Goal: Communication & Community: Answer question/provide support

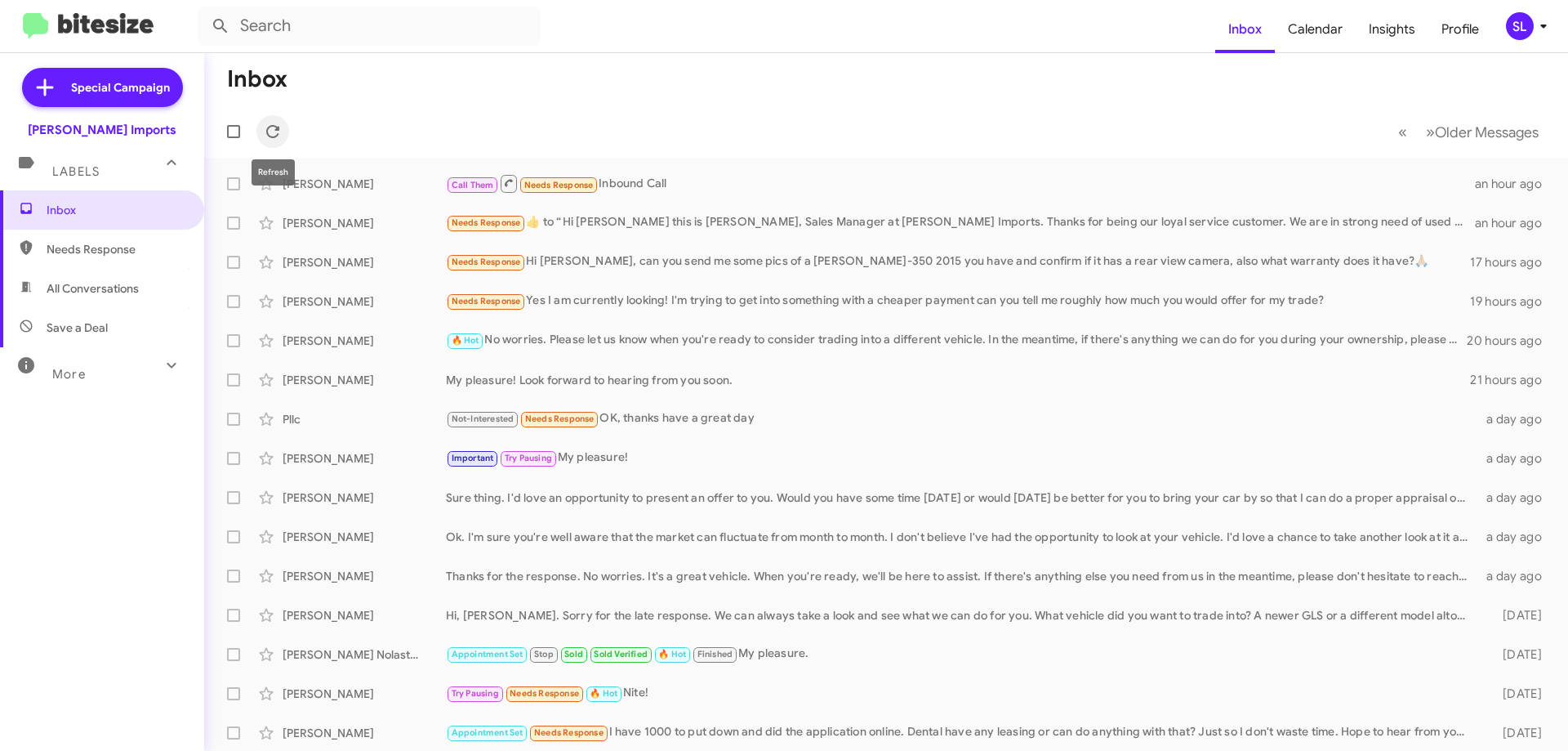
click at [281, 131] on icon at bounding box center [272, 131] width 19 height 19
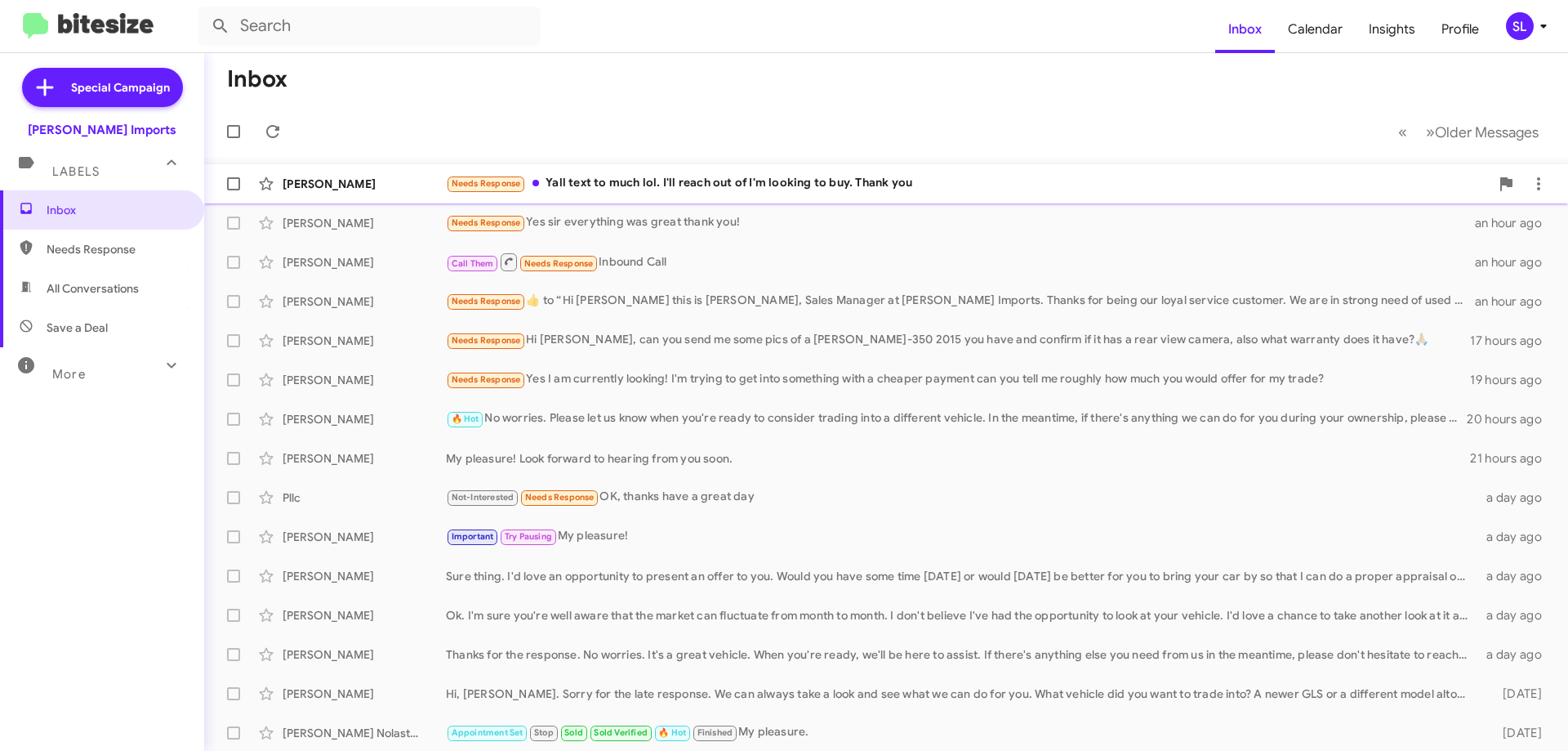
click at [755, 191] on div "Needs Response Yall text to much lol. I'll reach out of I'm looking to buy. Tha…" at bounding box center [968, 183] width 1044 height 18
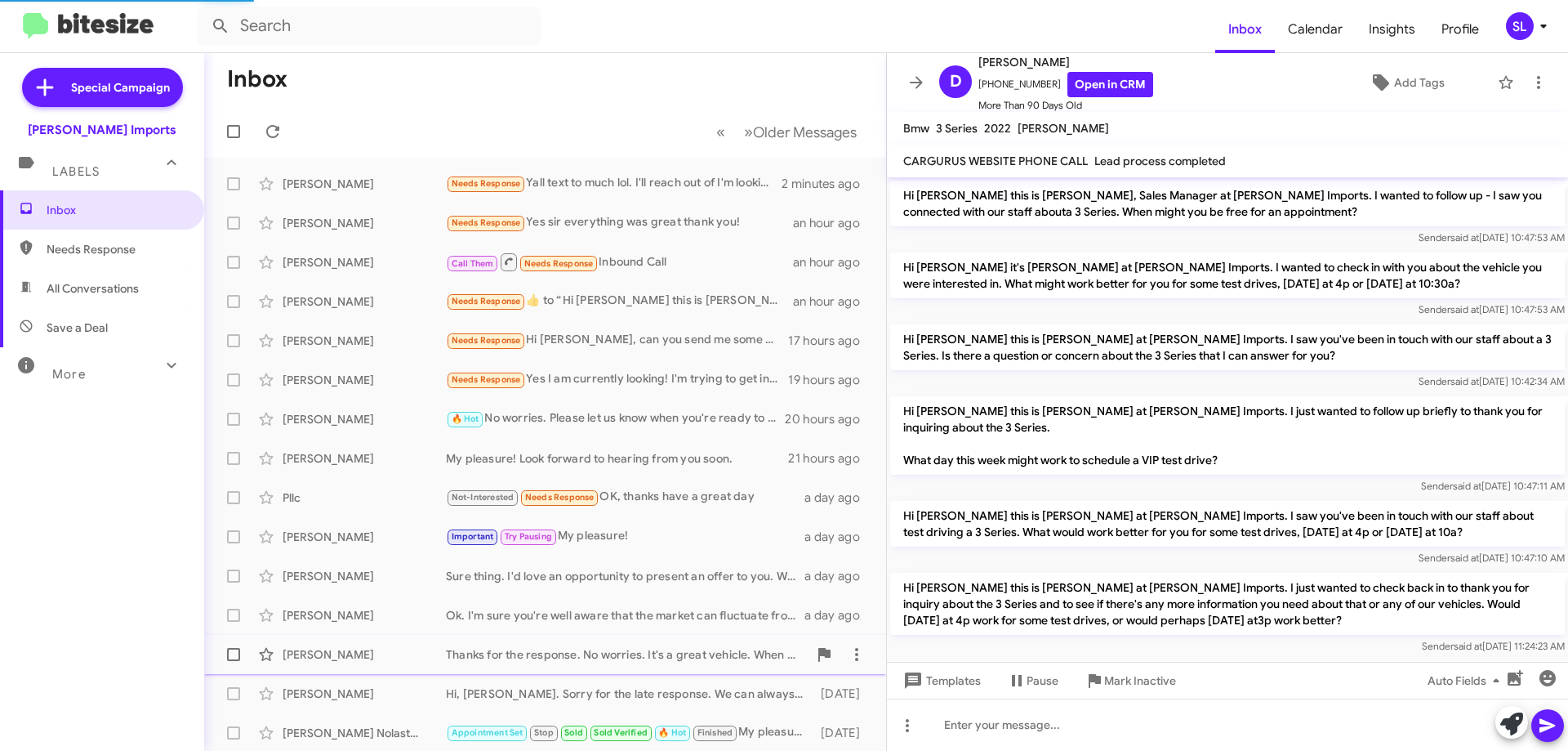
scroll to position [324, 0]
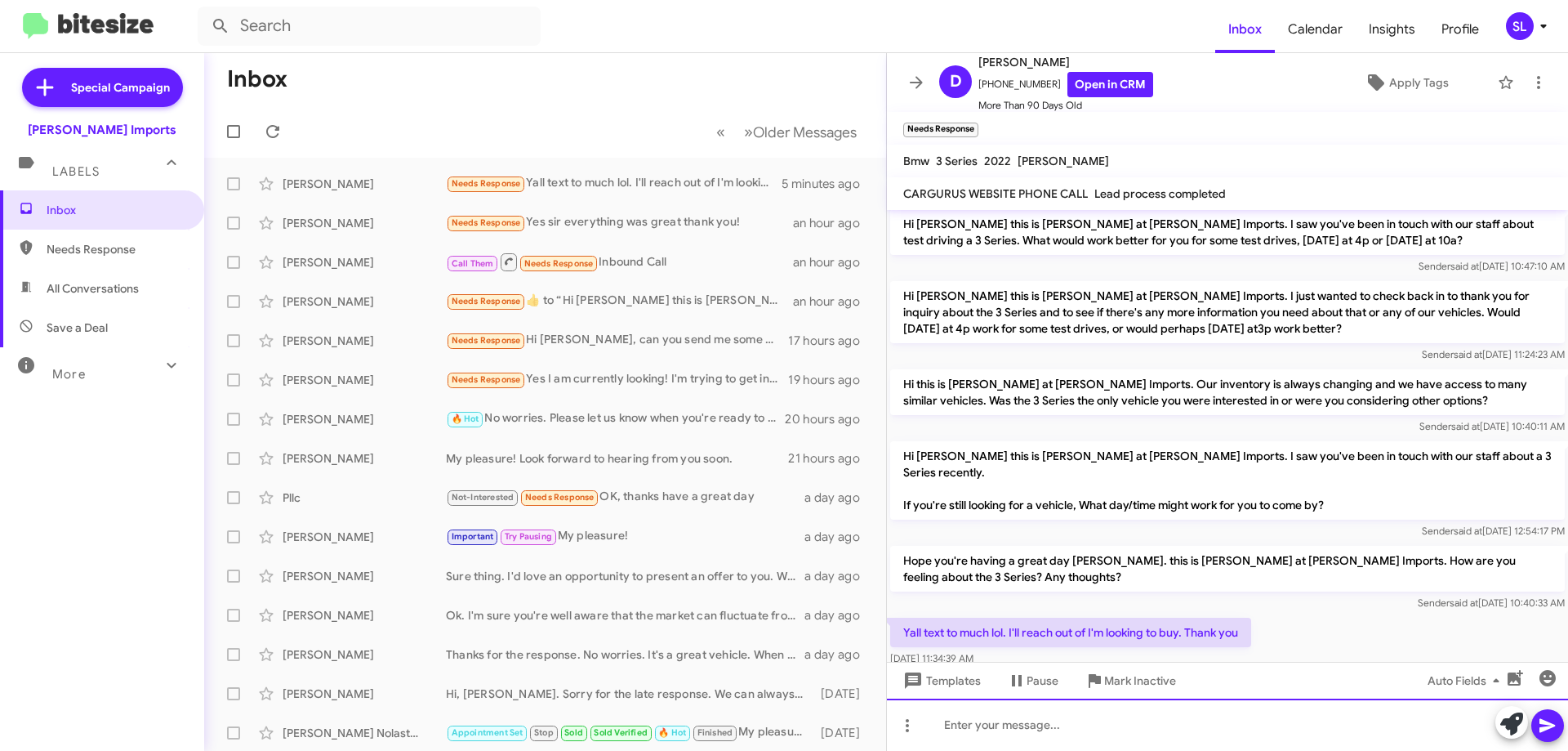
click at [1062, 722] on div at bounding box center [1228, 725] width 682 height 53
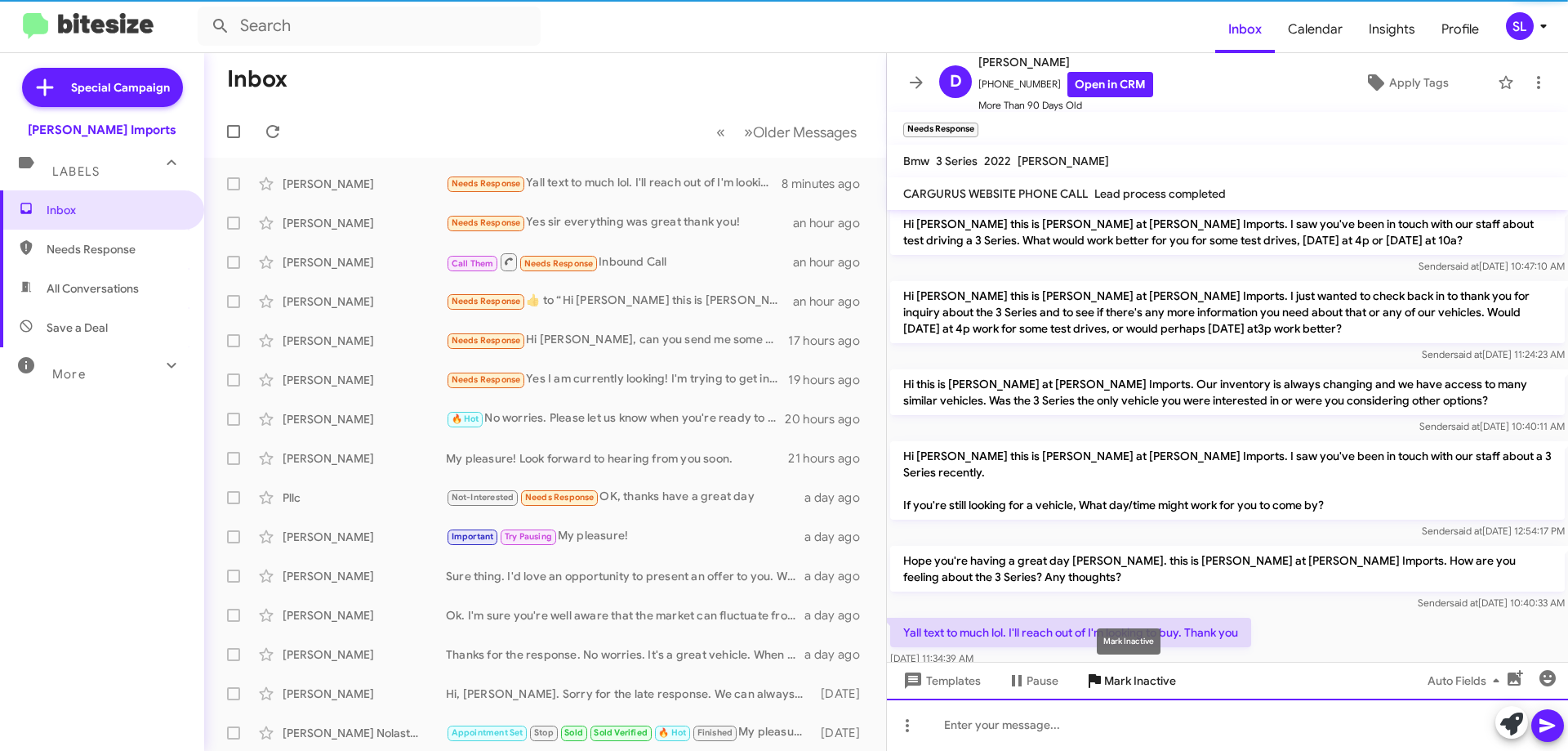
scroll to position [0, 0]
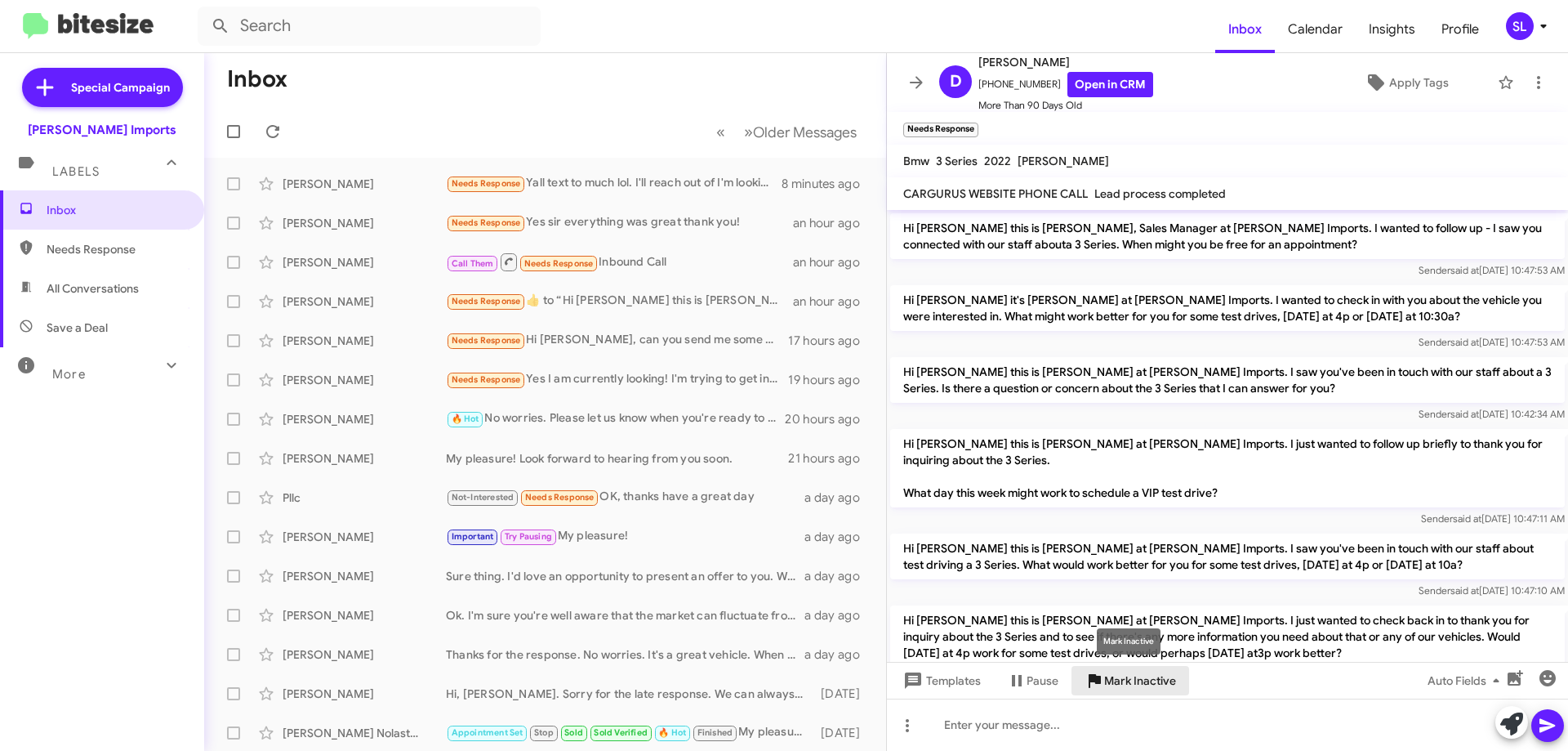
click at [1137, 681] on span "Mark Inactive" at bounding box center [1141, 681] width 72 height 30
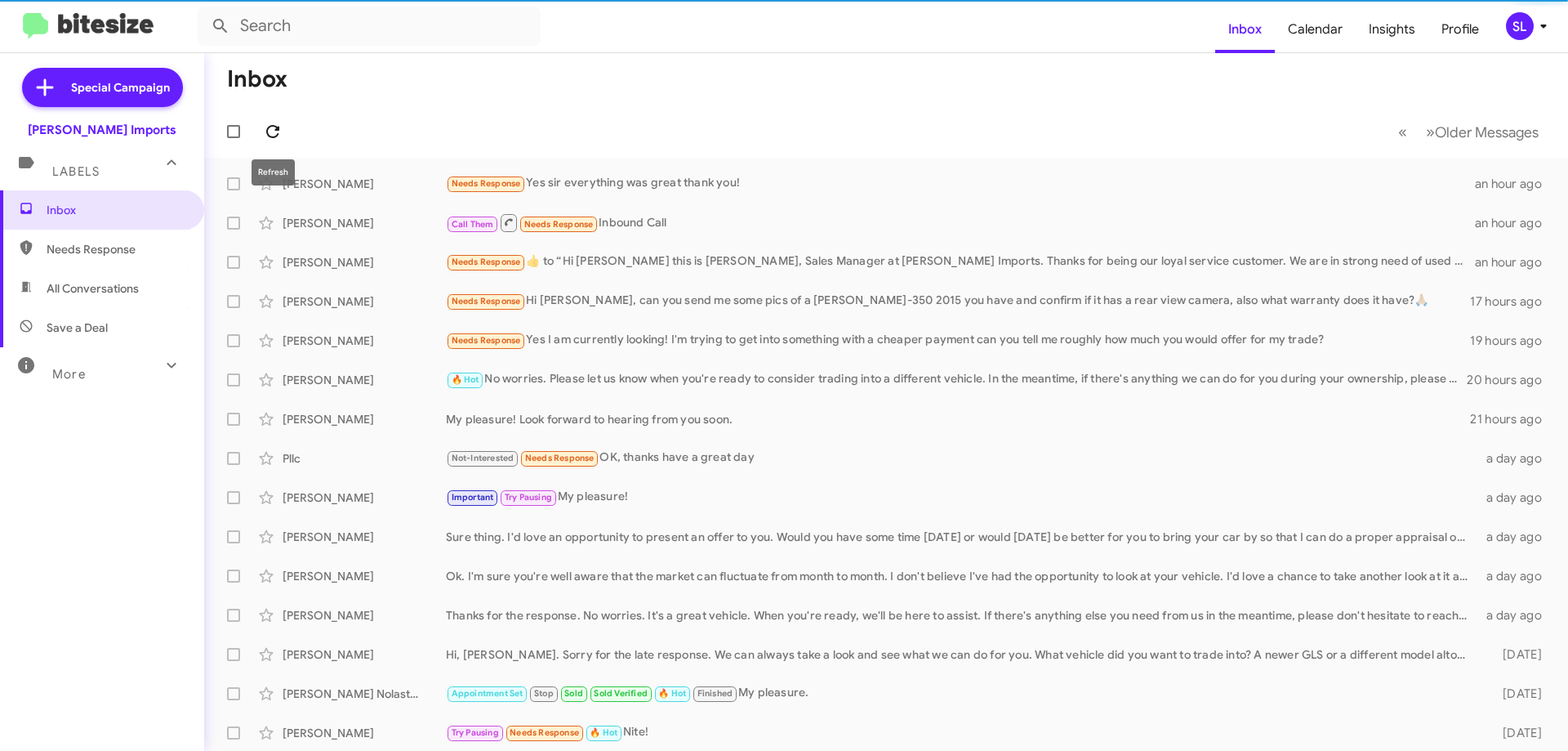
click at [272, 124] on icon at bounding box center [272, 131] width 19 height 19
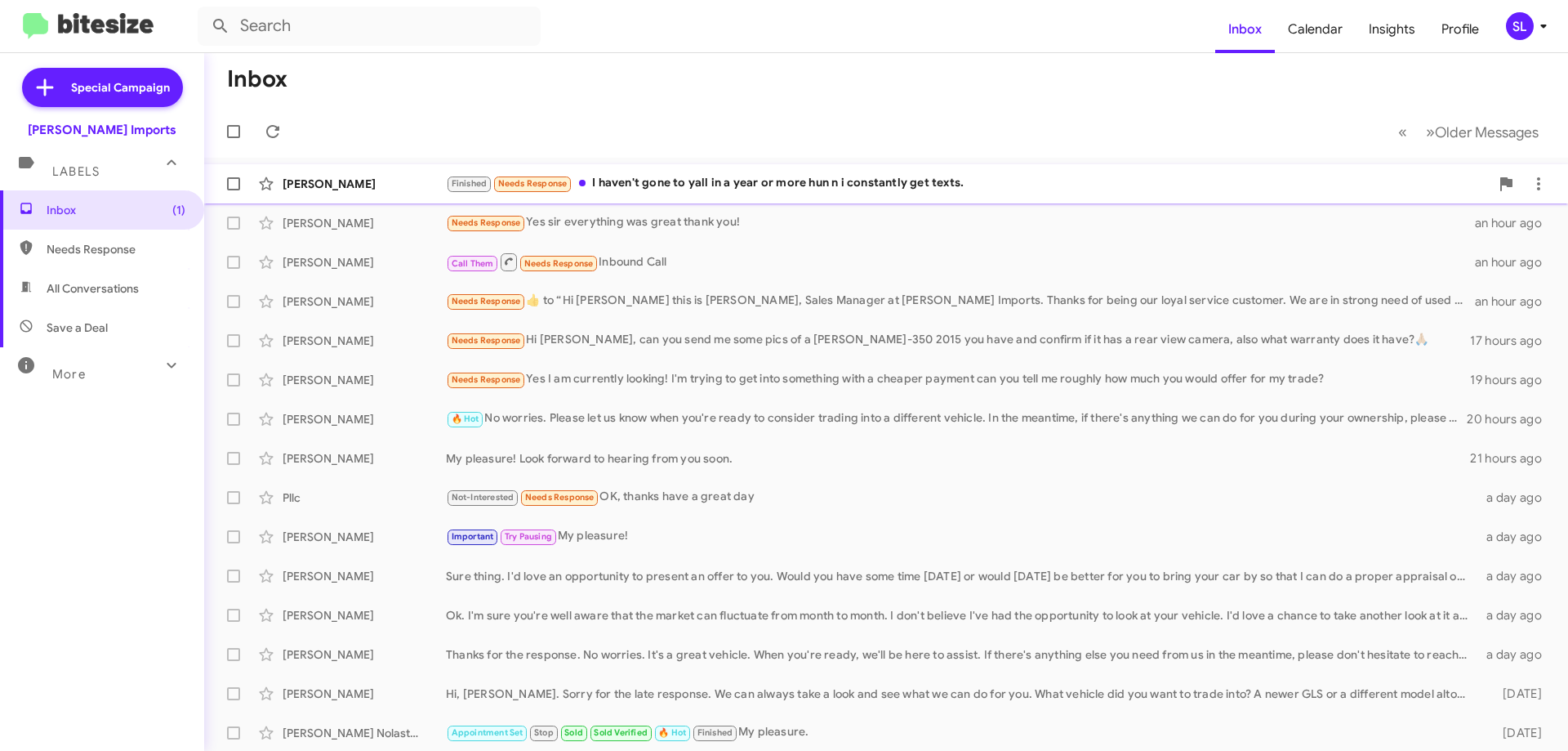
click at [775, 189] on div "Finished Needs Response I haven't gone to yall in a year or more hun n i consta…" at bounding box center [968, 183] width 1044 height 18
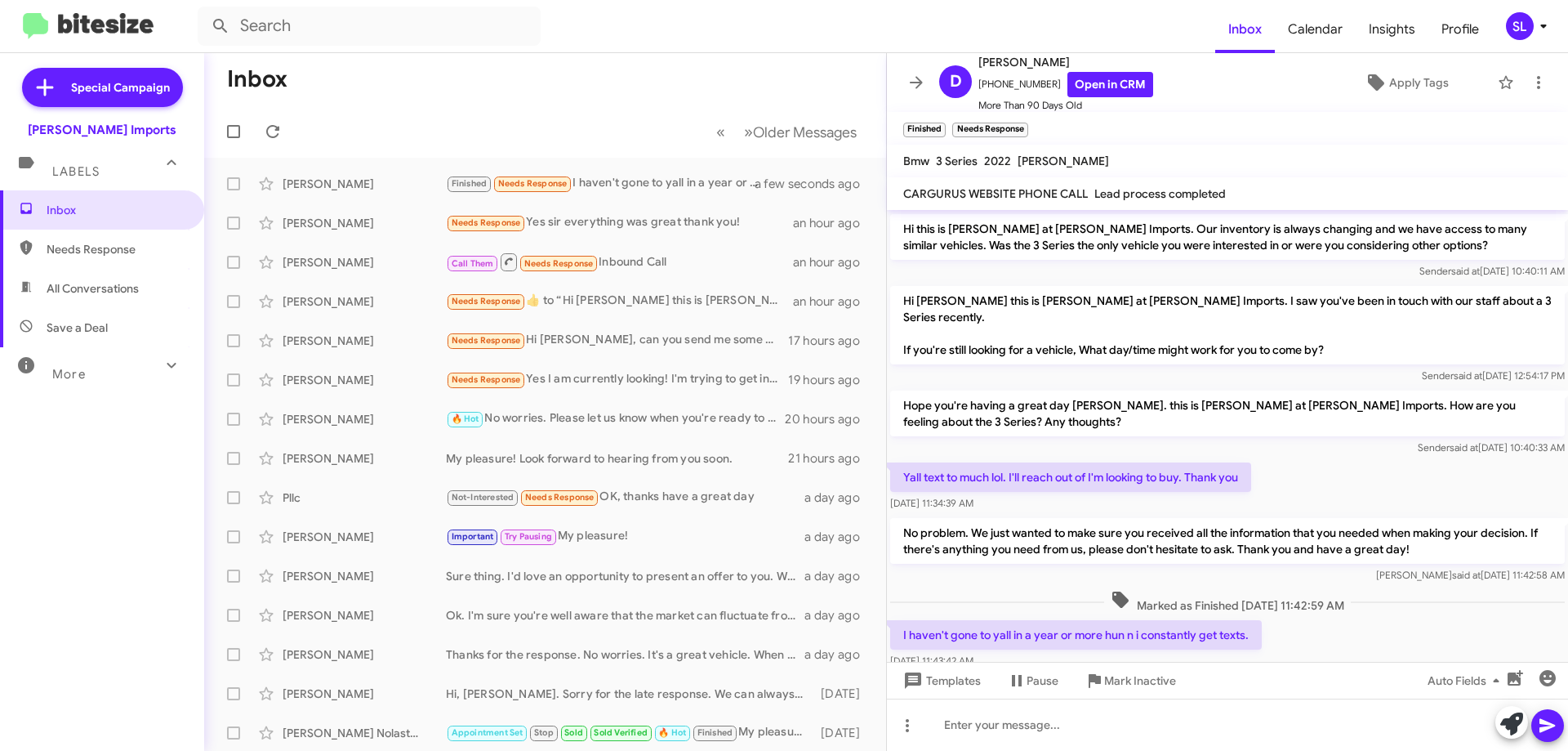
scroll to position [527, 0]
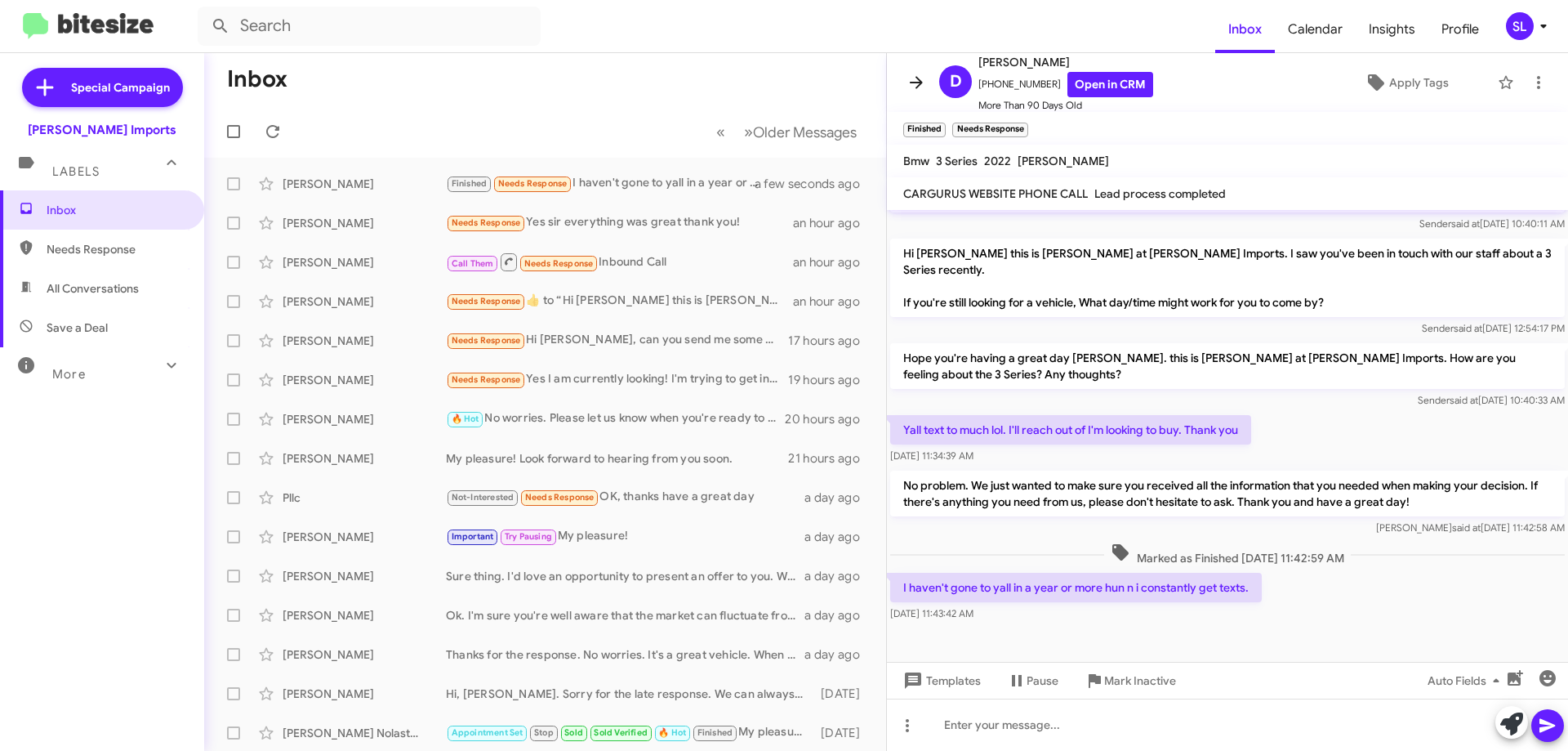
click at [905, 85] on span at bounding box center [916, 82] width 32 height 19
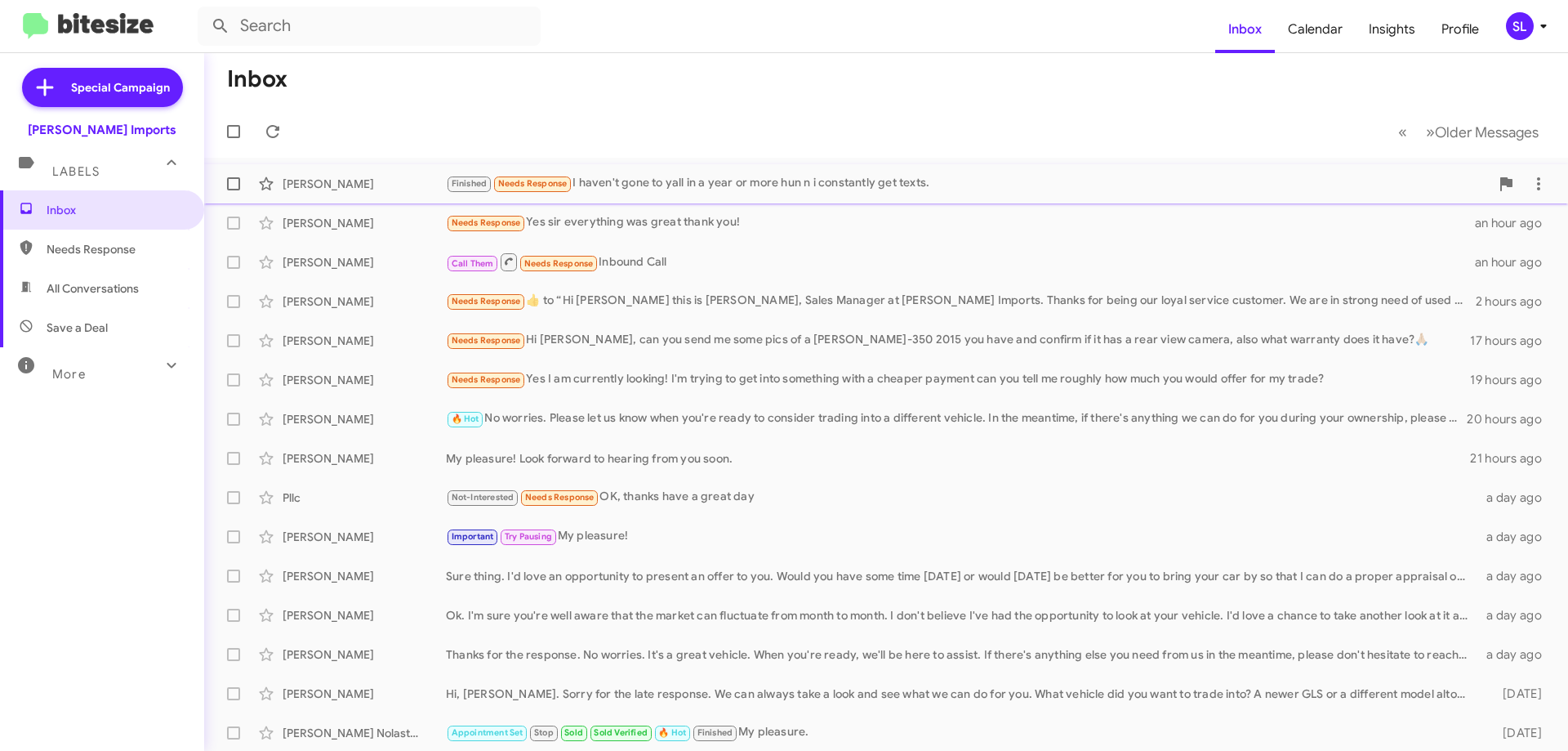
click at [769, 175] on div "Finished Needs Response I haven't gone to yall in a year or more hun n i consta…" at bounding box center [968, 183] width 1044 height 18
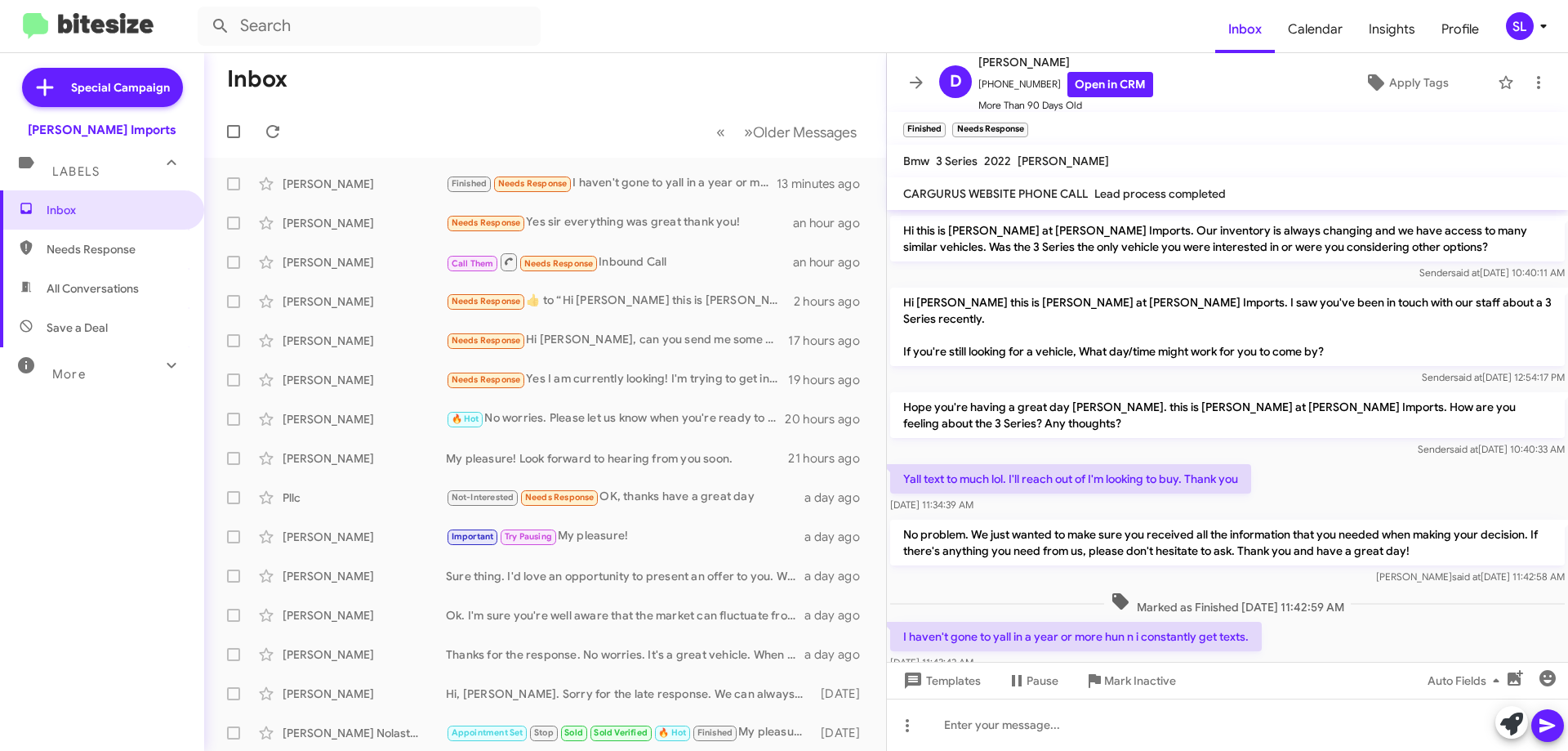
scroll to position [527, 0]
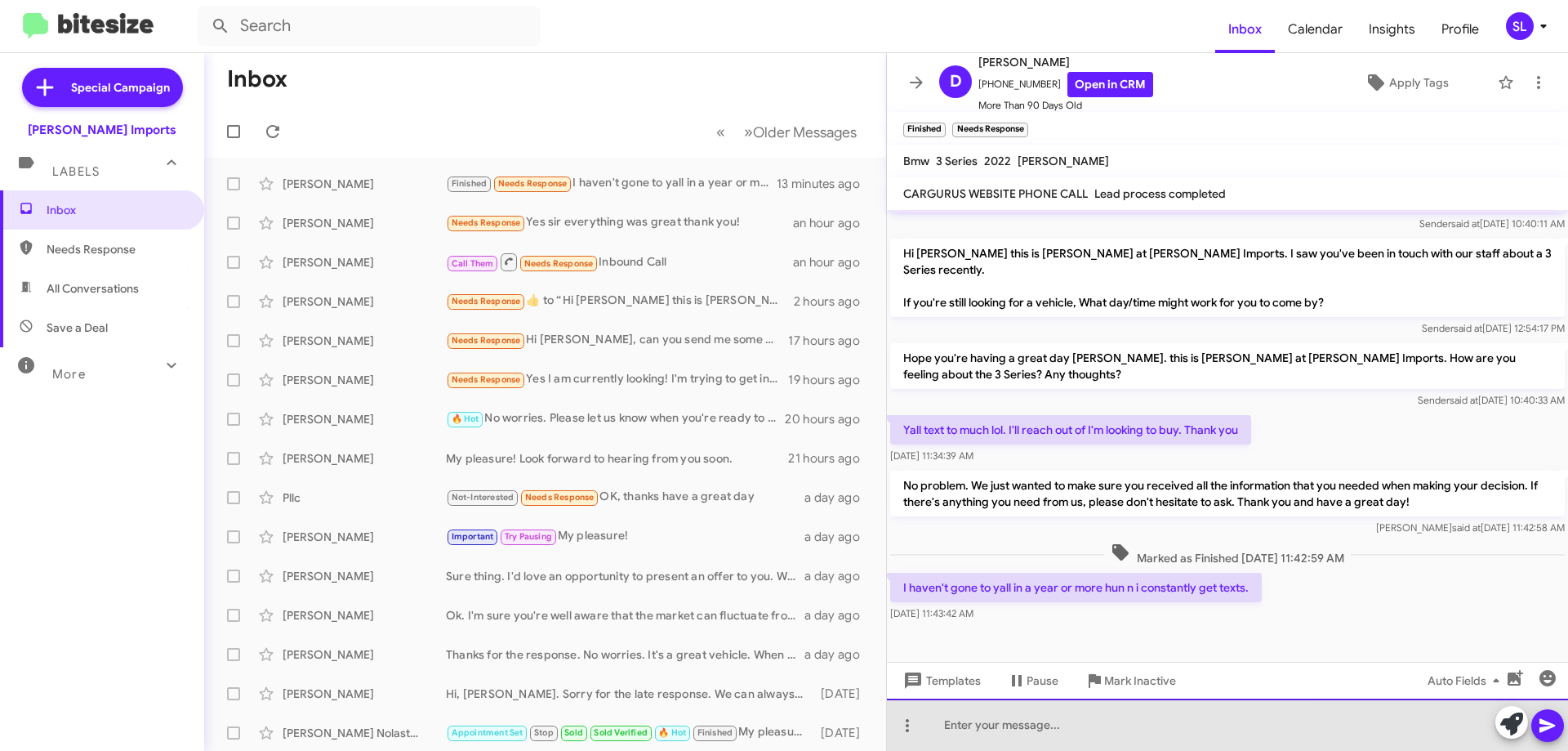
click at [1129, 727] on div at bounding box center [1228, 725] width 682 height 53
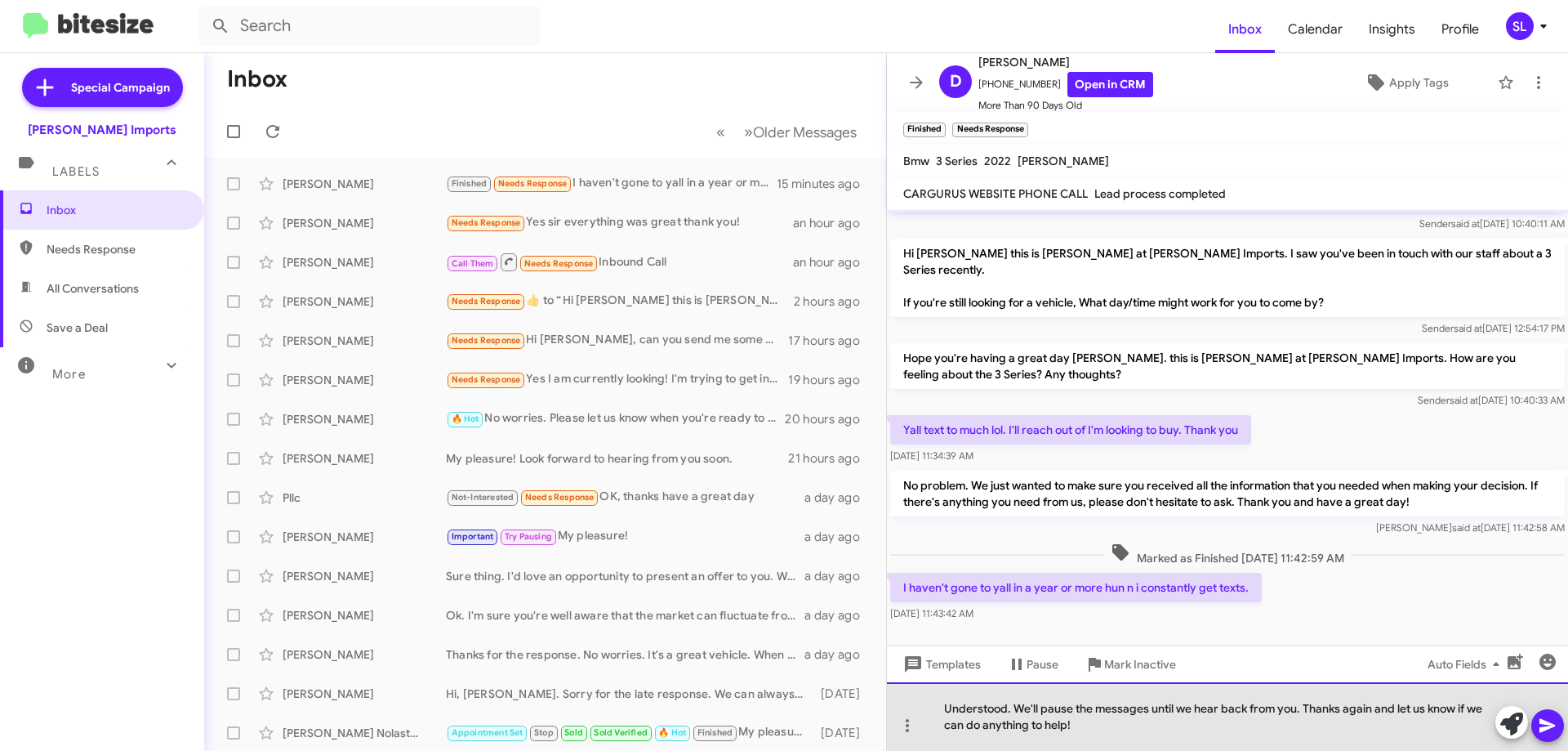
click at [1378, 708] on div "Understood. We'll pause the messages until we hear back from you. Thanks again …" at bounding box center [1228, 717] width 682 height 68
click at [1370, 711] on div "Understood. We'll pause the messages until we hear back from you. Thanks again …" at bounding box center [1228, 717] width 682 height 68
click at [1174, 734] on div "Understood. We'll pause the messages until we hear back from you. Thanks again …" at bounding box center [1228, 717] width 682 height 68
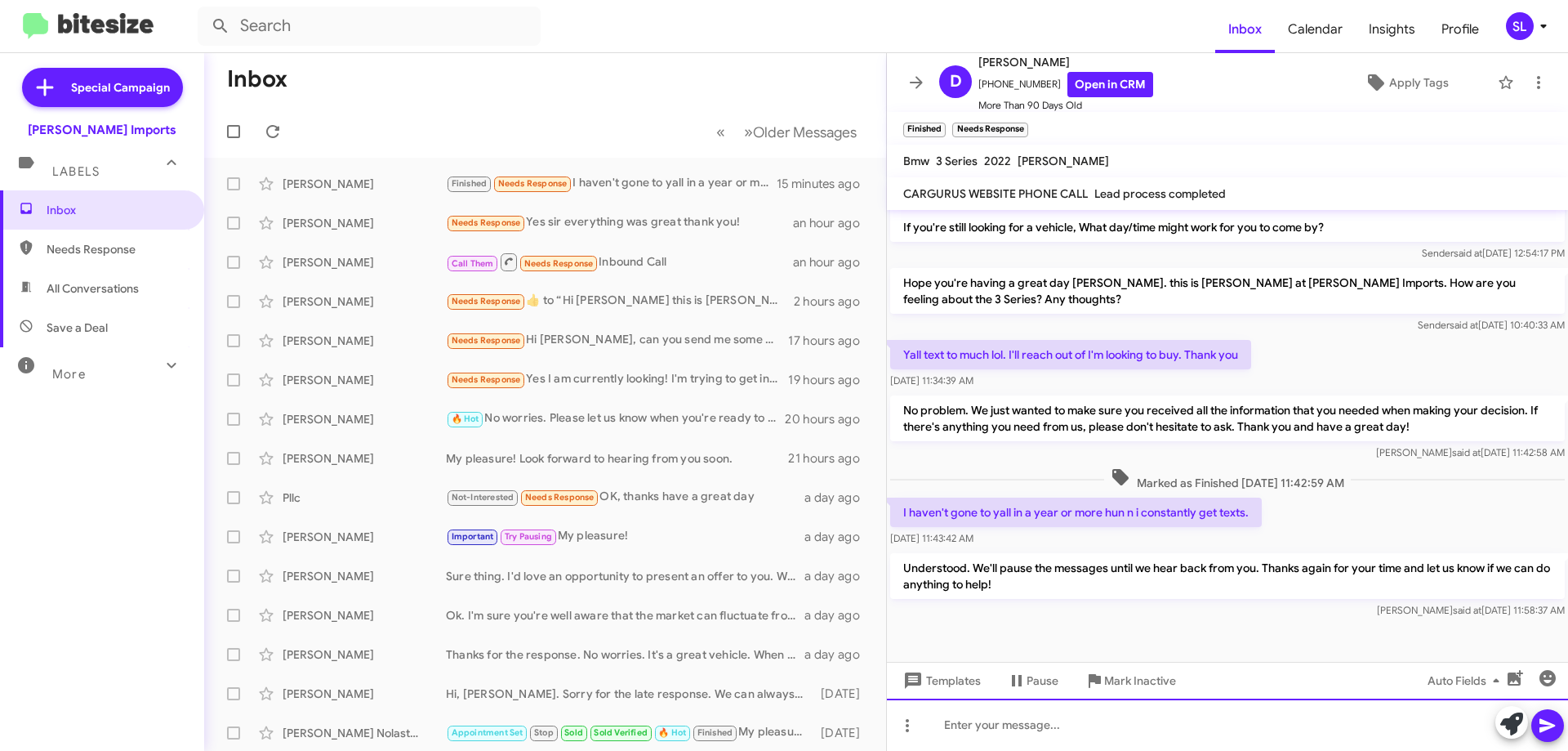
scroll to position [603, 0]
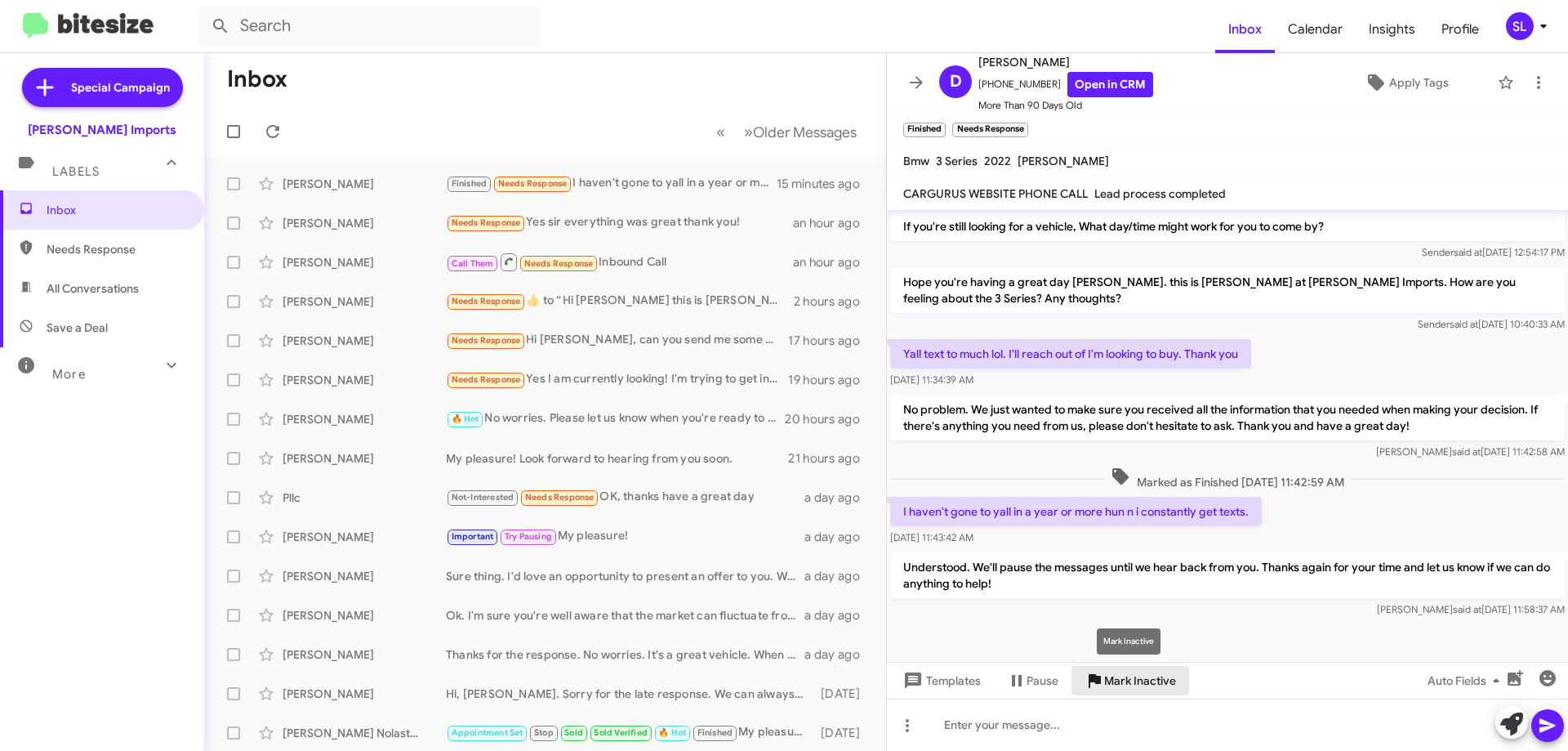
click at [1153, 690] on span "Mark Inactive" at bounding box center [1141, 681] width 72 height 30
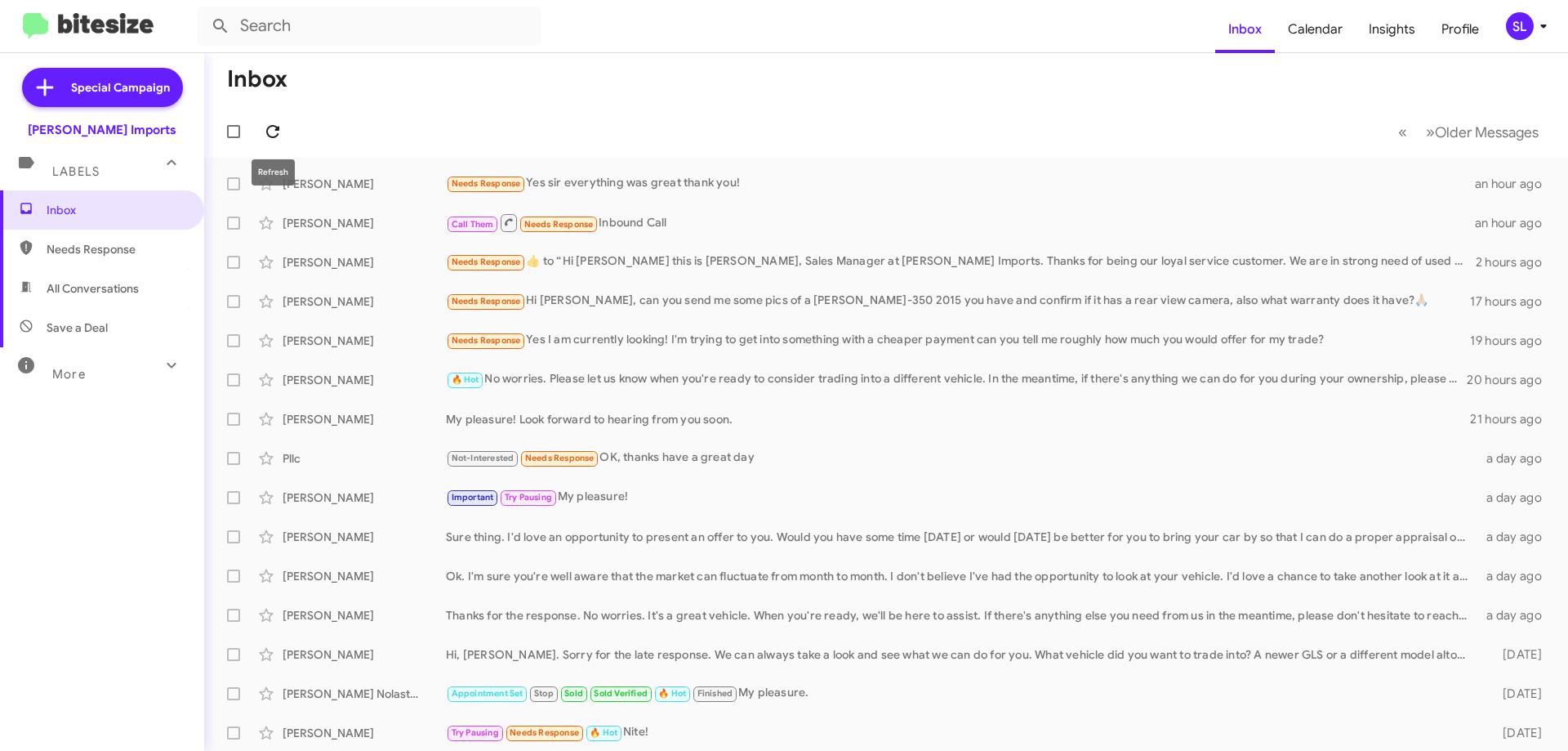
click at [267, 127] on icon at bounding box center [272, 131] width 19 height 19
click at [102, 249] on span "Needs Response" at bounding box center [116, 249] width 139 height 17
type input "in:needs-response"
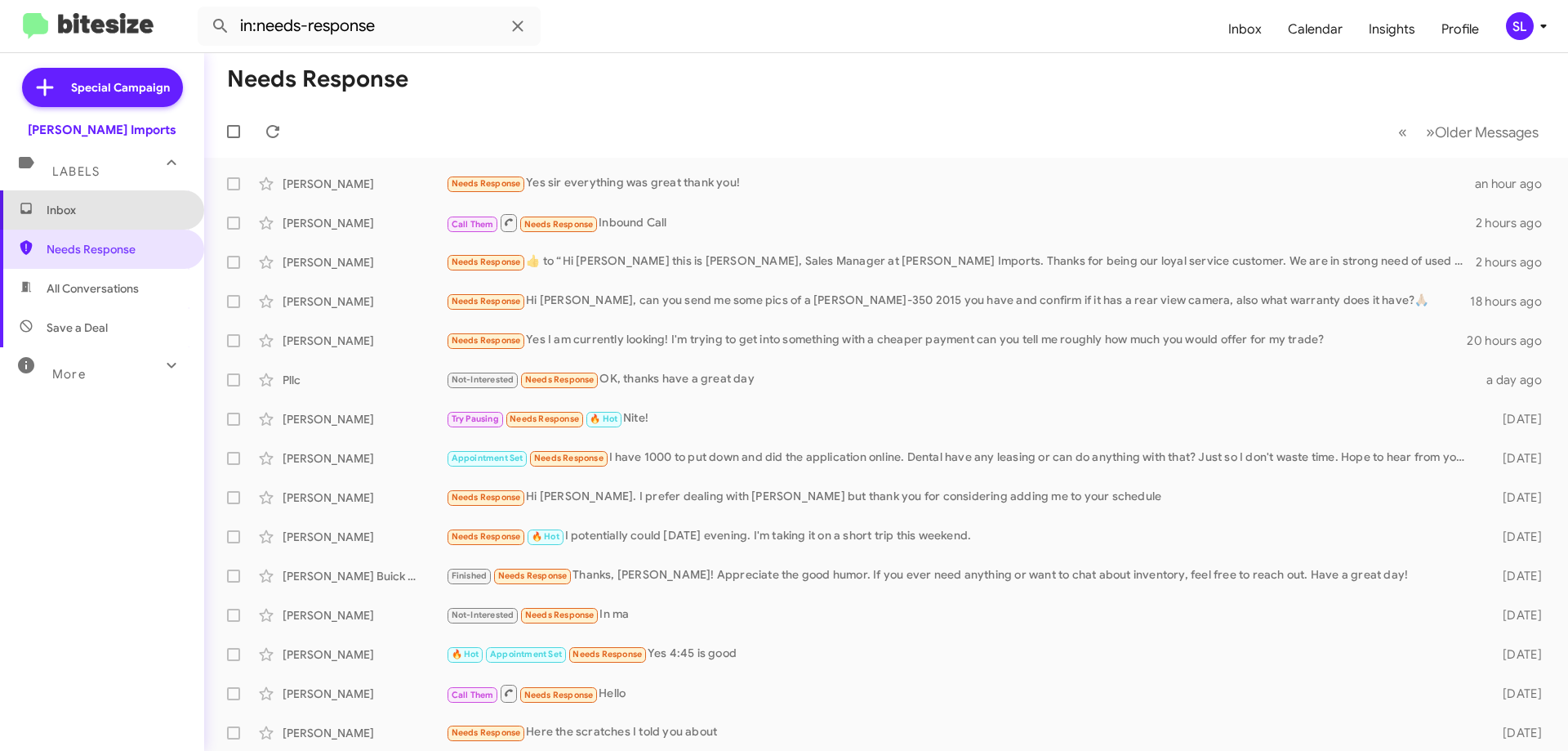
click at [109, 197] on span "Inbox" at bounding box center [102, 209] width 204 height 39
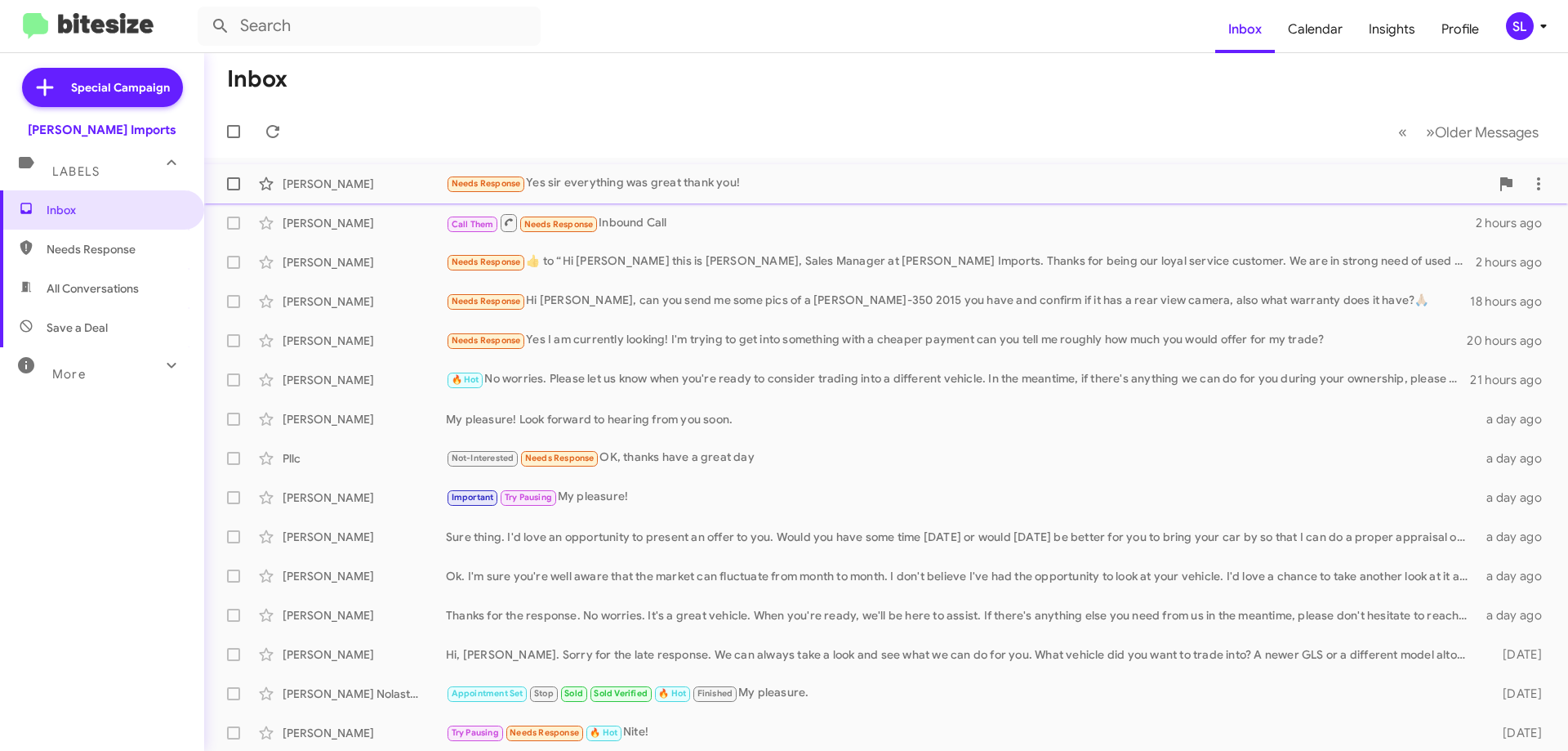
click at [682, 178] on div "Needs Response Yes sir everything was great thank you!" at bounding box center [968, 183] width 1044 height 18
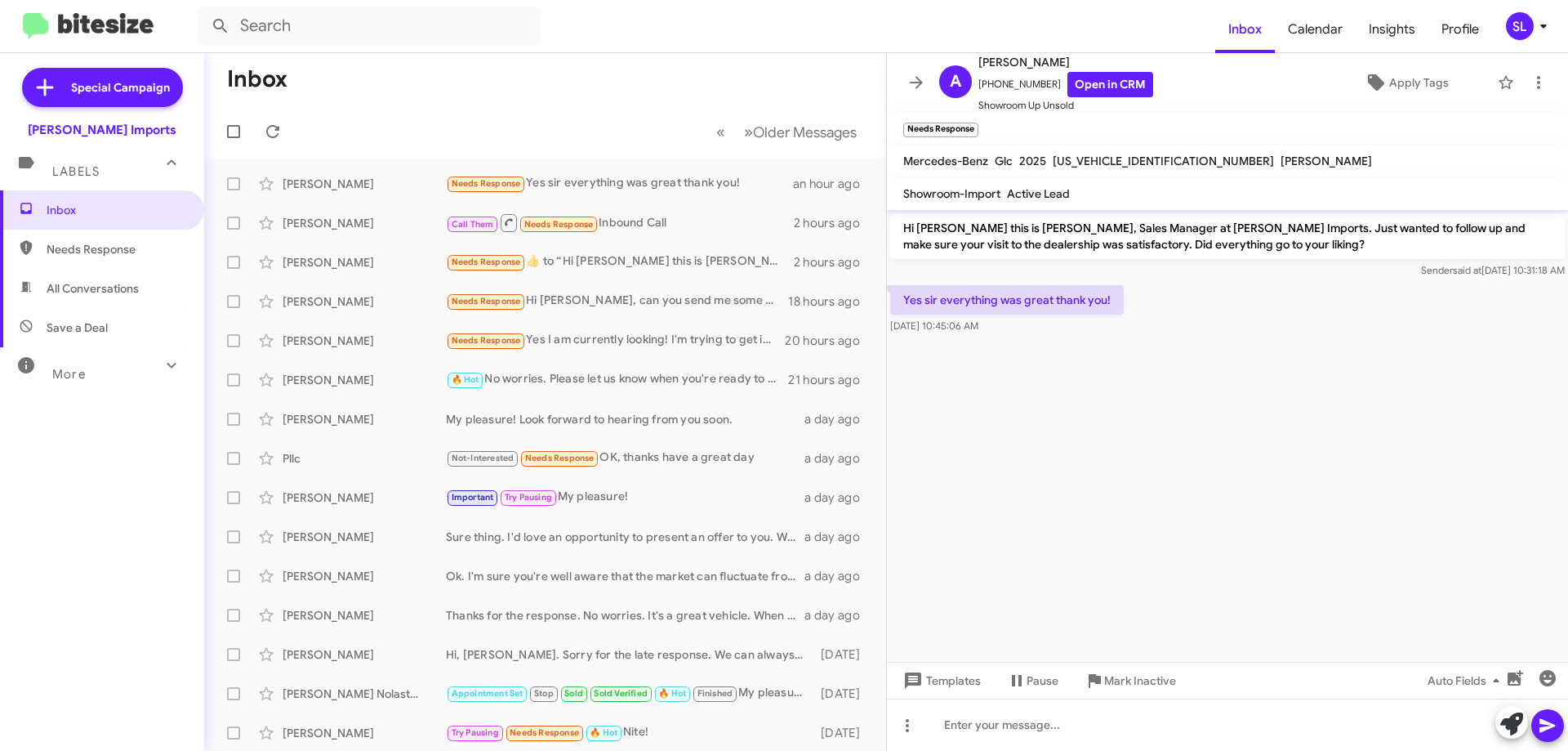
click at [1394, 432] on cdk-virtual-scroll-viewport "Hi [PERSON_NAME] this is [PERSON_NAME], Sales Manager at [PERSON_NAME] Imports.…" at bounding box center [1228, 436] width 682 height 452
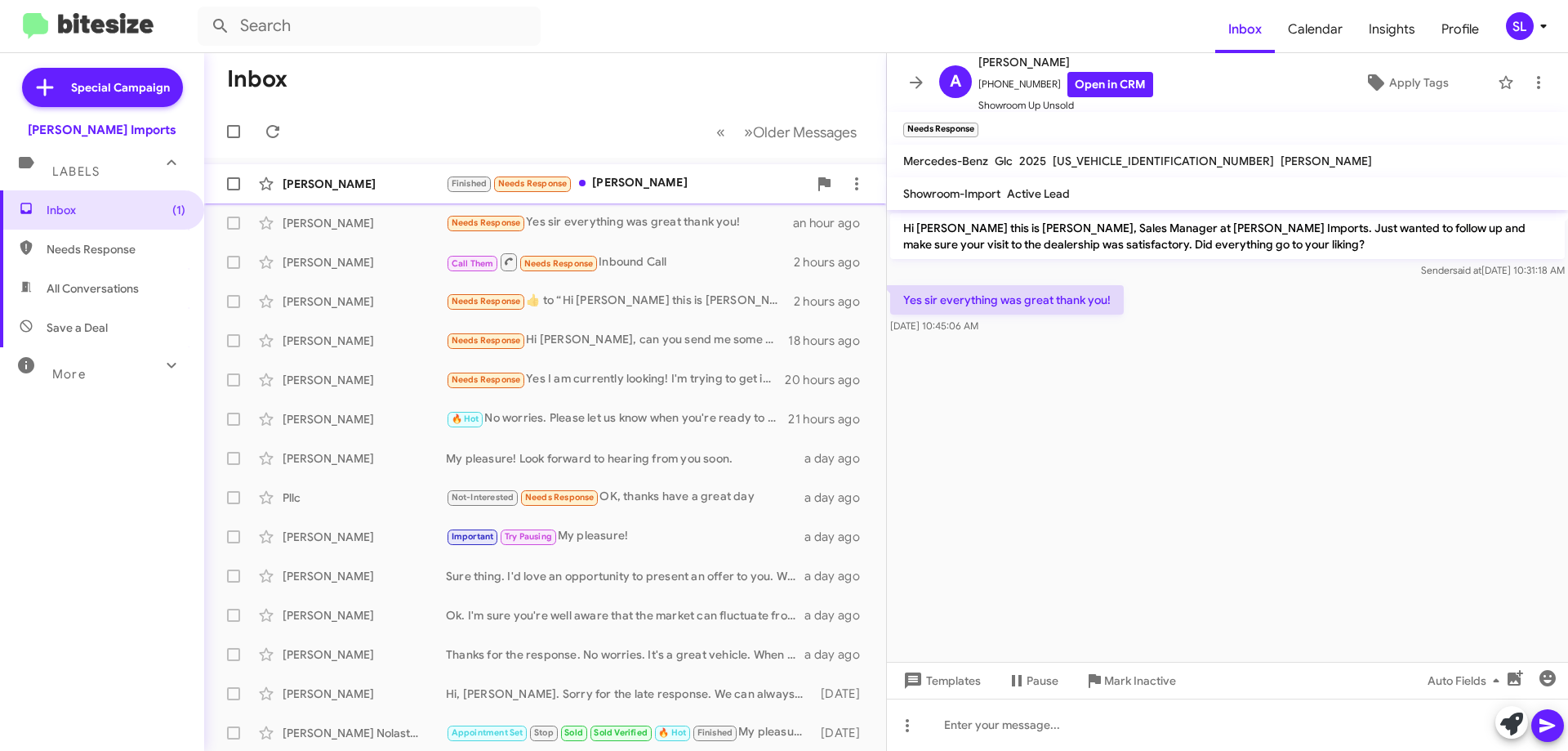
click at [655, 179] on div "Finished Needs Response [PERSON_NAME]" at bounding box center [626, 183] width 362 height 18
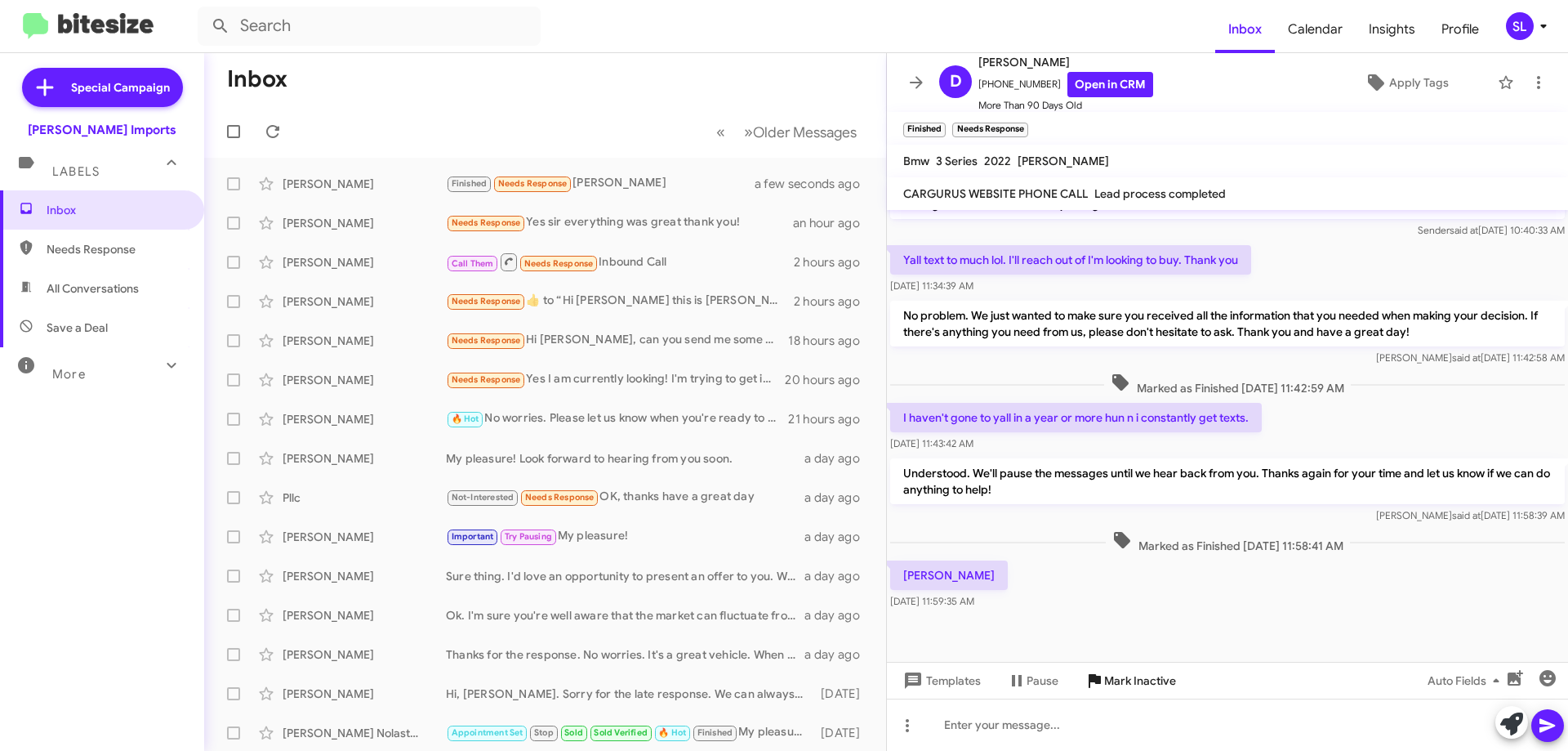
click at [1135, 684] on span "Mark Inactive" at bounding box center [1141, 681] width 72 height 30
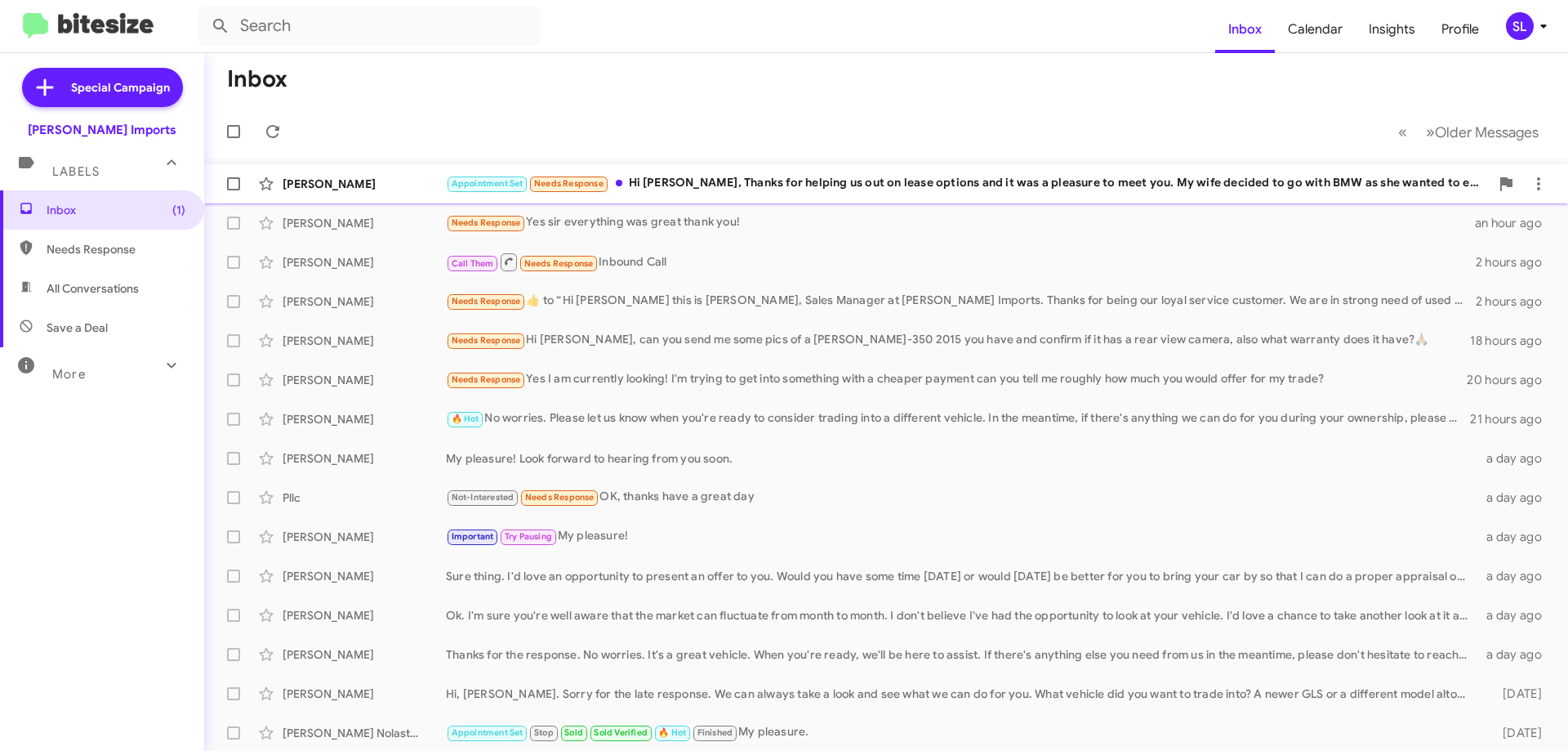
click at [887, 183] on div "Appointment Set Needs Response Hi [PERSON_NAME], Thanks for helping us out on l…" at bounding box center [968, 183] width 1044 height 18
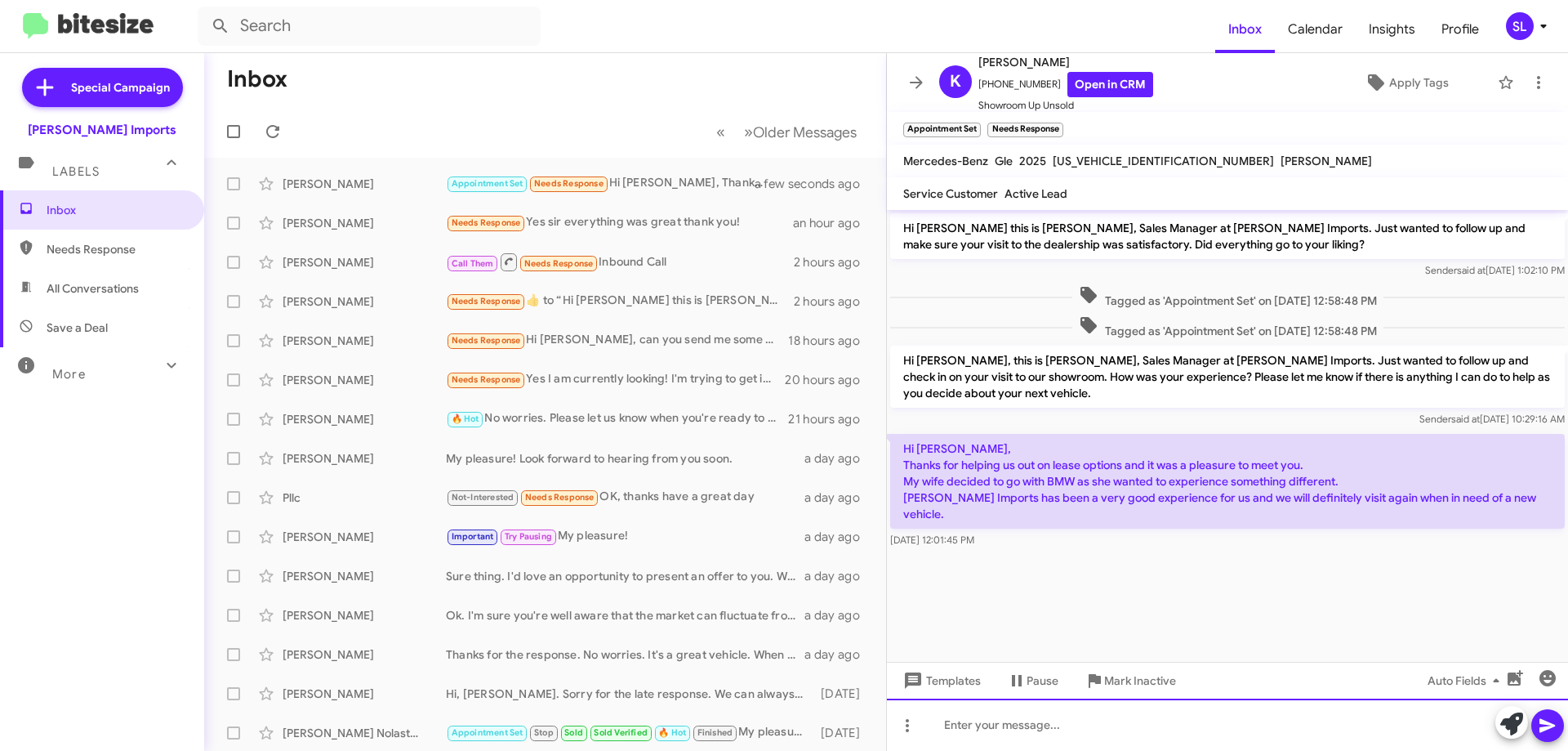
click at [1084, 719] on div at bounding box center [1228, 725] width 682 height 53
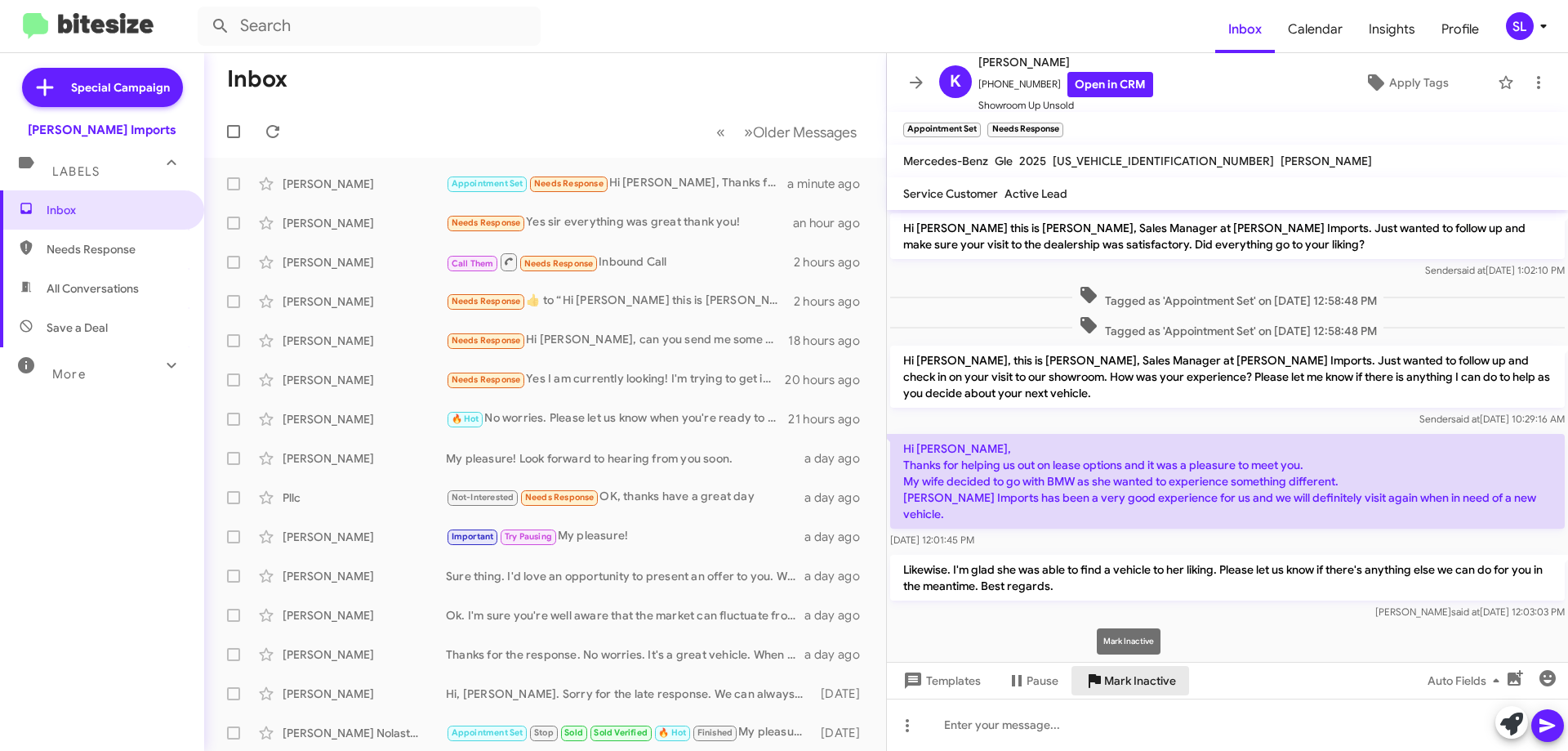
click at [1148, 681] on span "Mark Inactive" at bounding box center [1141, 681] width 72 height 30
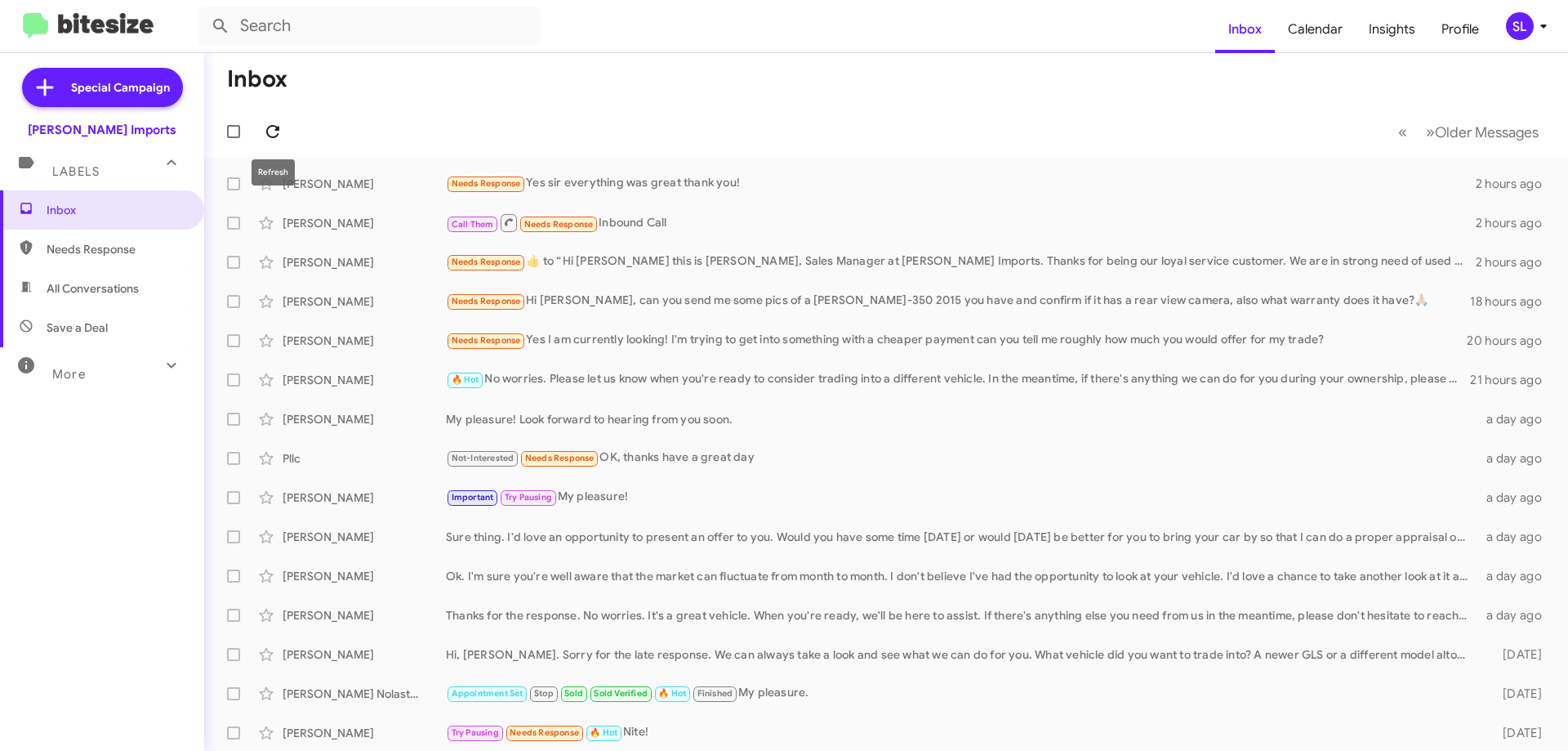
click at [272, 133] on icon at bounding box center [272, 131] width 19 height 19
click at [773, 190] on div "Needs Response Yes sir everything was great thank you!" at bounding box center [968, 183] width 1044 height 18
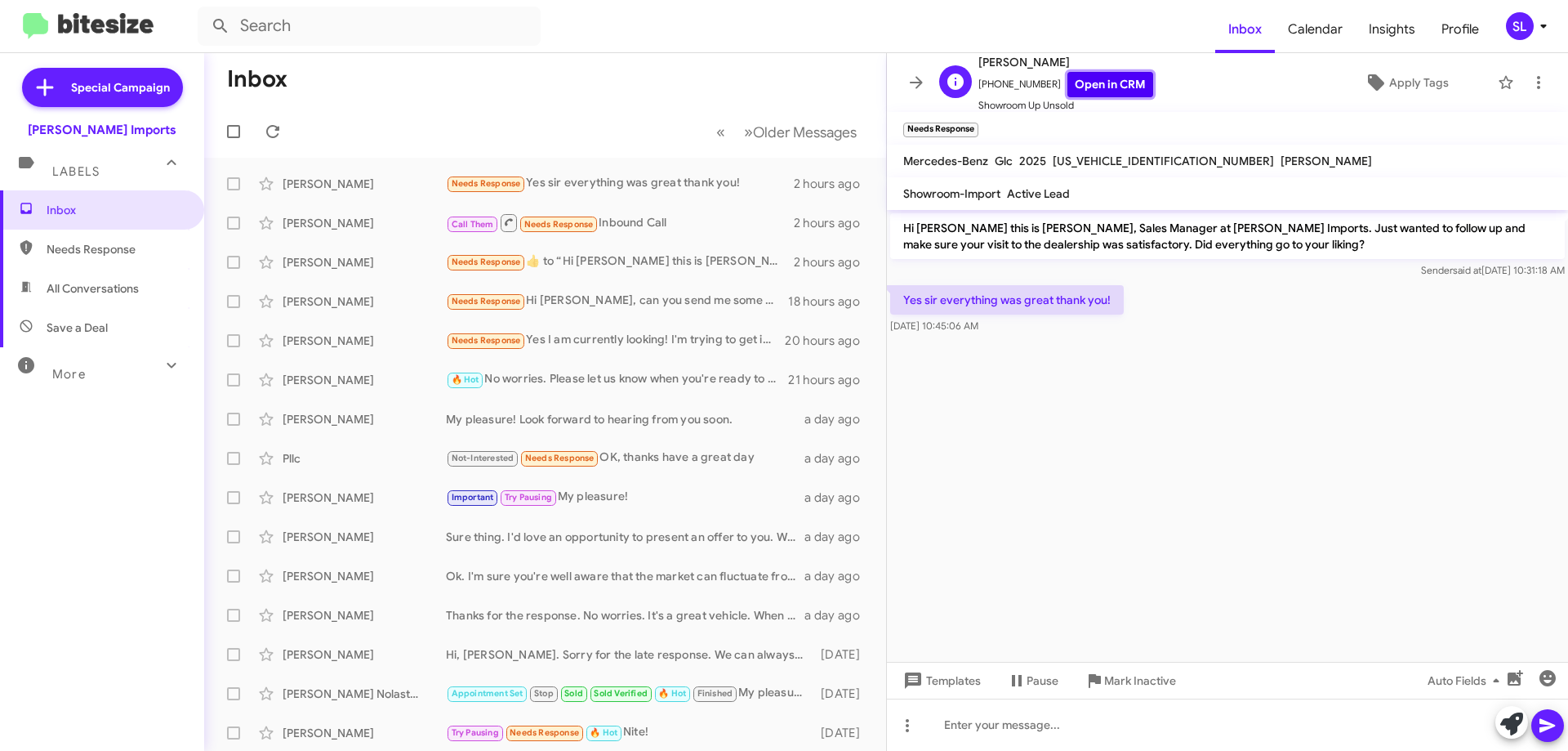
click at [1132, 79] on link "Open in CRM" at bounding box center [1111, 84] width 86 height 25
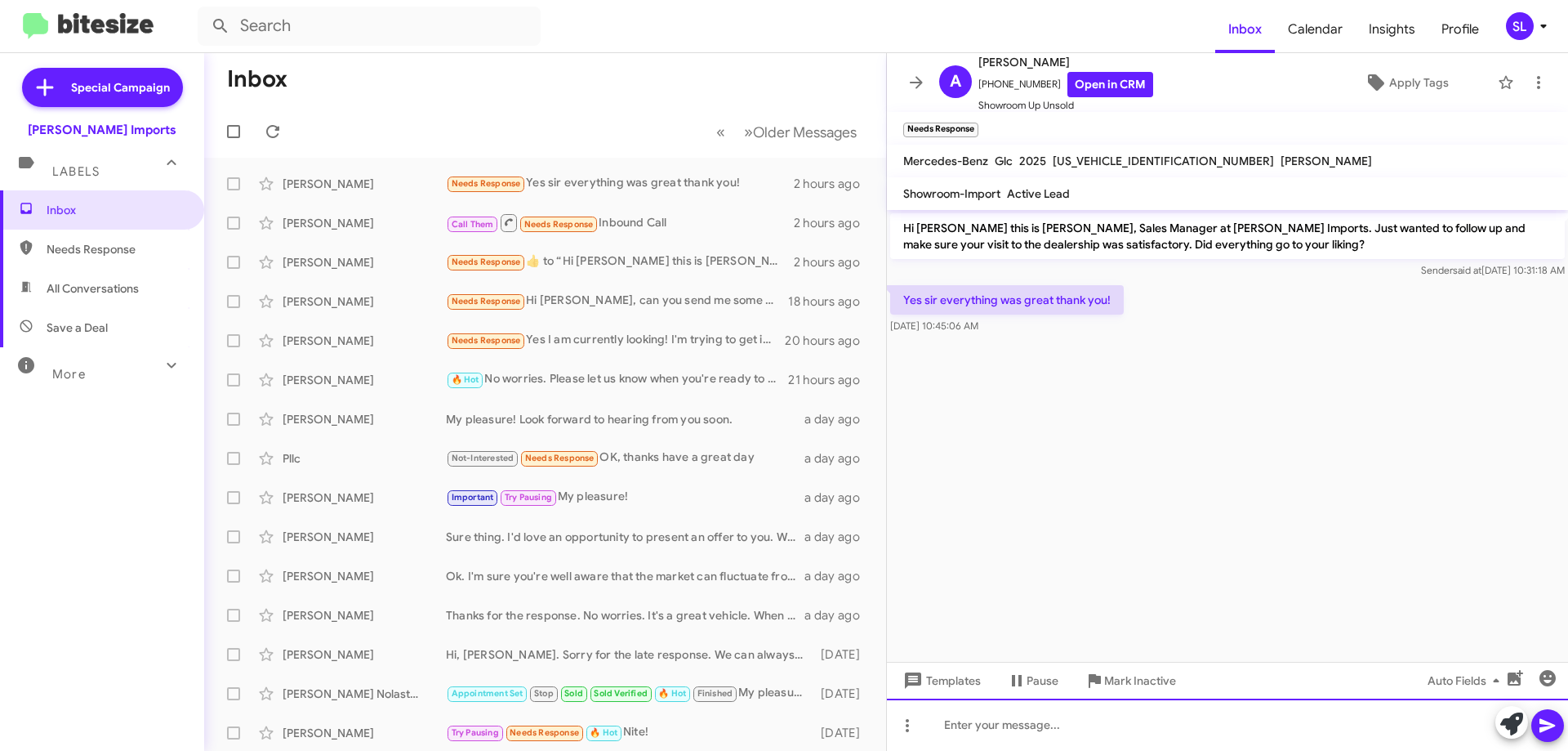
click at [980, 719] on div at bounding box center [1228, 725] width 682 height 53
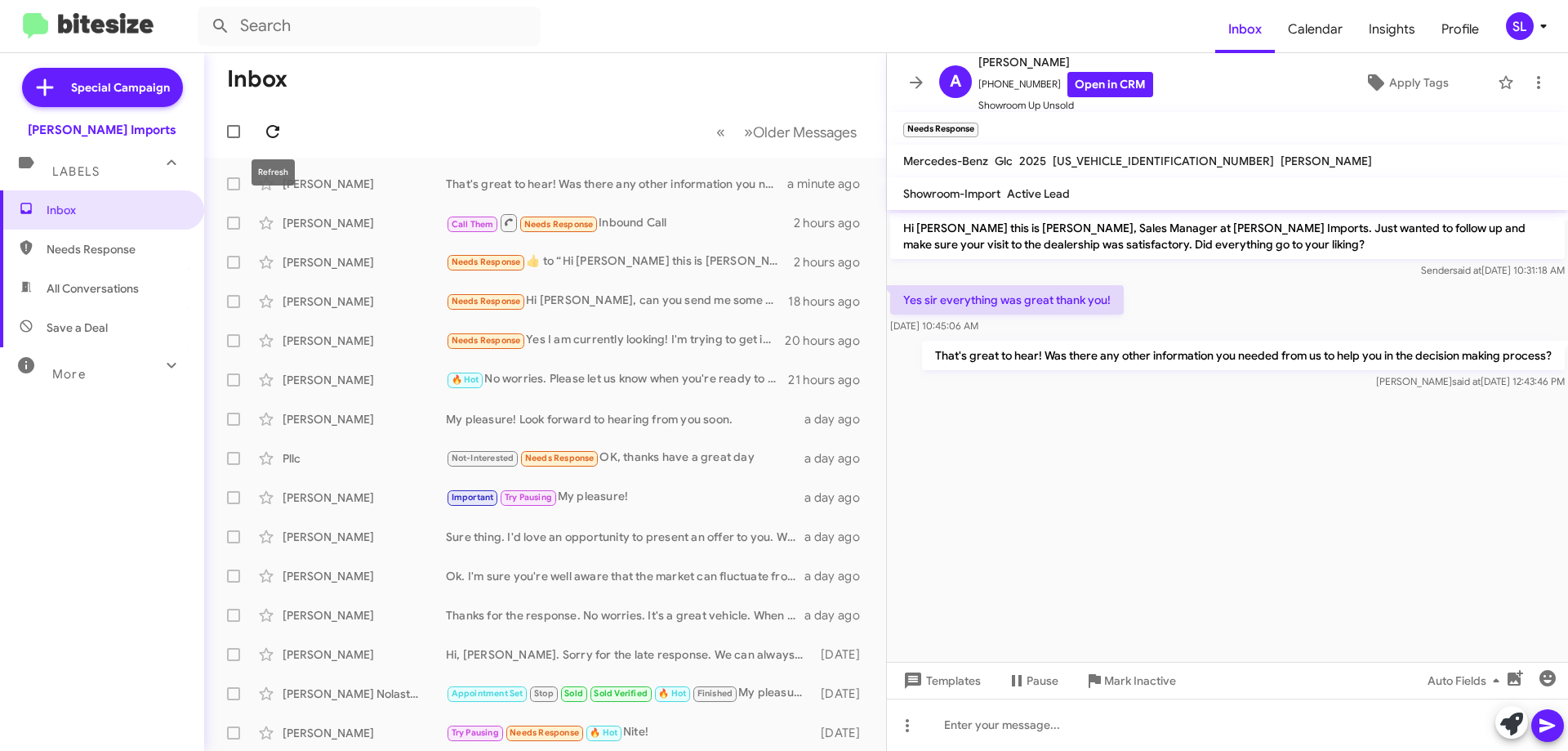
click at [285, 129] on span at bounding box center [272, 131] width 32 height 19
click at [914, 73] on icon at bounding box center [916, 82] width 19 height 19
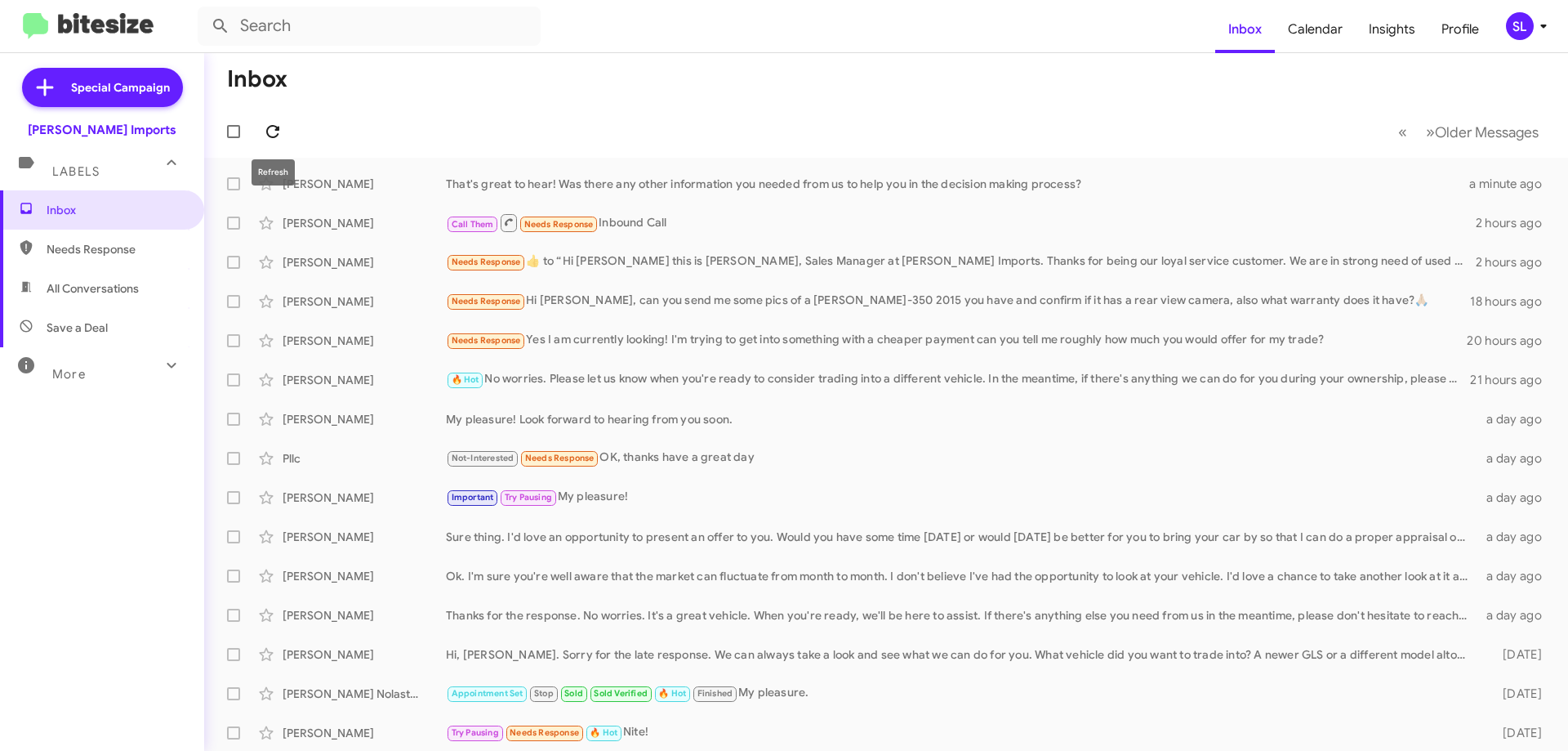
click at [271, 141] on button at bounding box center [272, 131] width 32 height 32
click at [272, 138] on icon at bounding box center [272, 131] width 13 height 13
click at [114, 250] on span "Needs Response" at bounding box center [116, 249] width 139 height 17
type input "in:needs-response"
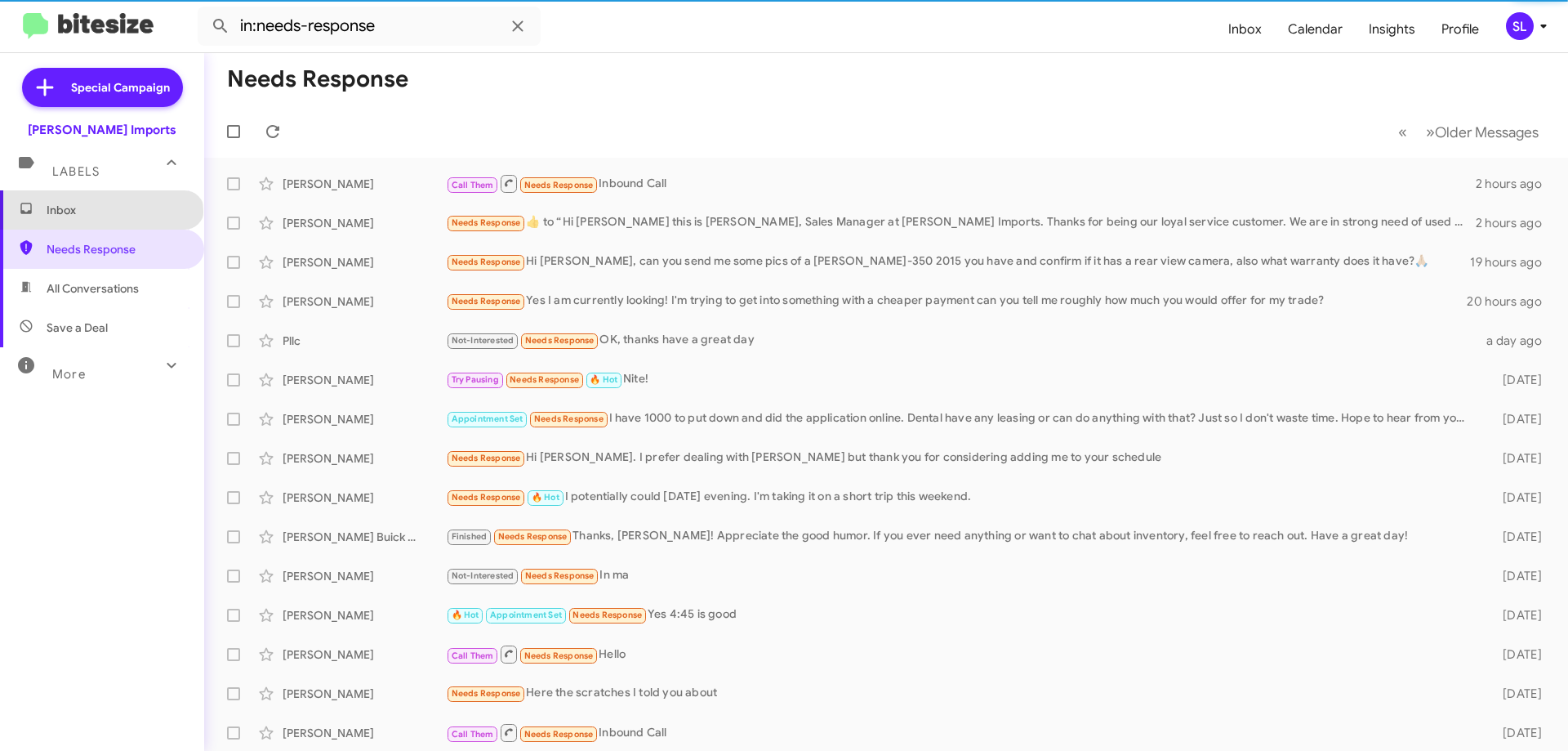
click at [101, 212] on span "Inbox" at bounding box center [116, 209] width 139 height 17
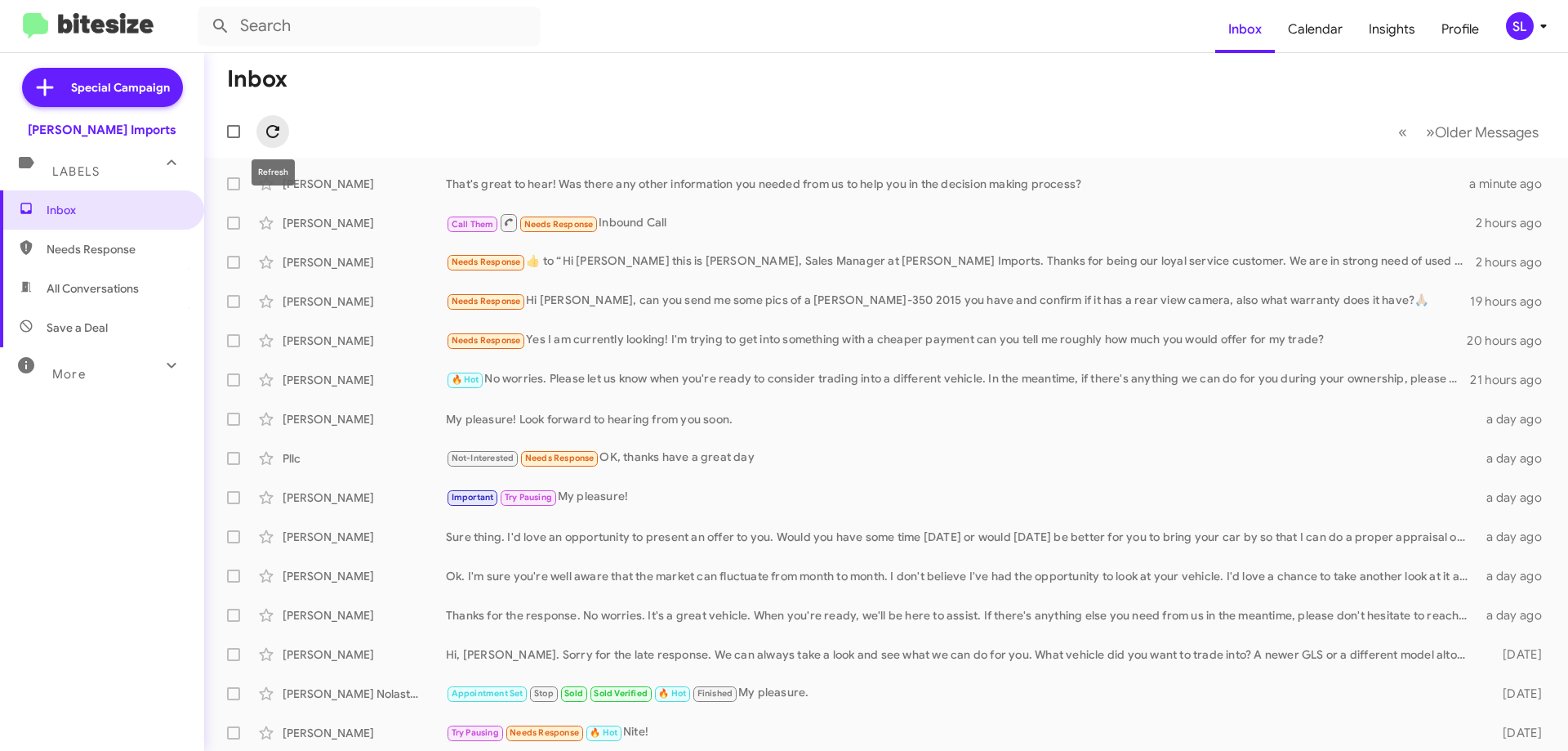
click at [271, 124] on icon at bounding box center [272, 131] width 19 height 19
click at [282, 127] on icon at bounding box center [272, 131] width 19 height 19
click at [282, 128] on icon at bounding box center [272, 131] width 19 height 19
click at [266, 129] on icon at bounding box center [272, 131] width 19 height 19
click at [281, 135] on icon at bounding box center [272, 131] width 19 height 19
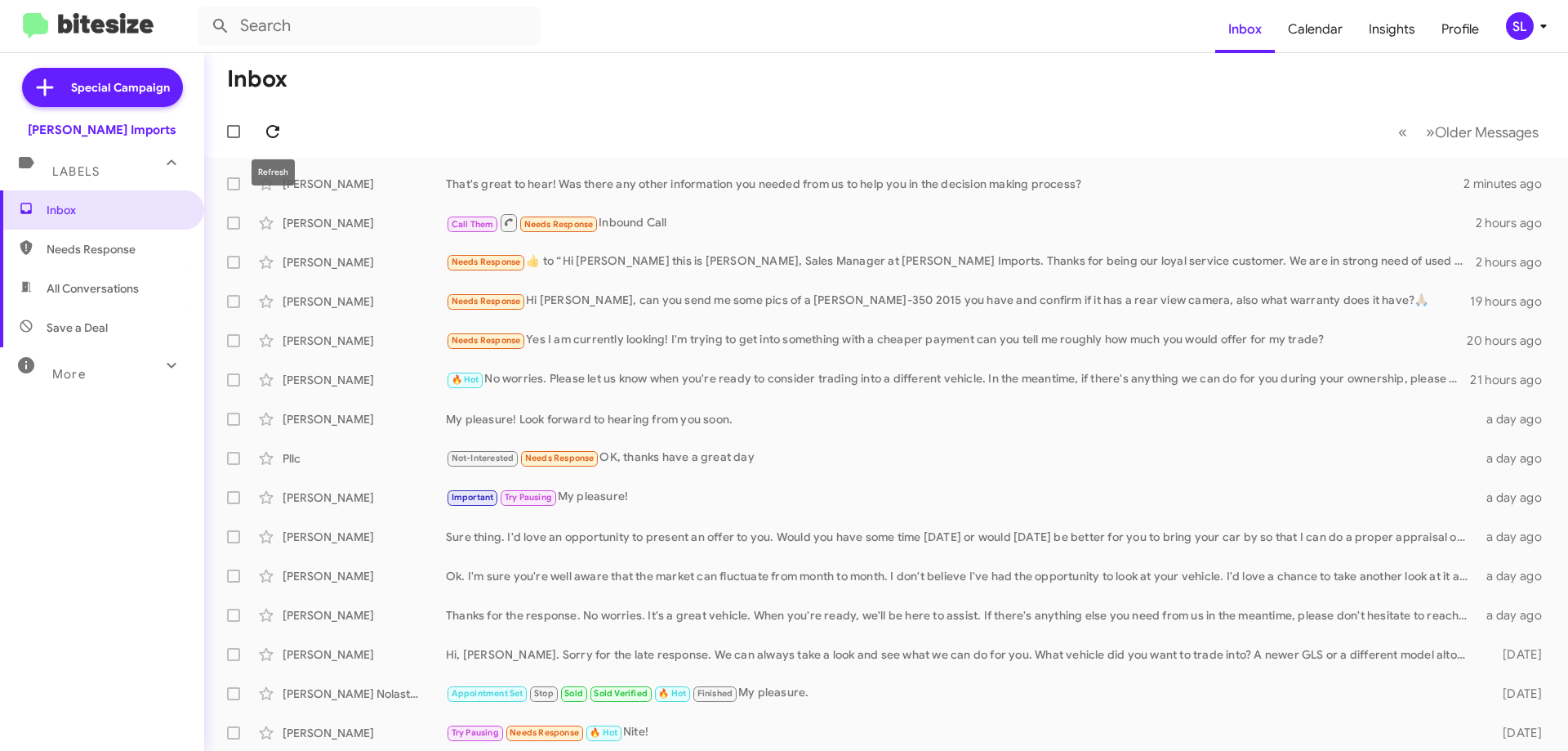
click at [280, 132] on icon at bounding box center [272, 131] width 19 height 19
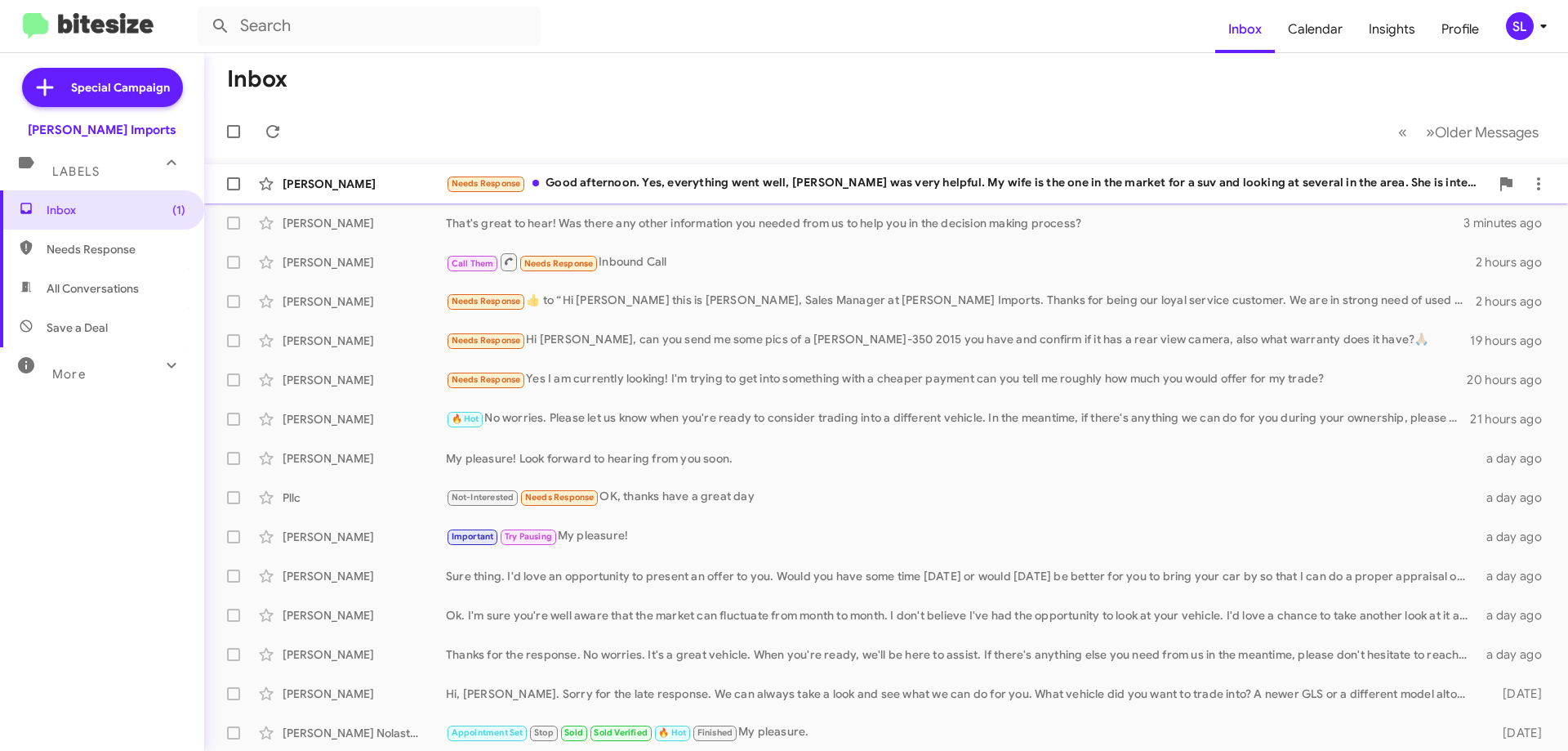
click at [587, 184] on div "Needs Response Good afternoon. Yes, everything went well, [PERSON_NAME] was ver…" at bounding box center [968, 183] width 1044 height 18
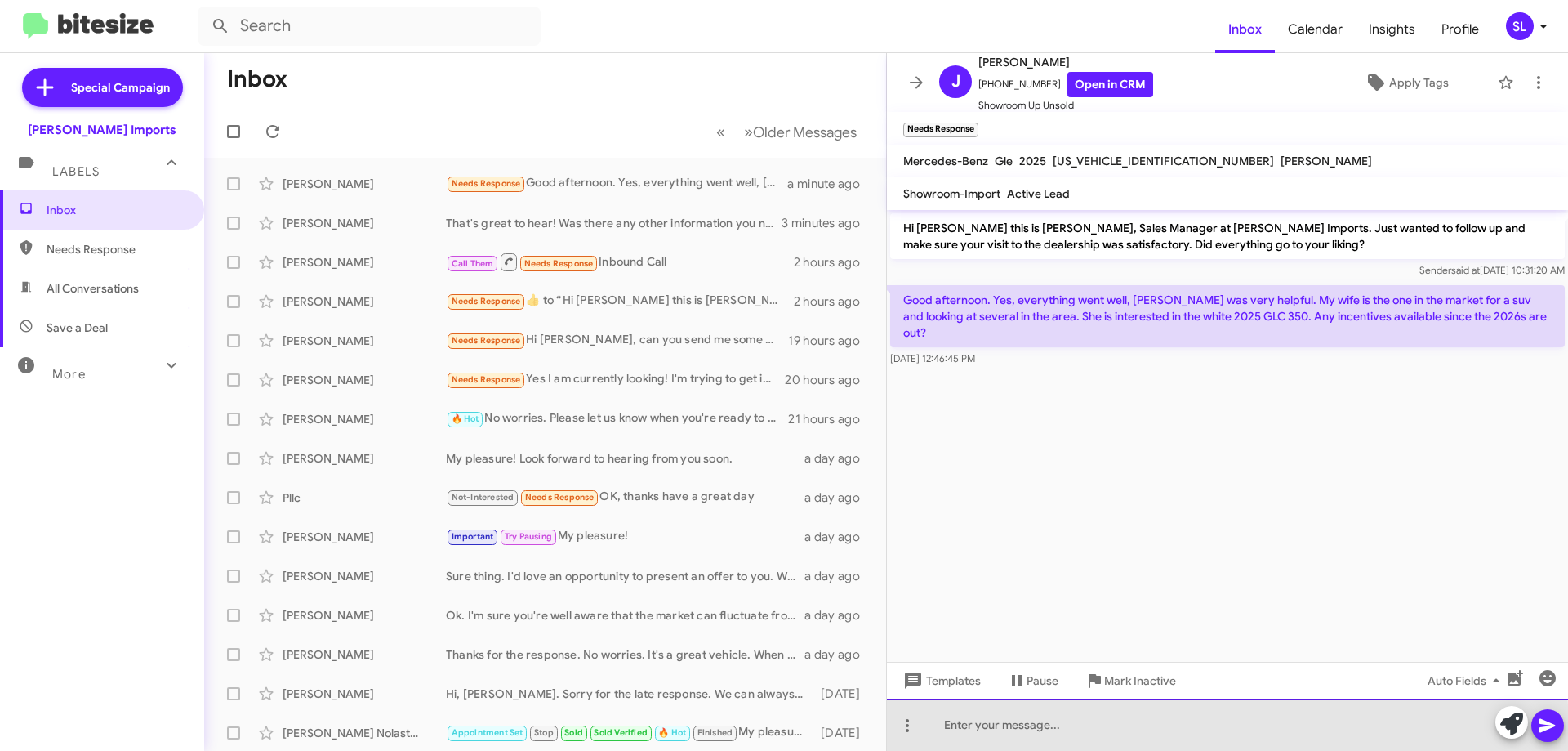
click at [1044, 733] on div at bounding box center [1228, 725] width 682 height 53
click at [1092, 726] on div at bounding box center [1228, 725] width 682 height 53
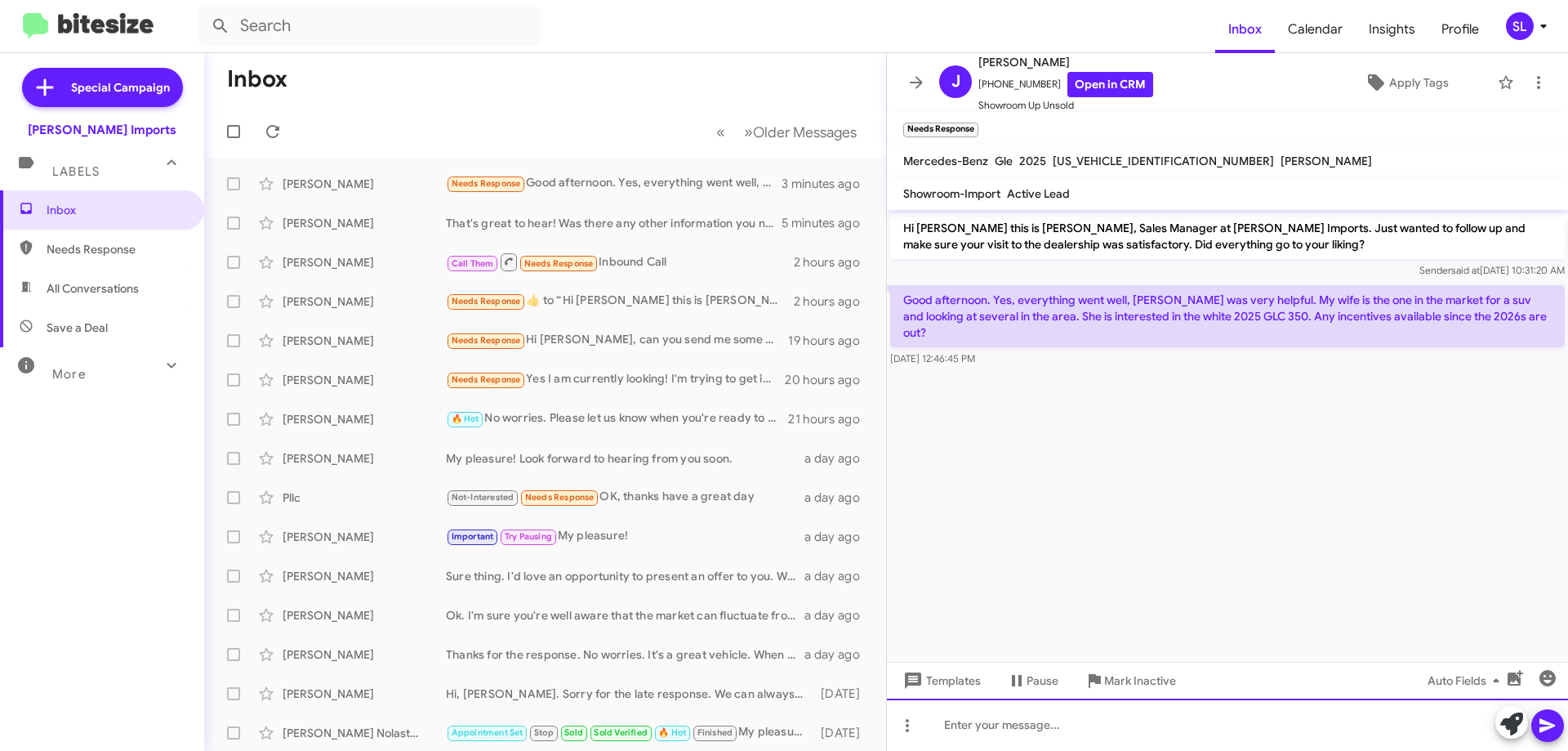
click at [1143, 731] on div at bounding box center [1228, 725] width 682 height 53
click at [1063, 723] on div at bounding box center [1228, 725] width 682 height 53
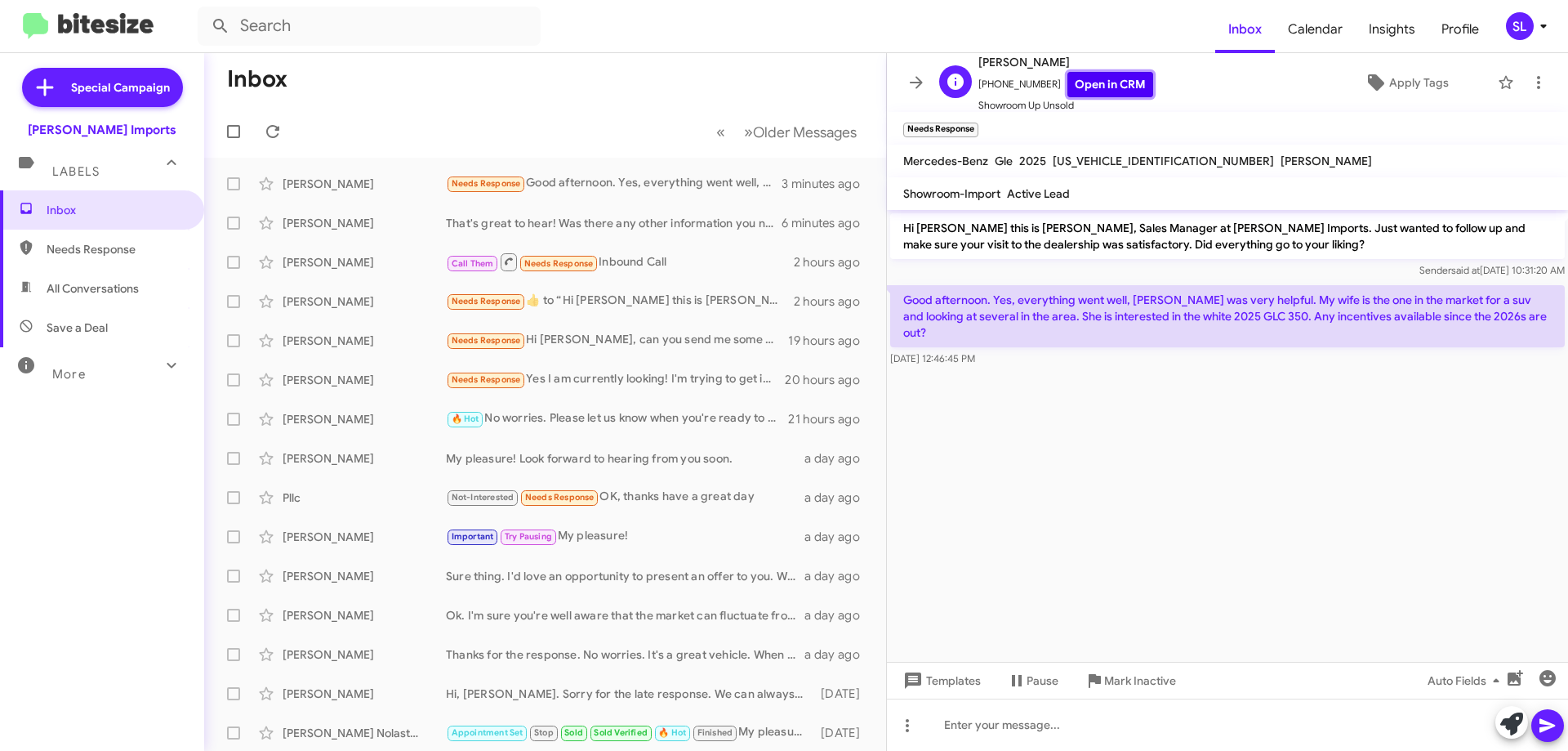
click at [1099, 89] on link "Open in CRM" at bounding box center [1111, 84] width 86 height 25
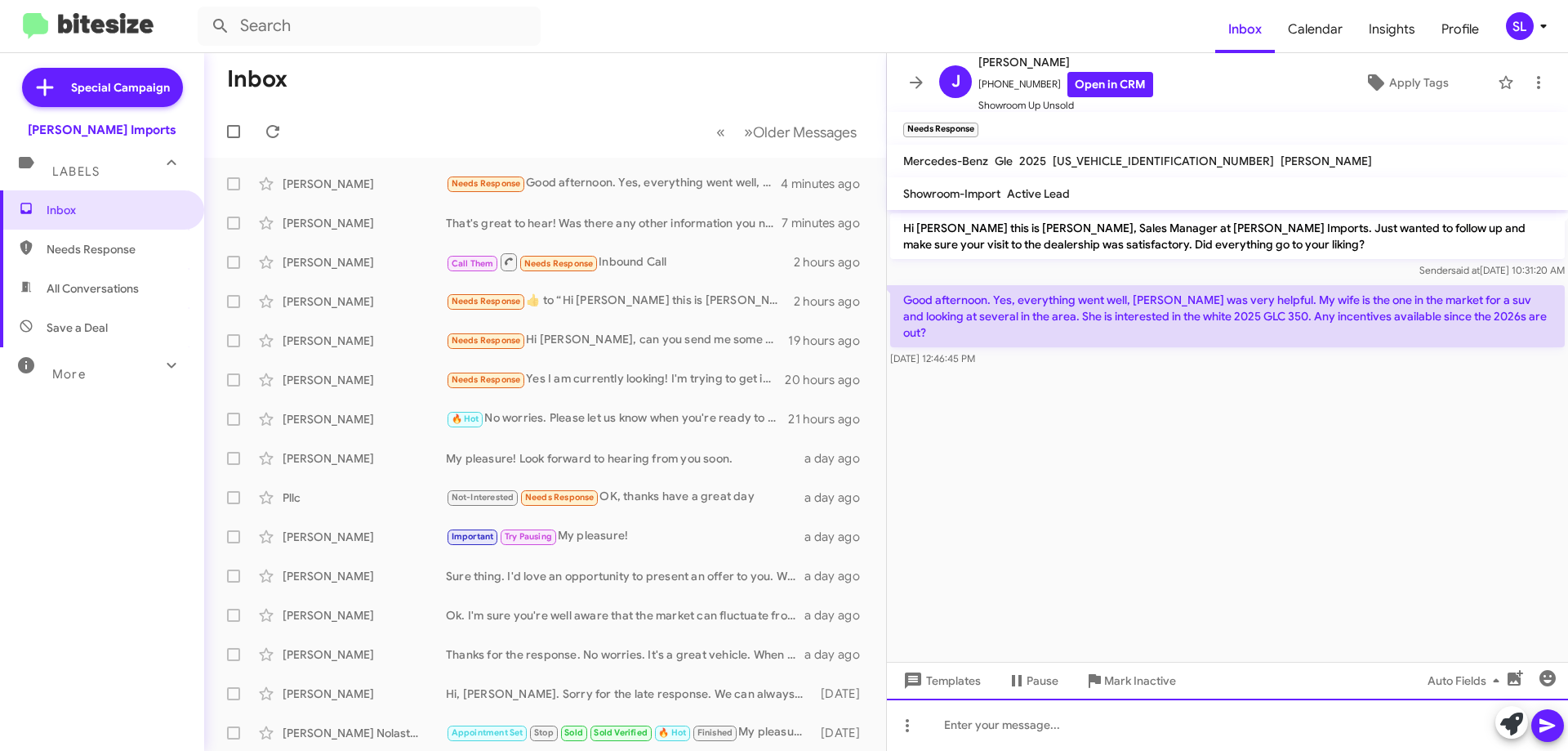
click at [1020, 740] on div at bounding box center [1228, 725] width 682 height 53
click at [1098, 728] on div at bounding box center [1228, 725] width 682 height 53
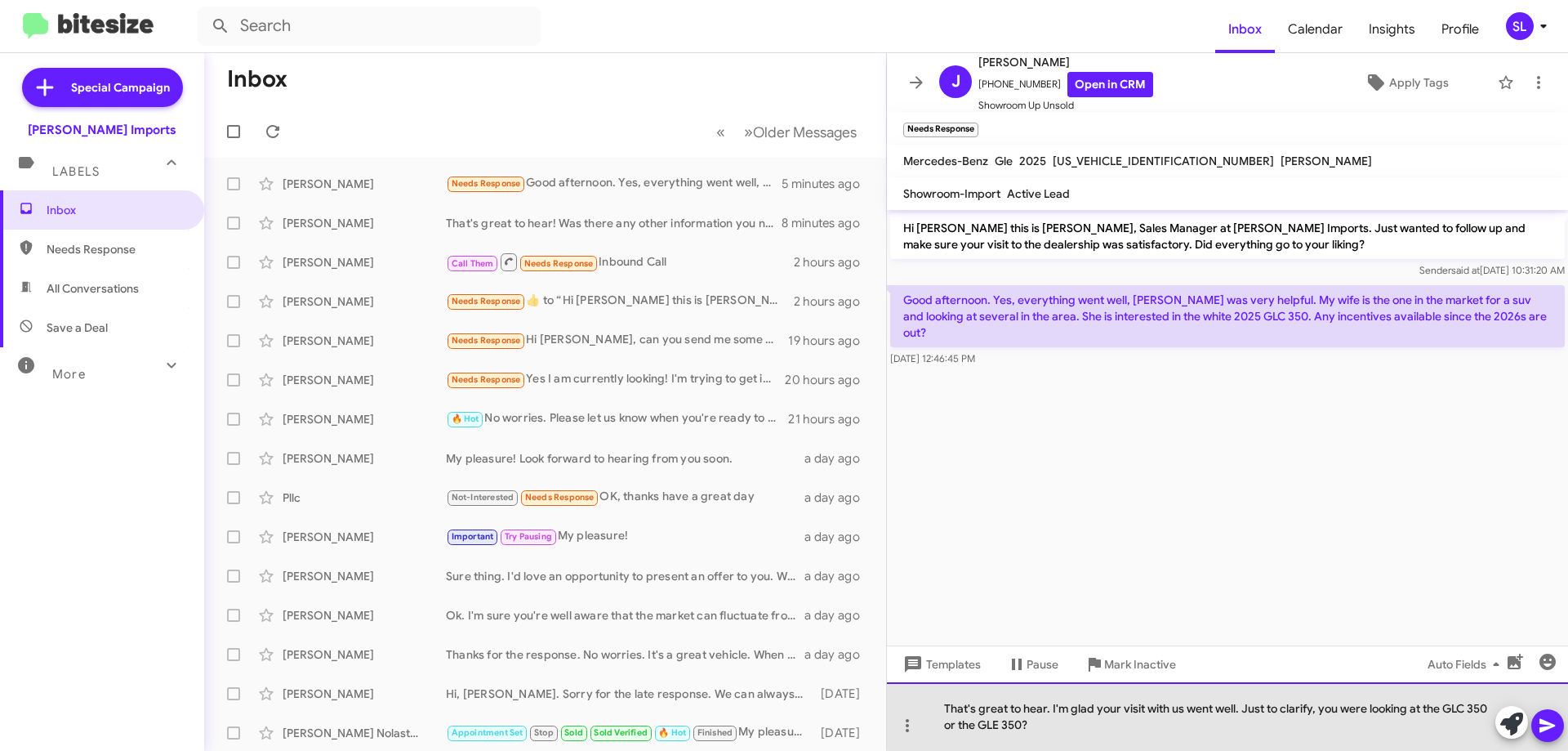
click at [1344, 710] on div "That's great to hear. I'm glad your visit with us went well. Just to clarify, y…" at bounding box center [1228, 717] width 682 height 68
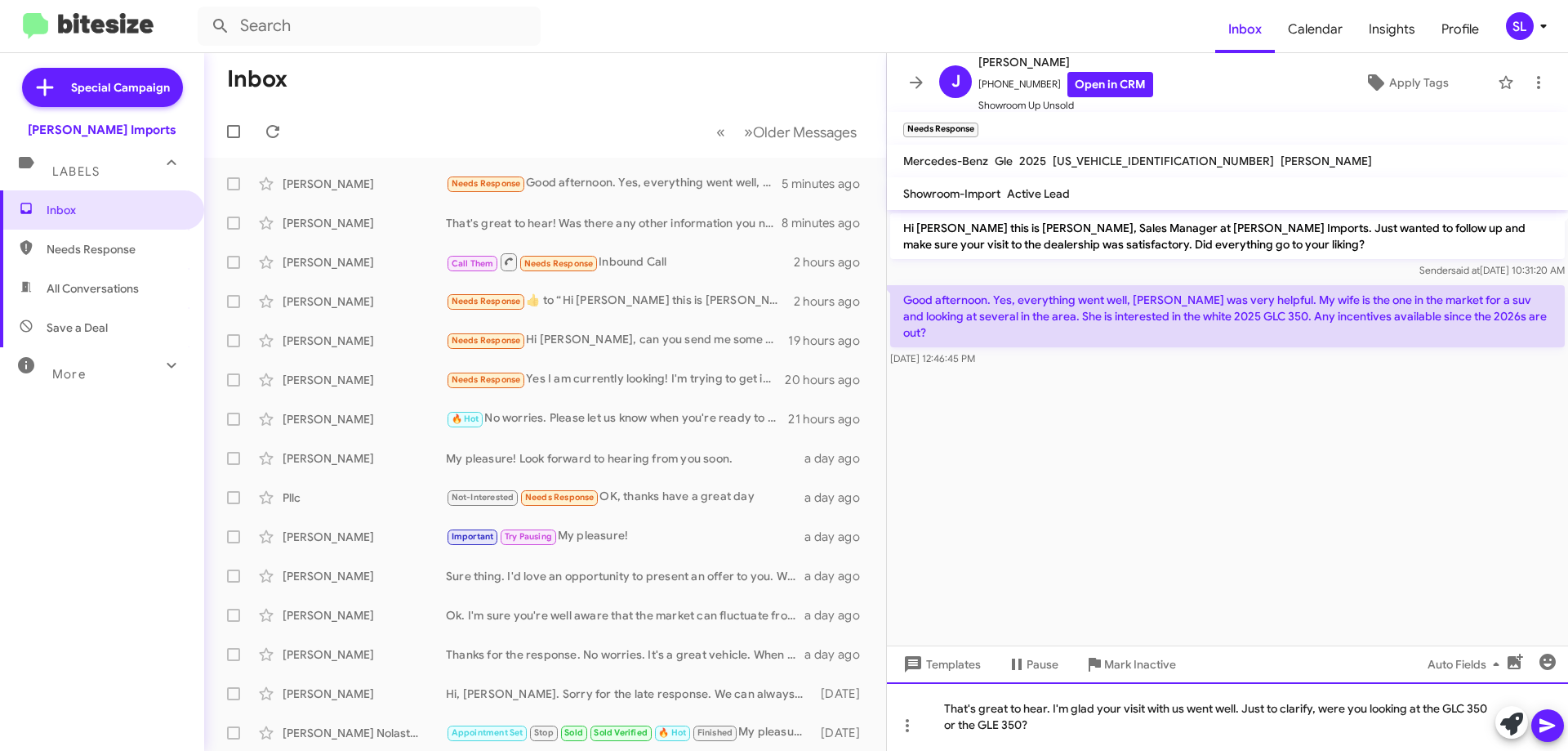
click at [1040, 729] on div "That's great to hear. I'm glad your visit with us went well. Just to clarify, w…" at bounding box center [1228, 717] width 682 height 68
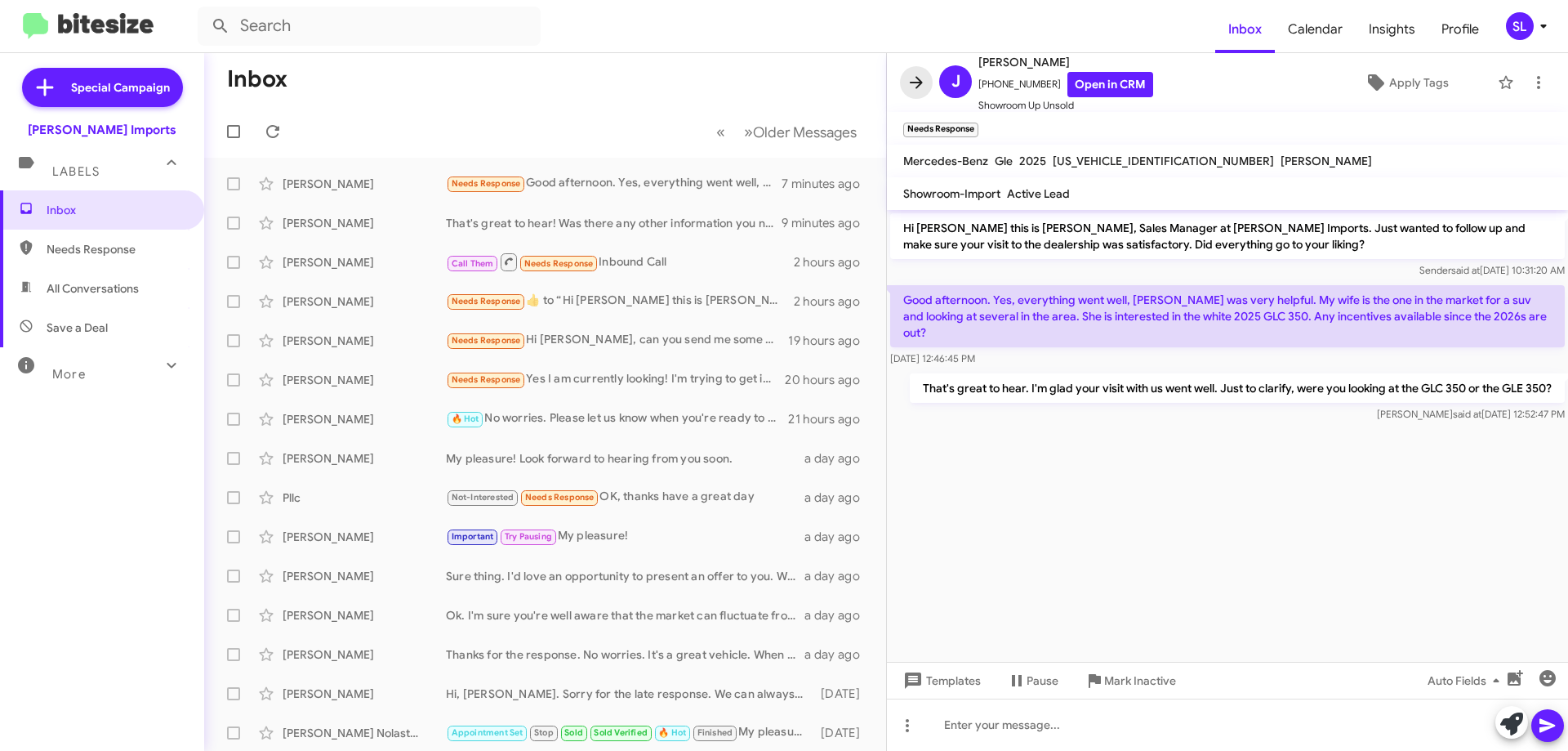
click at [910, 86] on icon at bounding box center [916, 82] width 19 height 19
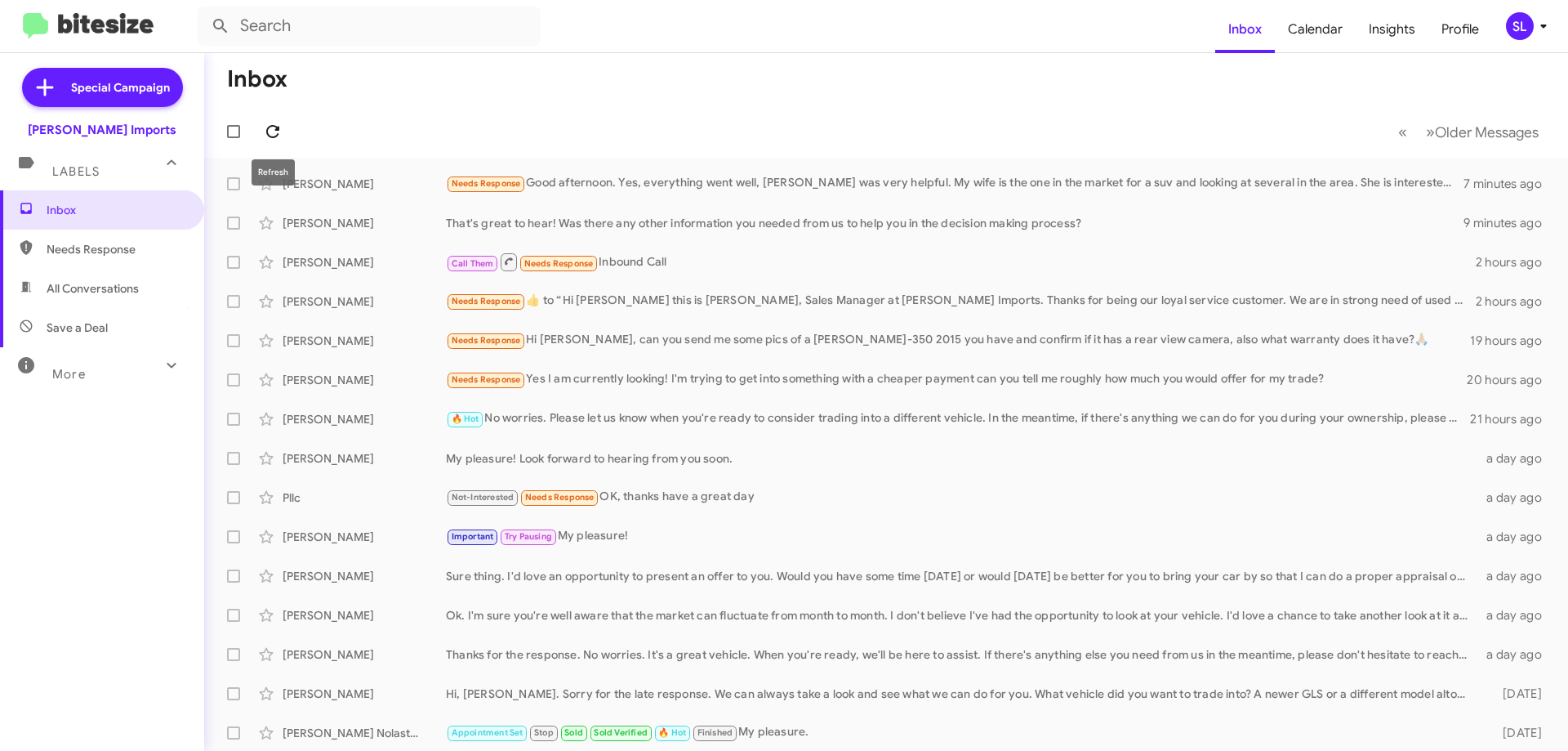
click at [270, 131] on icon at bounding box center [272, 131] width 19 height 19
click at [285, 126] on span at bounding box center [272, 131] width 32 height 19
click at [276, 137] on icon at bounding box center [272, 131] width 13 height 13
click at [272, 39] on input "text" at bounding box center [370, 25] width 343 height 39
click at [204, 10] on button at bounding box center [220, 25] width 32 height 32
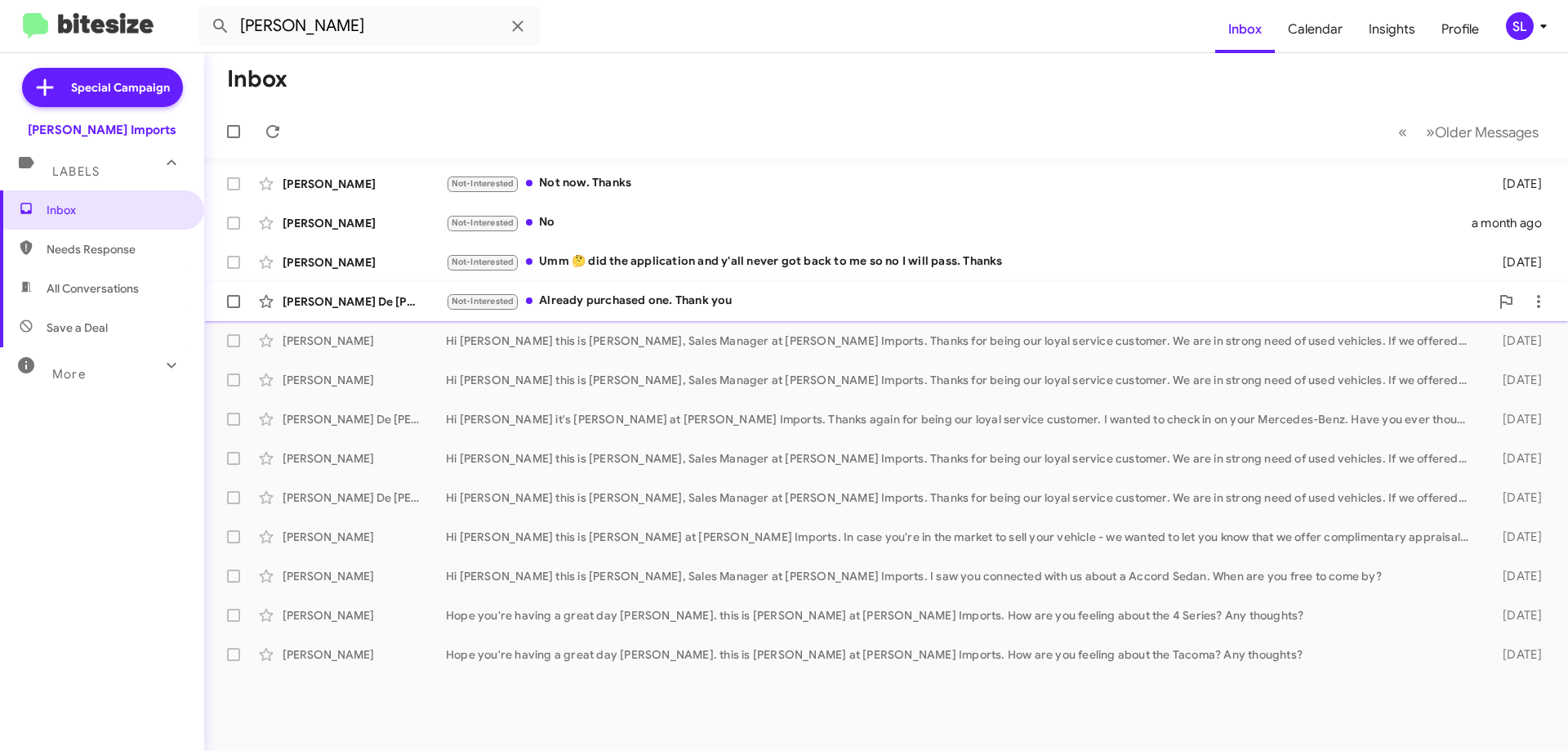
click at [720, 307] on div "Not-Interested Already purchased one. Thank you" at bounding box center [968, 301] width 1044 height 18
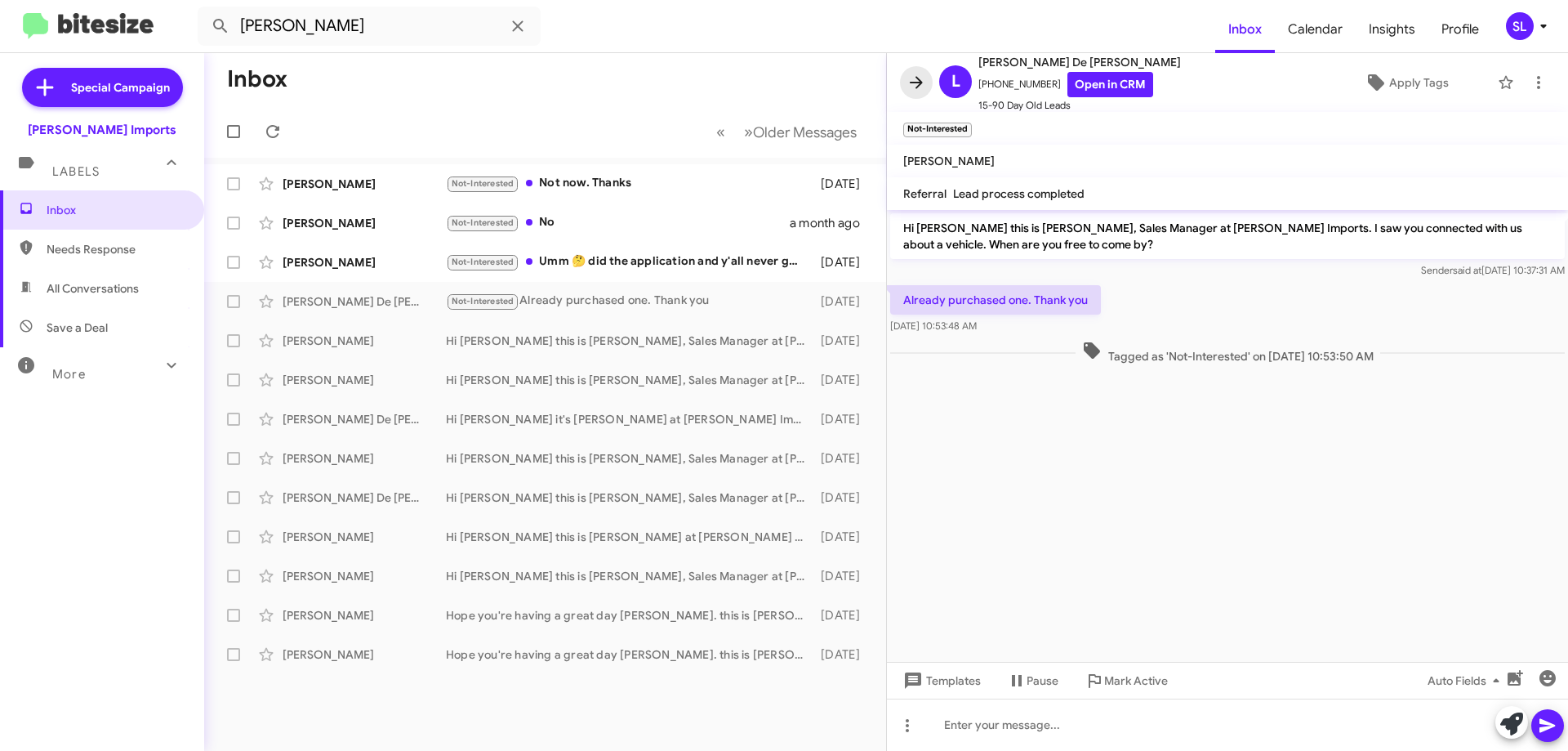
click at [911, 81] on icon at bounding box center [916, 82] width 19 height 19
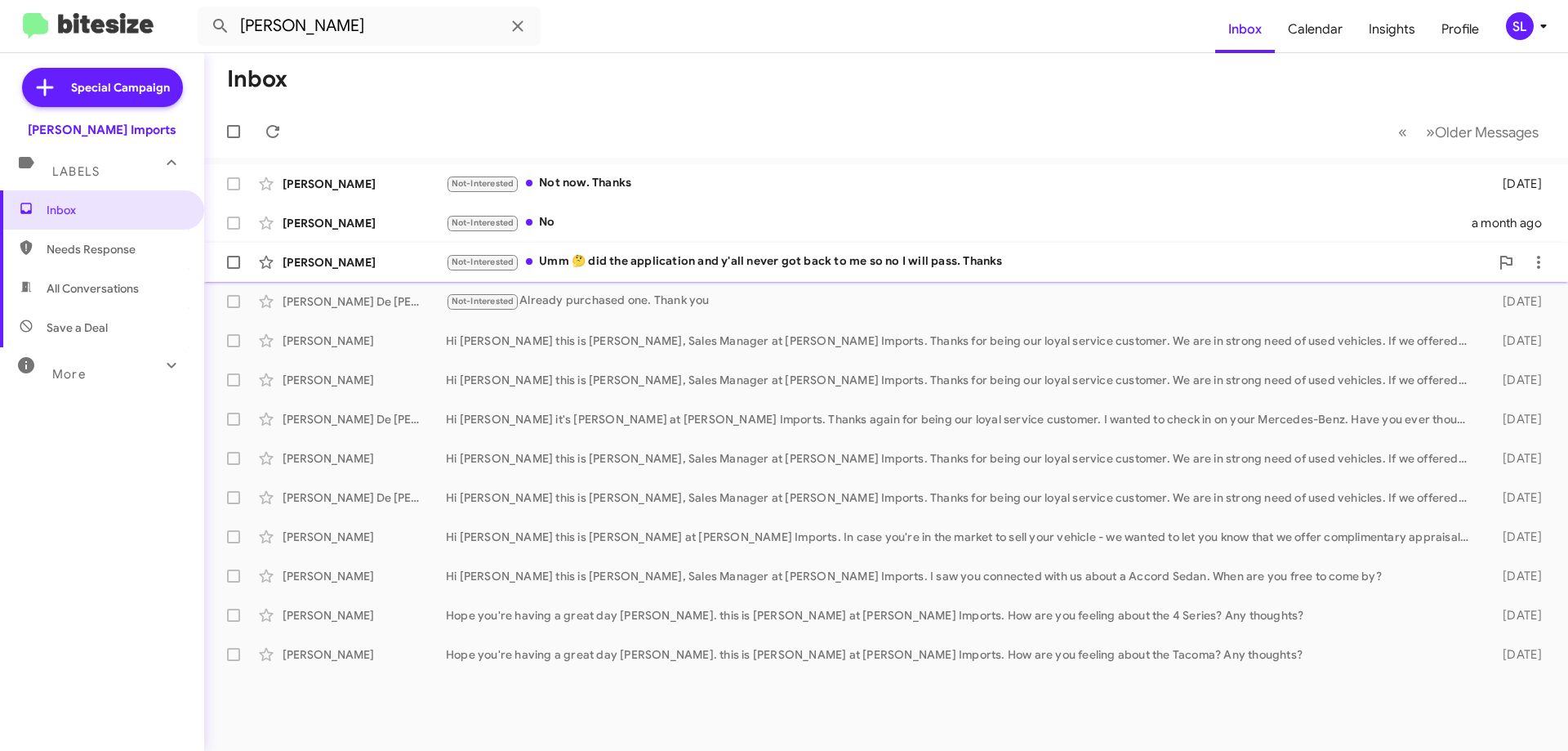
click at [720, 265] on div "Not-Interested Umm 🤔 did the application and y'all never got back to me so no I…" at bounding box center [968, 261] width 1044 height 18
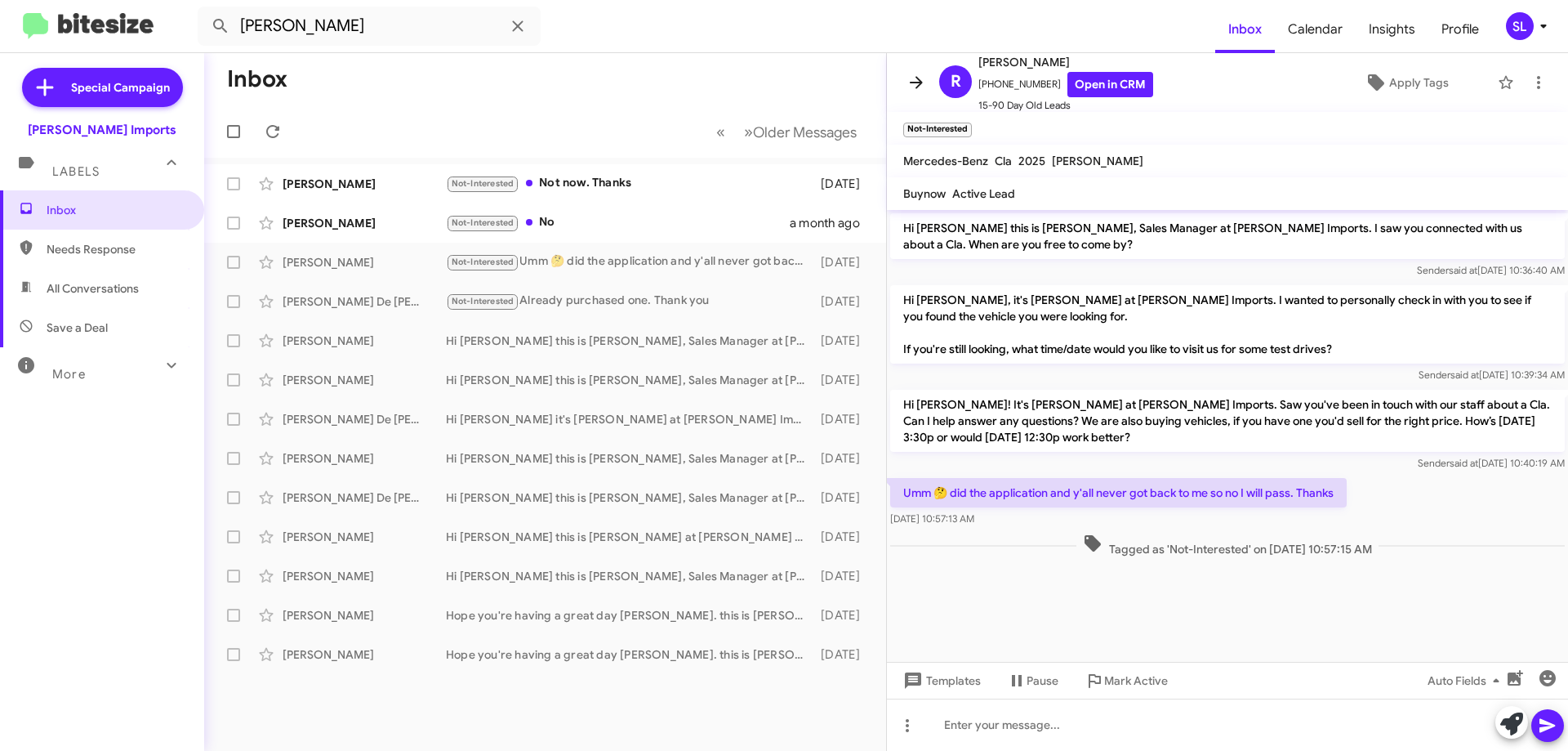
click at [911, 78] on icon at bounding box center [916, 82] width 19 height 19
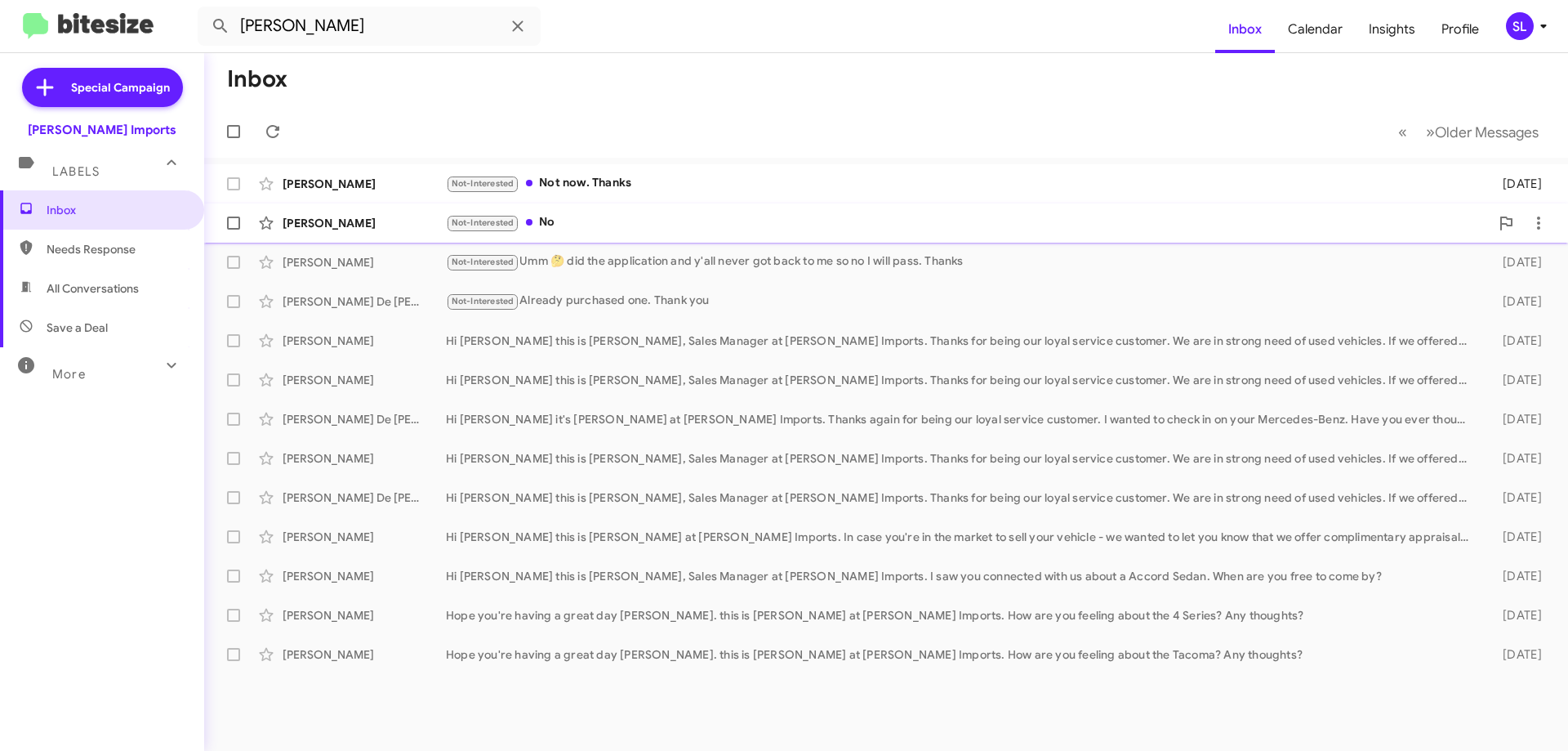
click at [645, 224] on div "Not-Interested No" at bounding box center [968, 222] width 1044 height 18
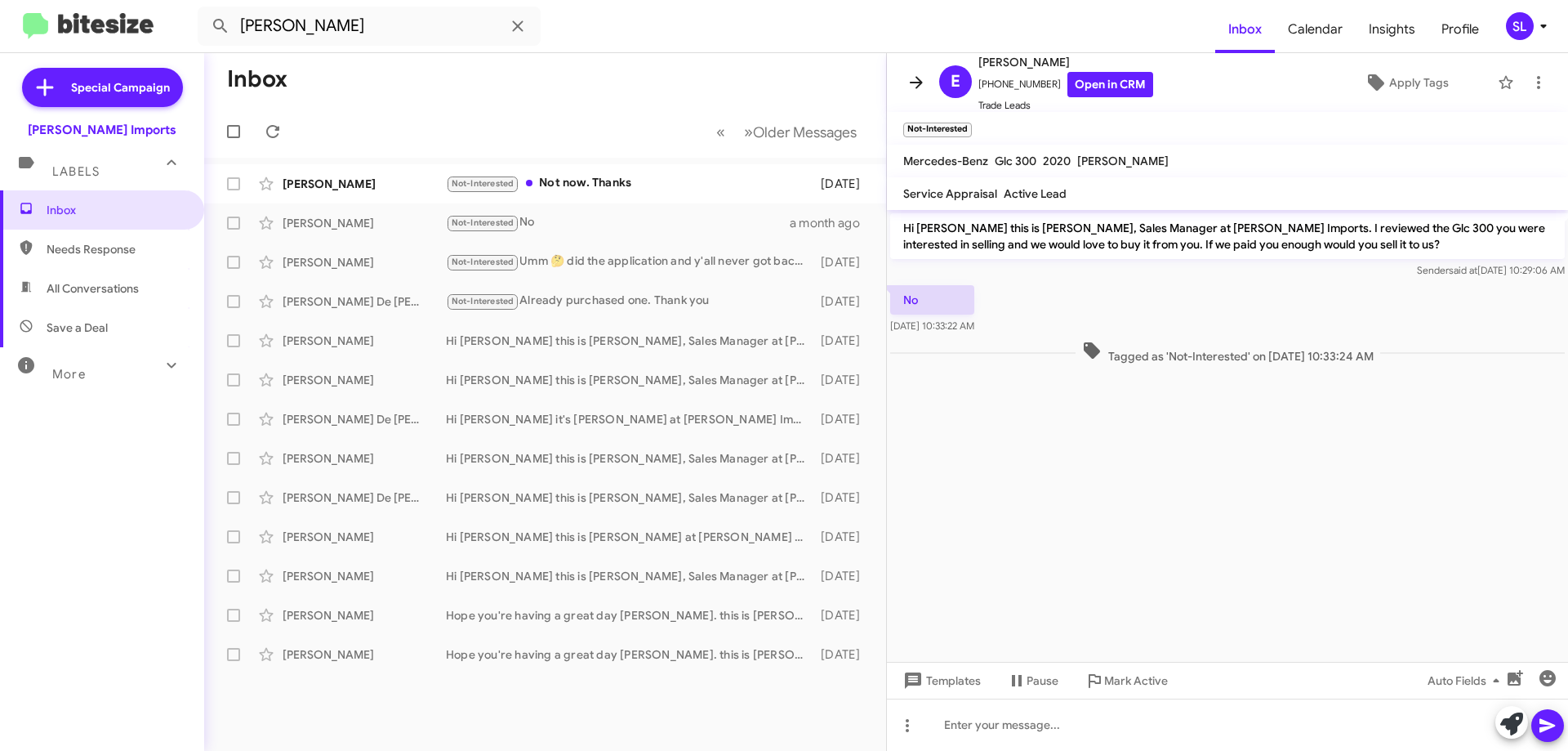
click at [914, 83] on icon at bounding box center [916, 82] width 13 height 12
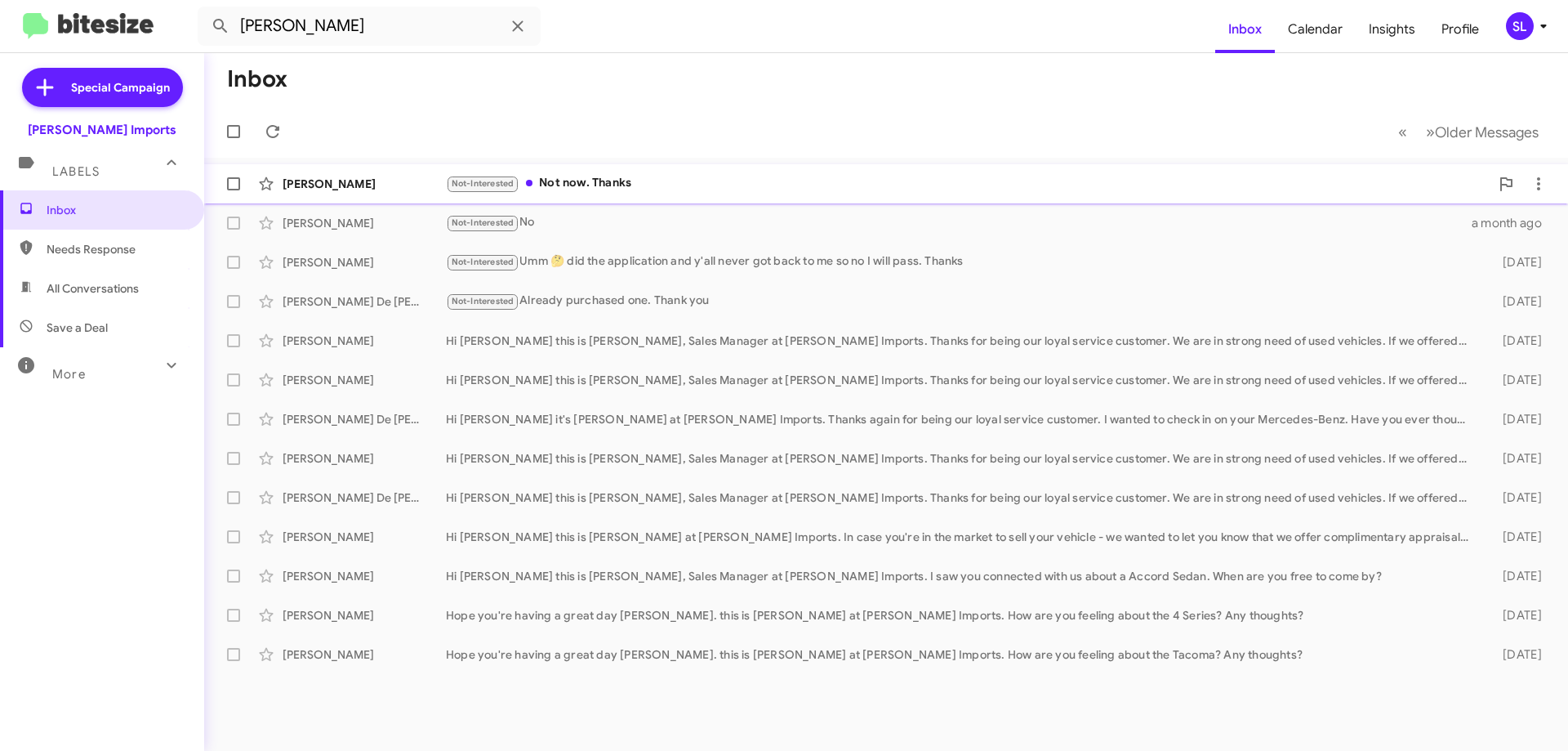
click at [656, 180] on div "Not-Interested Not now. Thanks" at bounding box center [968, 183] width 1044 height 18
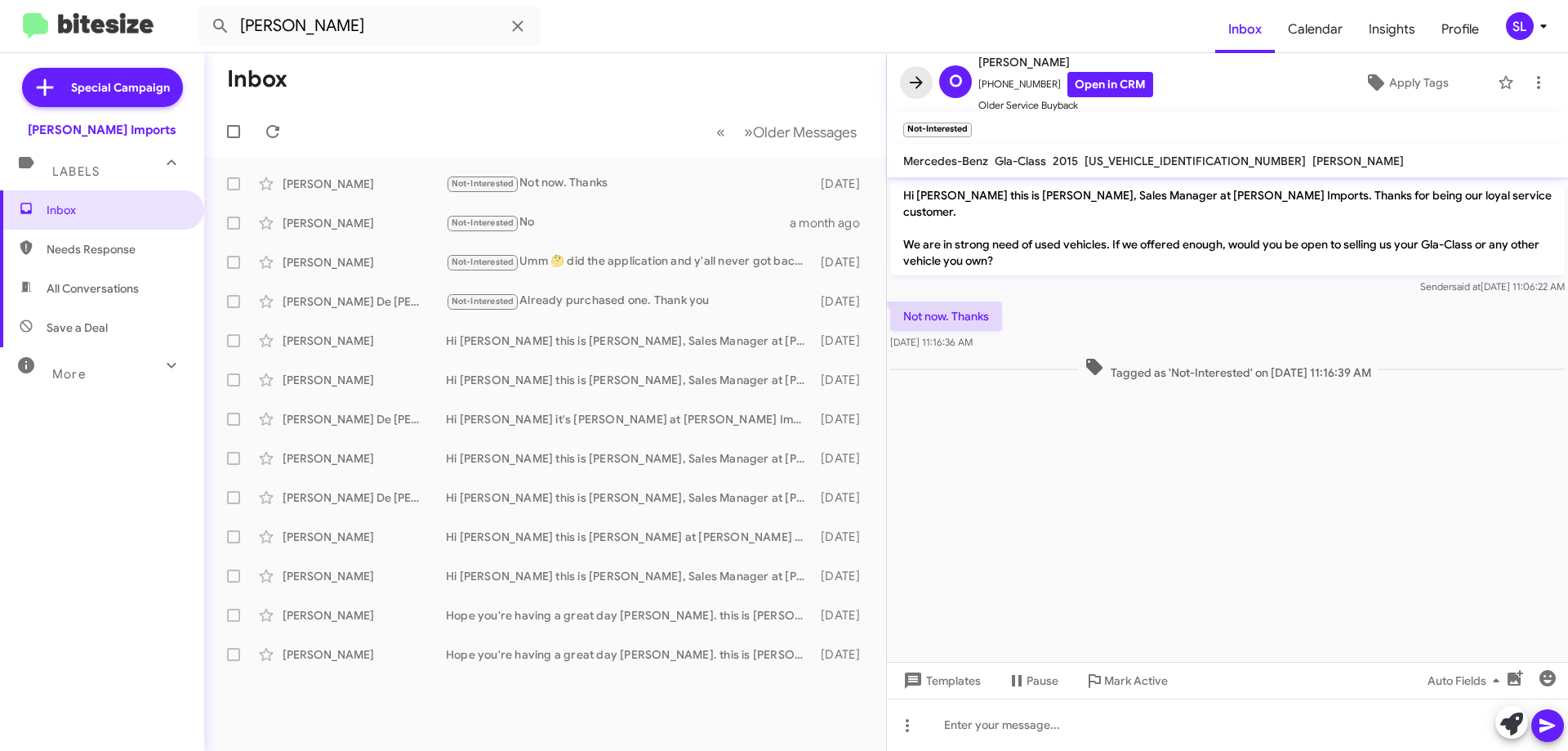
click at [902, 79] on span at bounding box center [916, 82] width 32 height 19
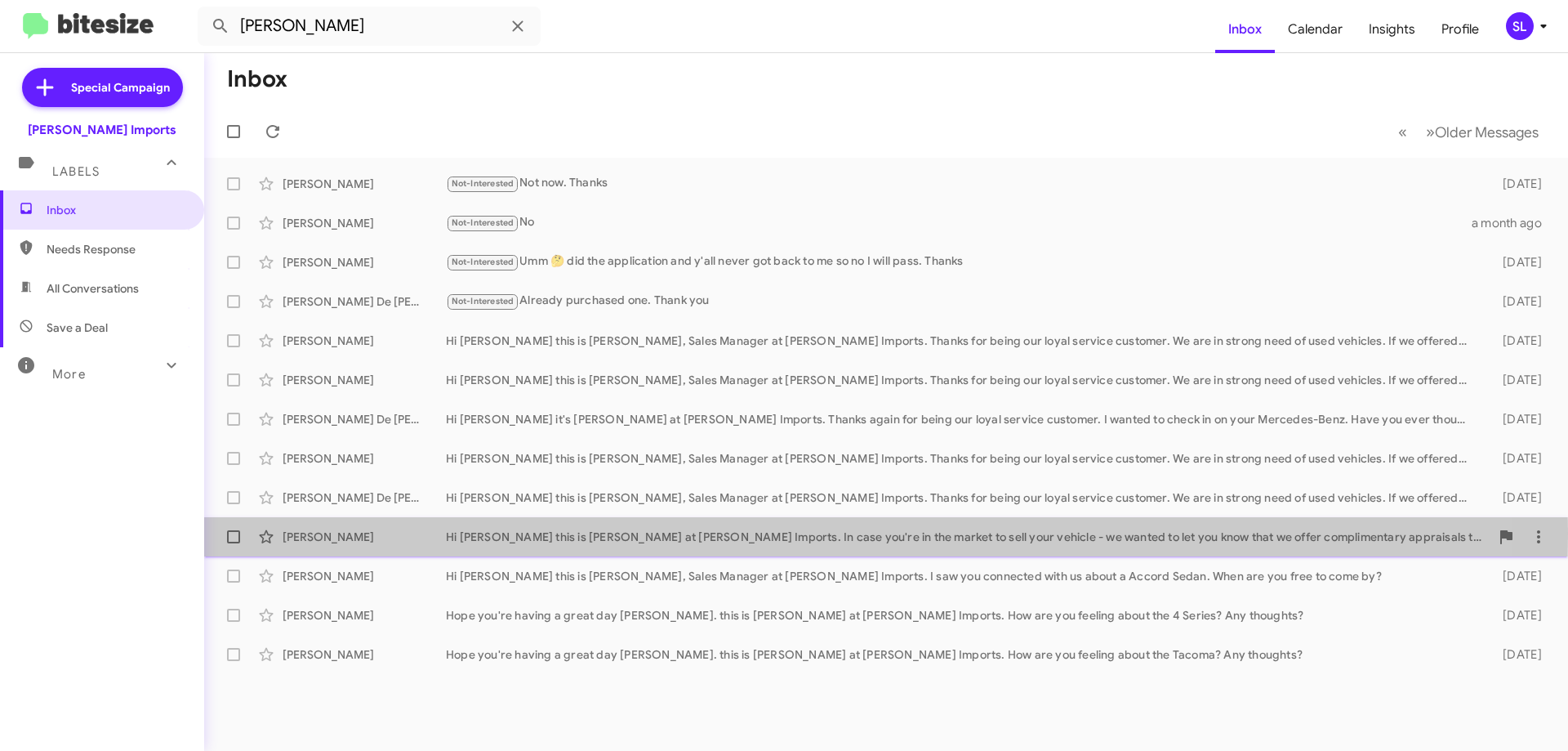
click at [399, 534] on div "[PERSON_NAME]" at bounding box center [364, 536] width 164 height 17
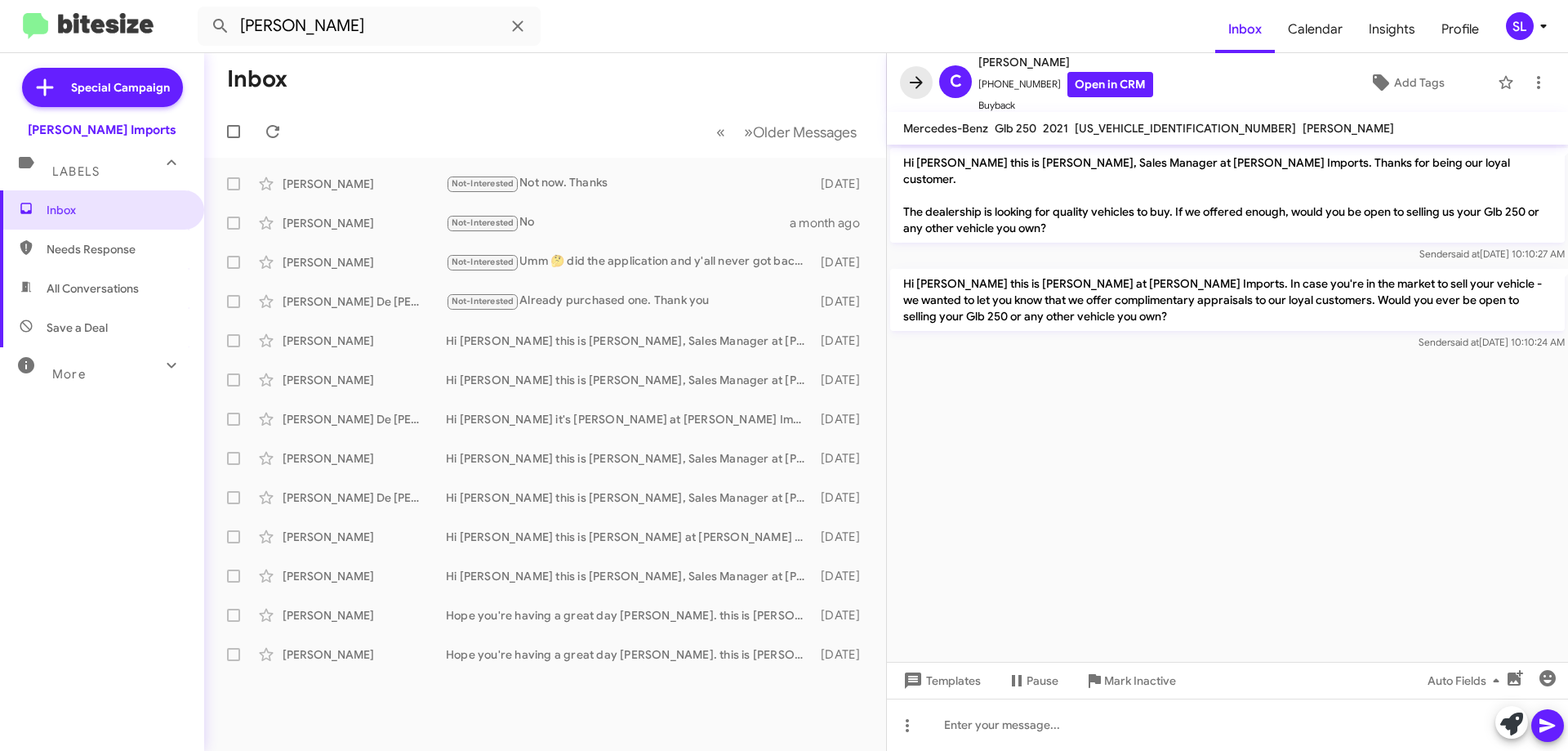
click at [921, 80] on icon at bounding box center [916, 82] width 19 height 19
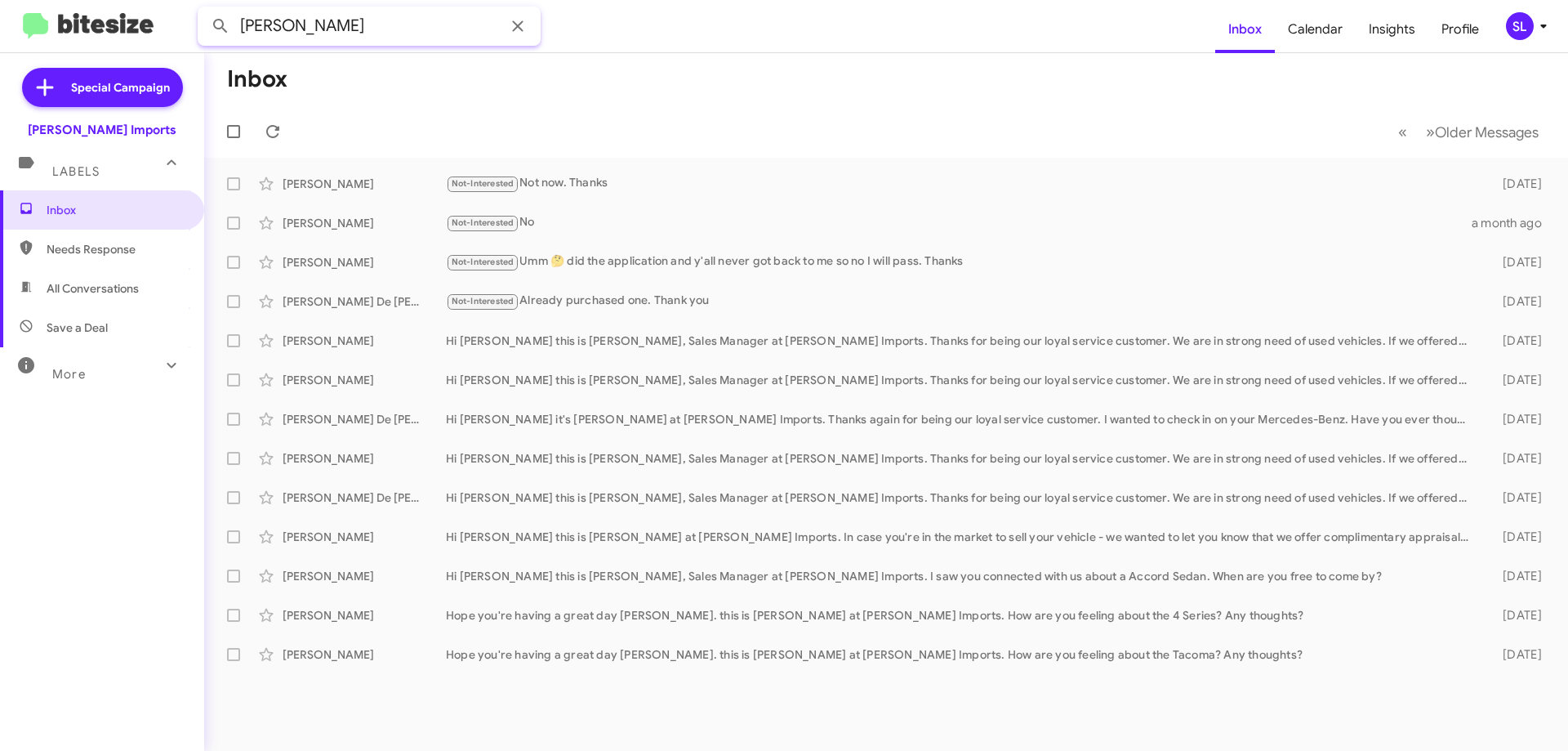
drag, startPoint x: 294, startPoint y: 31, endPoint x: 378, endPoint y: 43, distance: 84.9
click at [378, 43] on input "[PERSON_NAME]" at bounding box center [370, 25] width 343 height 39
type input "crystal"
click at [204, 10] on button at bounding box center [220, 25] width 32 height 32
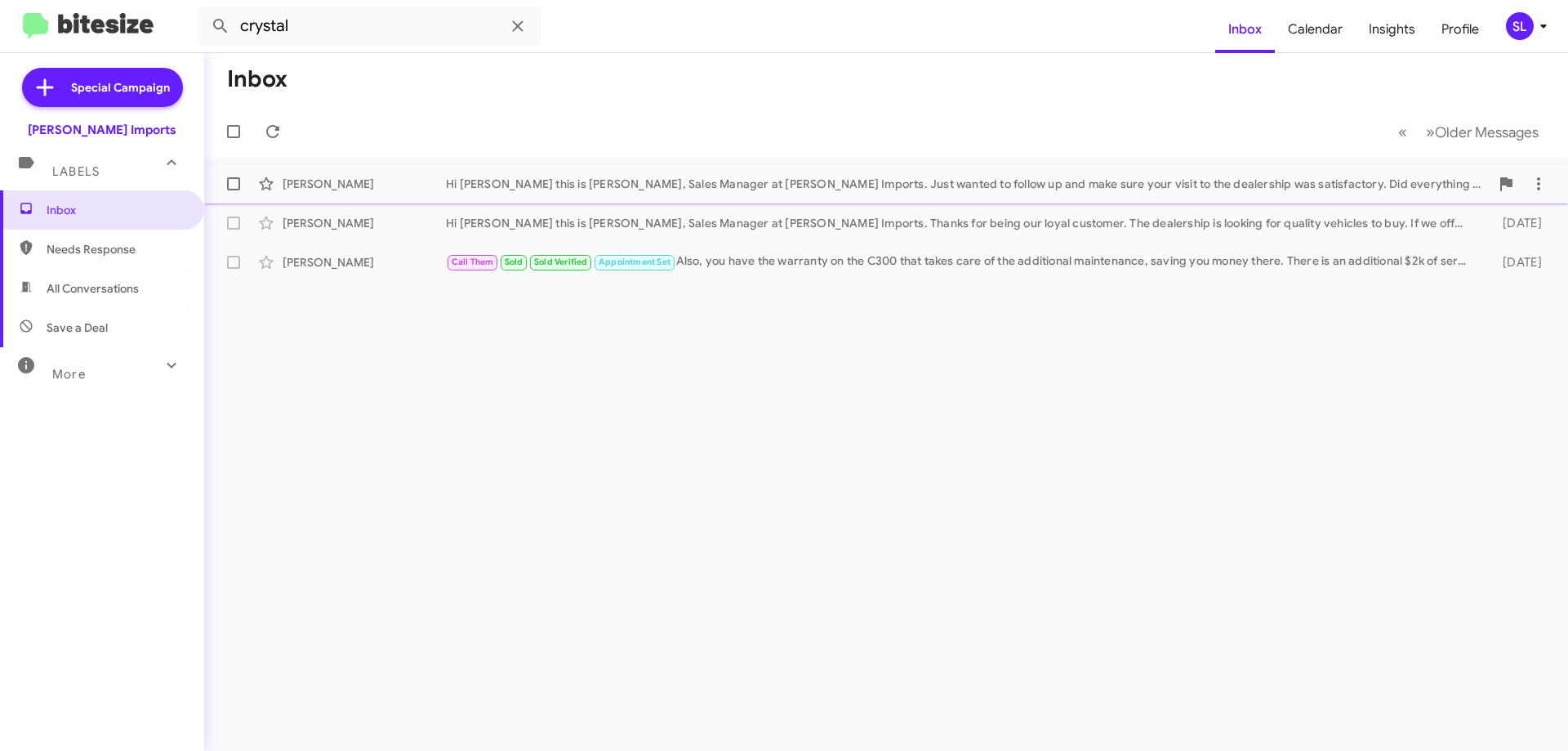
click at [549, 174] on div "[PERSON_NAME] Hi [PERSON_NAME] this is [PERSON_NAME], Sales Manager at [PERSON_…" at bounding box center [886, 183] width 1338 height 32
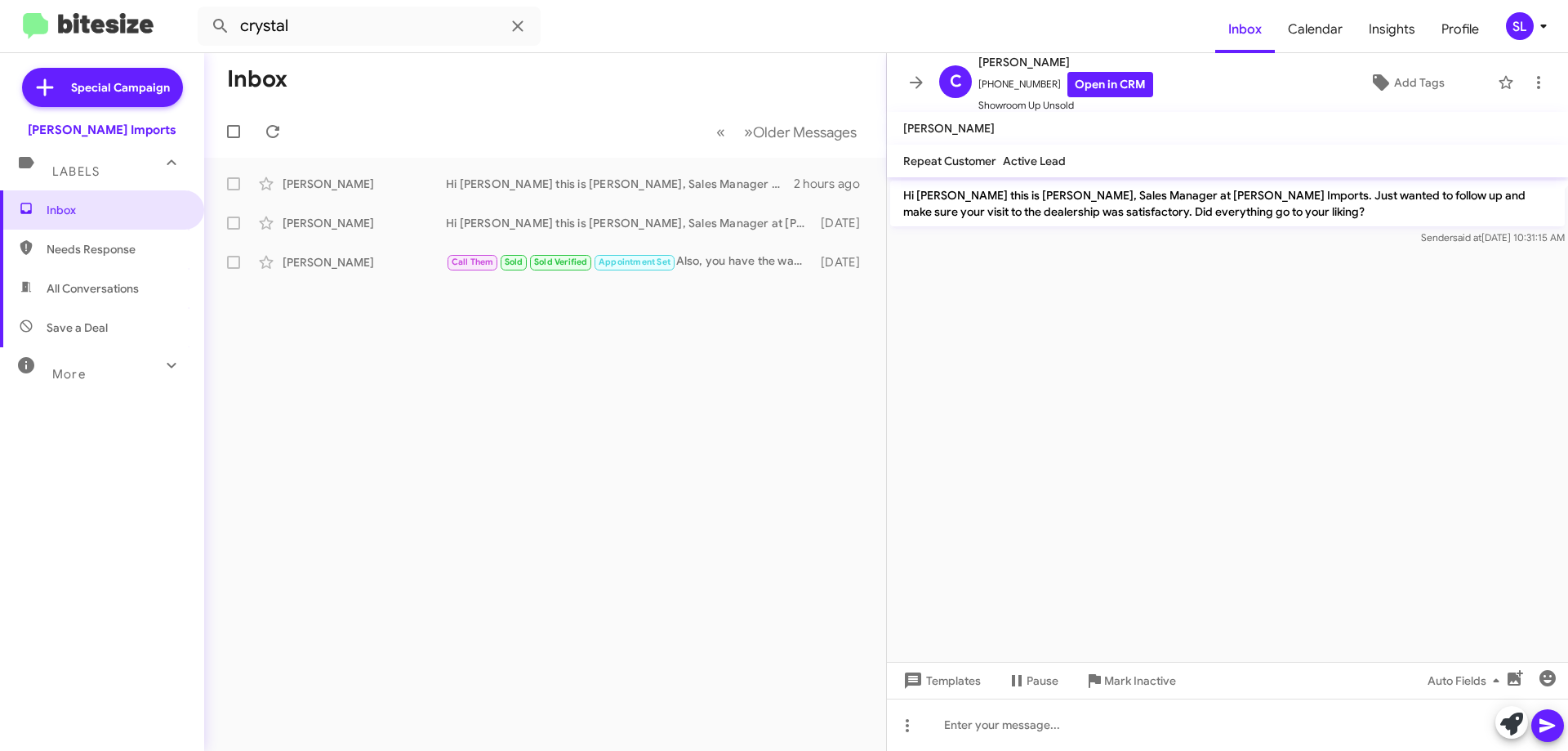
click at [1145, 683] on span "Mark Inactive" at bounding box center [1141, 681] width 72 height 30
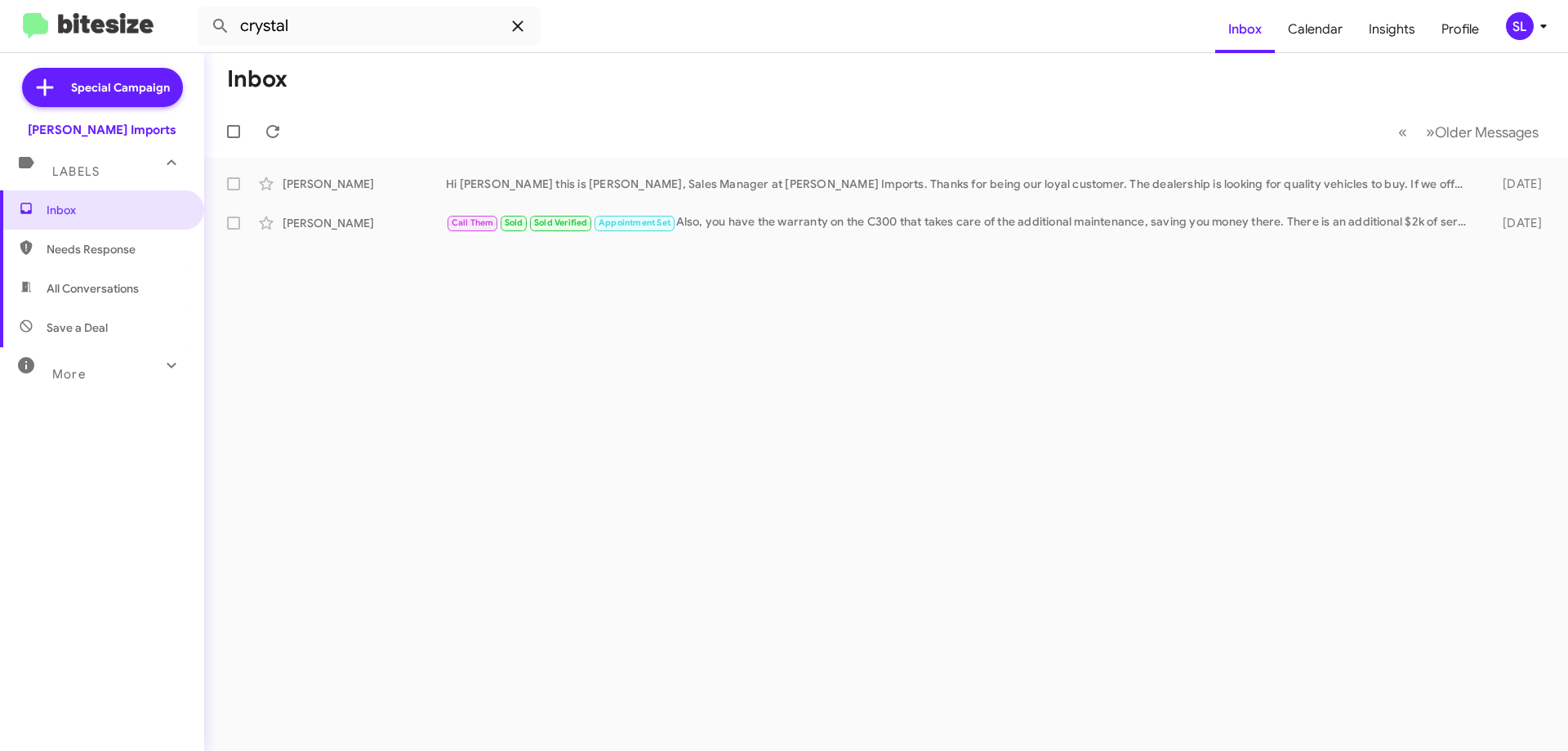
click at [520, 27] on icon at bounding box center [518, 26] width 19 height 19
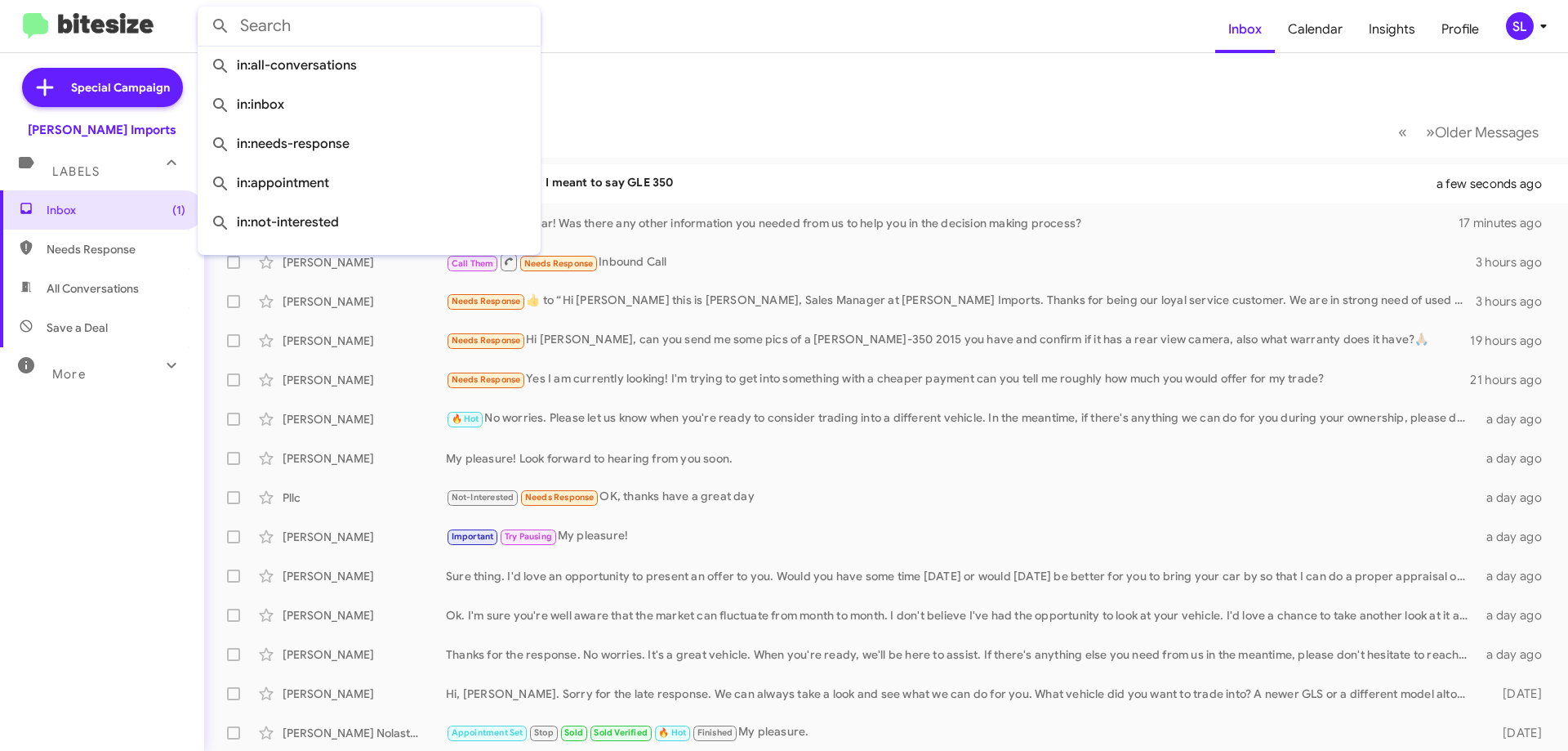
click at [819, 117] on mat-toolbar-row "« Previous » Next Older Messages" at bounding box center [886, 131] width 1364 height 53
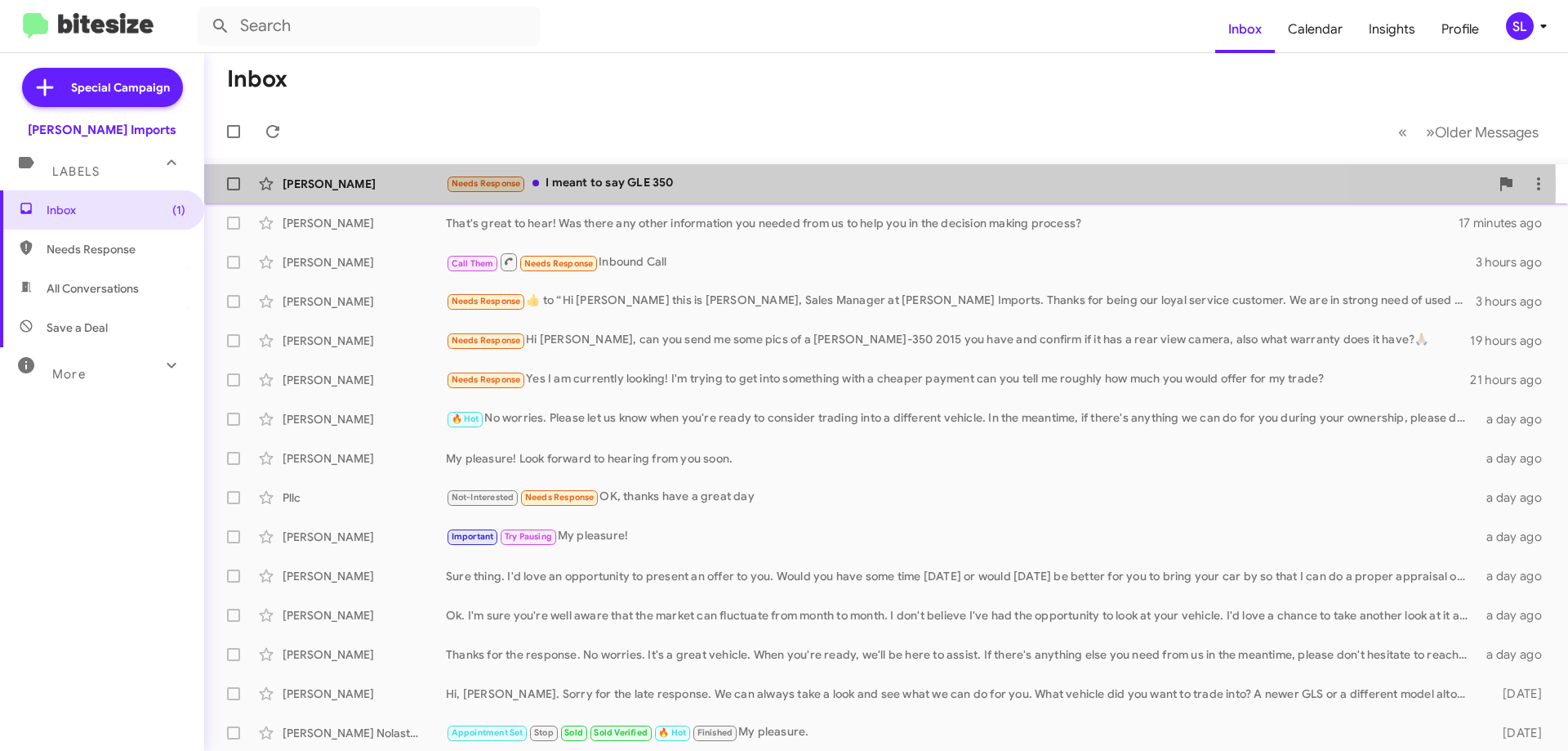
click at [724, 186] on div "Needs Response I meant to say GLE 350" at bounding box center [968, 183] width 1044 height 18
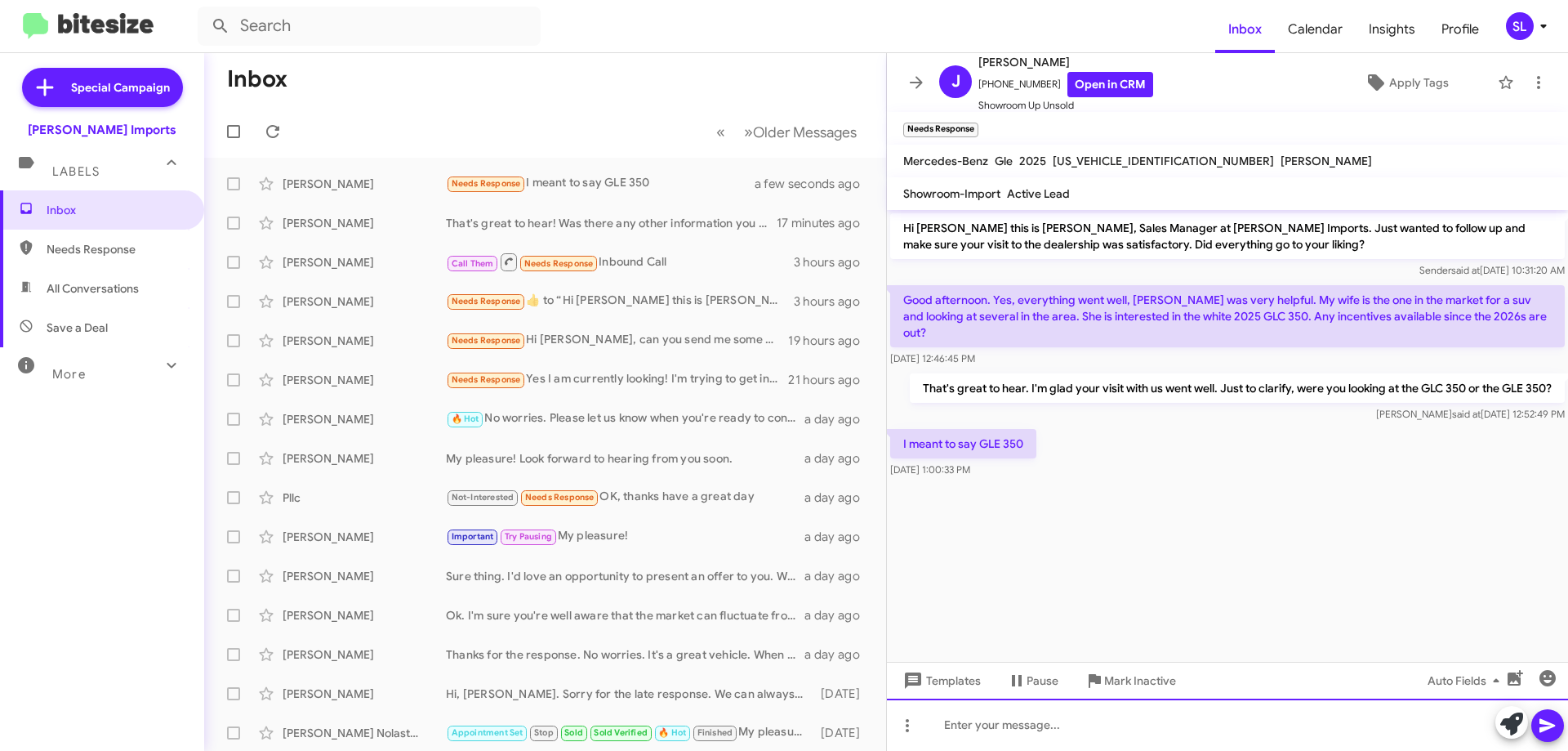
click at [1071, 736] on div at bounding box center [1228, 725] width 682 height 53
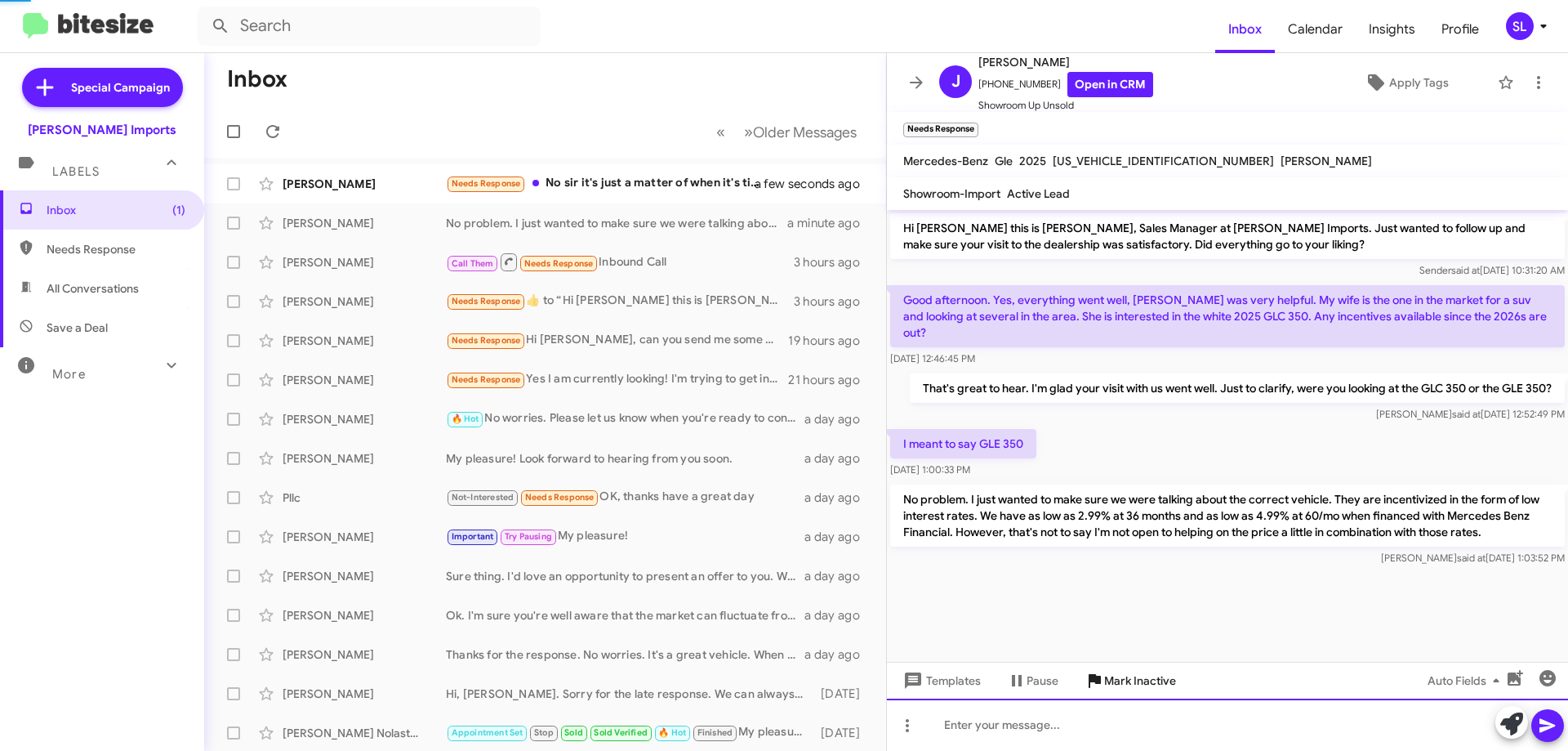
scroll to position [4, 0]
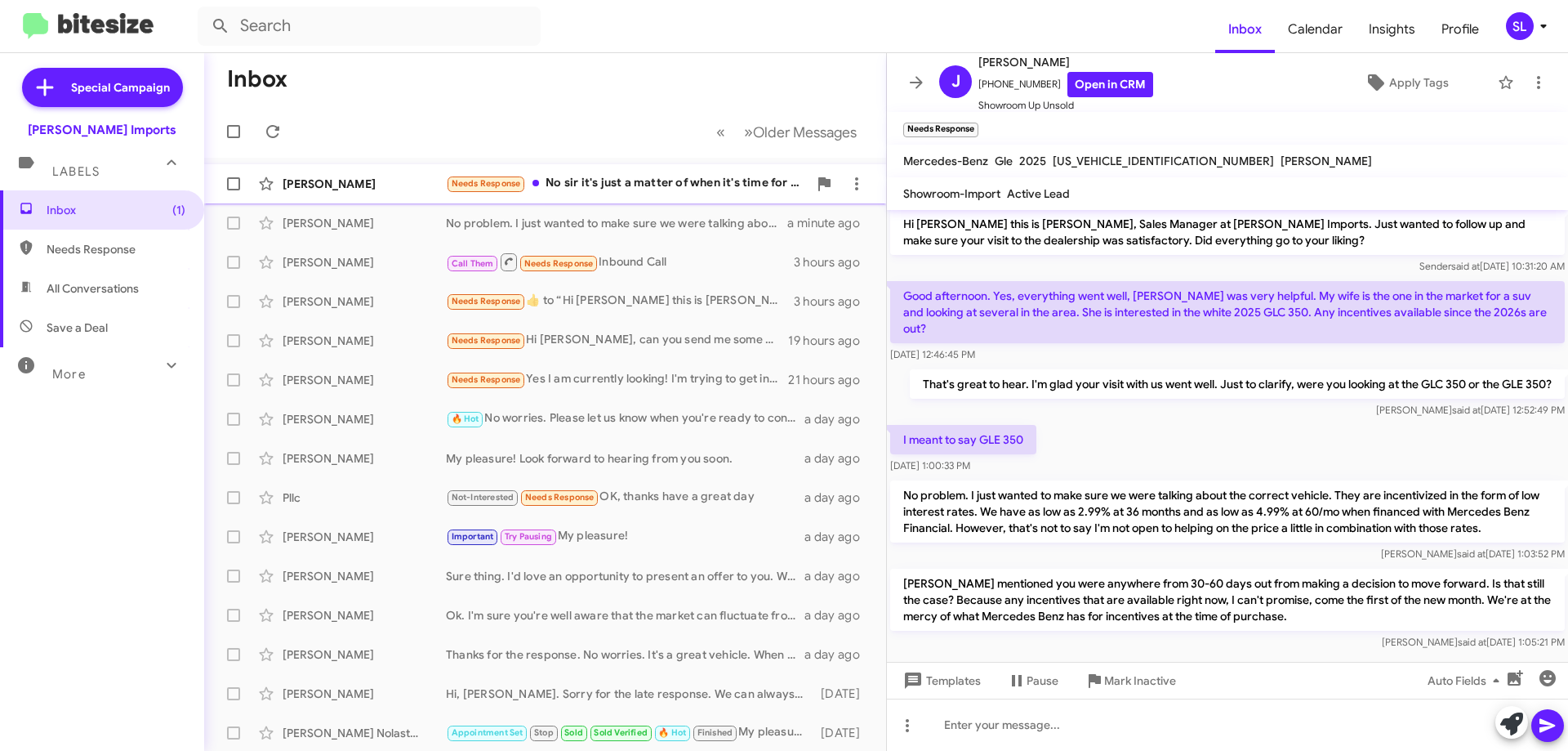
click at [587, 181] on div "Needs Response No sir it's just a matter of when it's time for us to go in." at bounding box center [626, 183] width 362 height 18
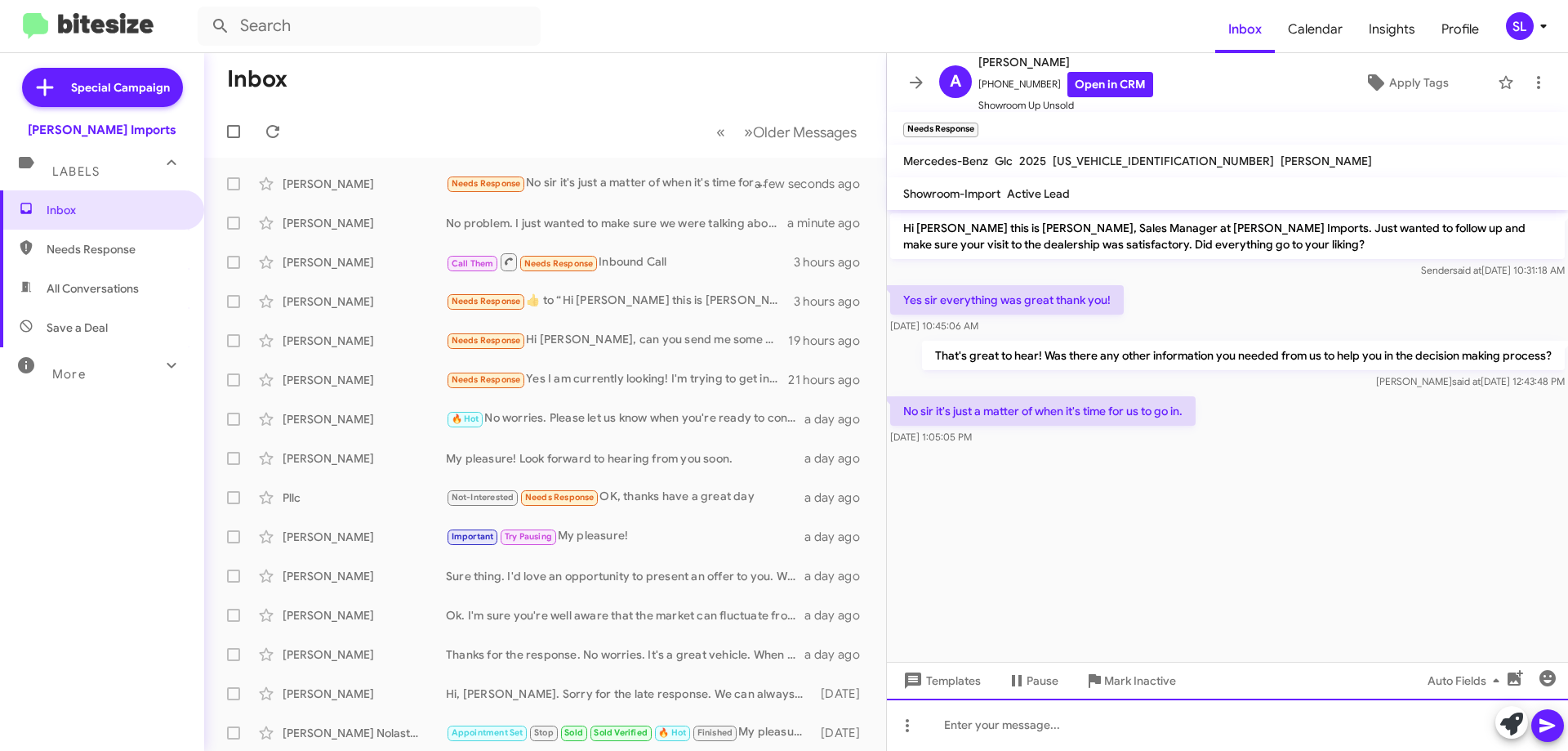
click at [1035, 728] on div at bounding box center [1228, 725] width 682 height 53
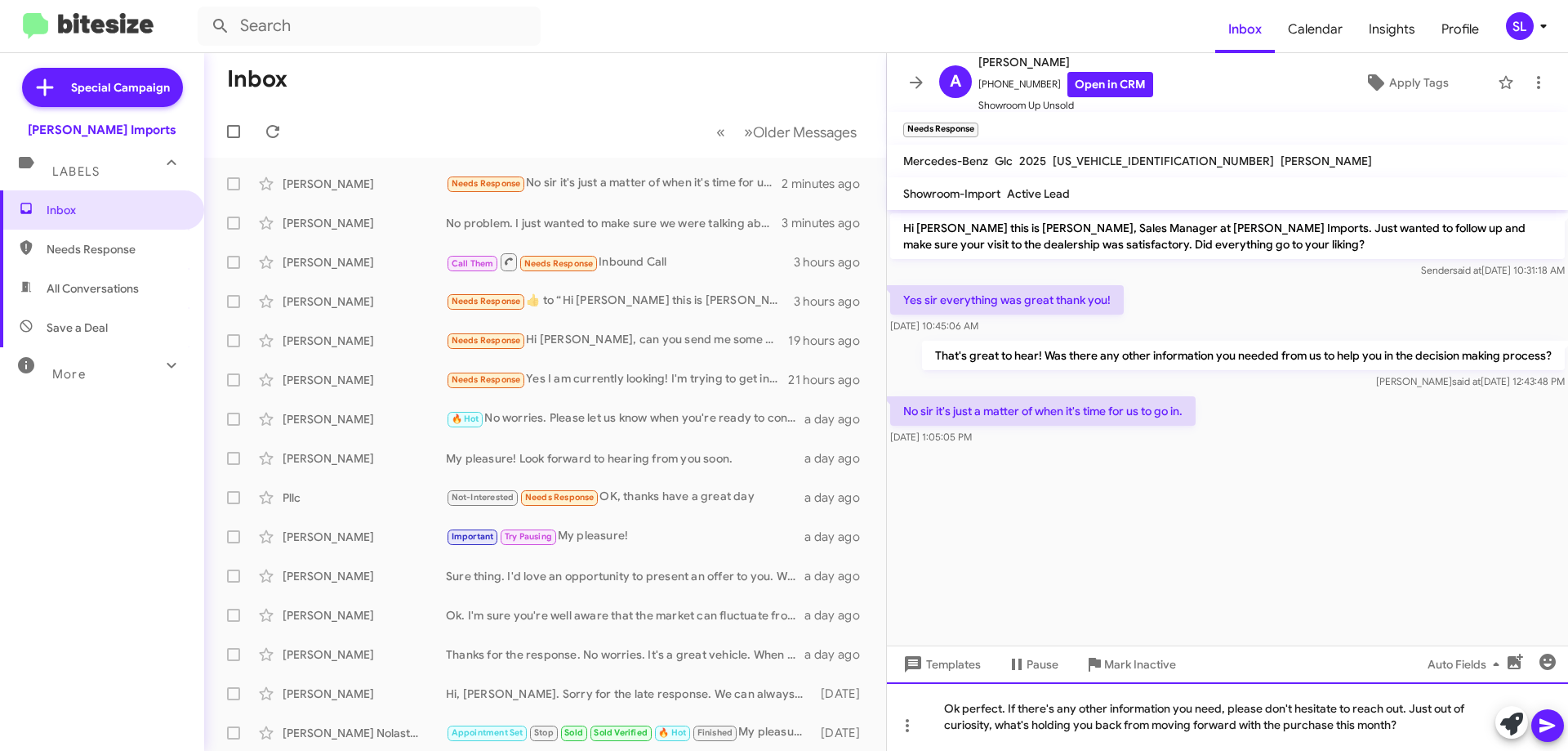
click at [954, 711] on div "Ok perfect. If there's any other information you need, please don't hesitate to…" at bounding box center [1228, 717] width 682 height 68
click at [959, 708] on div "Ok perfect. If there's any other information you need, please don't hesitate to…" at bounding box center [1228, 717] width 682 height 68
click at [1399, 731] on div "Ok, perfect. If there's any other information you need, please don't hesitate t…" at bounding box center [1228, 717] width 682 height 68
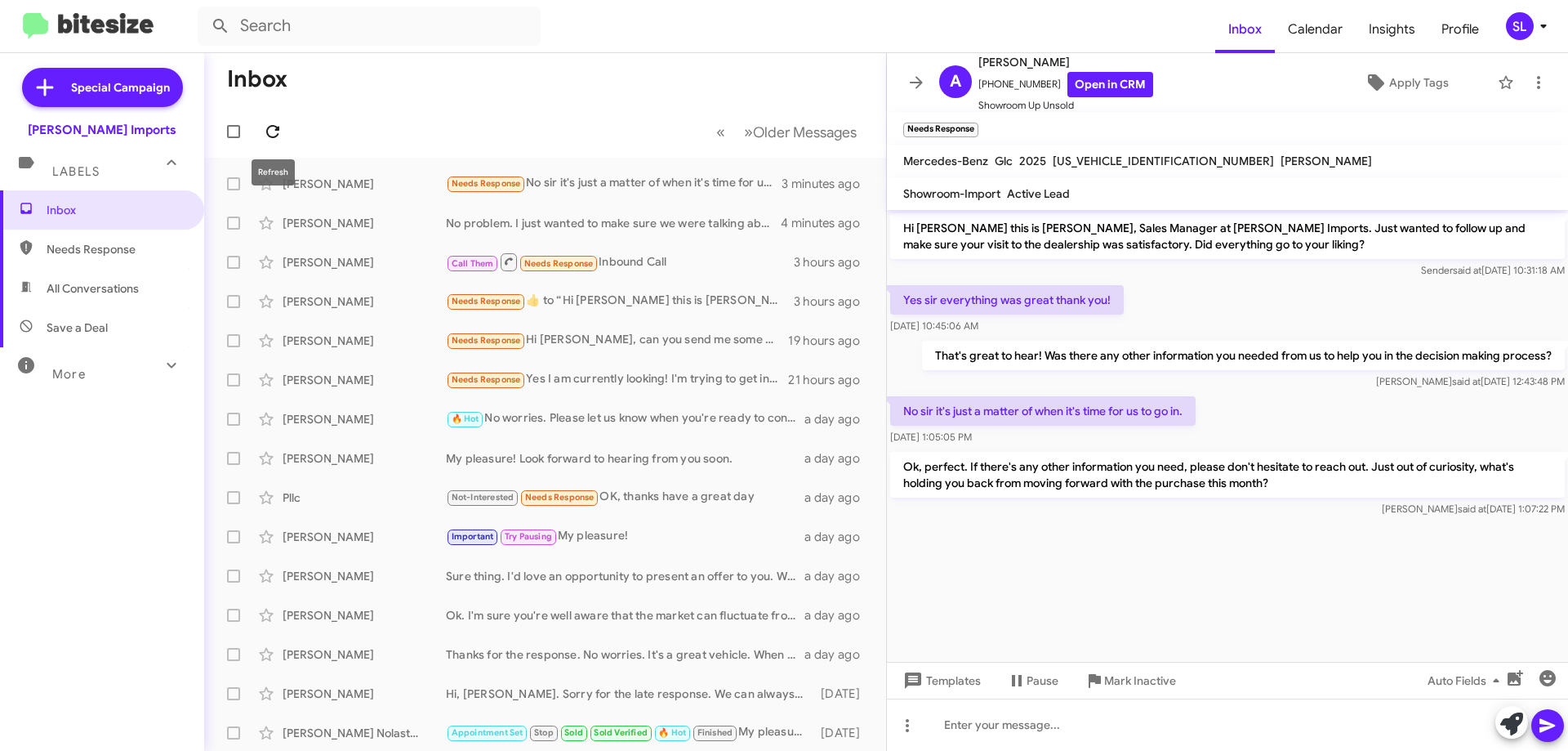
click at [277, 140] on icon at bounding box center [272, 131] width 19 height 19
click at [285, 125] on span at bounding box center [272, 131] width 32 height 19
click at [635, 224] on div "[PERSON_NAME] mentioned you were anywhere from 30-60 days out from making a dec…" at bounding box center [626, 223] width 362 height 17
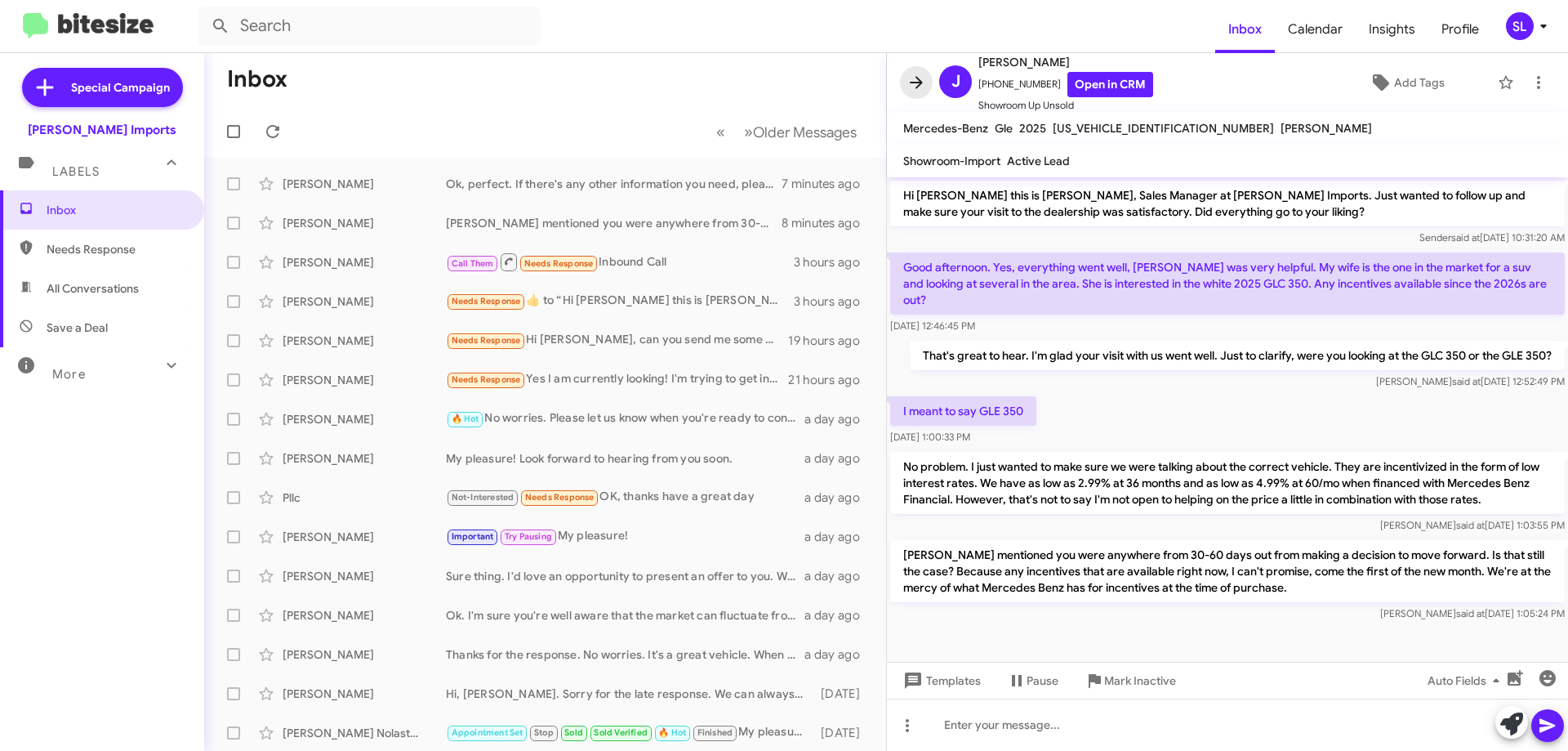
click at [912, 83] on icon at bounding box center [916, 82] width 13 height 12
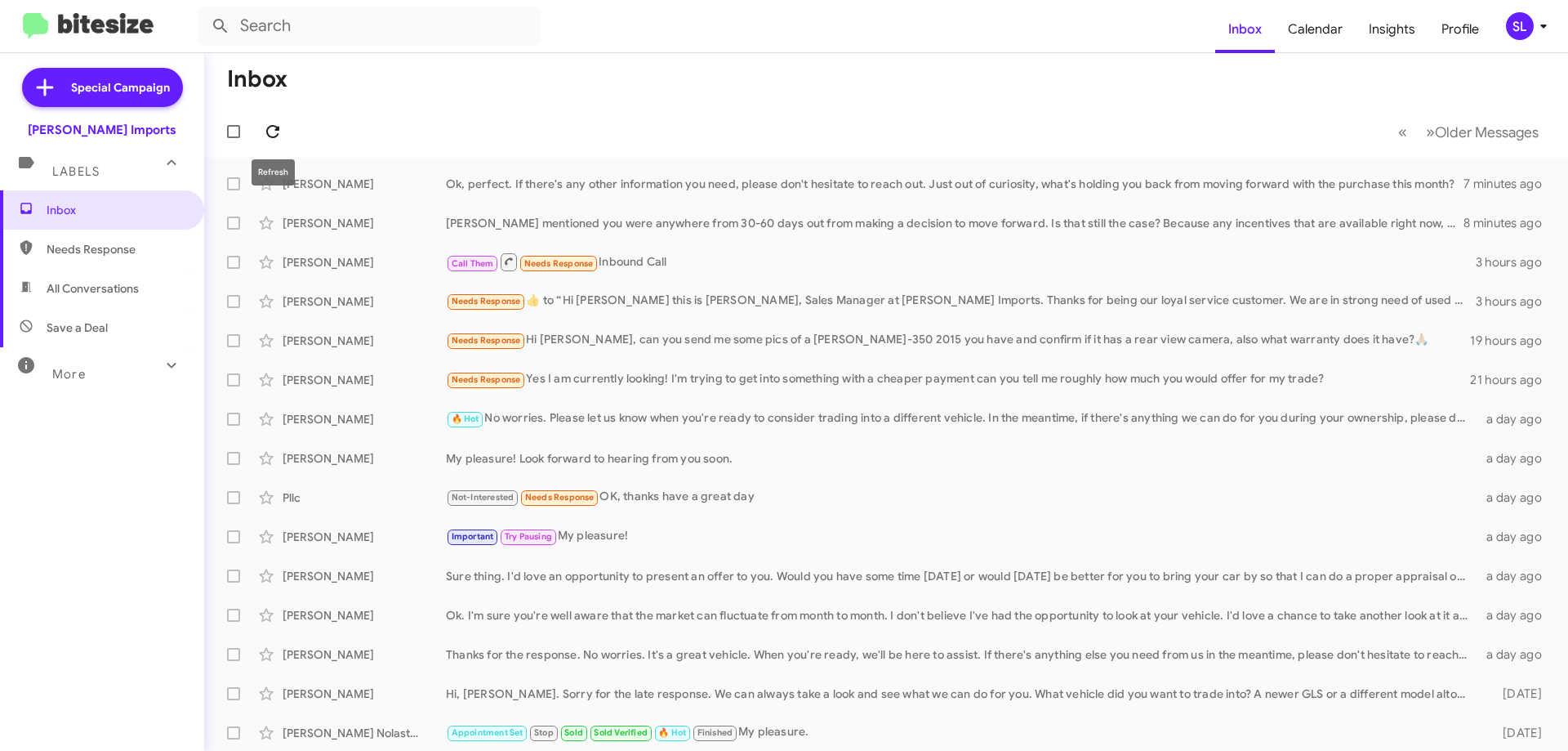
click at [272, 131] on icon at bounding box center [272, 131] width 19 height 19
click at [631, 308] on div "Needs Response ​👍​ to “ Hi [PERSON_NAME] this is [PERSON_NAME], Sales Manager a…" at bounding box center [968, 301] width 1044 height 18
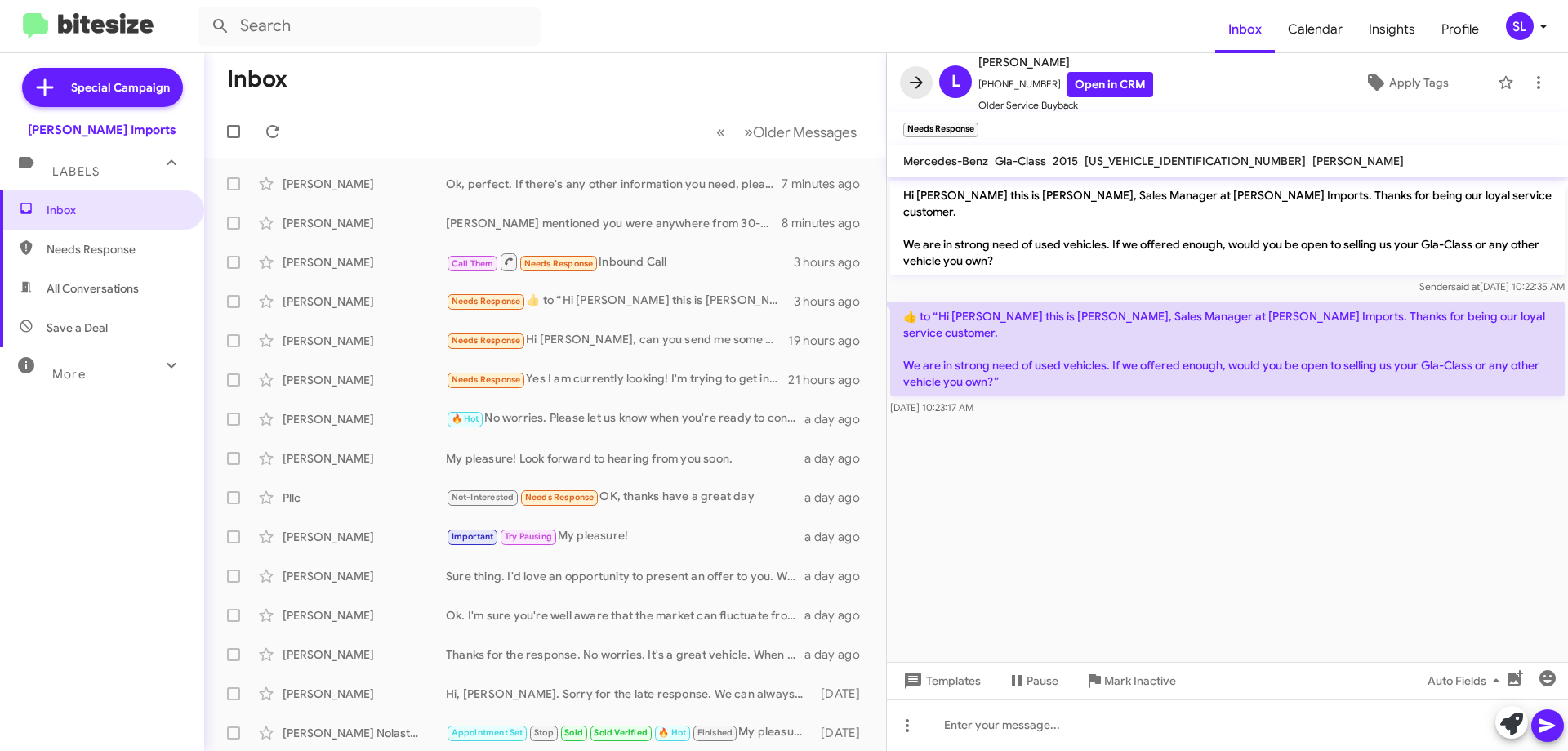
click at [912, 86] on icon at bounding box center [916, 82] width 19 height 19
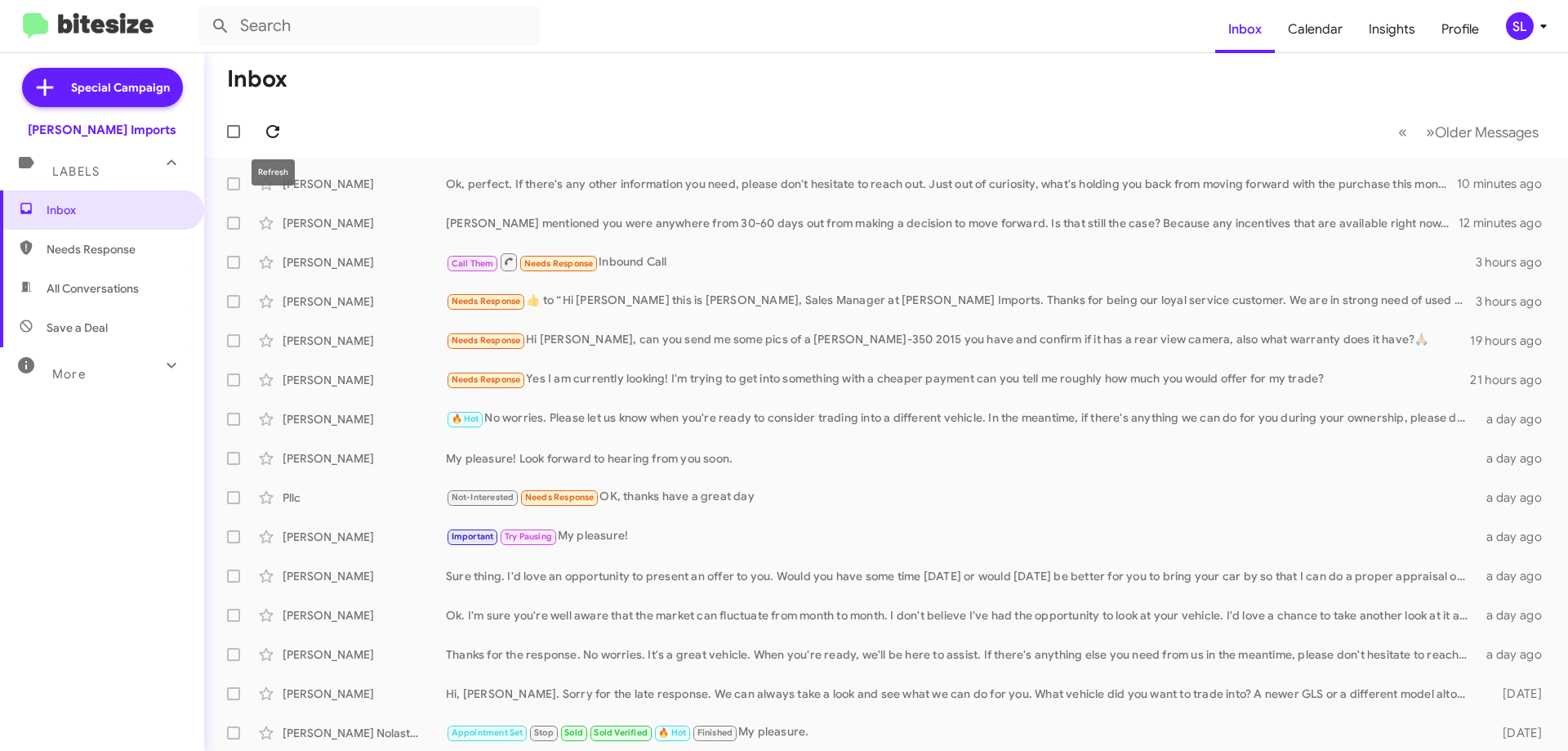
click at [272, 129] on icon at bounding box center [272, 131] width 19 height 19
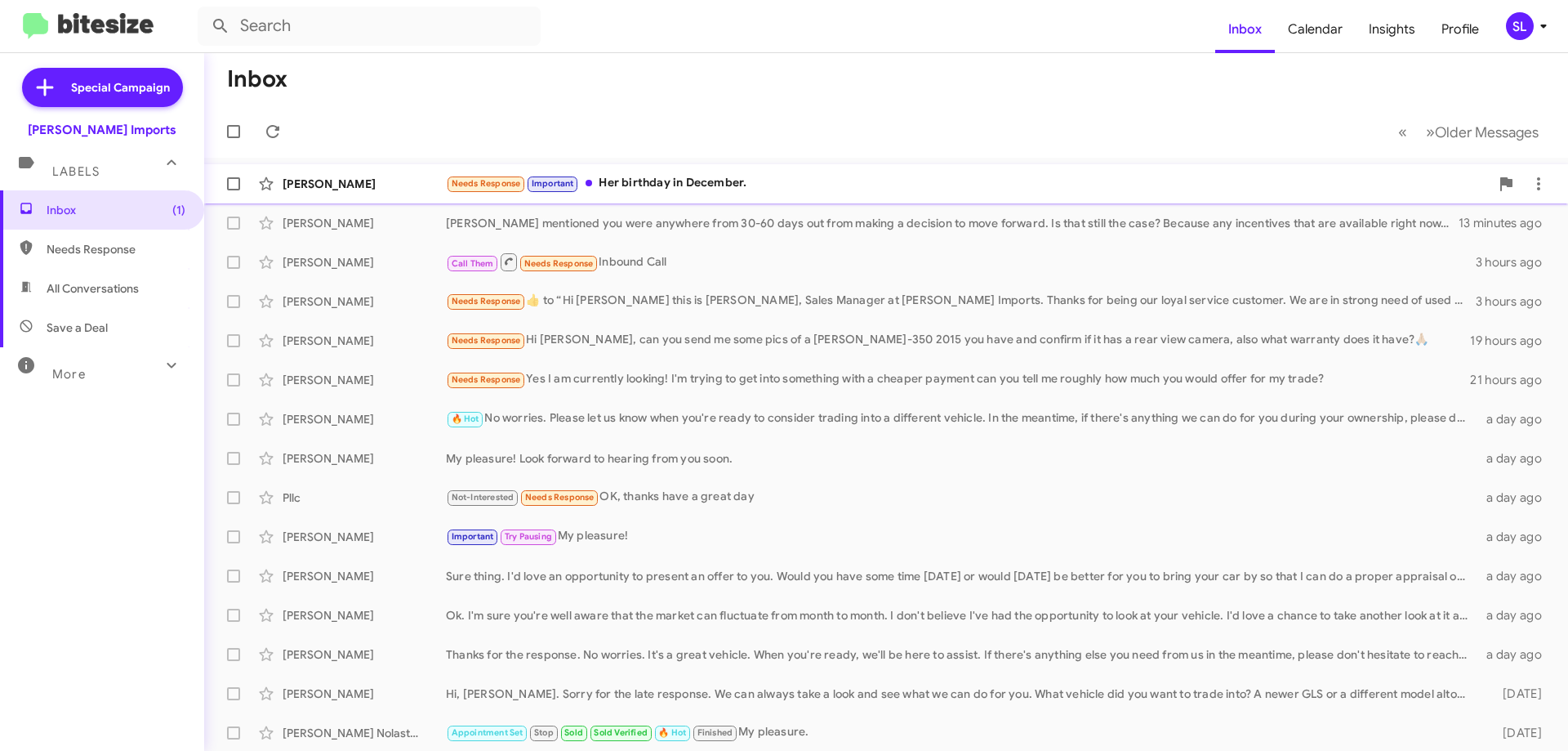
click at [747, 184] on div "Needs Response Important Her birthday in December." at bounding box center [968, 183] width 1044 height 18
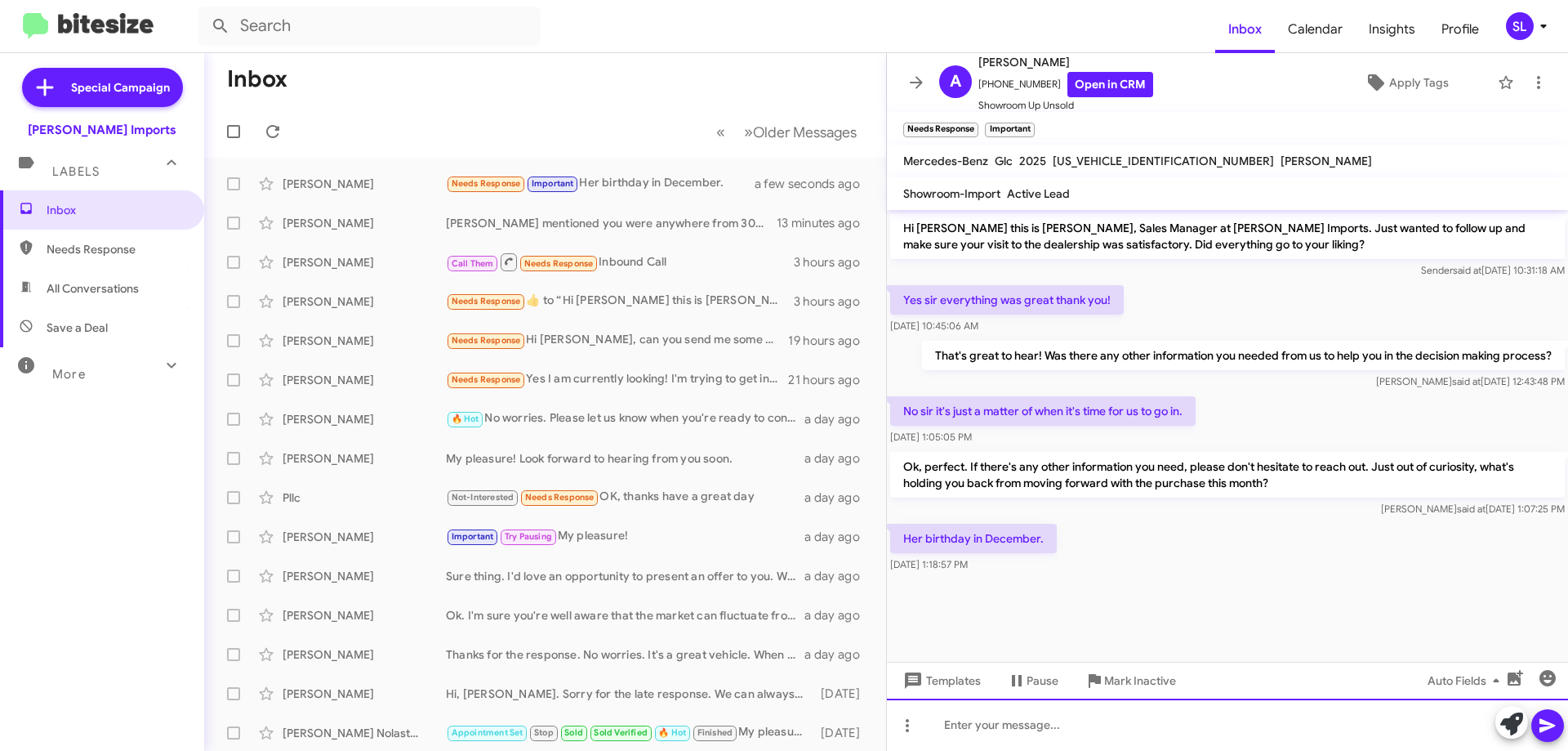
click at [1000, 721] on div at bounding box center [1228, 725] width 682 height 53
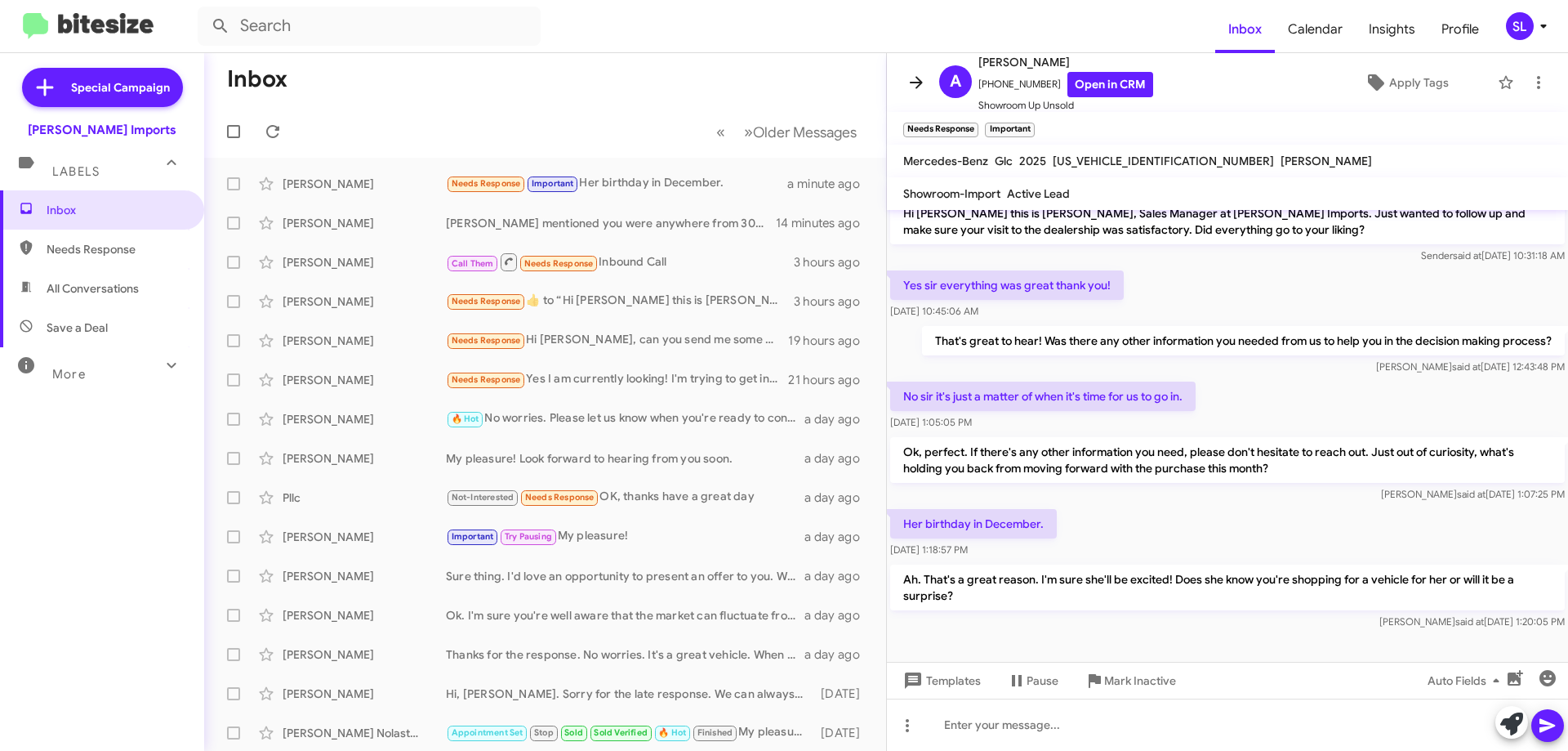
click at [908, 88] on icon at bounding box center [916, 82] width 19 height 19
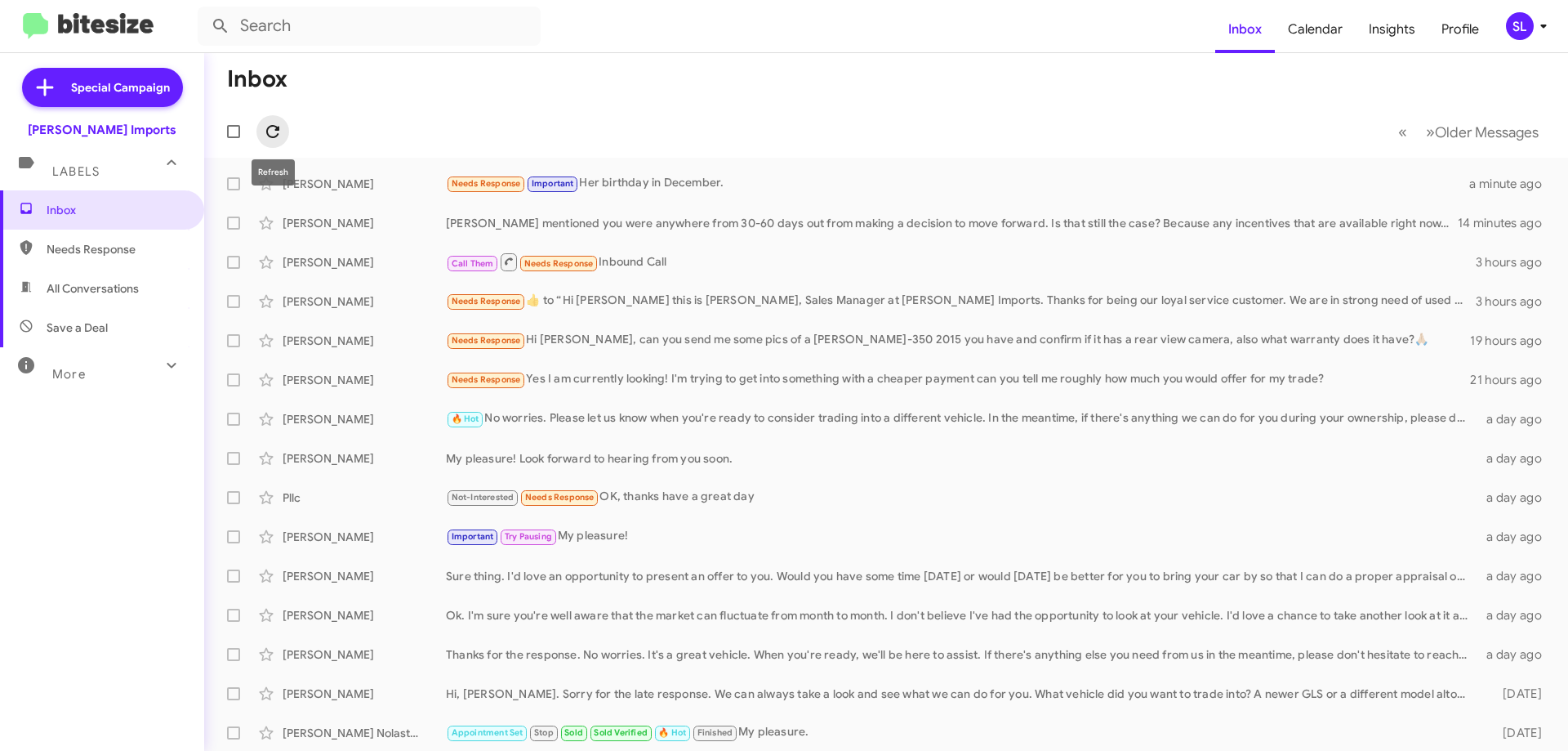
click at [278, 134] on icon at bounding box center [272, 131] width 13 height 13
click at [698, 534] on div "Important Try Pausing My pleasure!" at bounding box center [968, 535] width 1044 height 18
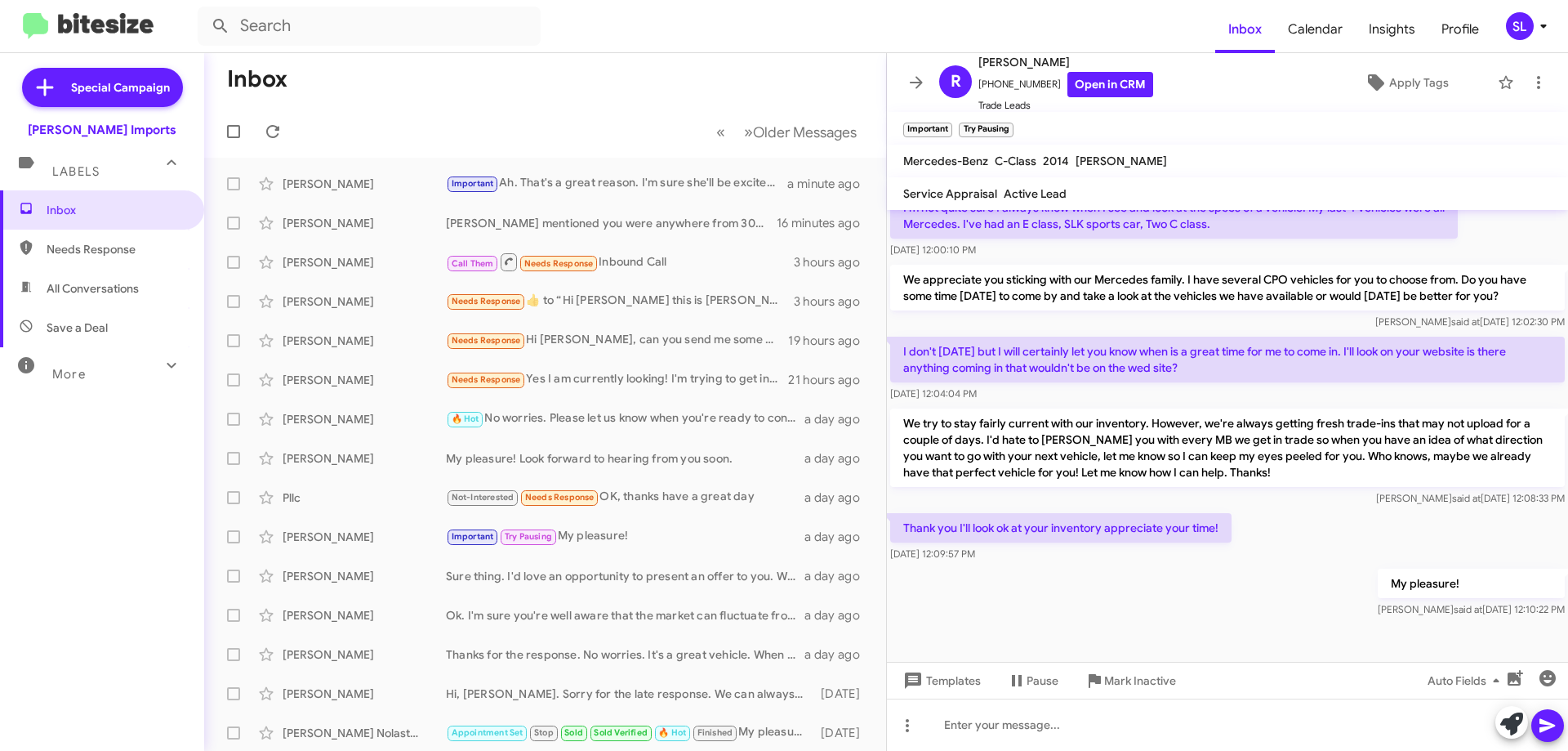
scroll to position [873, 0]
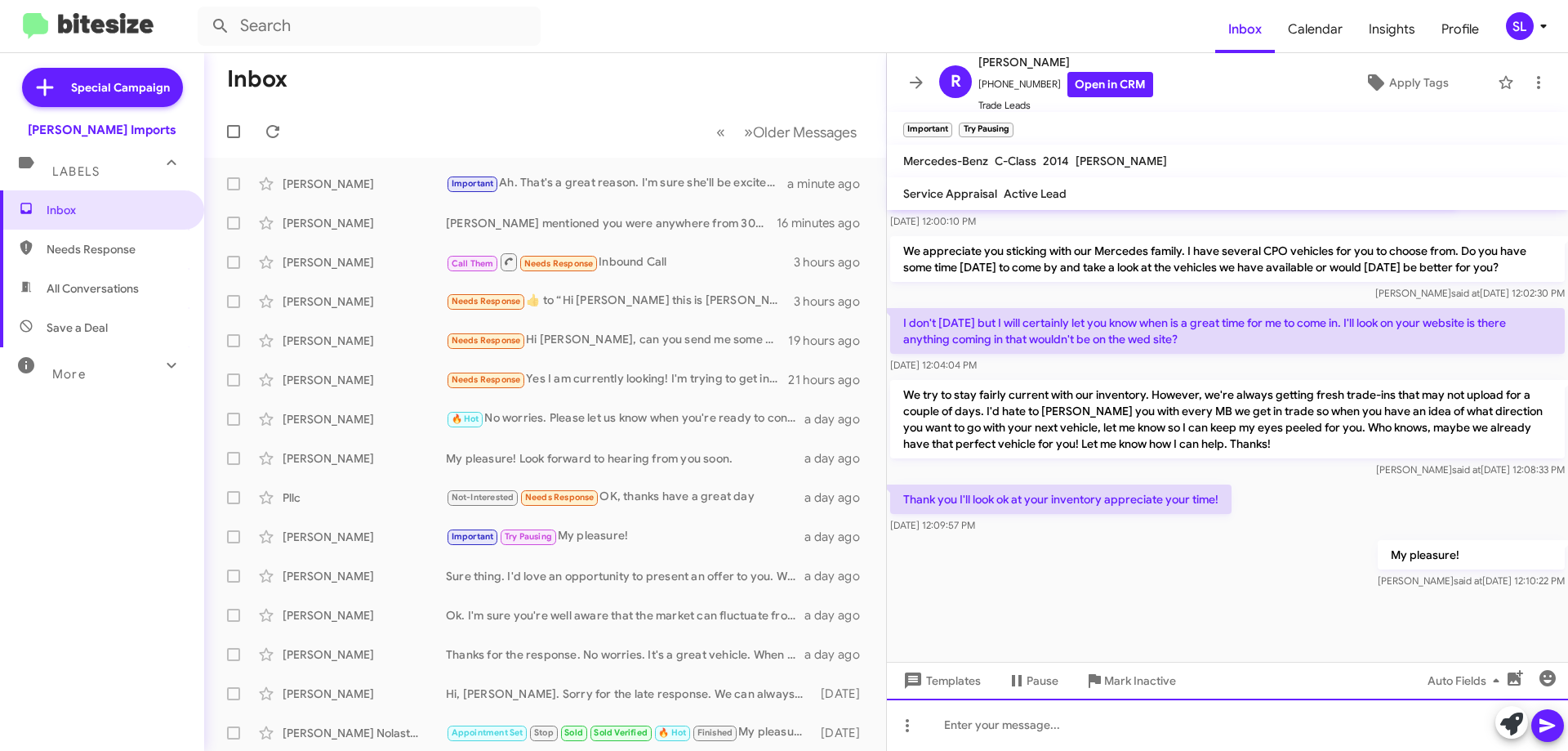
click at [1058, 725] on div at bounding box center [1228, 725] width 682 height 53
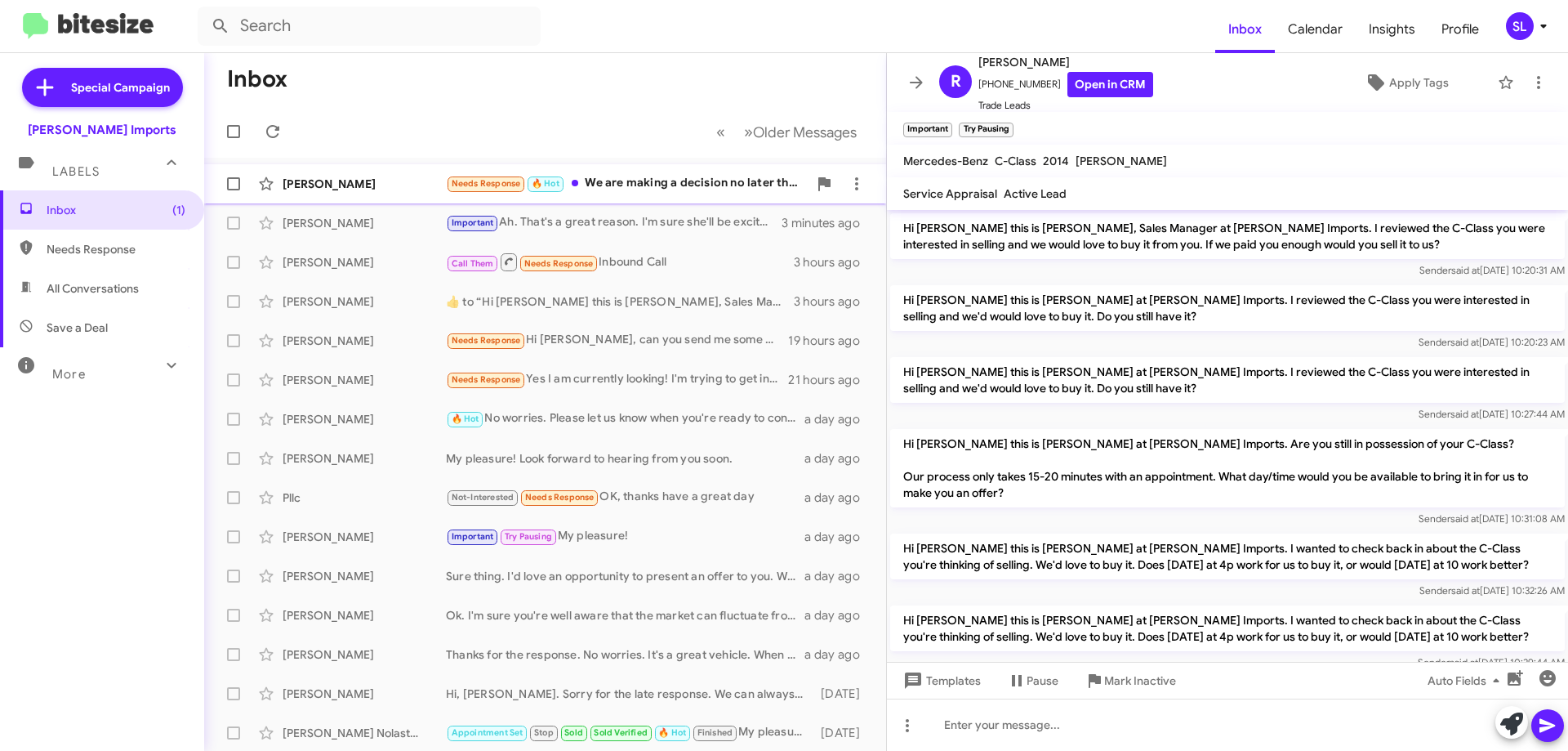
click at [671, 190] on div "Needs Response 🔥 Hot We are making a decision no later than the end of this mon…" at bounding box center [626, 183] width 362 height 18
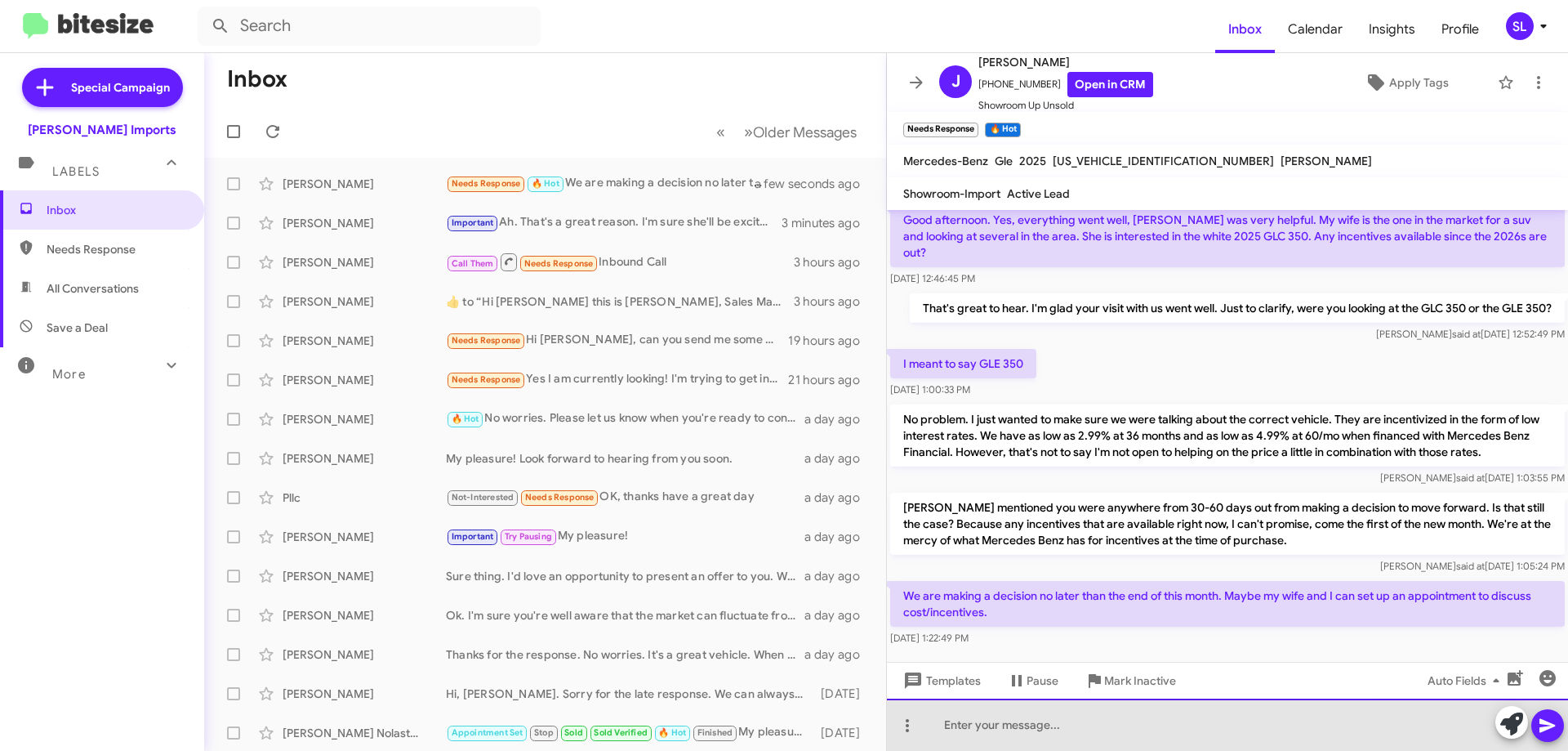
click at [1057, 729] on div at bounding box center [1228, 725] width 682 height 53
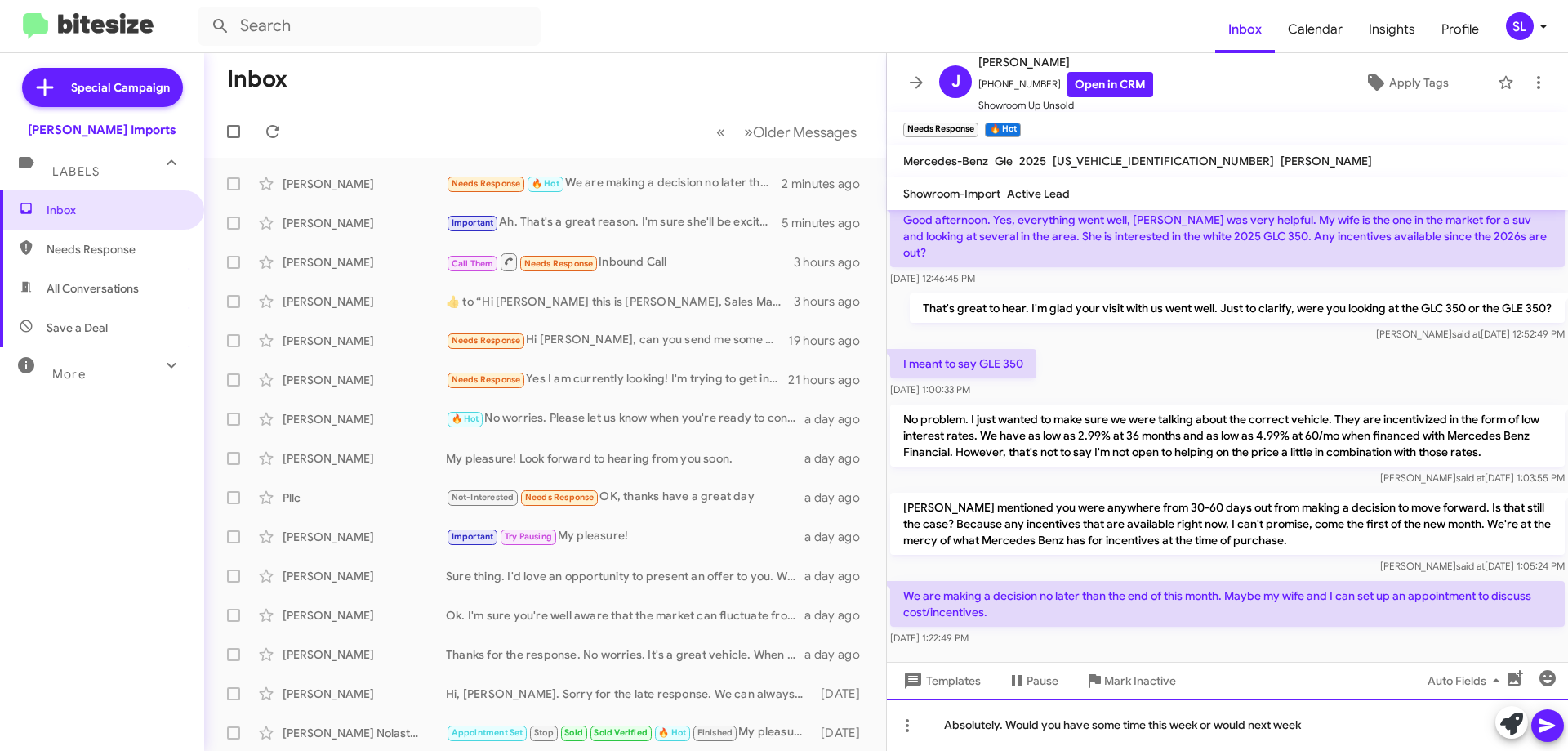
click at [1325, 733] on div "Absolutely. Would you have some time this week or would next week" at bounding box center [1228, 725] width 682 height 53
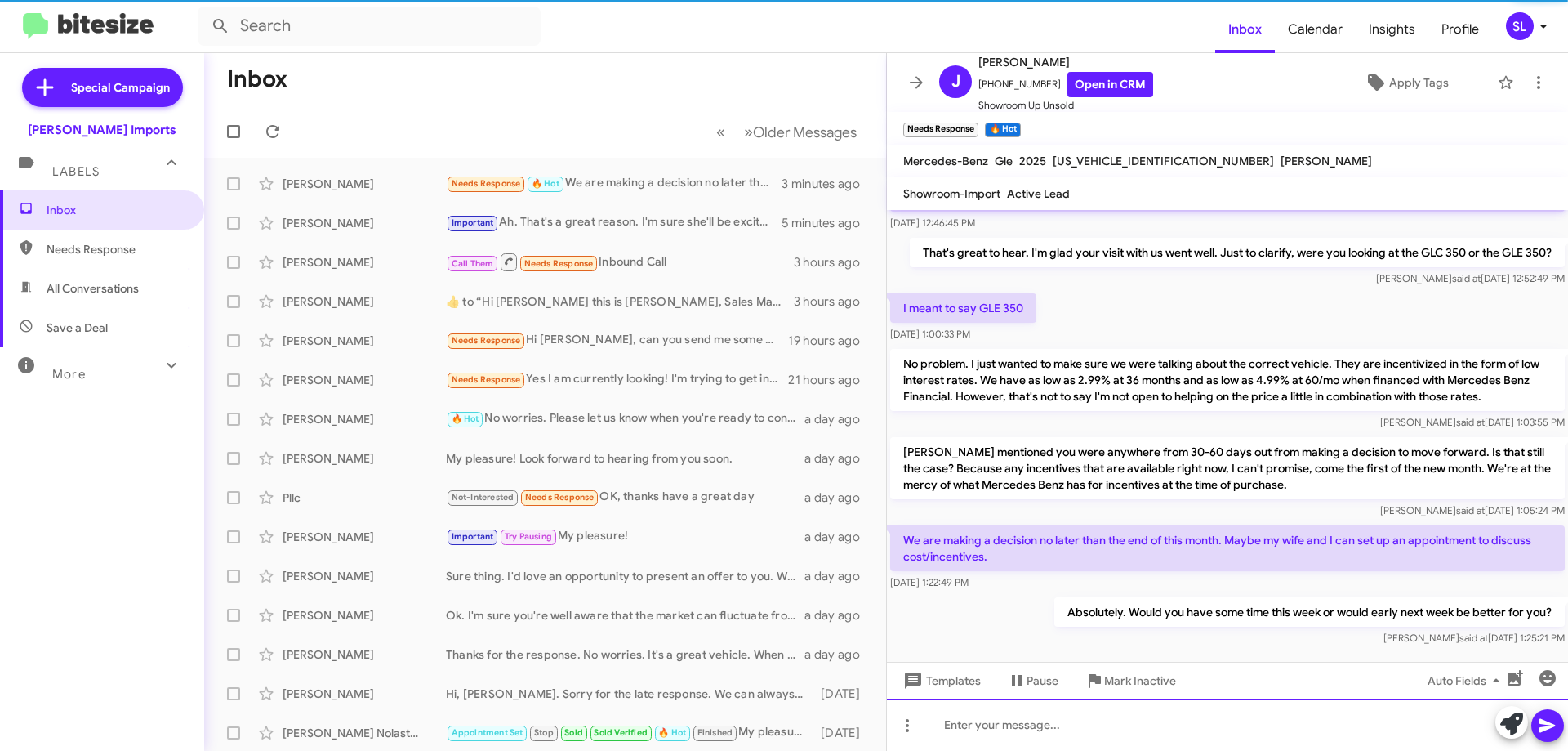
scroll to position [139, 0]
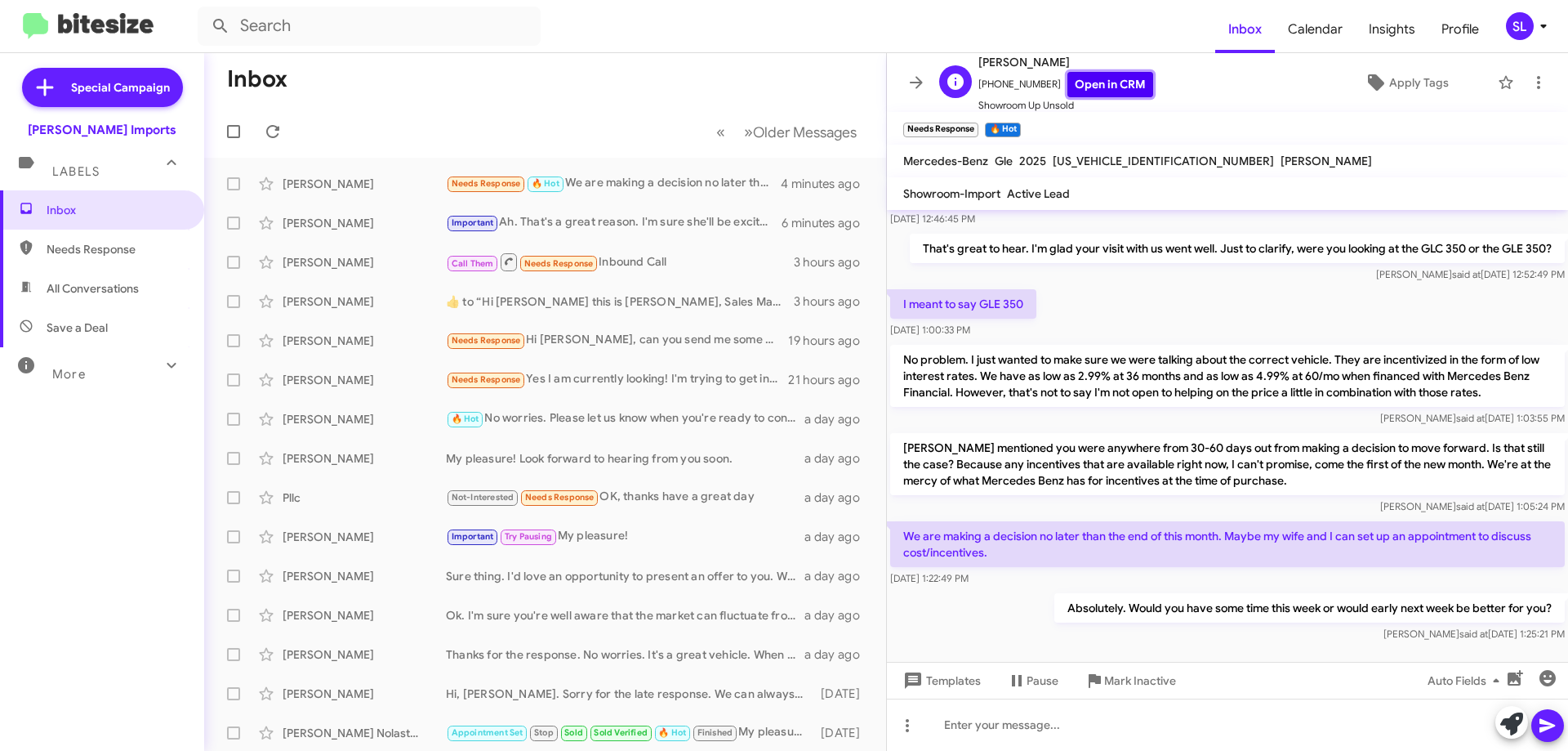
click at [1118, 81] on link "Open in CRM" at bounding box center [1111, 84] width 86 height 25
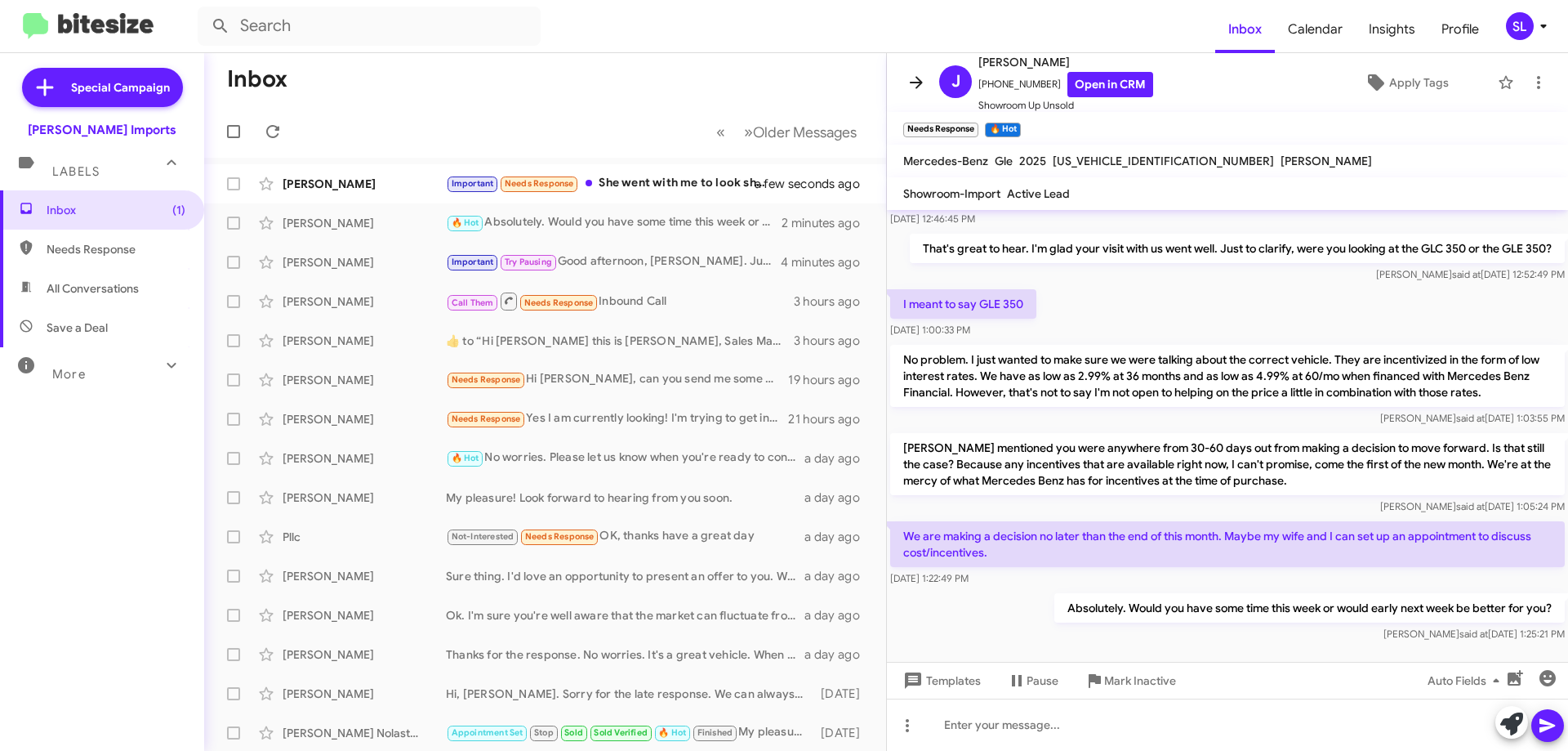
click at [916, 78] on icon at bounding box center [916, 82] width 13 height 12
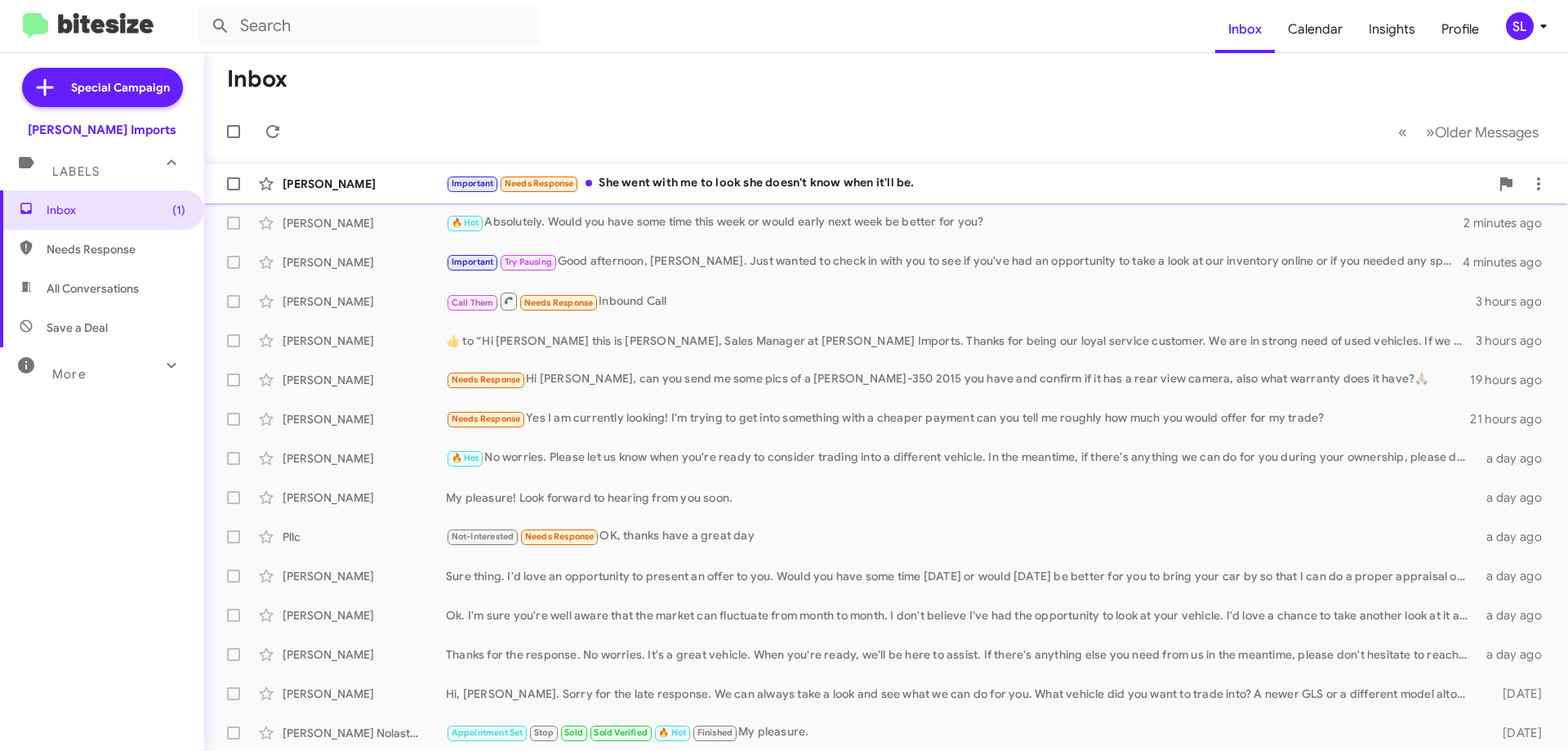
click at [672, 182] on div "Important Needs Response She went with me to look she doesn't know when it'll b…" at bounding box center [968, 183] width 1044 height 18
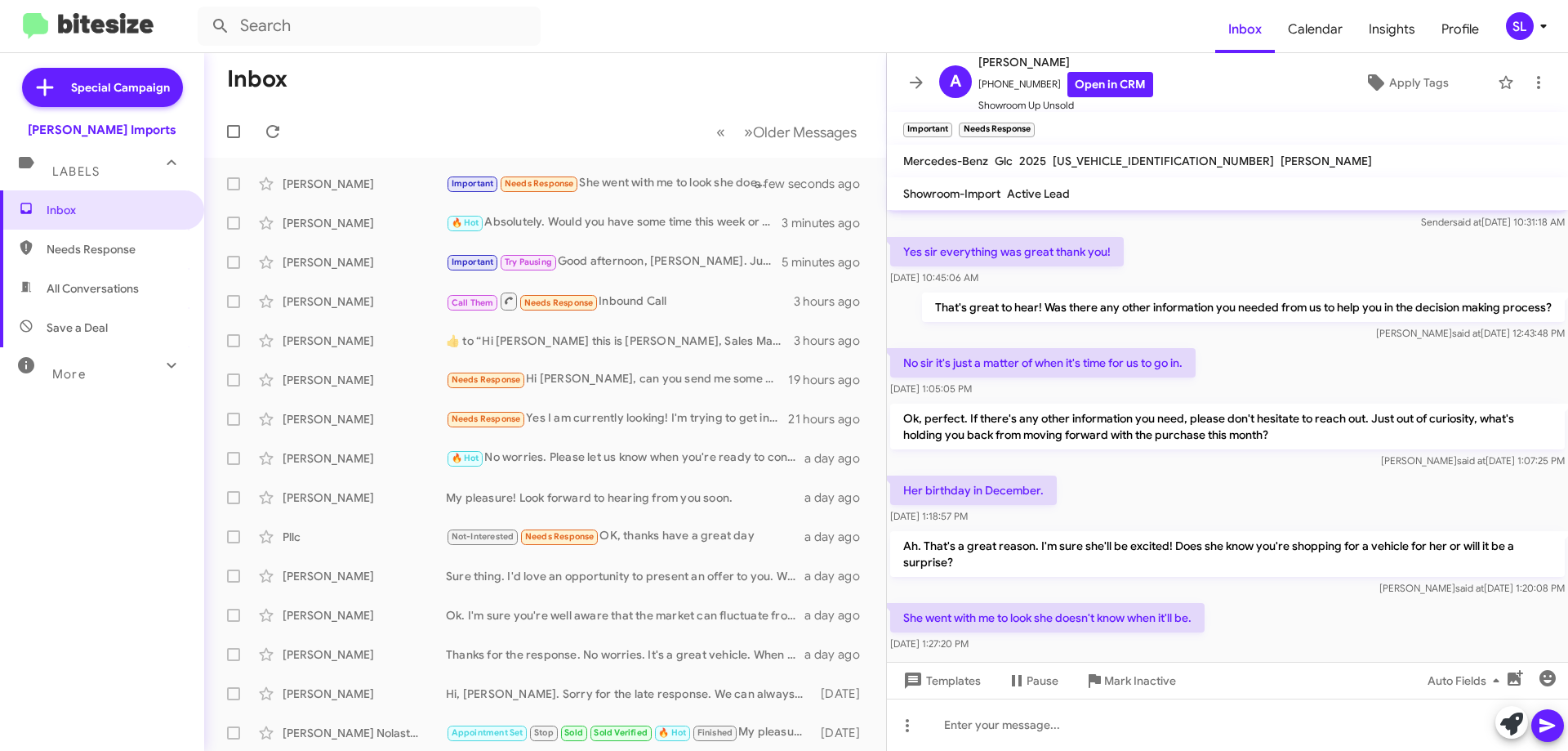
scroll to position [74, 0]
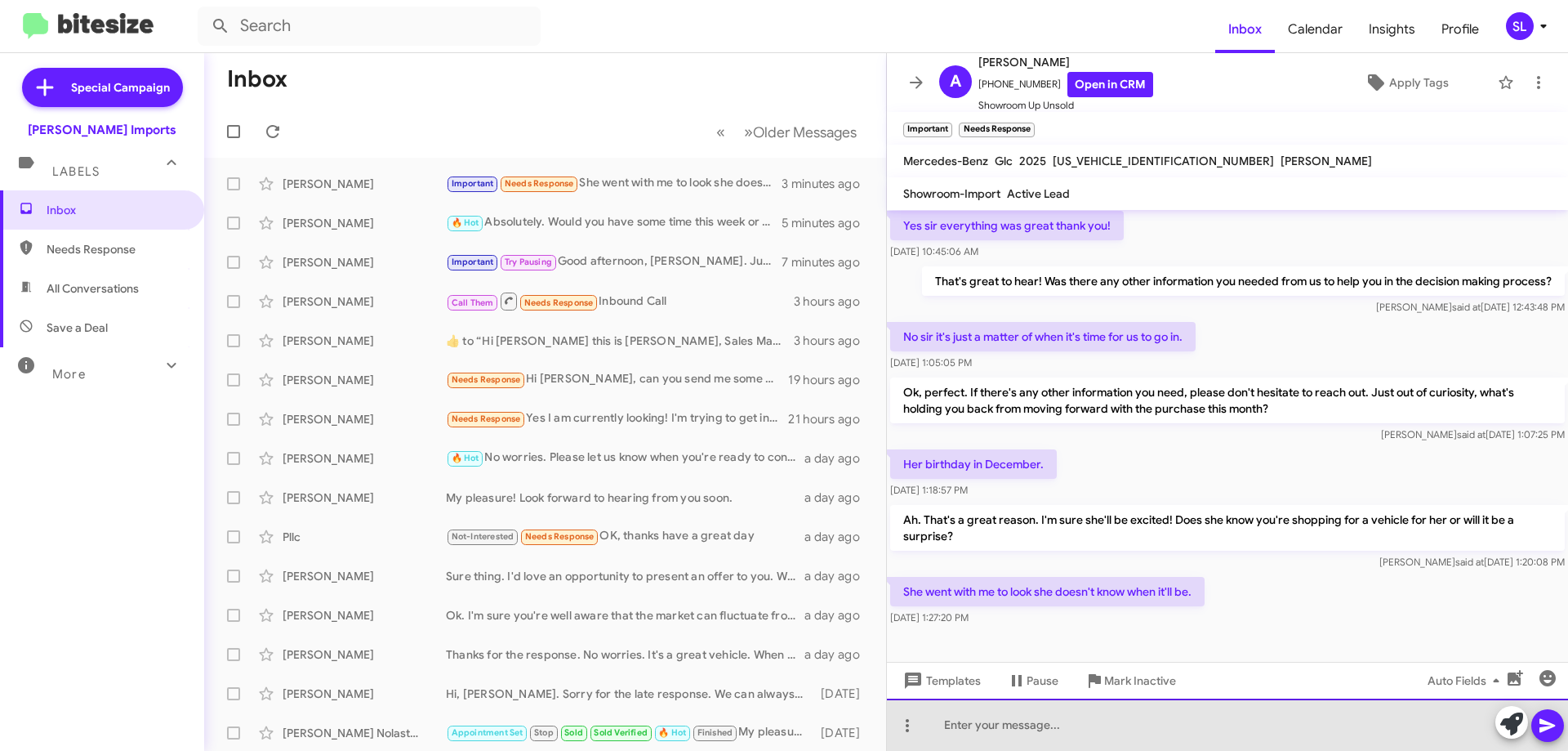
click at [1092, 722] on div at bounding box center [1228, 725] width 682 height 53
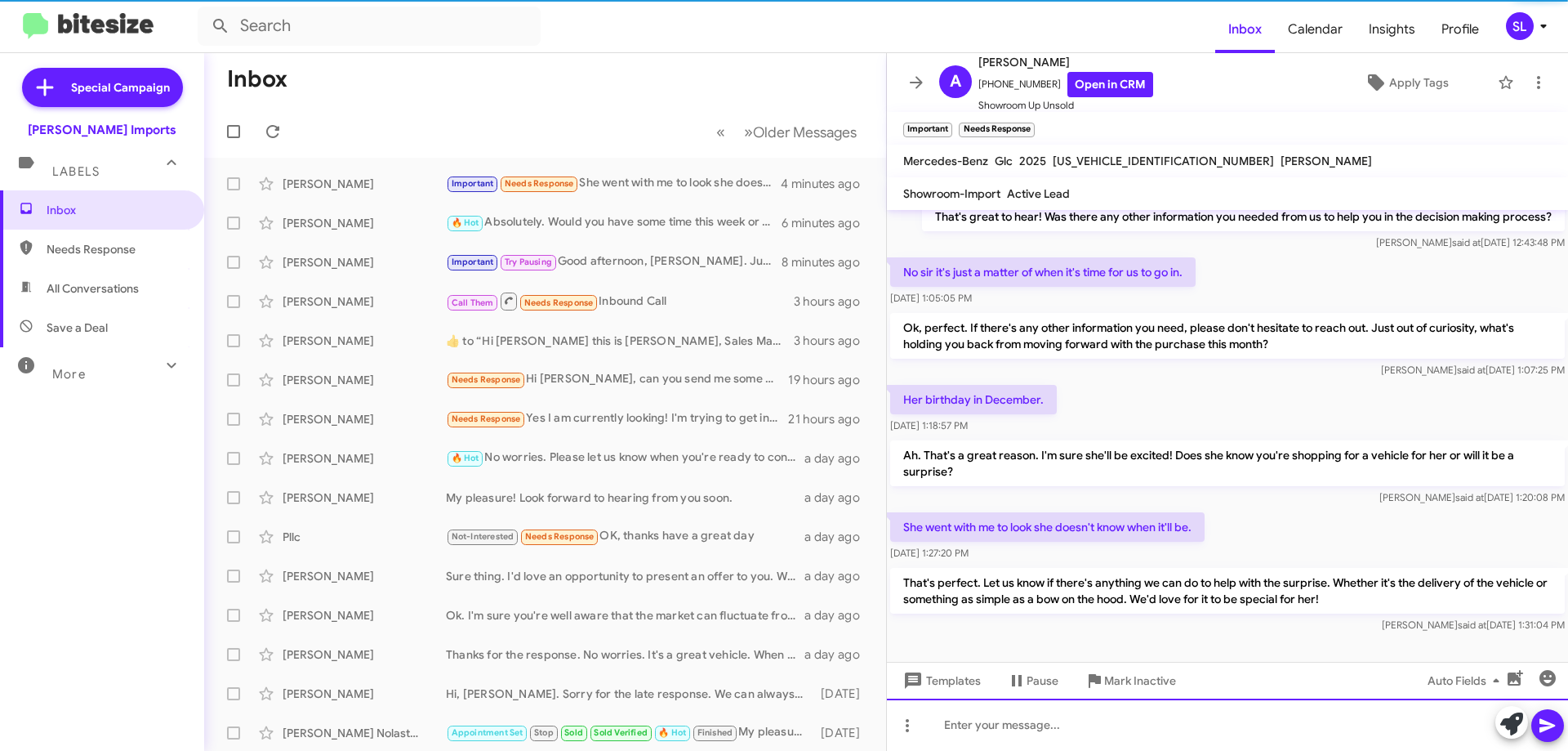
scroll to position [151, 0]
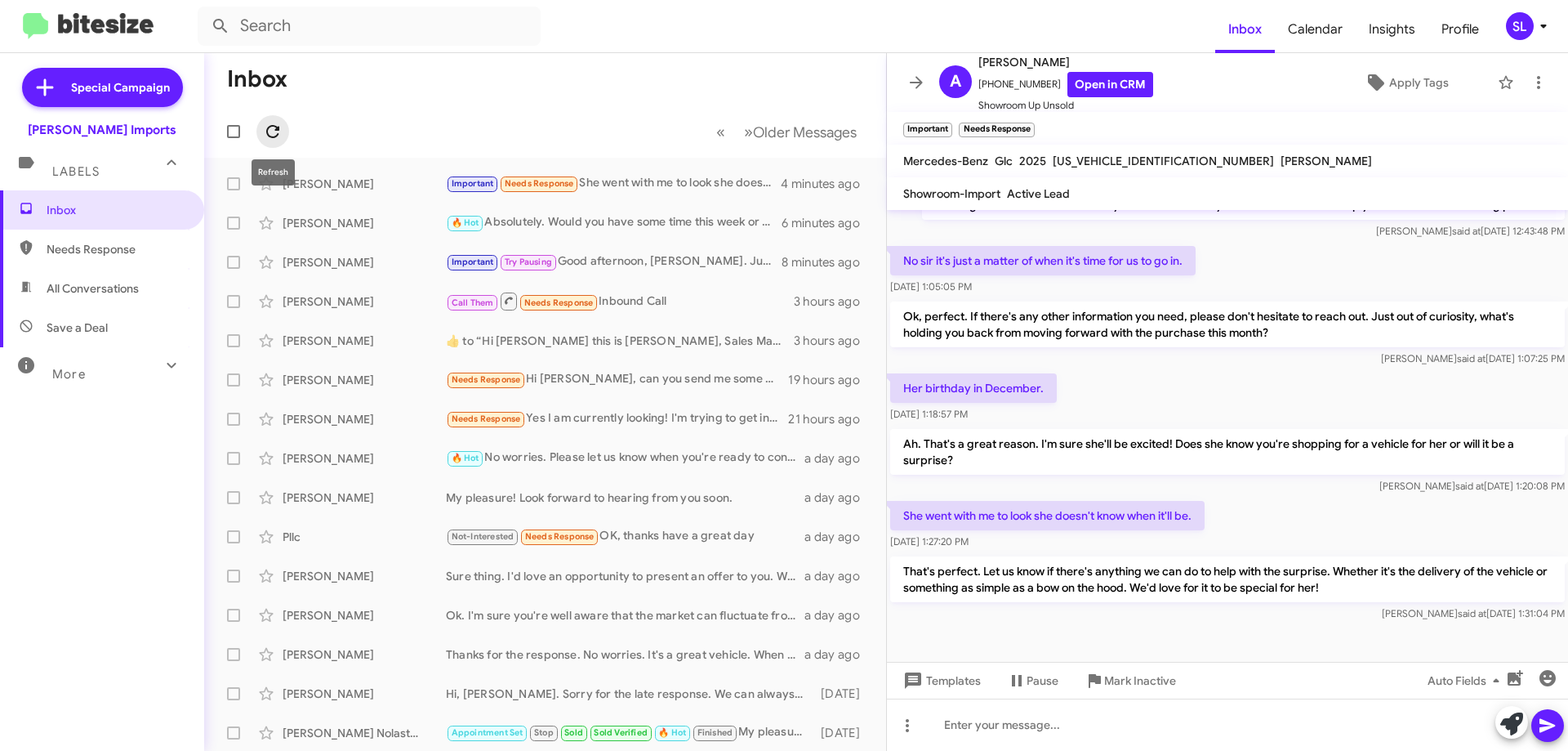
click at [273, 127] on icon at bounding box center [272, 131] width 13 height 13
click at [904, 89] on span at bounding box center [916, 82] width 32 height 19
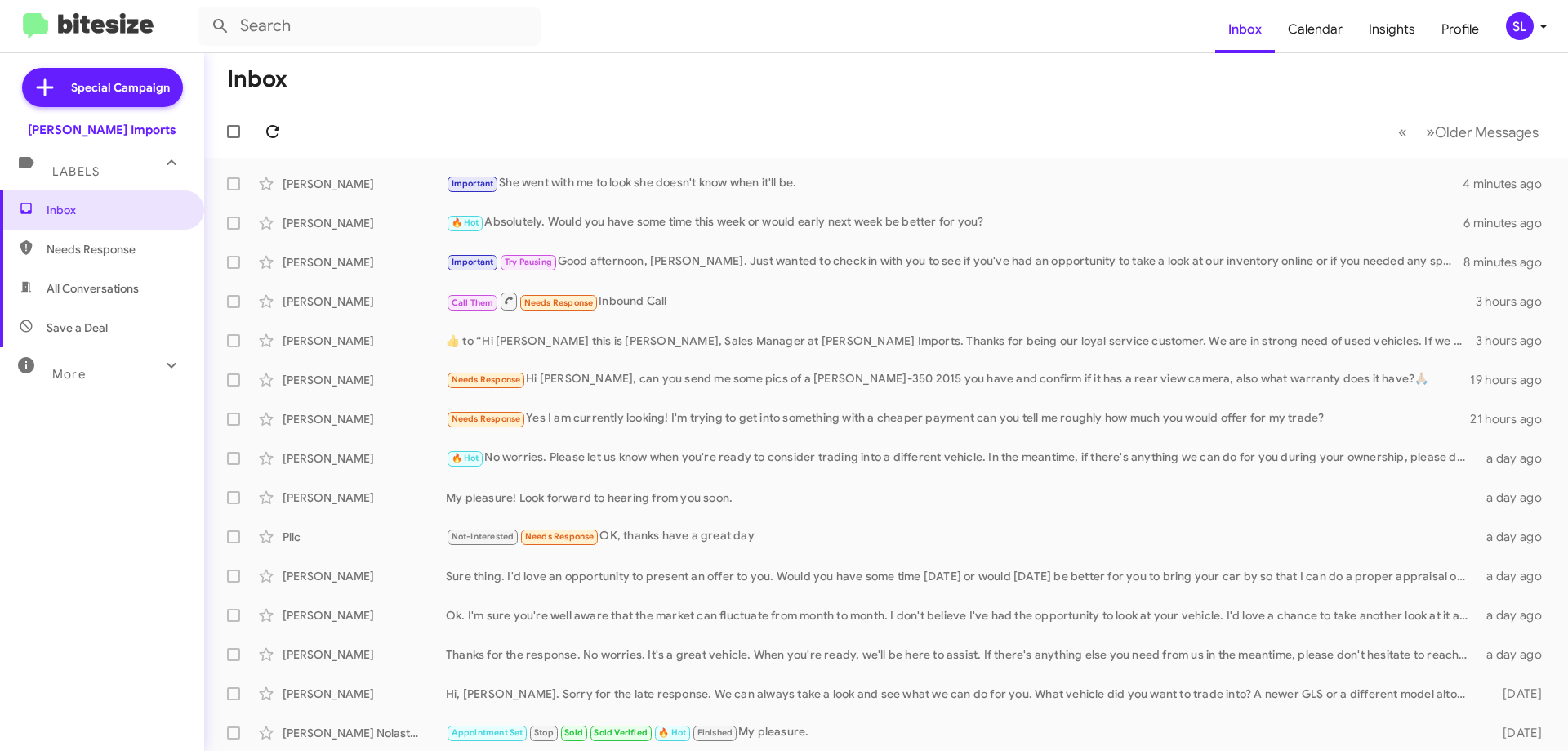
click at [272, 131] on icon at bounding box center [272, 131] width 19 height 19
click at [279, 126] on icon at bounding box center [272, 131] width 19 height 19
click at [696, 192] on div "Important Needs Response Thank you!!" at bounding box center [968, 183] width 1044 height 18
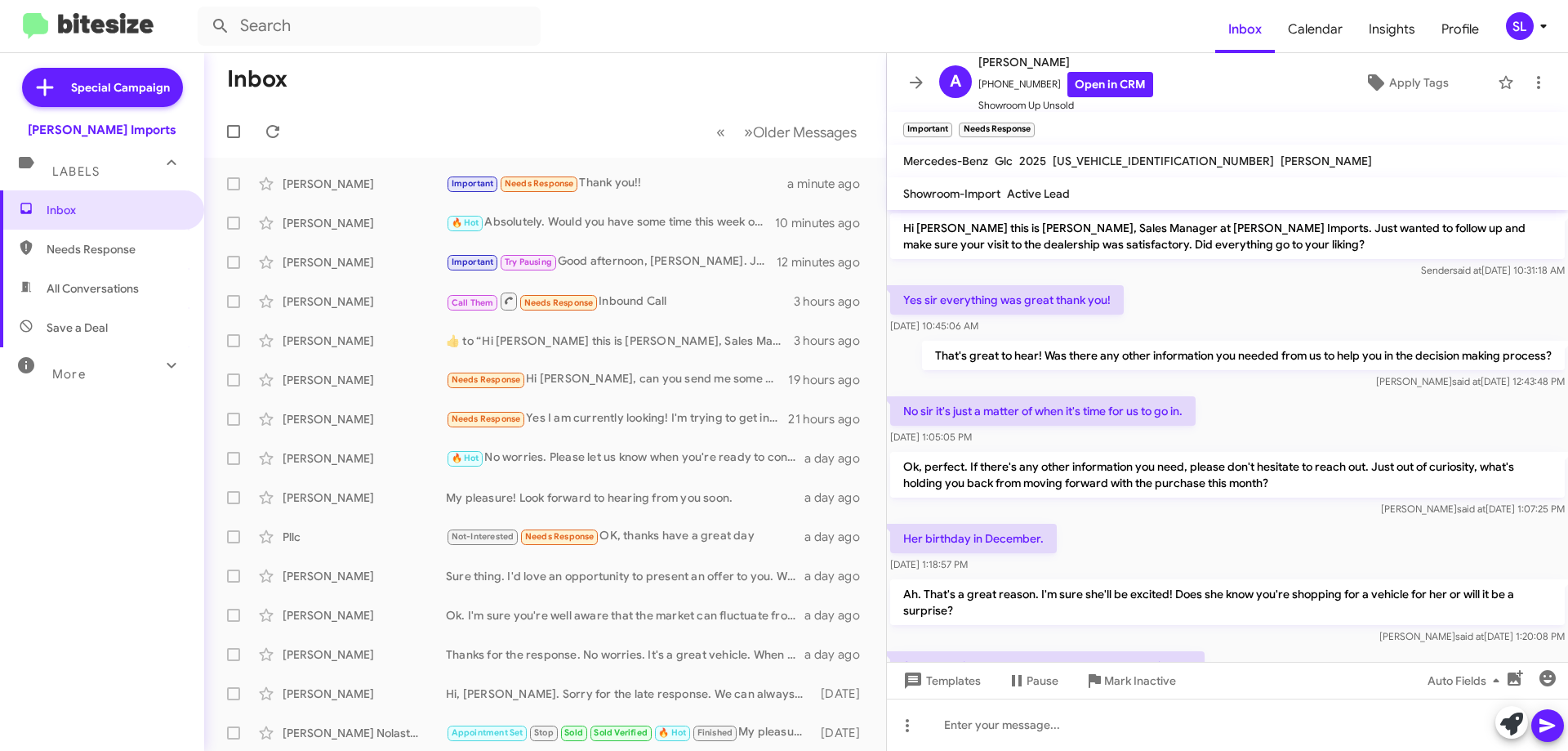
scroll to position [210, 0]
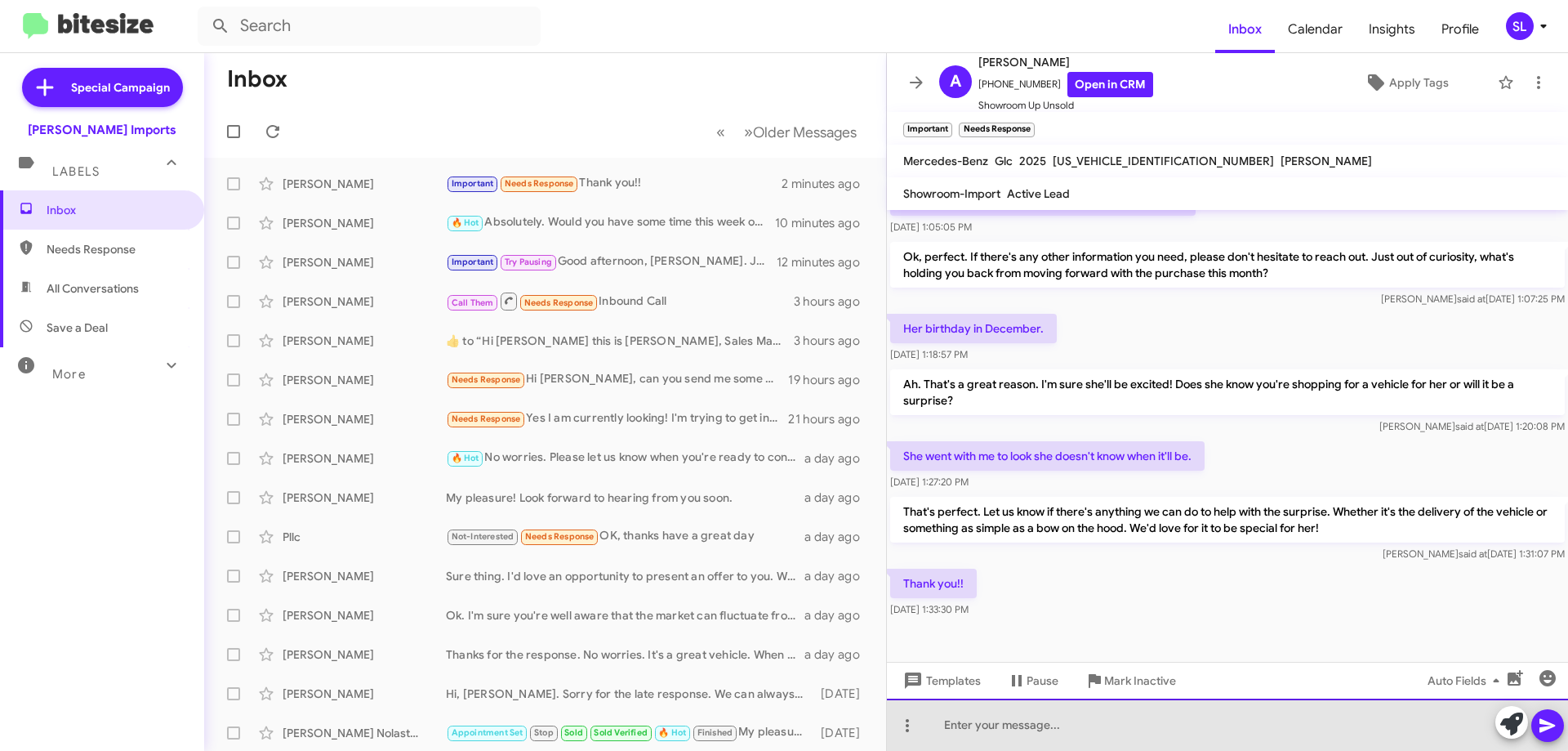
click at [1159, 724] on div at bounding box center [1228, 725] width 682 height 53
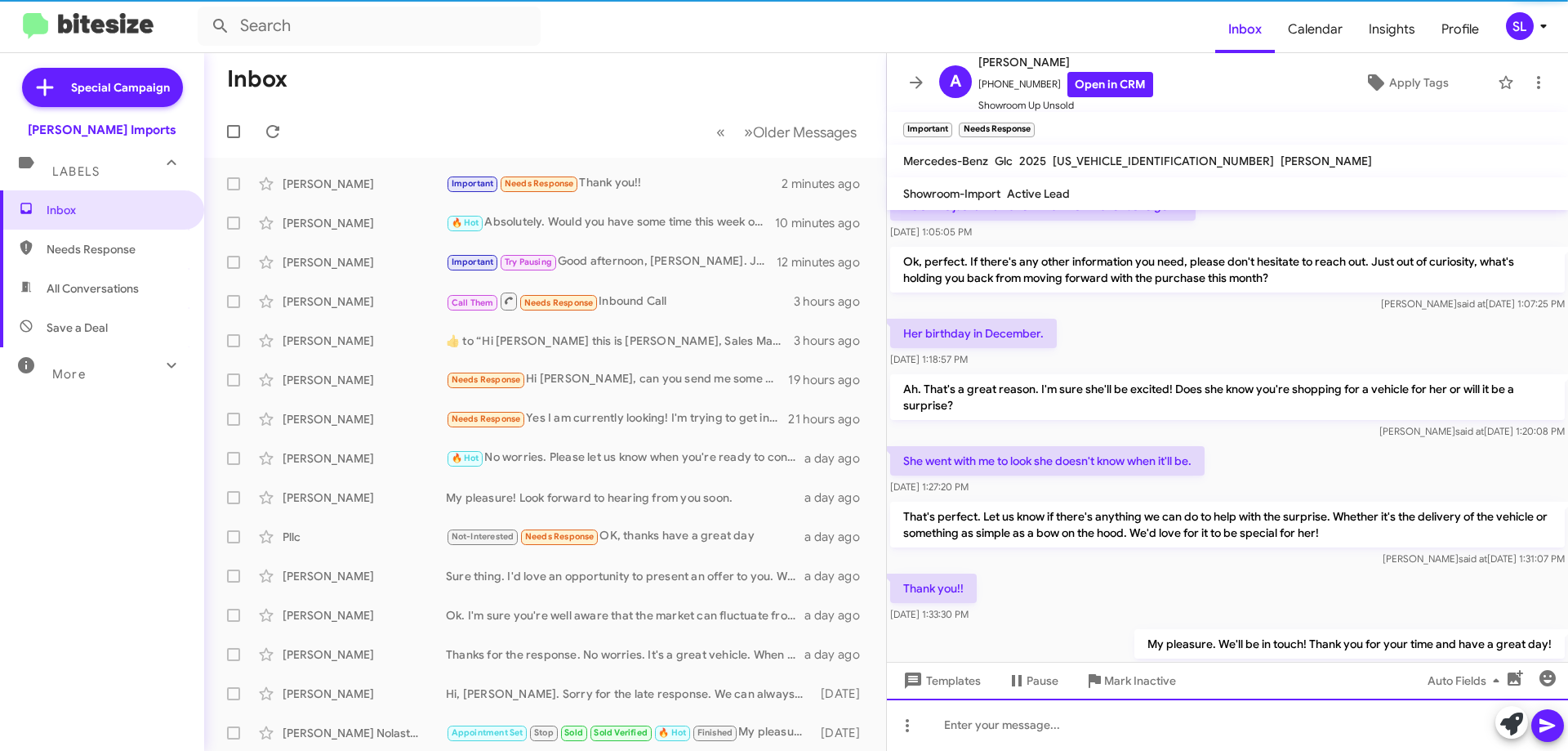
scroll to position [270, 0]
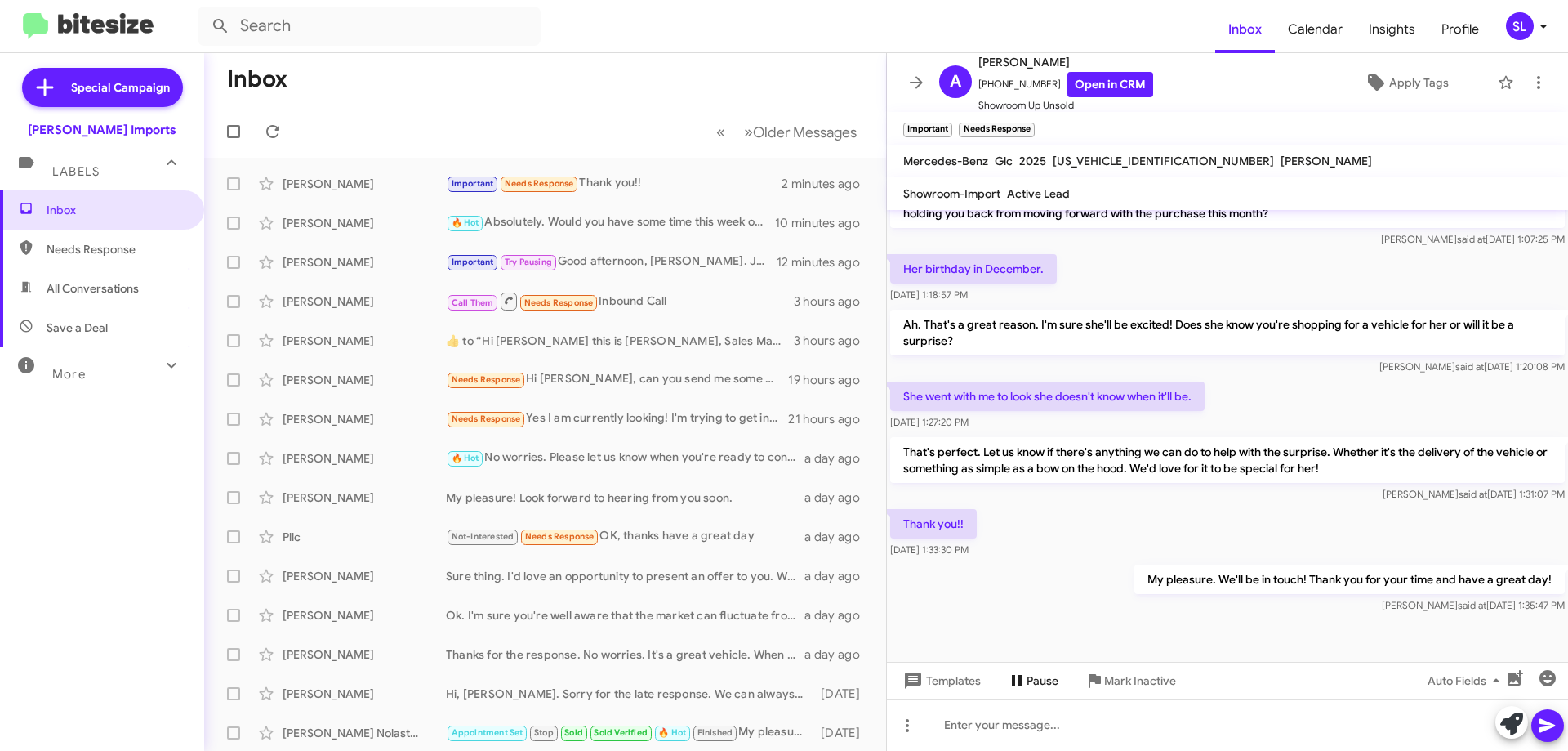
click at [1047, 681] on span "Pause" at bounding box center [1042, 681] width 32 height 30
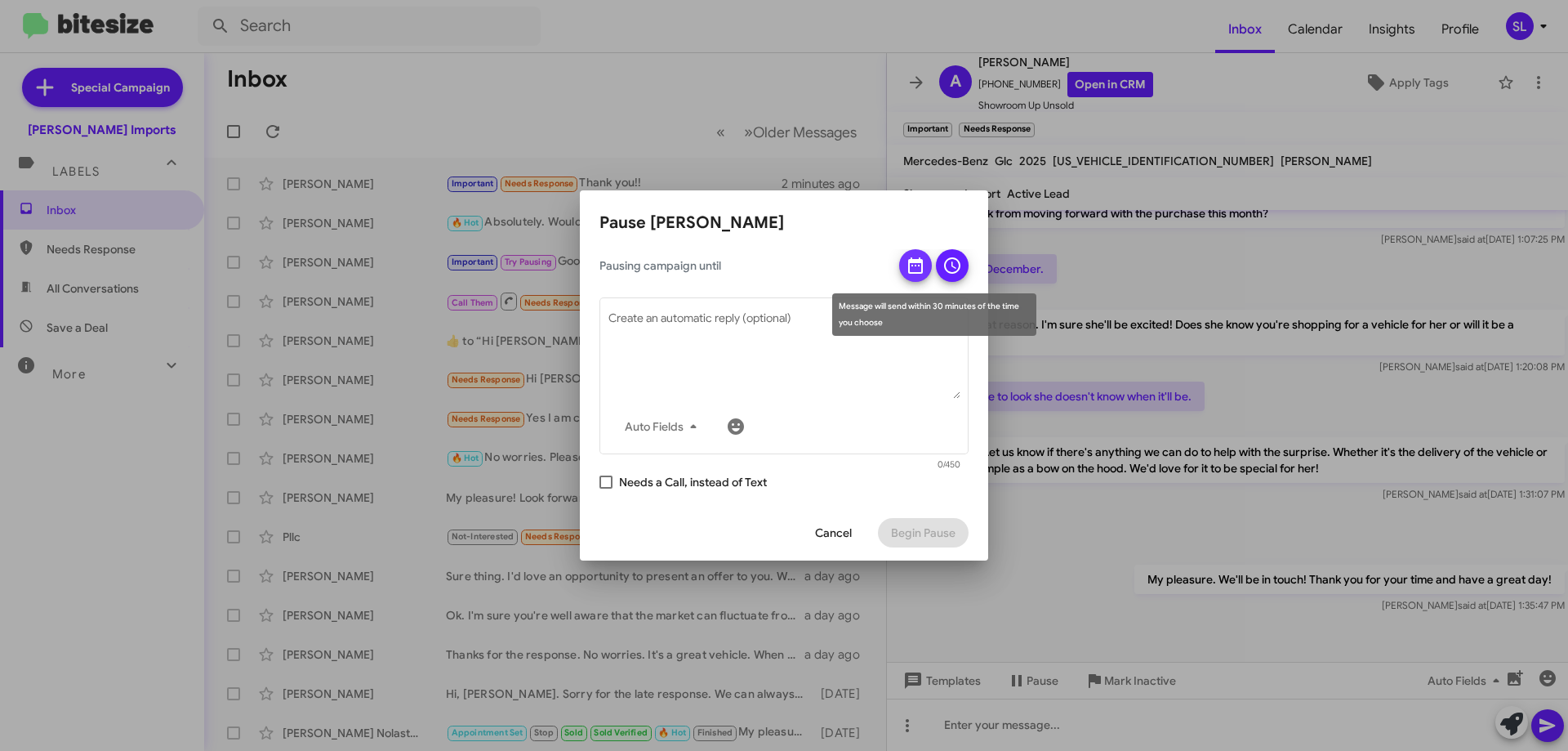
click at [908, 271] on icon at bounding box center [915, 266] width 19 height 19
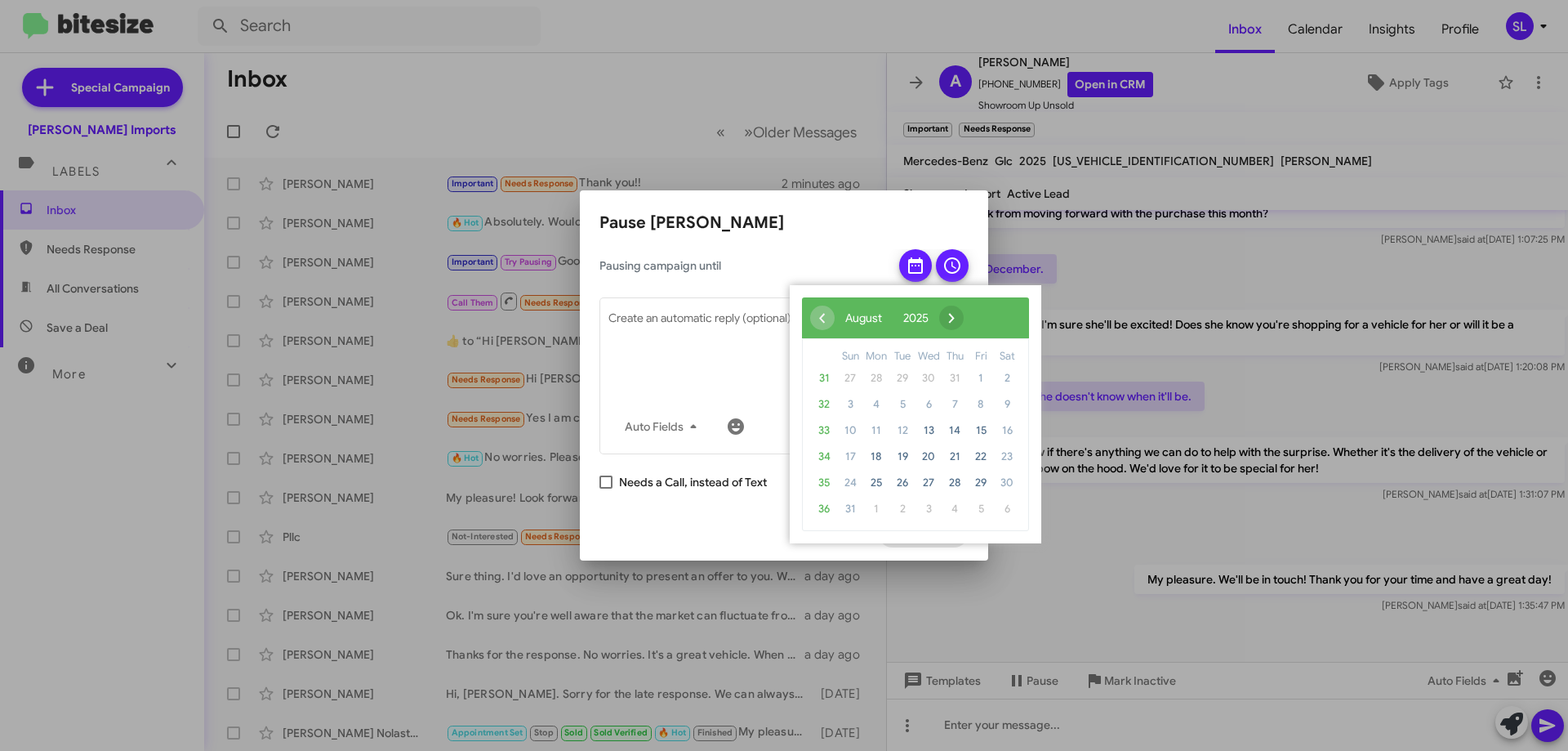
click at [964, 315] on span "›" at bounding box center [951, 318] width 25 height 25
click at [985, 315] on span "›" at bounding box center [972, 318] width 25 height 25
click at [958, 406] on span "6" at bounding box center [955, 405] width 26 height 26
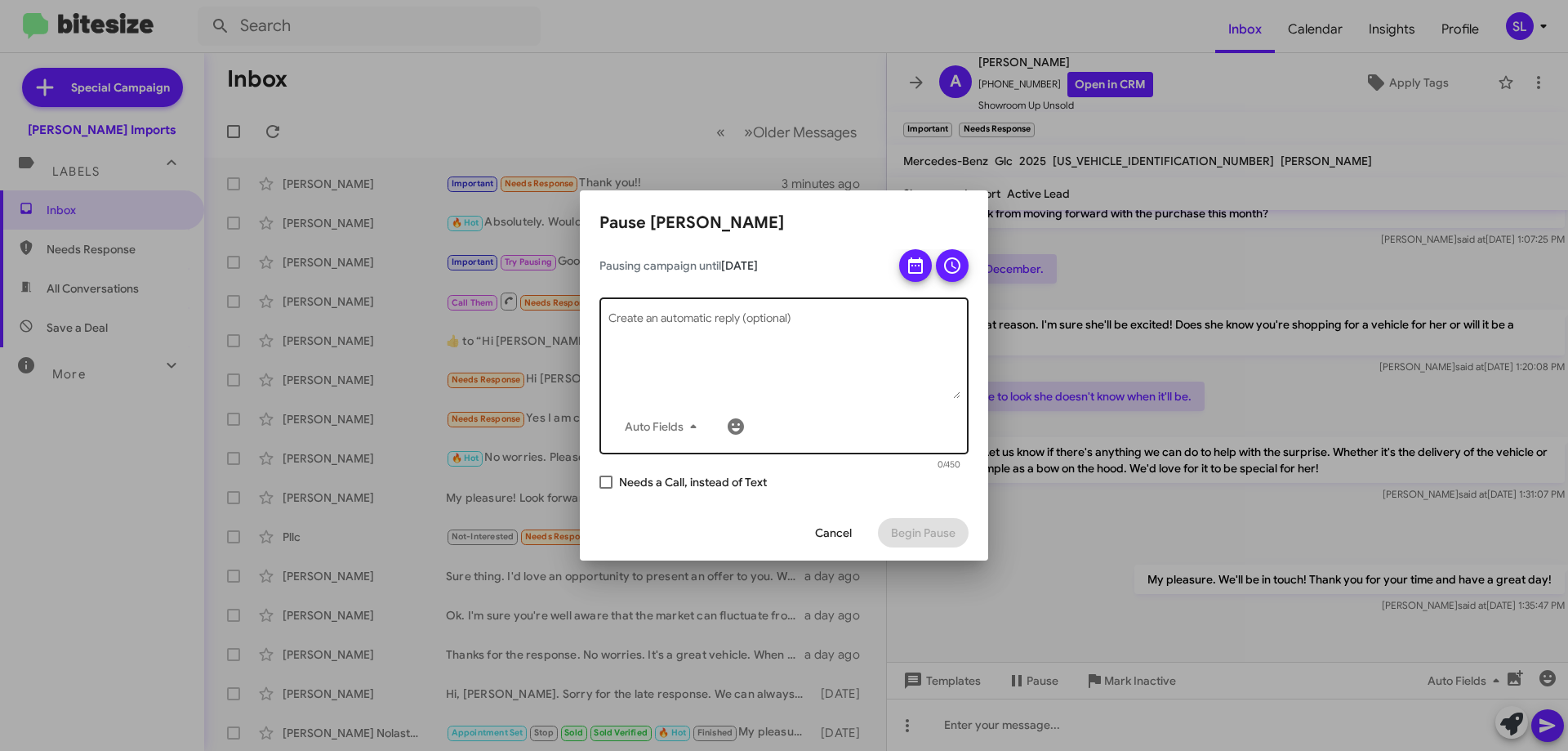
click at [798, 323] on textarea "Create an automatic reply (optional)" at bounding box center [785, 356] width 352 height 85
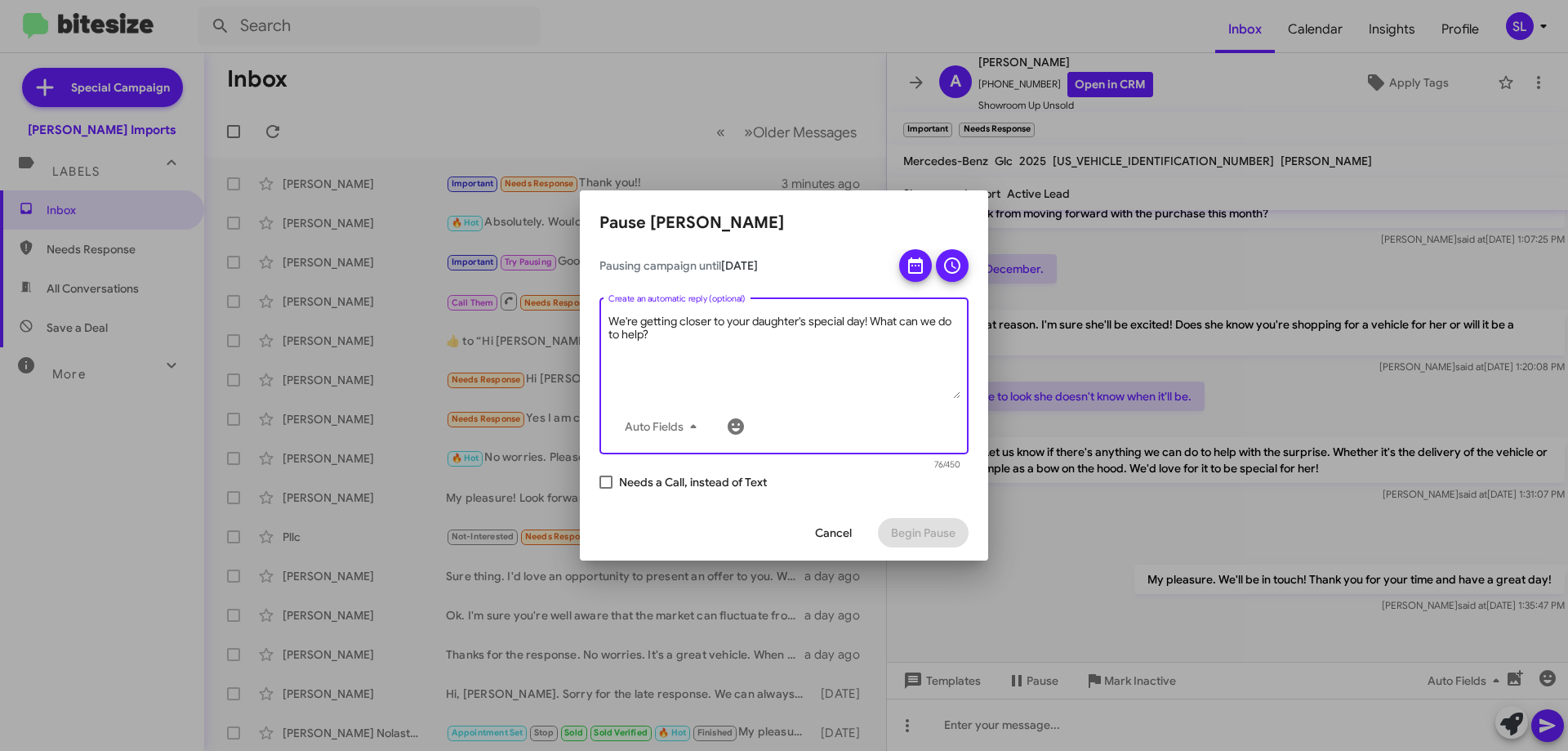
type textarea "We're getting closer to your daughter's special day! What can we do to help?"
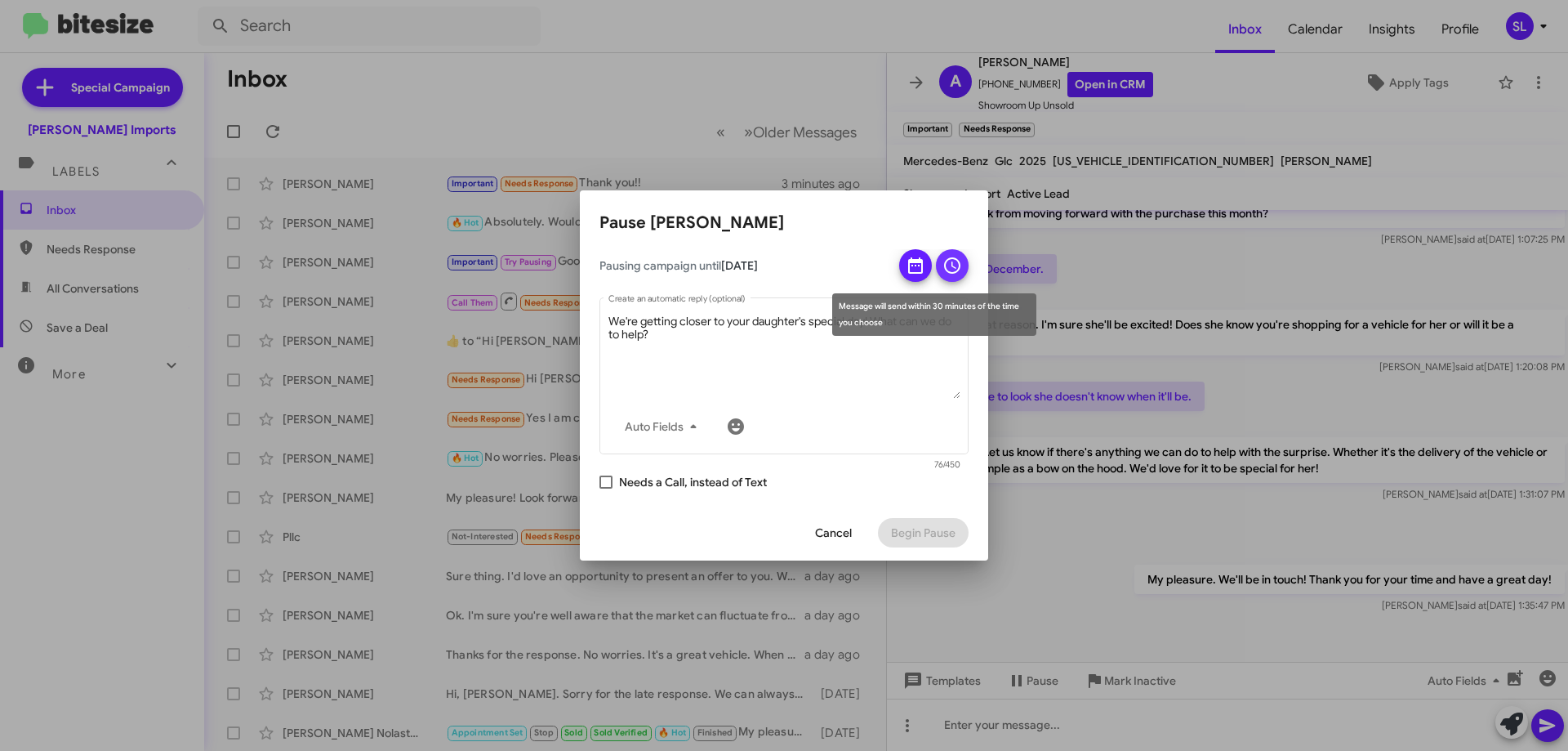
click at [961, 275] on span at bounding box center [952, 265] width 19 height 32
click at [904, 308] on div "Message will send within 30 minutes of the time you choose" at bounding box center [934, 315] width 204 height 42
click at [954, 273] on icon at bounding box center [952, 266] width 19 height 19
click at [953, 273] on icon at bounding box center [952, 266] width 19 height 19
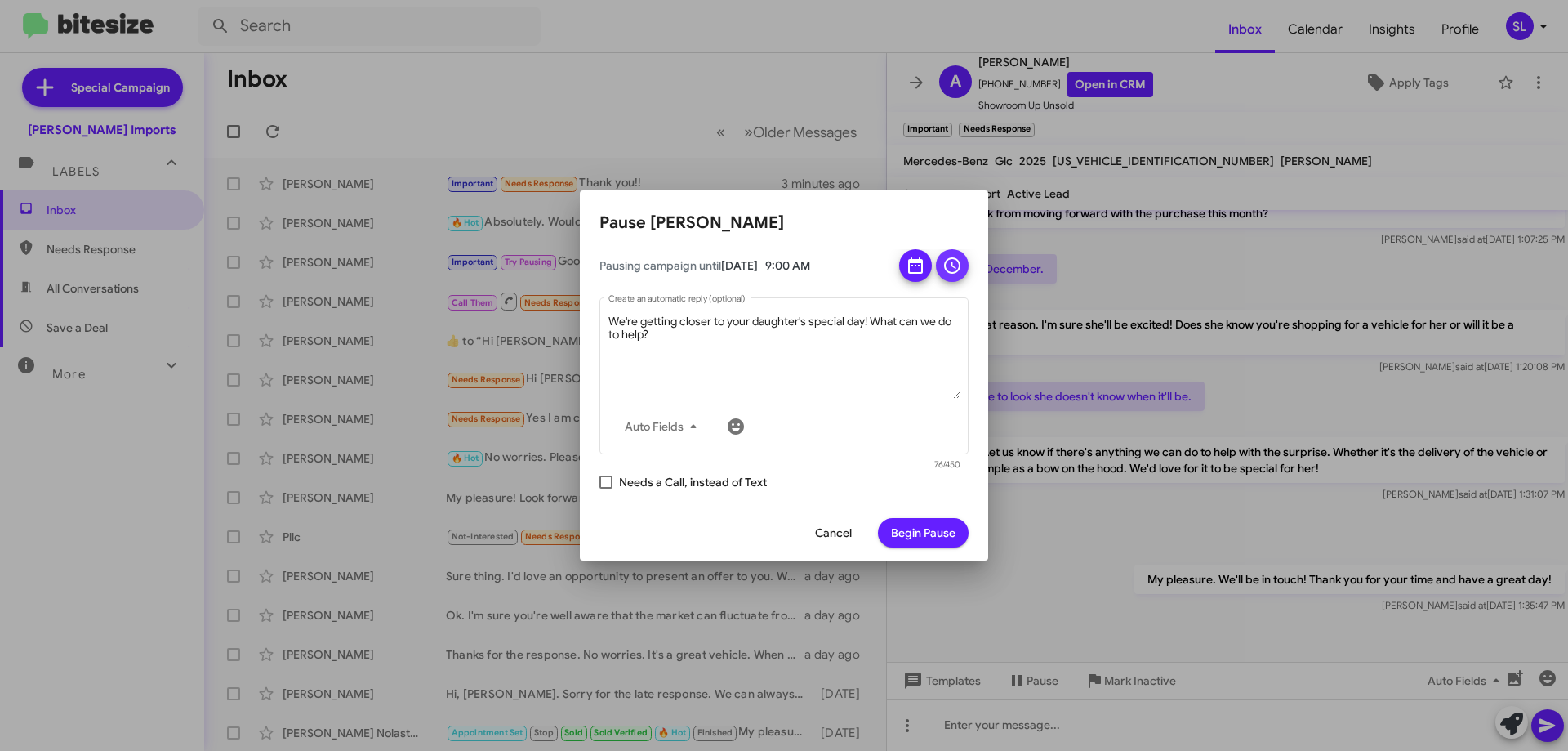
click at [953, 273] on icon at bounding box center [952, 266] width 19 height 19
click at [900, 301] on link at bounding box center [903, 305] width 29 height 18
click at [901, 302] on link at bounding box center [903, 305] width 29 height 18
type input "11"
click at [923, 528] on span "Begin Pause" at bounding box center [923, 533] width 65 height 30
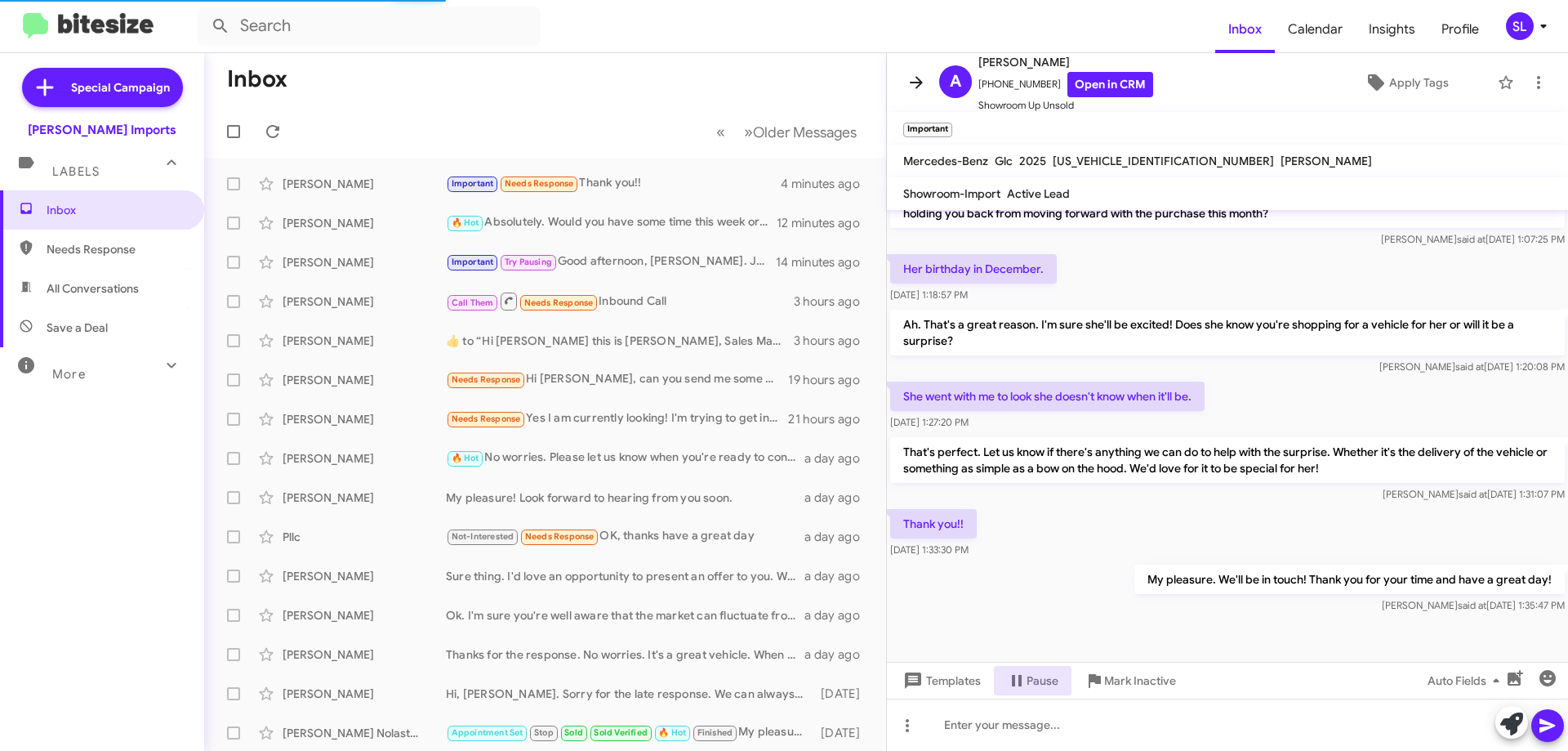
scroll to position [0, 0]
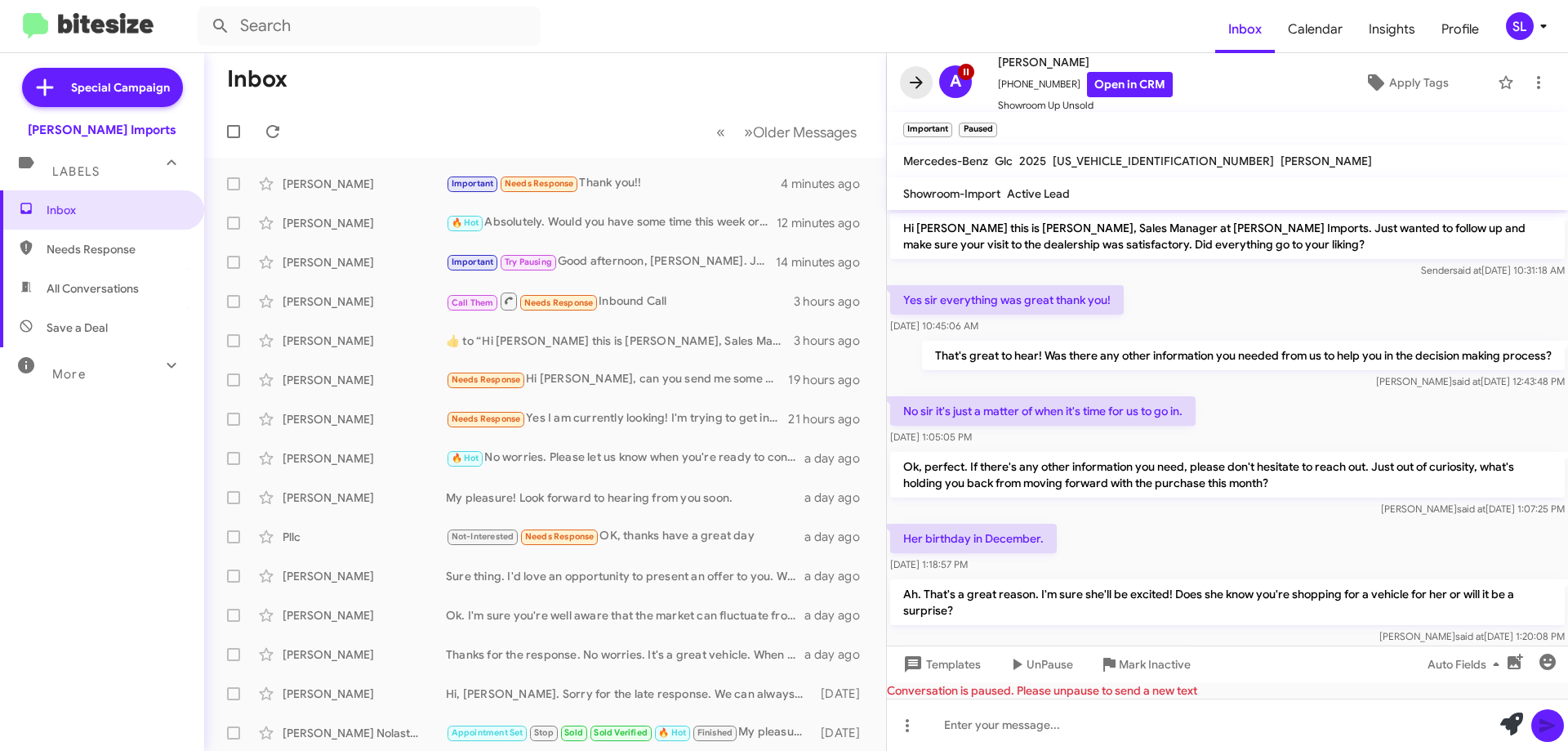
click at [914, 85] on icon at bounding box center [916, 82] width 19 height 19
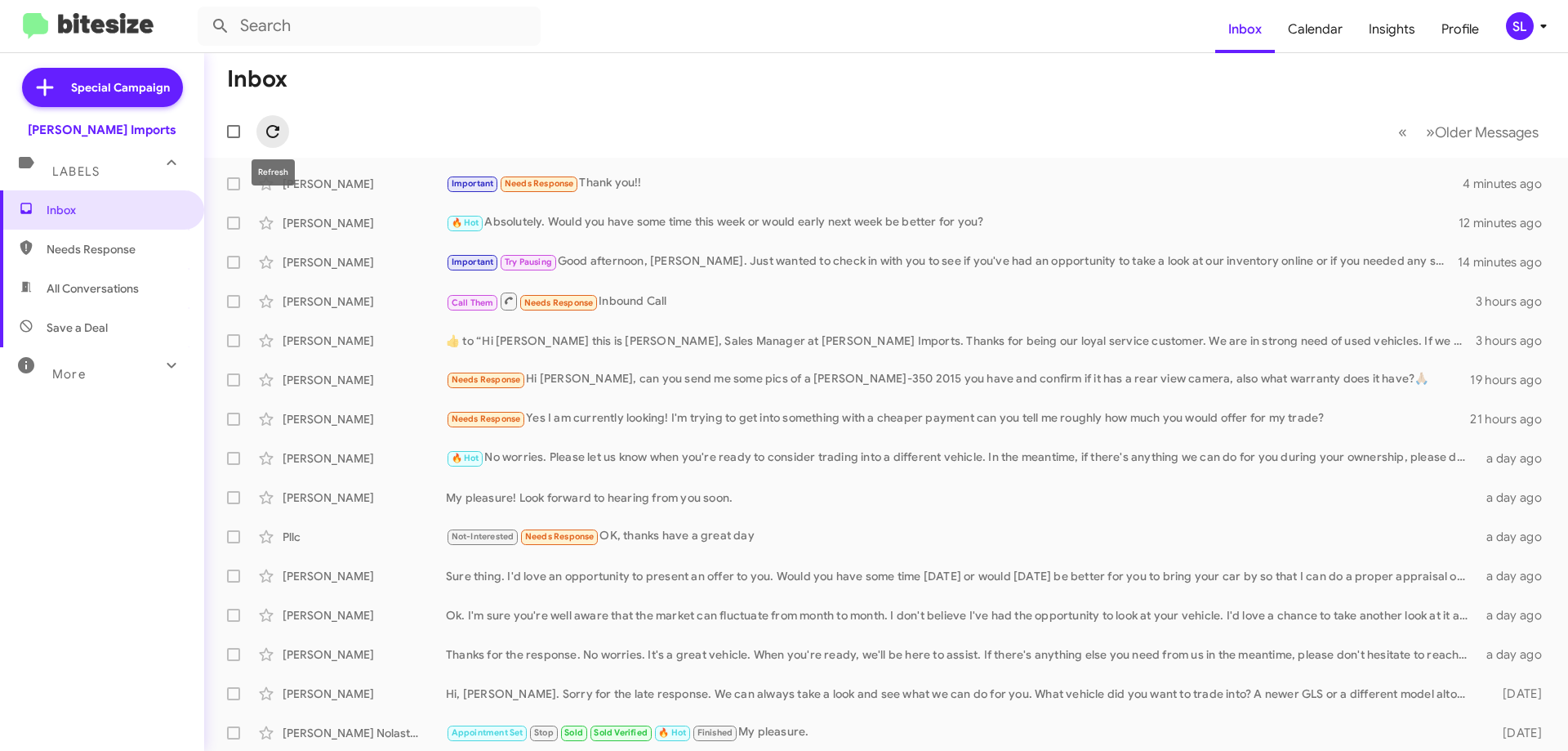
click at [265, 127] on icon at bounding box center [272, 131] width 19 height 19
click at [278, 129] on icon at bounding box center [272, 131] width 13 height 13
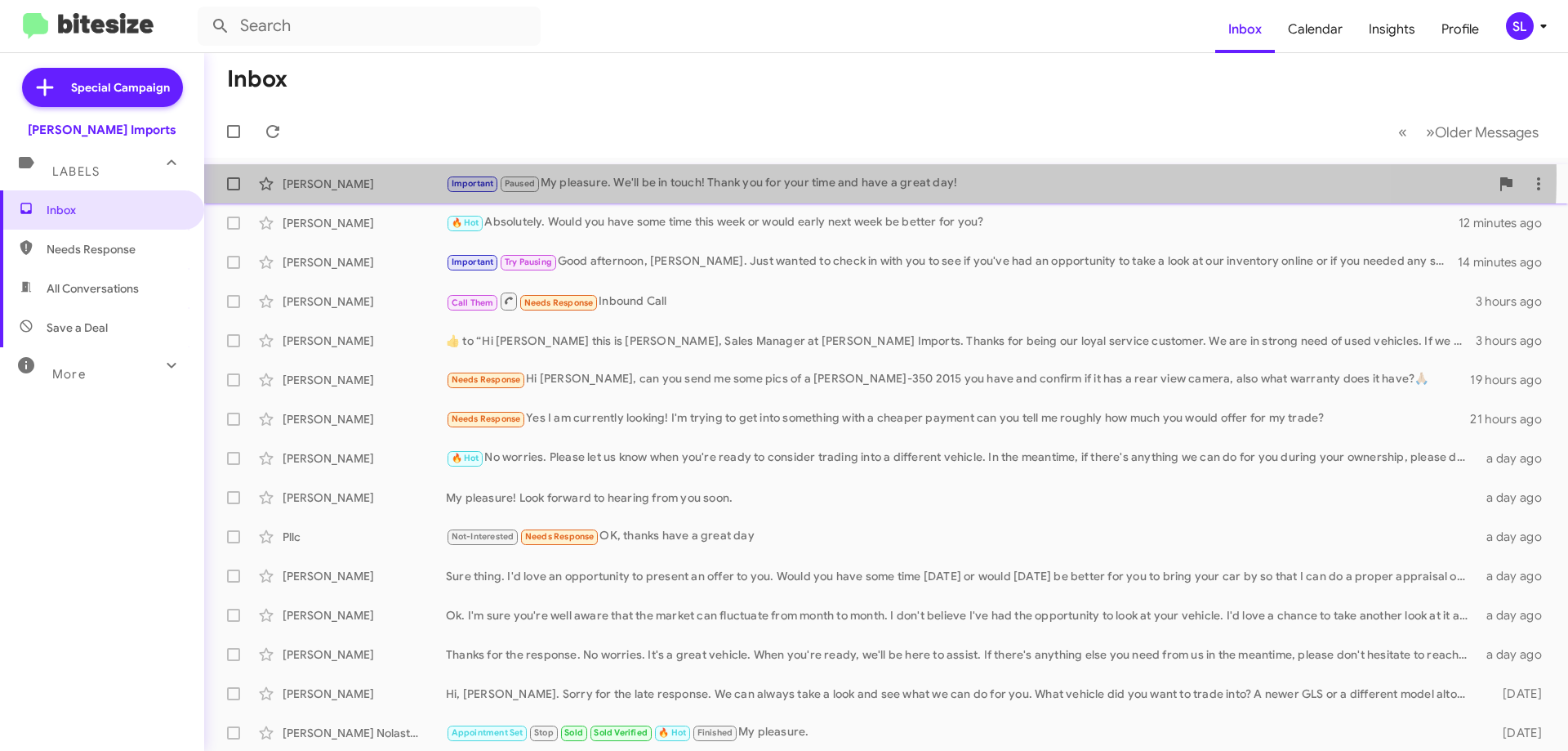
click at [747, 174] on div "[PERSON_NAME] Important Paused My pleasure. We'll be in touch! Thank you for yo…" at bounding box center [886, 183] width 1338 height 32
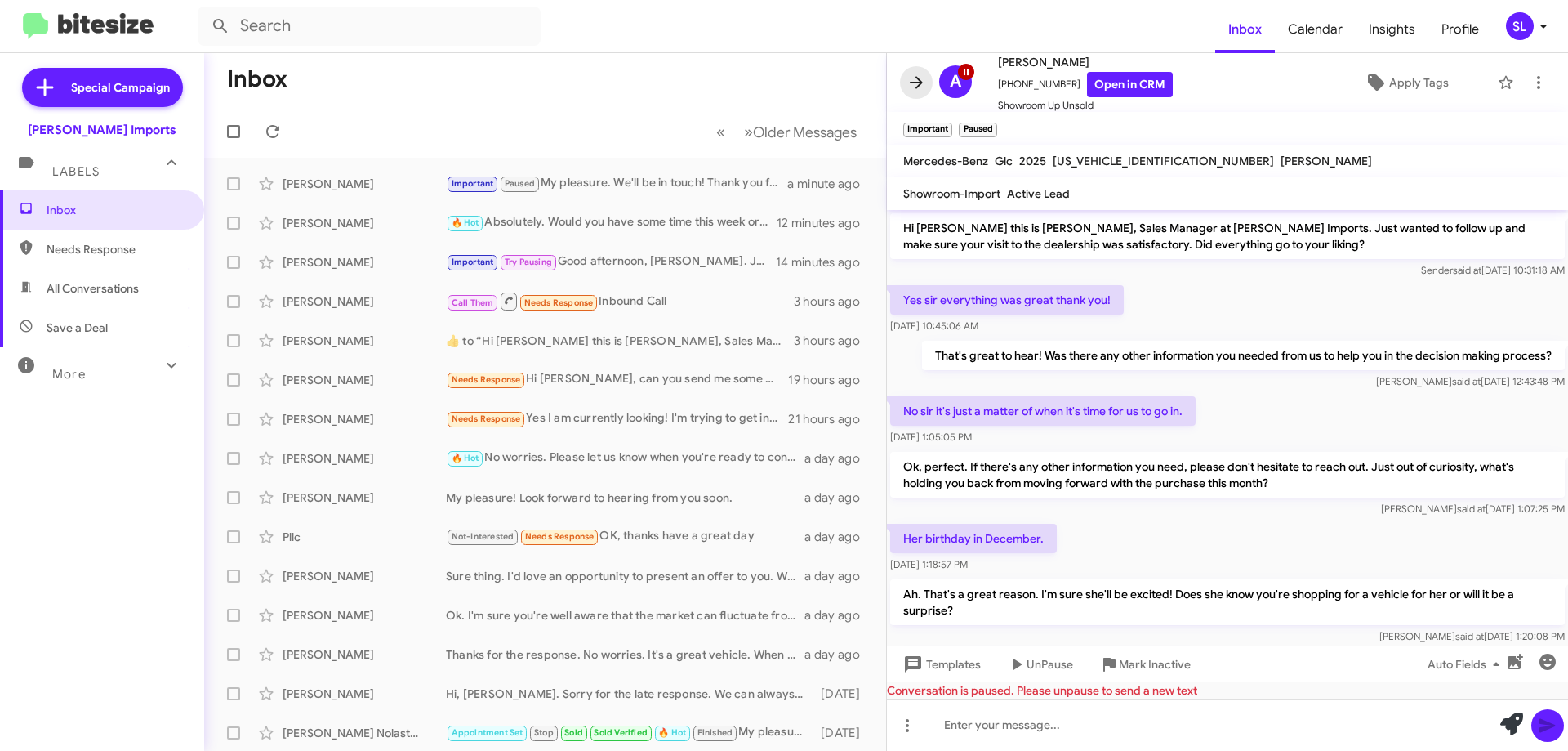
click at [913, 91] on icon at bounding box center [916, 82] width 19 height 19
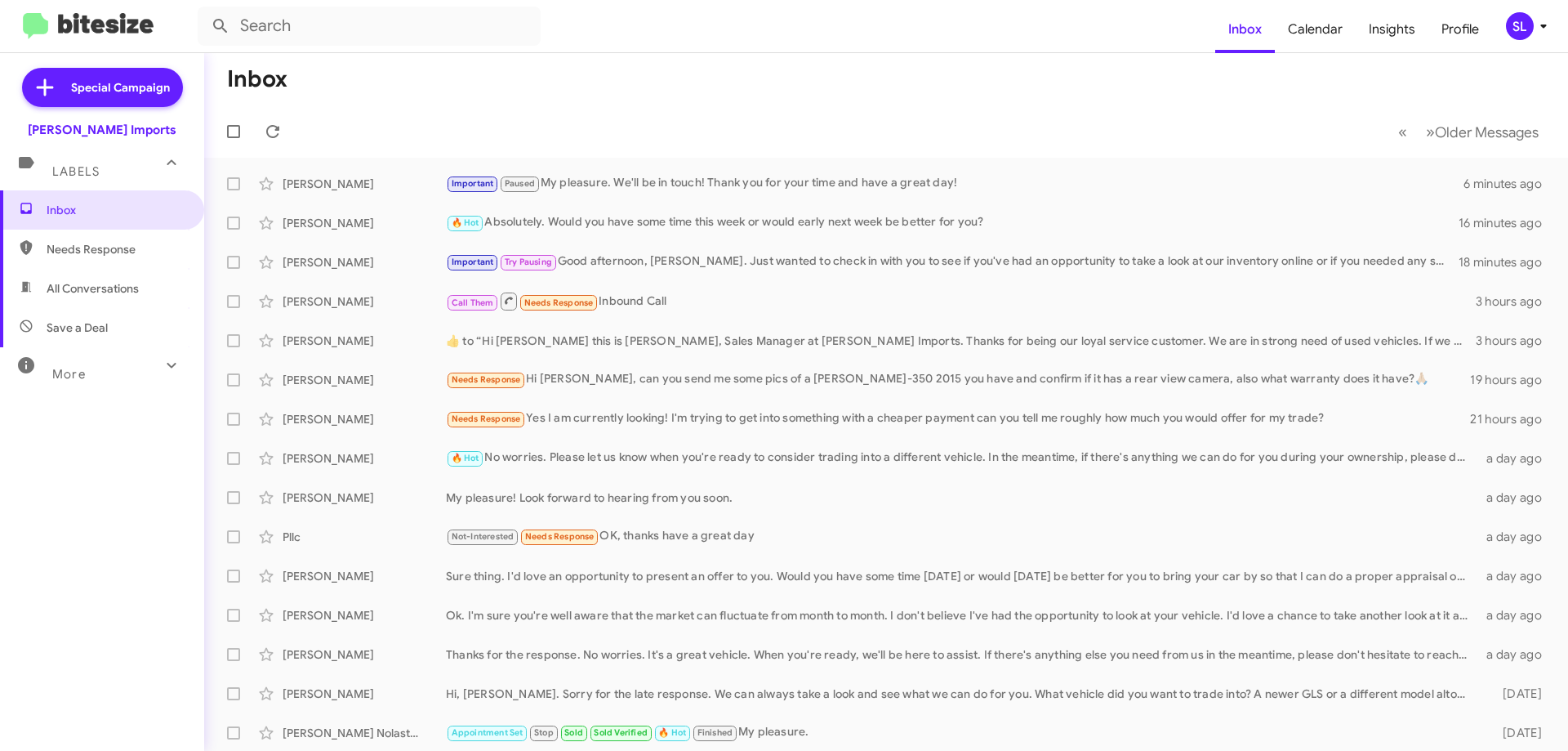
click at [301, 145] on mat-toolbar-row "« Previous » Next Older Messages" at bounding box center [886, 131] width 1364 height 53
click at [286, 135] on span at bounding box center [272, 131] width 32 height 19
click at [271, 137] on icon at bounding box center [272, 131] width 13 height 13
click at [266, 131] on icon at bounding box center [272, 131] width 19 height 19
click at [768, 236] on div "[PERSON_NAME] 🔥 Hot Absolutely. Would you have some time this week or would ear…" at bounding box center [886, 223] width 1338 height 32
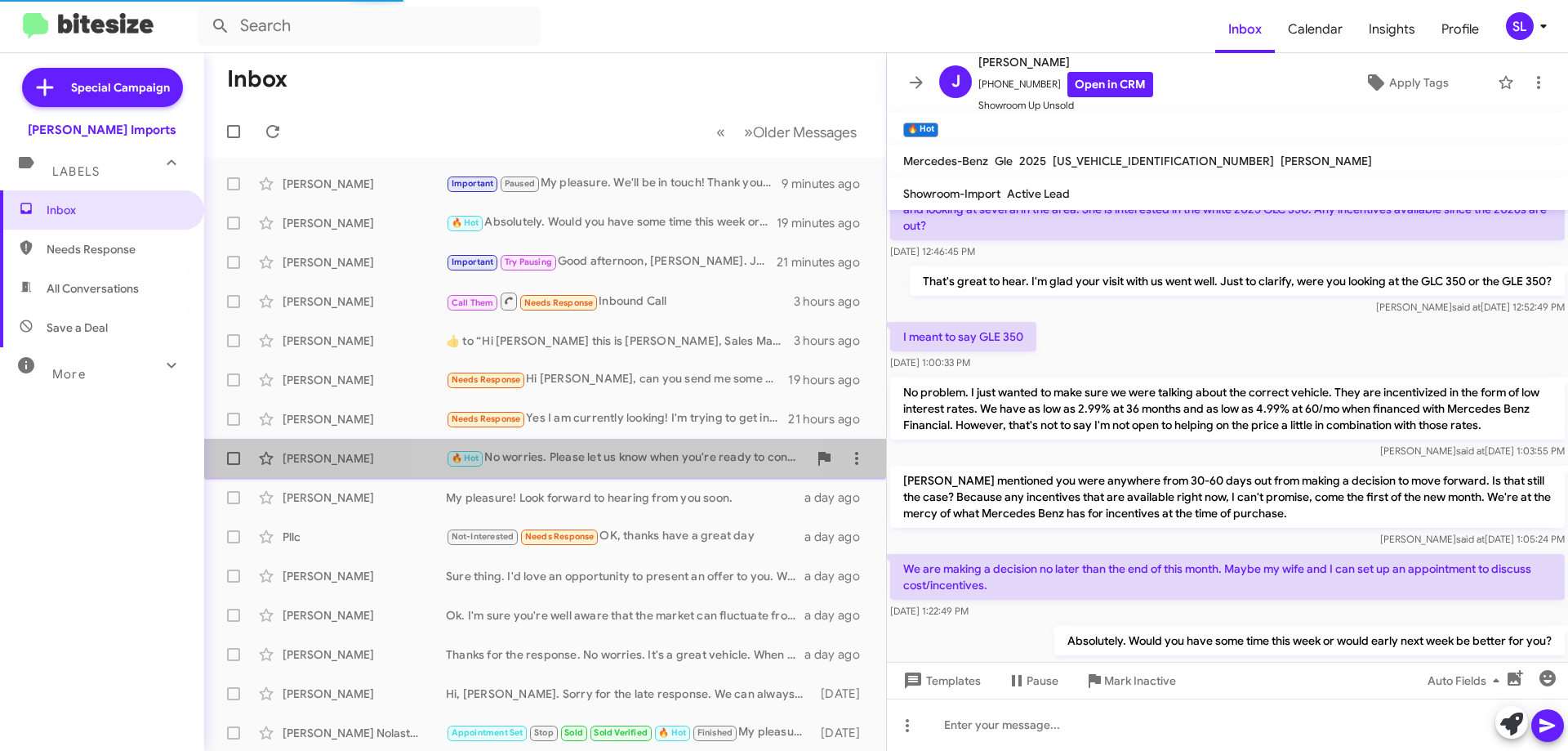
click at [571, 464] on div "🔥 Hot No worries. Please let us know when you're ready to consider trading into…" at bounding box center [626, 457] width 362 height 18
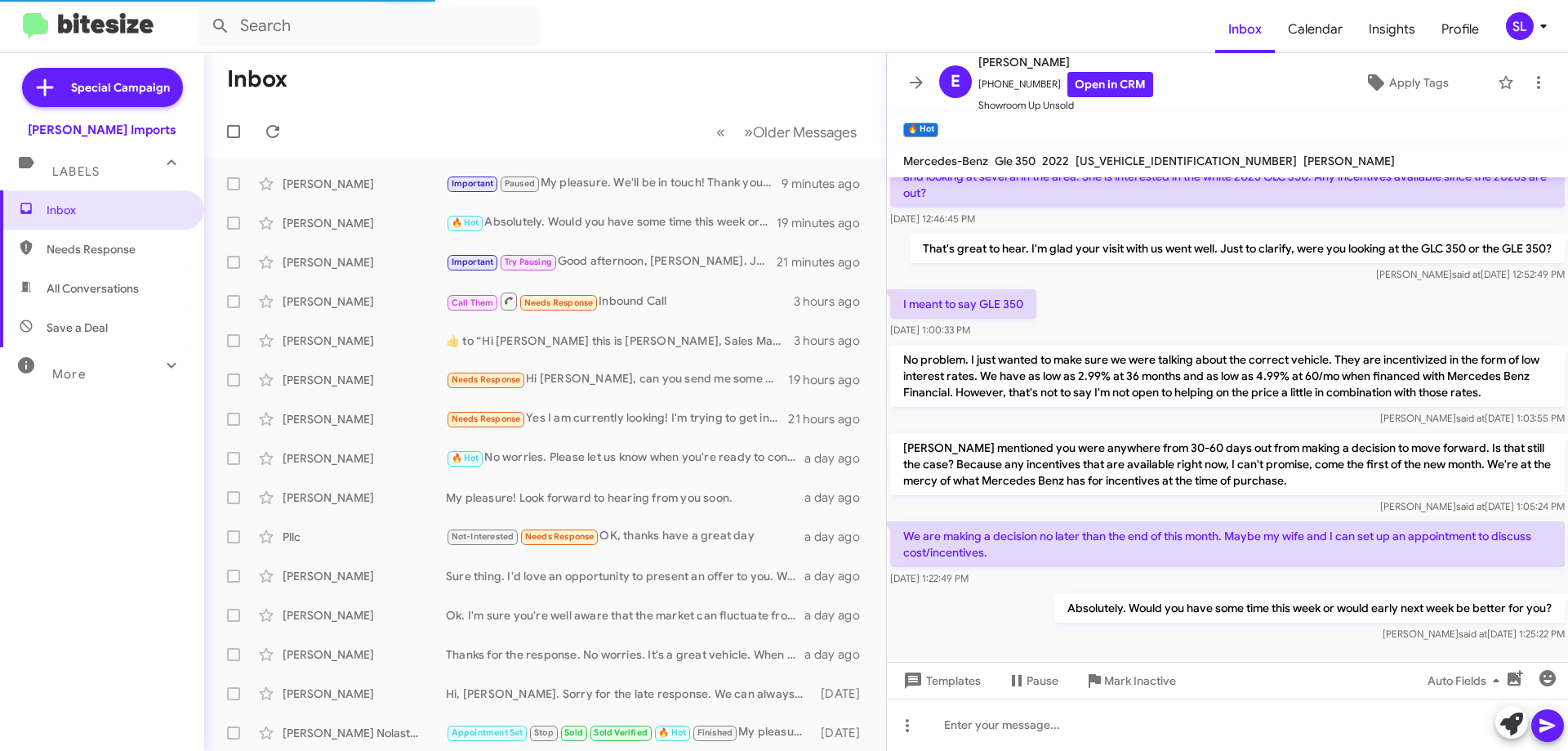
scroll to position [80, 0]
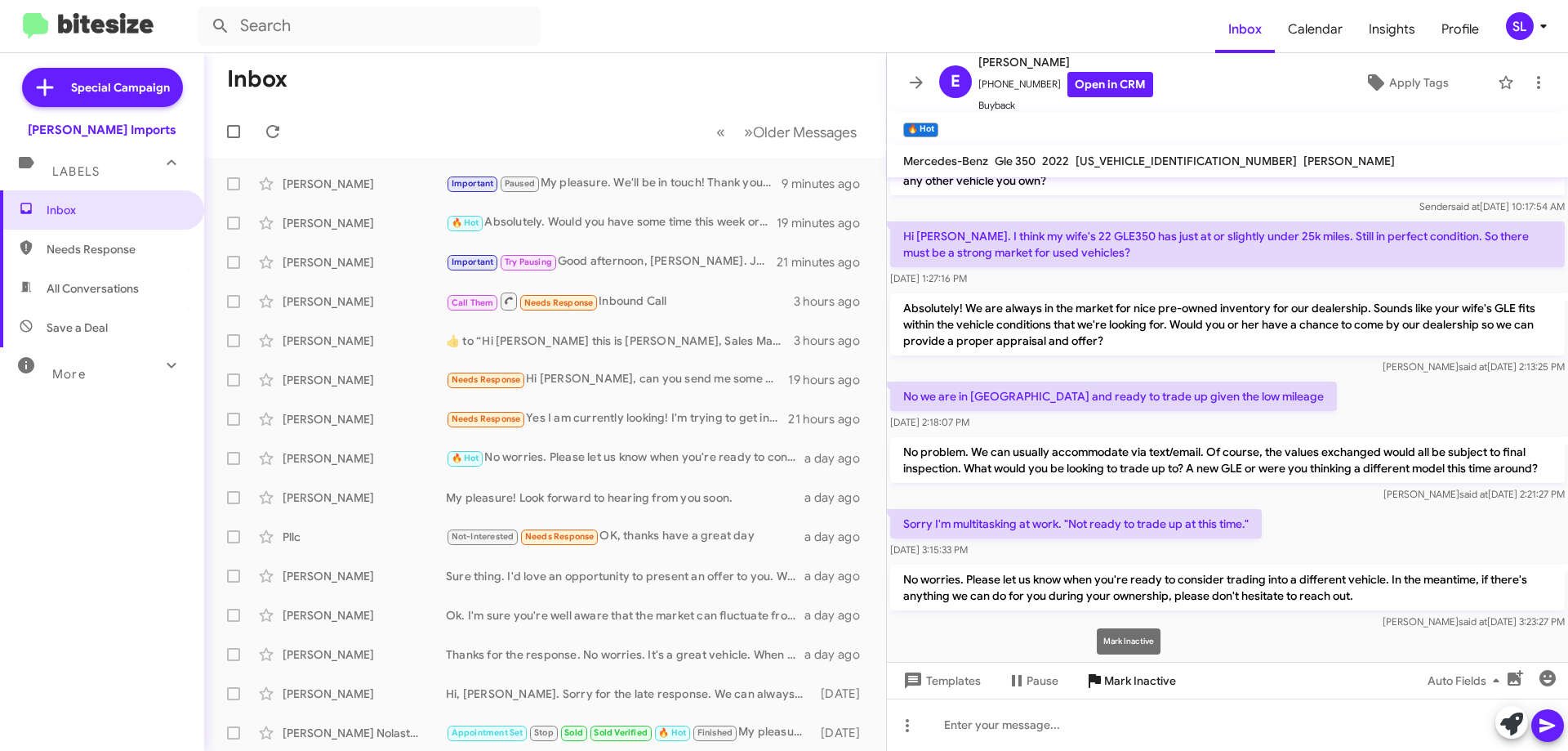
click at [1145, 685] on span "Mark Inactive" at bounding box center [1141, 681] width 72 height 30
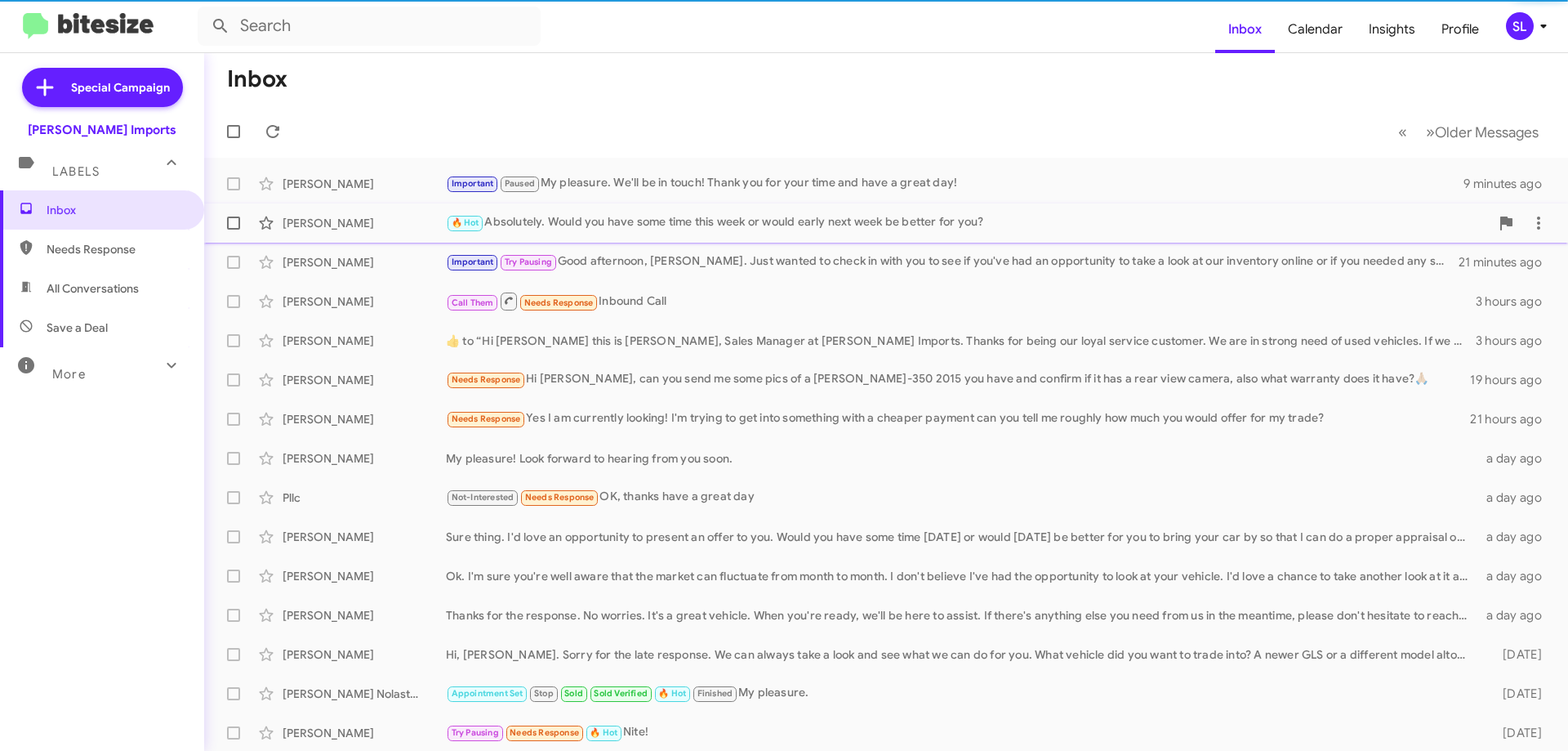
click at [653, 216] on div "🔥 Hot Absolutely. Would you have some time this week or would early next week b…" at bounding box center [968, 222] width 1044 height 18
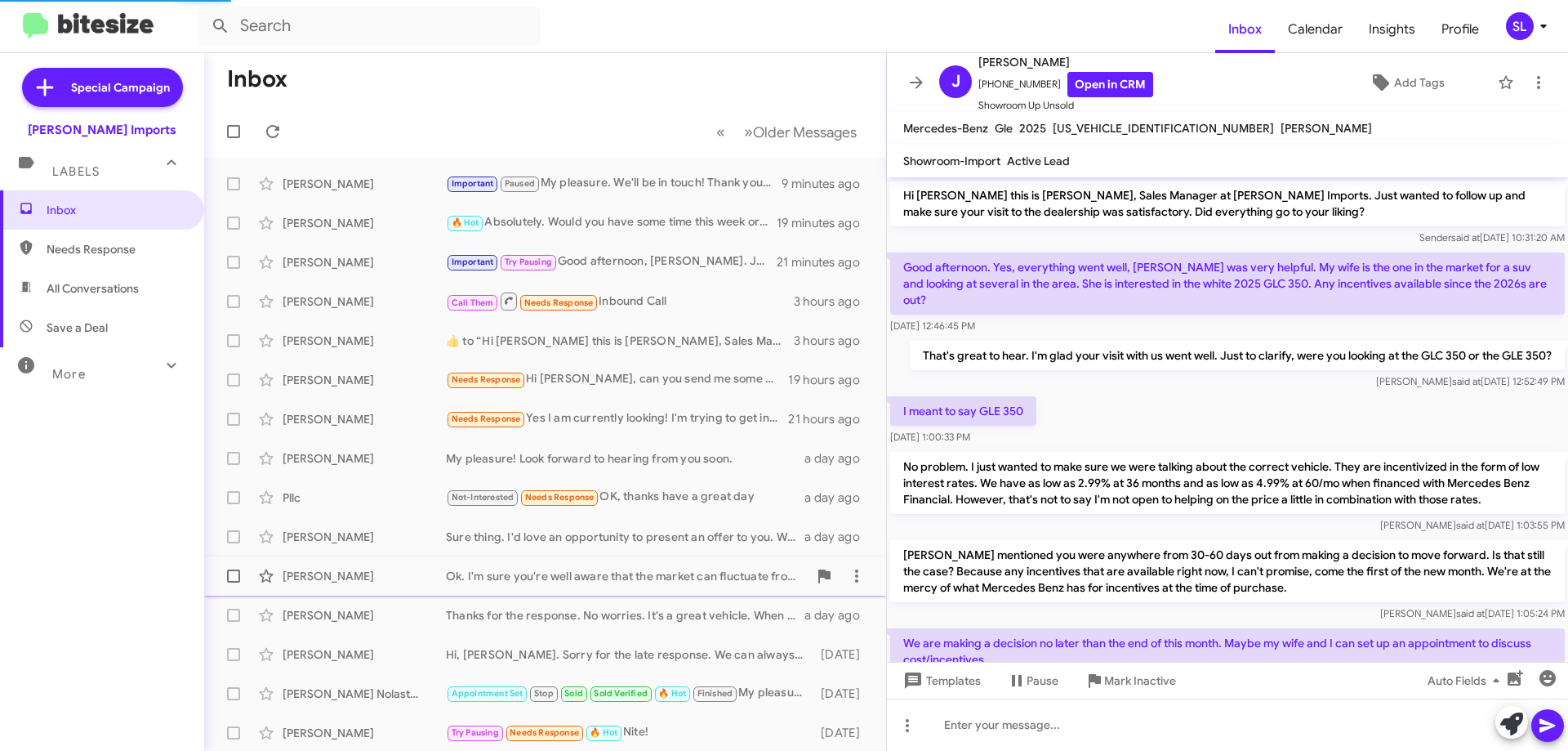
scroll to position [42, 0]
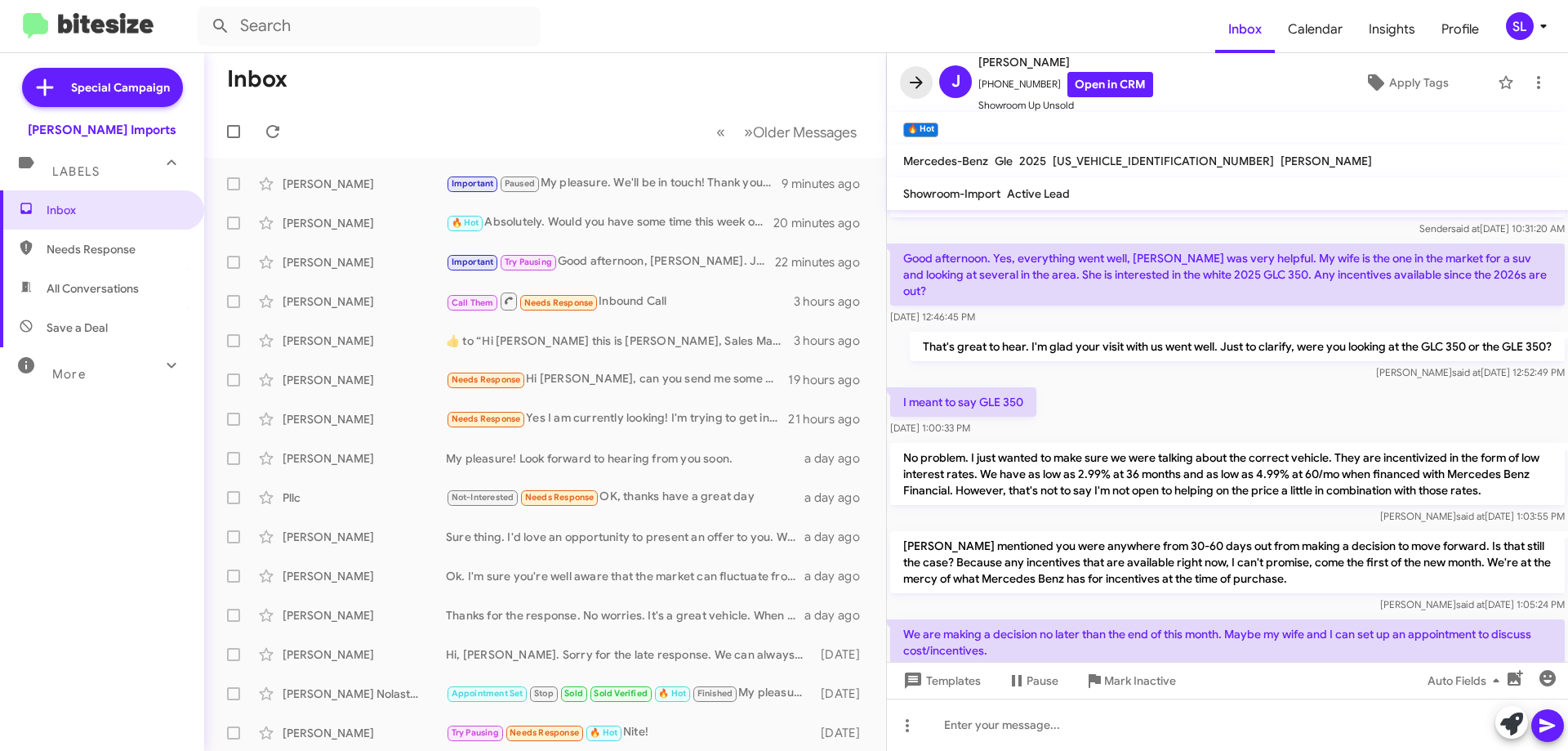
click at [908, 81] on icon at bounding box center [916, 82] width 19 height 19
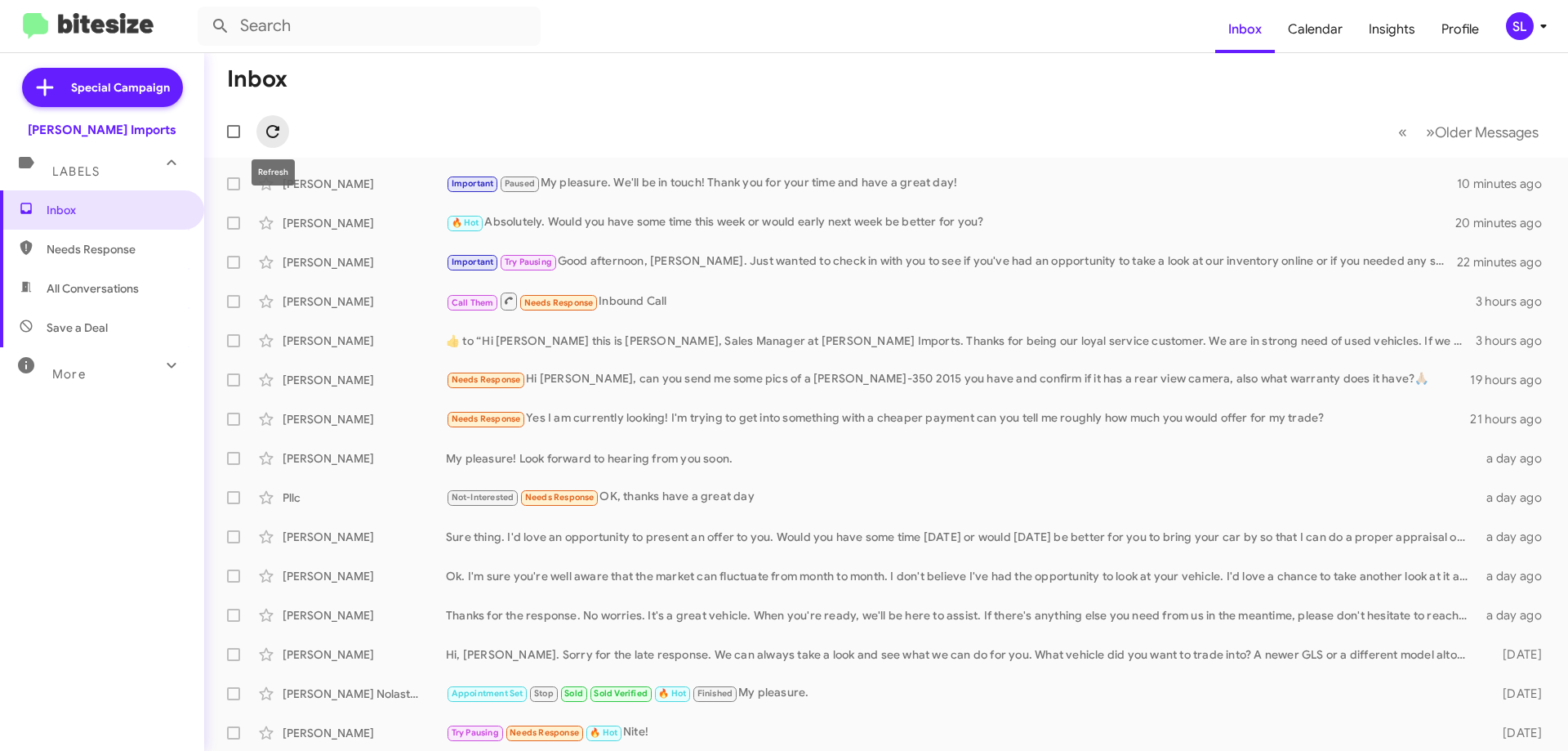
click at [275, 130] on icon at bounding box center [272, 131] width 13 height 13
click at [294, 37] on input "text" at bounding box center [370, 25] width 343 height 39
type input "HATCHET"
click at [204, 10] on button at bounding box center [220, 25] width 32 height 32
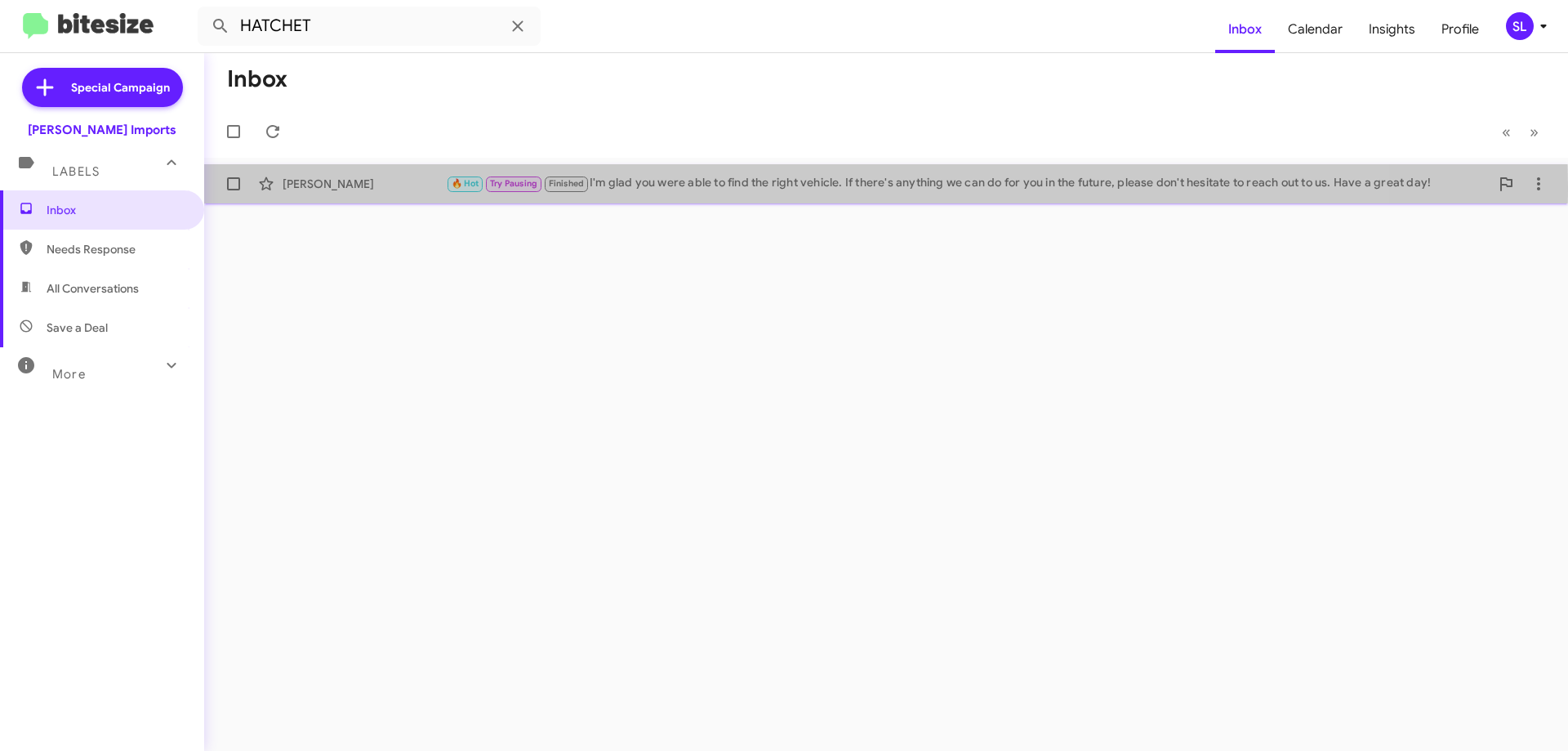
click at [752, 188] on div "🔥 Hot Try Pausing Finished I'm glad you were able to find the right vehicle. If…" at bounding box center [968, 183] width 1044 height 18
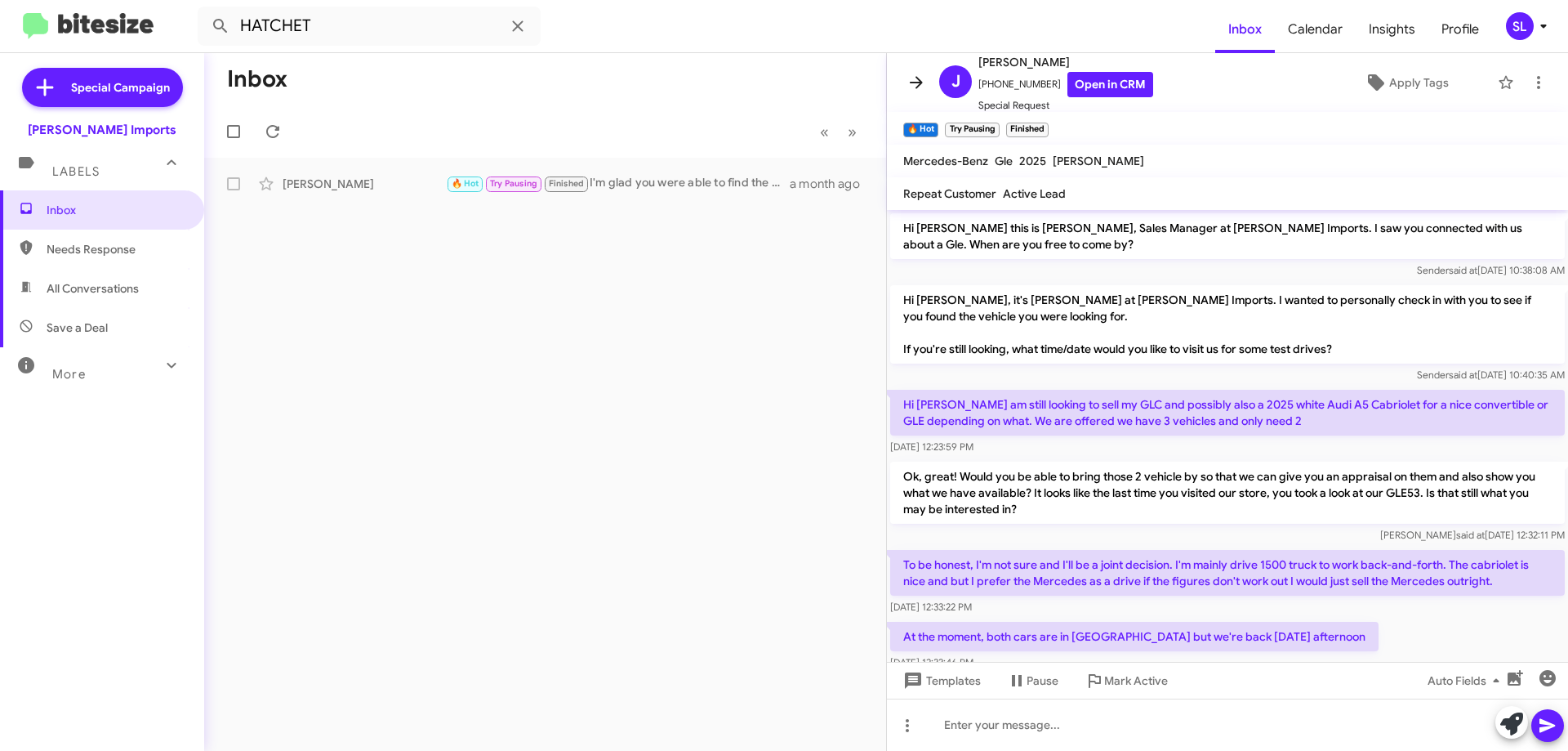
click at [914, 74] on icon at bounding box center [916, 82] width 19 height 19
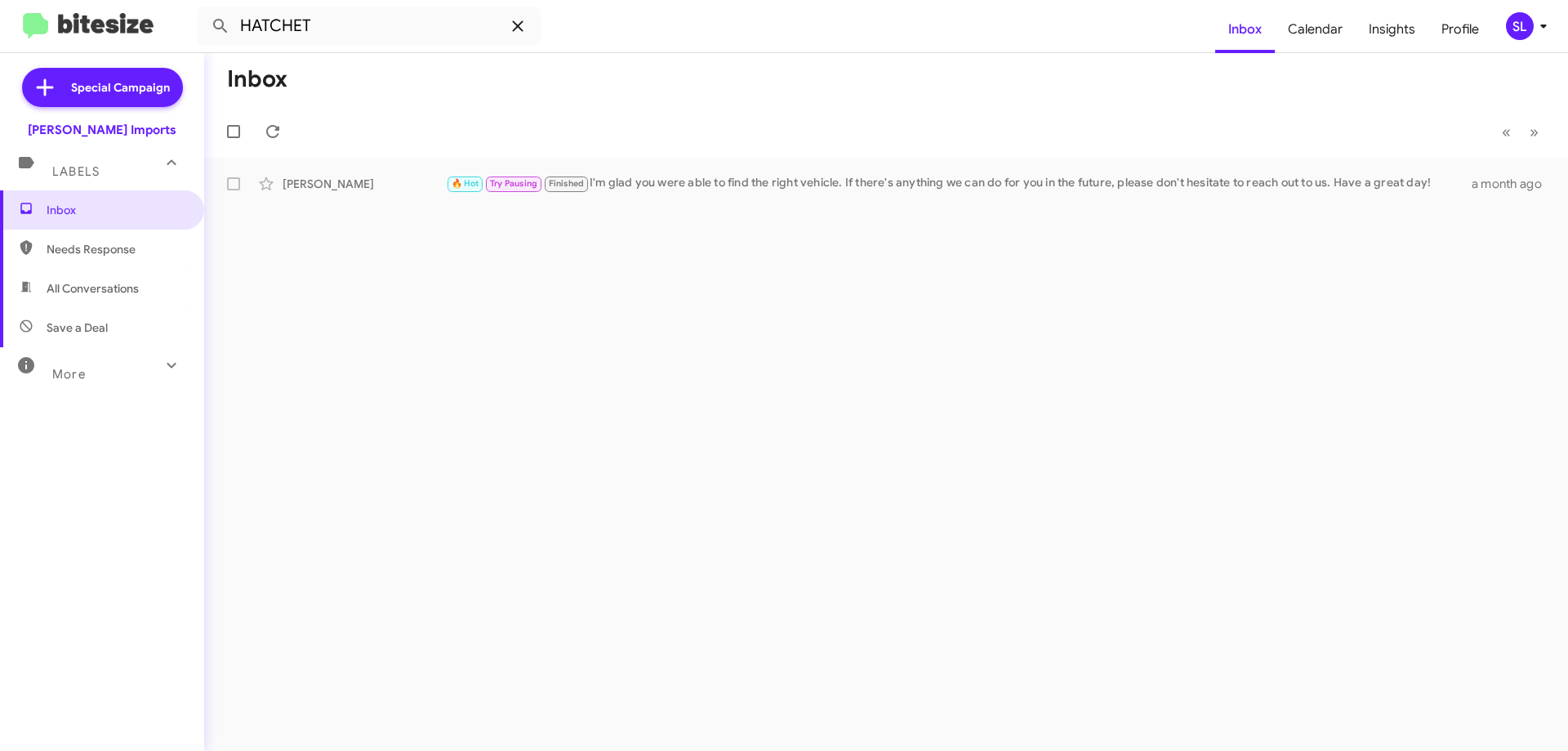
click at [513, 25] on icon at bounding box center [518, 26] width 19 height 19
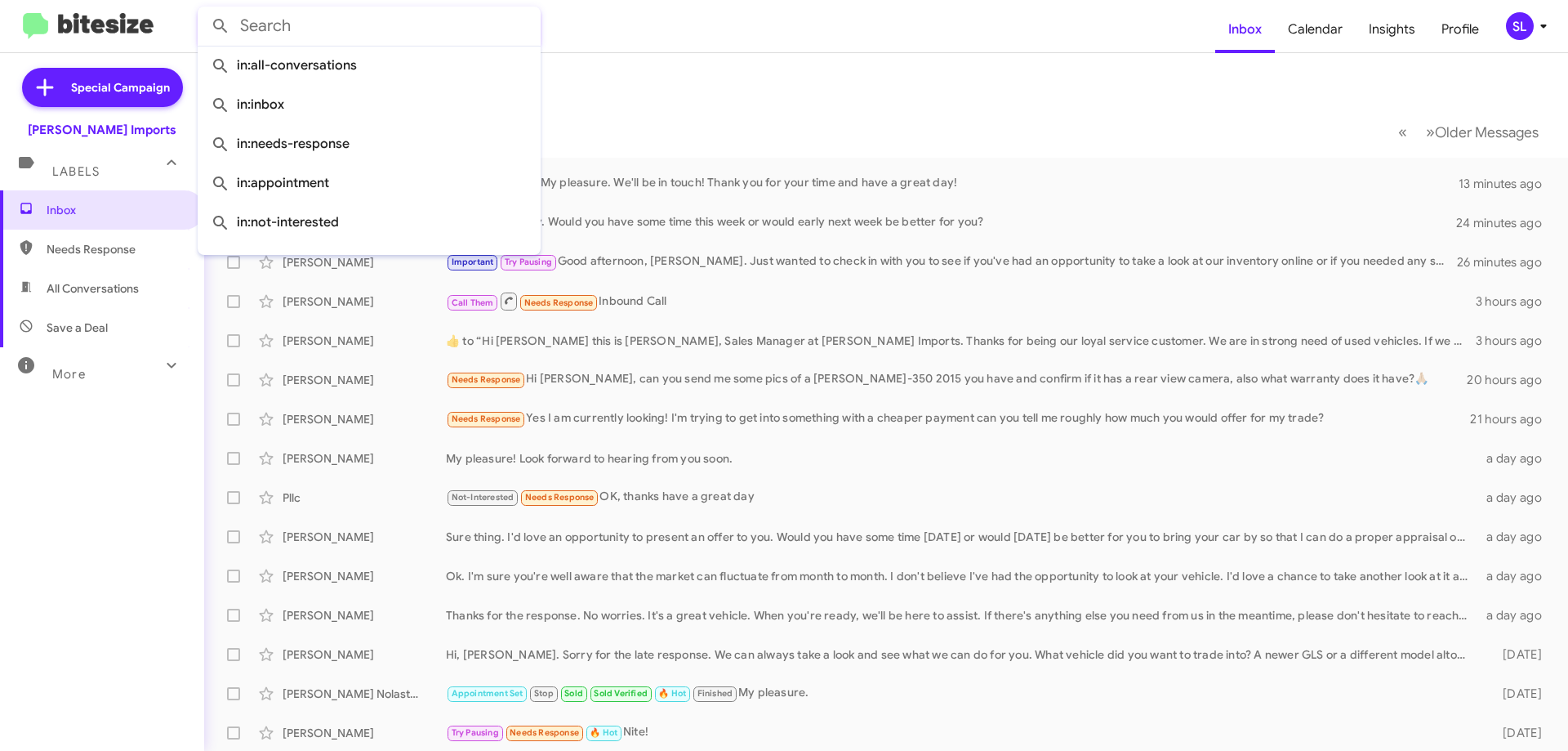
click at [795, 39] on form at bounding box center [707, 25] width 1018 height 39
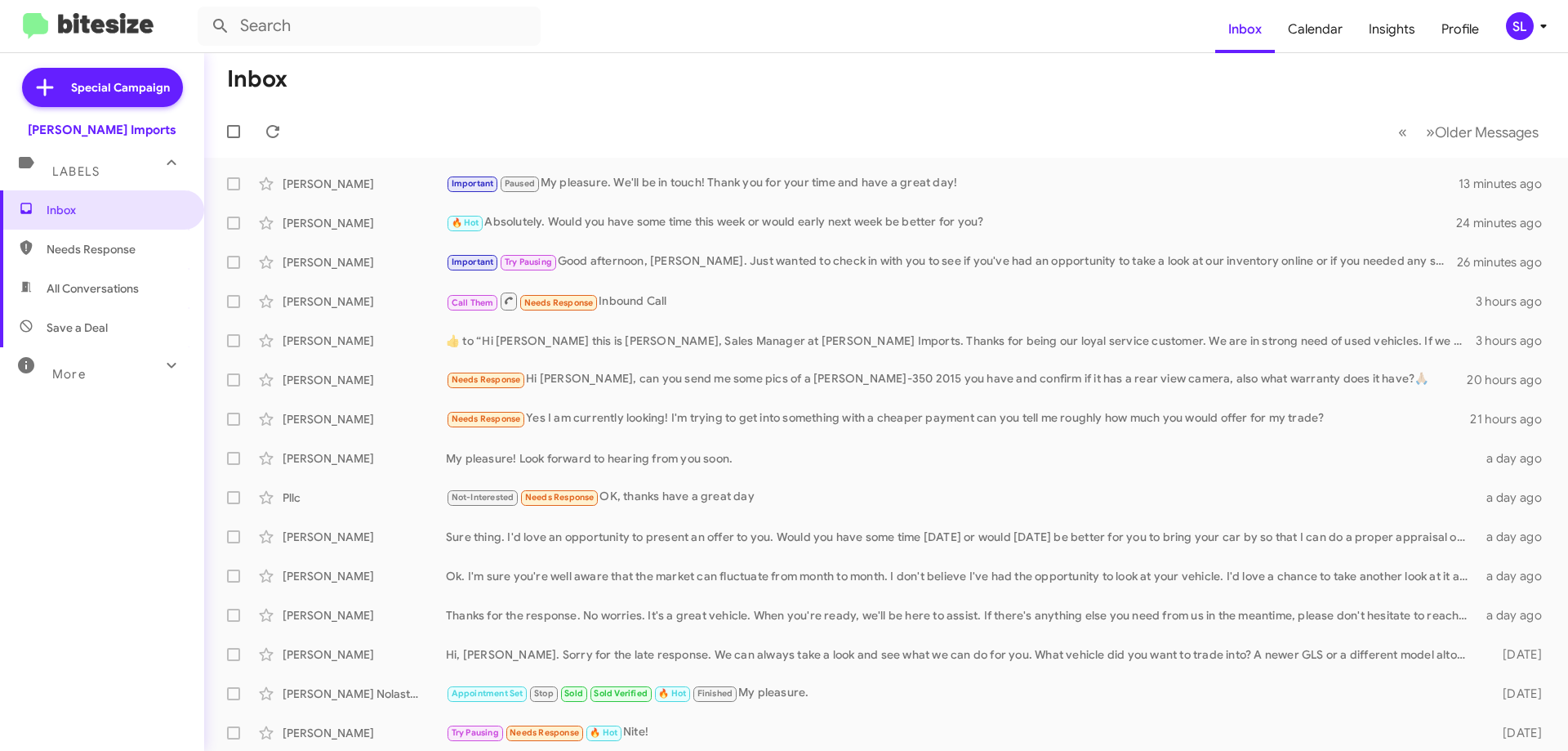
click at [287, 148] on mat-toolbar-row "« Previous » Next Older Messages" at bounding box center [886, 131] width 1364 height 53
click at [278, 134] on icon at bounding box center [272, 131] width 13 height 13
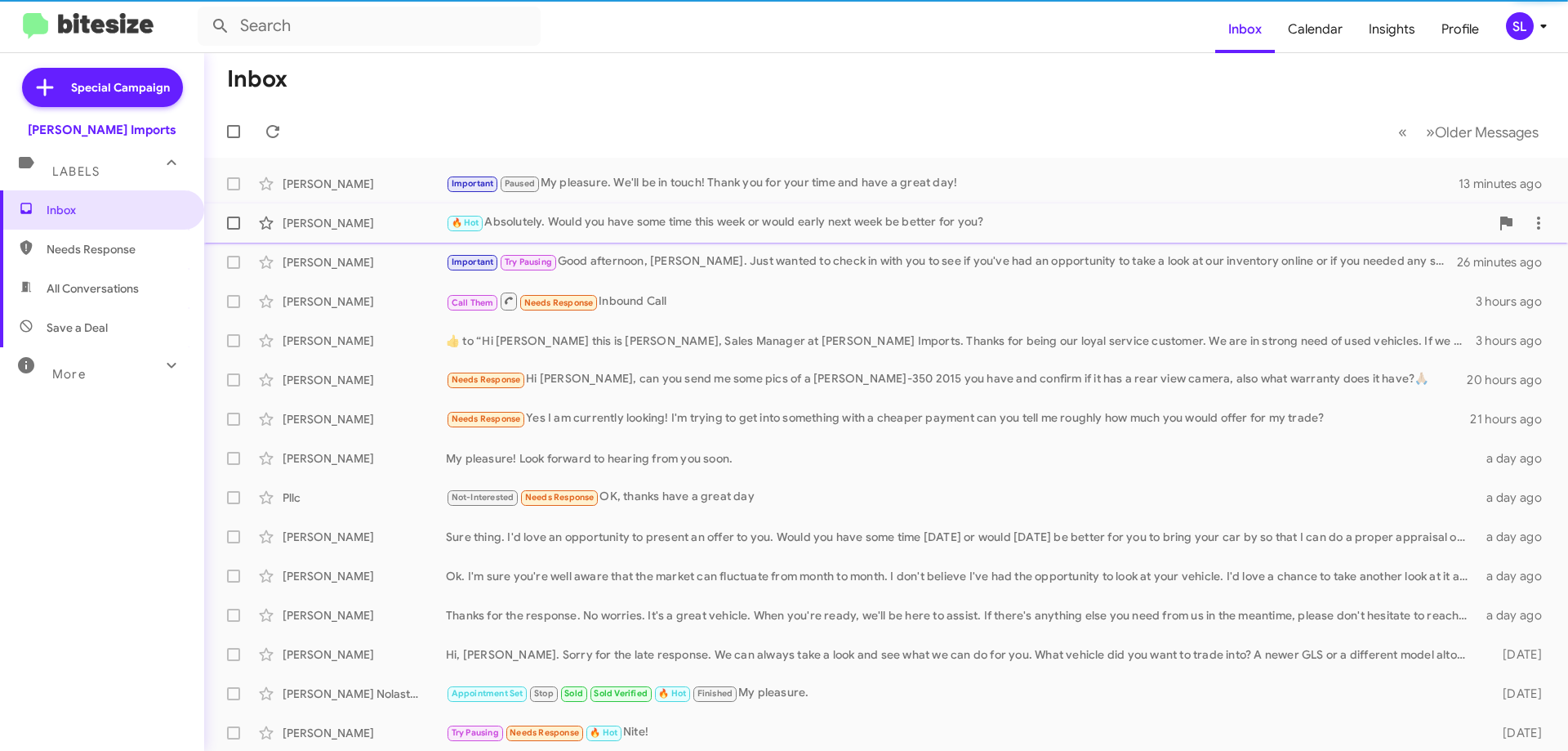
click at [745, 228] on div "🔥 Hot Absolutely. Would you have some time this week or would early next week b…" at bounding box center [968, 222] width 1044 height 18
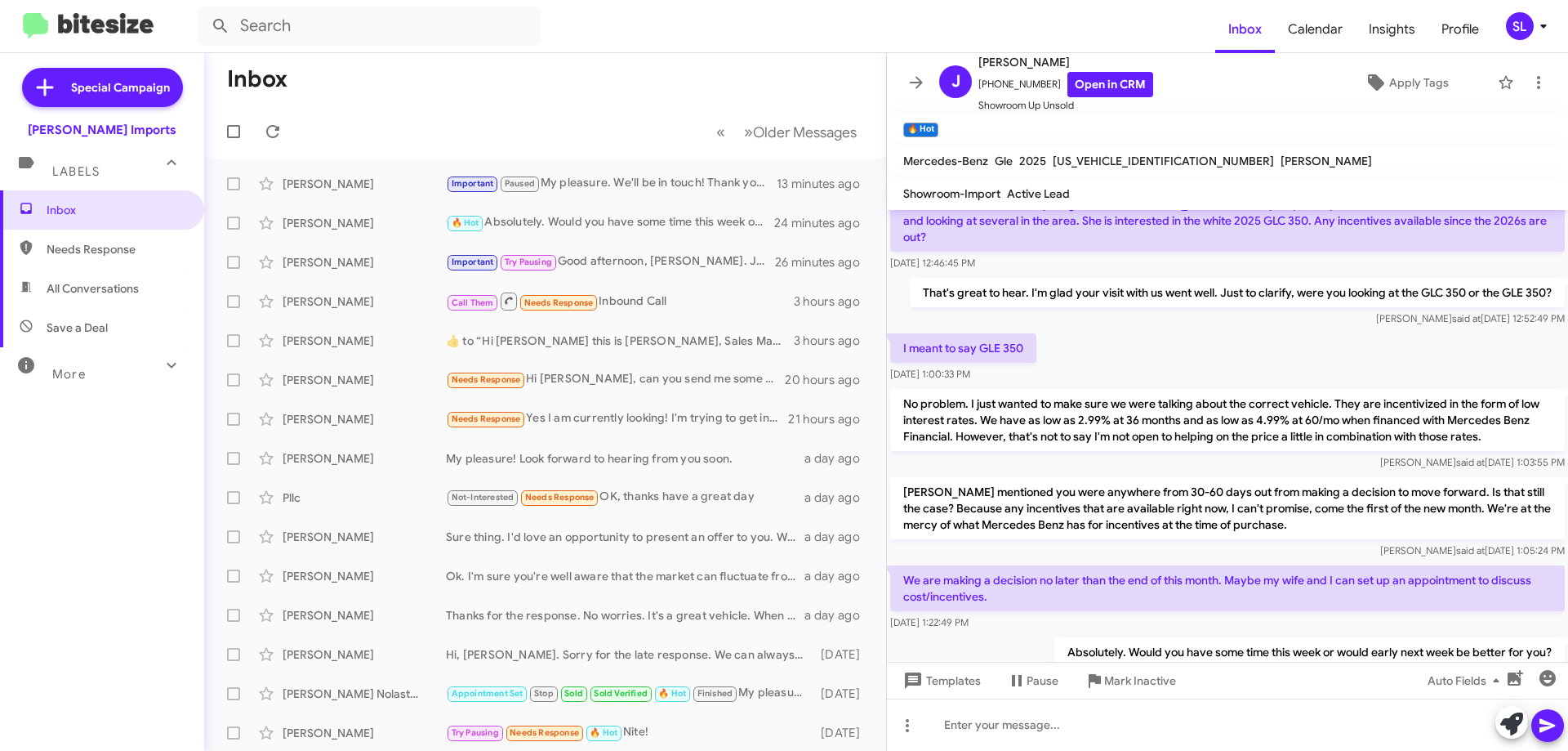
scroll to position [139, 0]
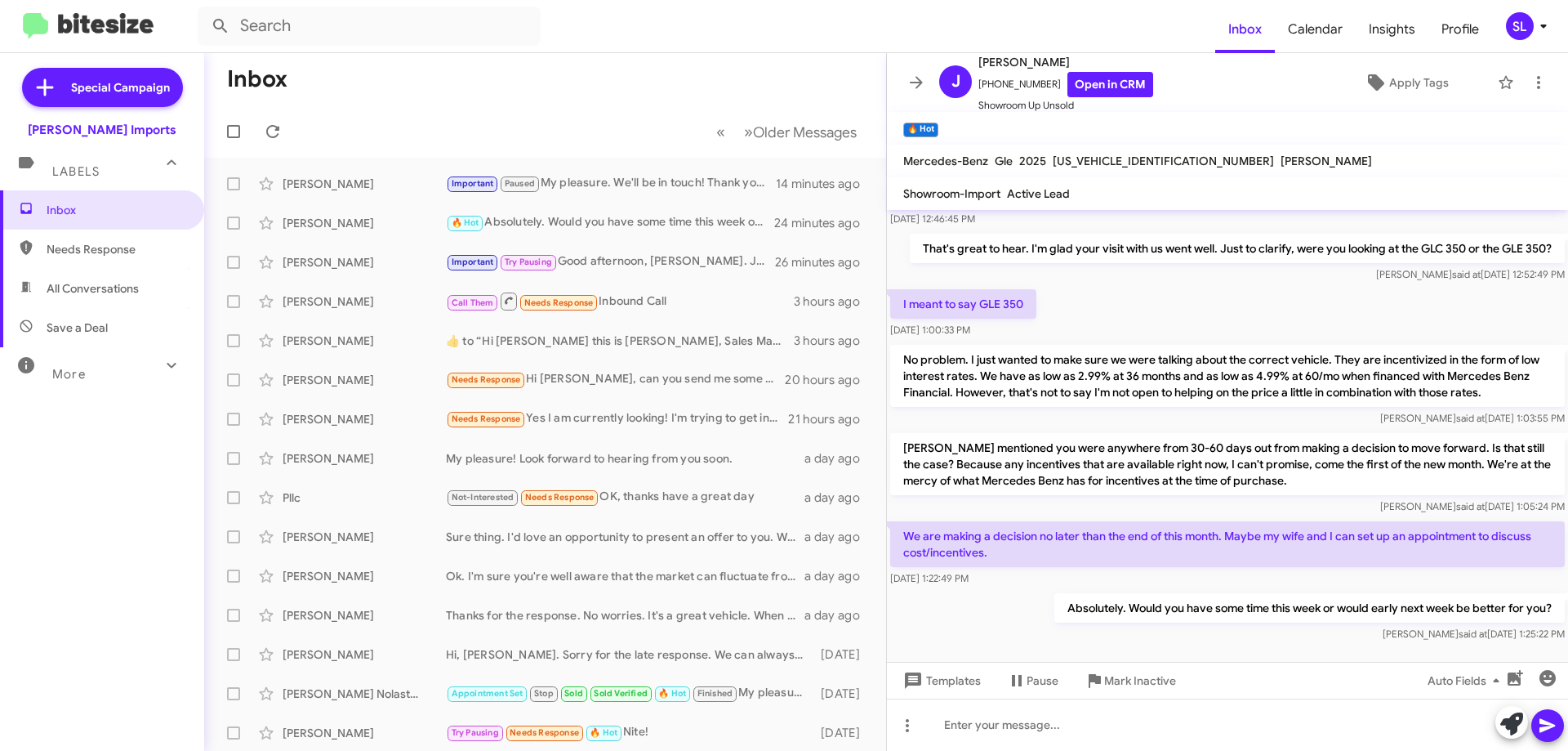
click at [268, 79] on h1 "Inbox" at bounding box center [257, 80] width 60 height 26
click at [296, 16] on input "text" at bounding box center [370, 25] width 343 height 39
type input "HATCHET"
click at [204, 10] on button at bounding box center [220, 25] width 32 height 32
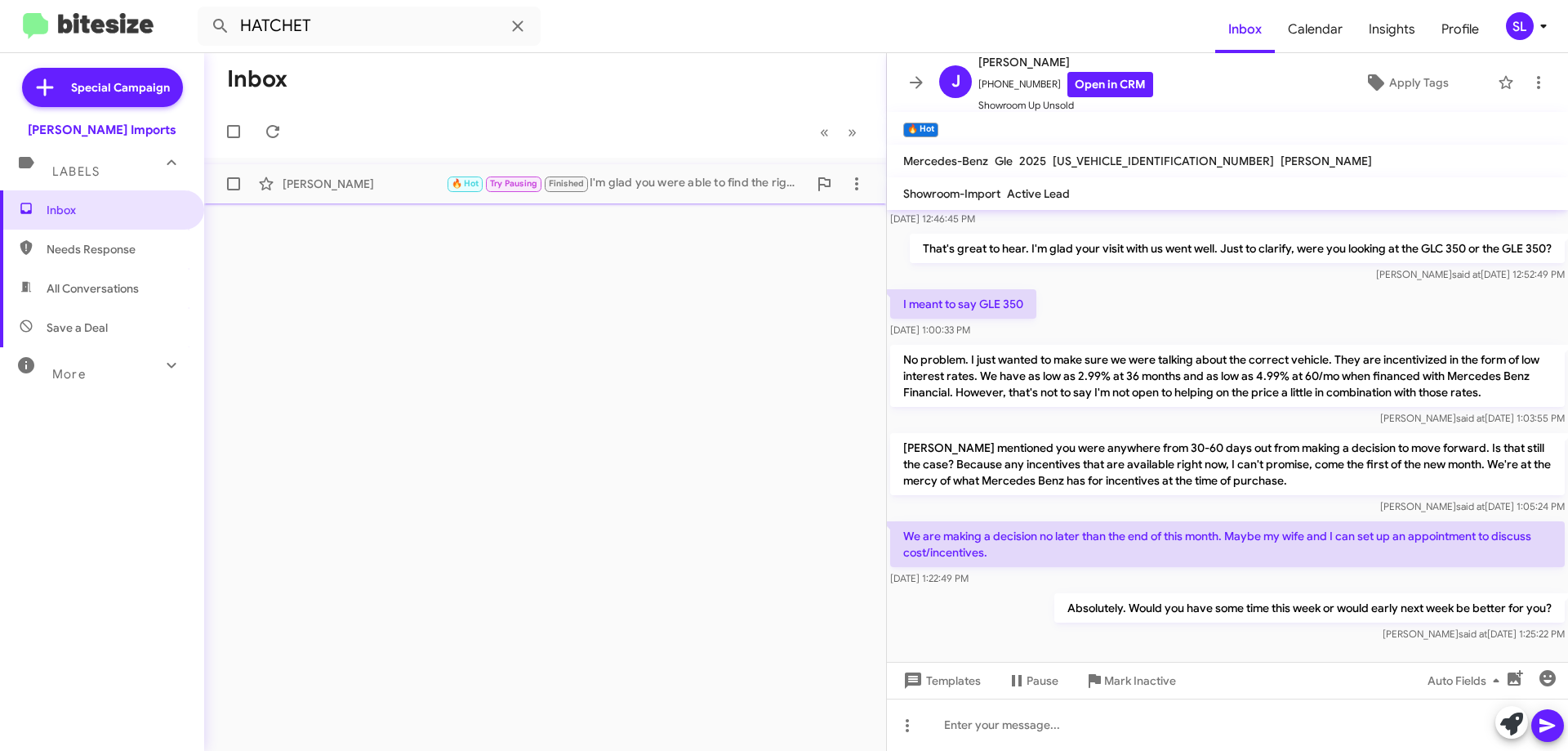
click at [691, 193] on div "🔥 Hot Try Pausing Finished I'm glad you were able to find the right vehicle. If…" at bounding box center [626, 183] width 362 height 18
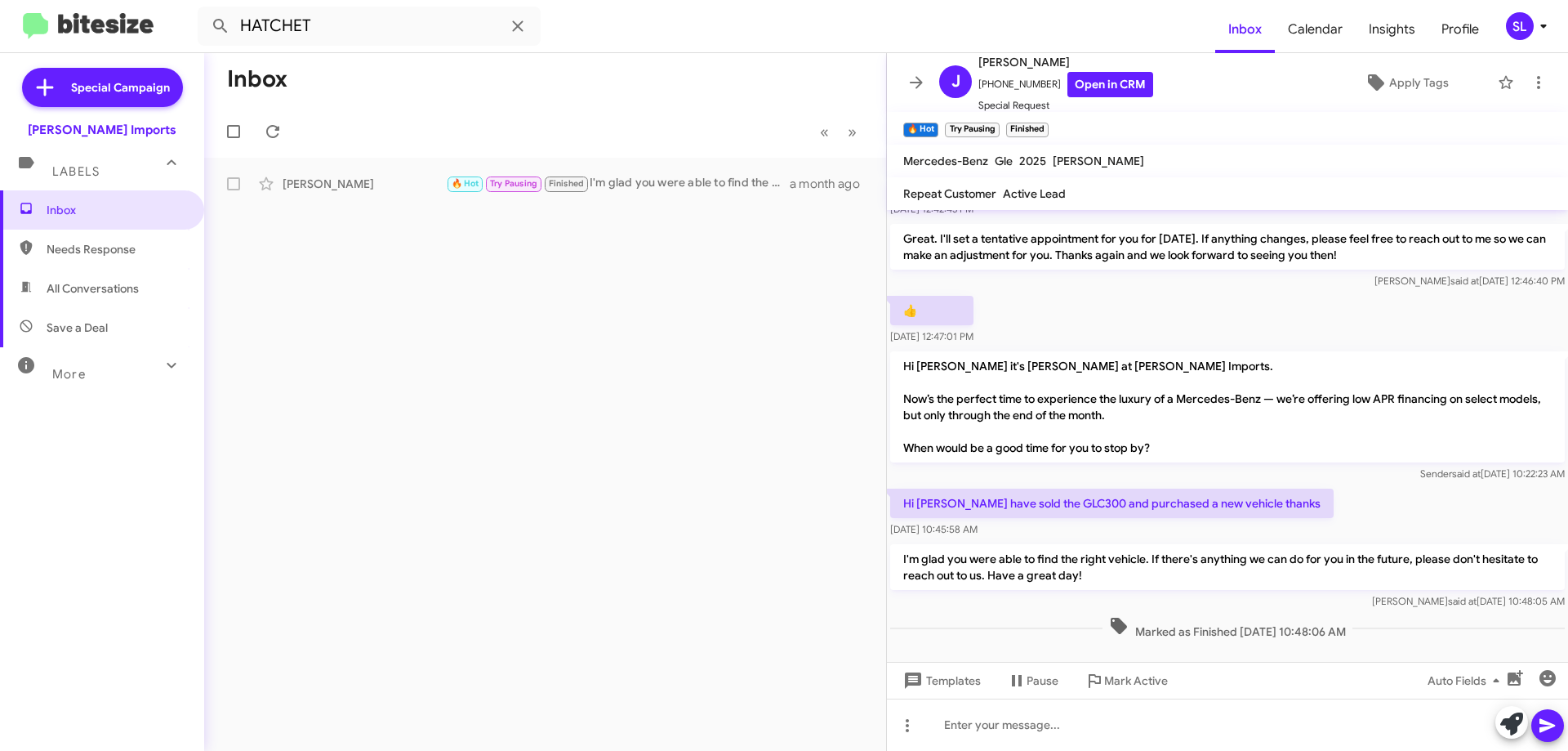
scroll to position [735, 0]
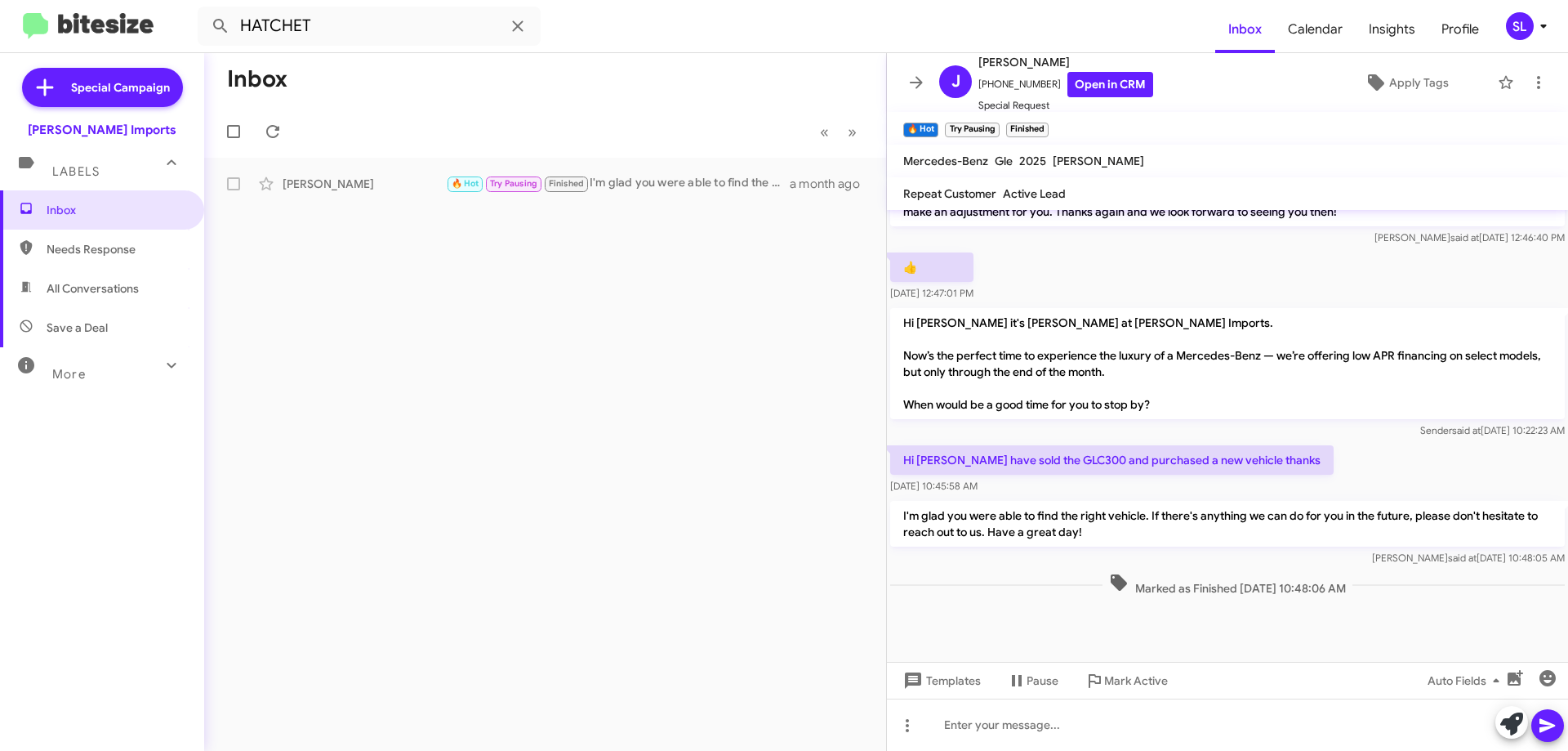
drag, startPoint x: 903, startPoint y: 457, endPoint x: 1245, endPoint y: 491, distance: 343.7
click at [1230, 490] on div "Hi [PERSON_NAME] have sold the GLC300 and purchased a new vehicle thanks [DATE]…" at bounding box center [1112, 470] width 443 height 49
click at [1337, 478] on div "Hi [PERSON_NAME] have sold the GLC300 and purchased a new vehicle thanks [DATE]…" at bounding box center [1228, 469] width 682 height 55
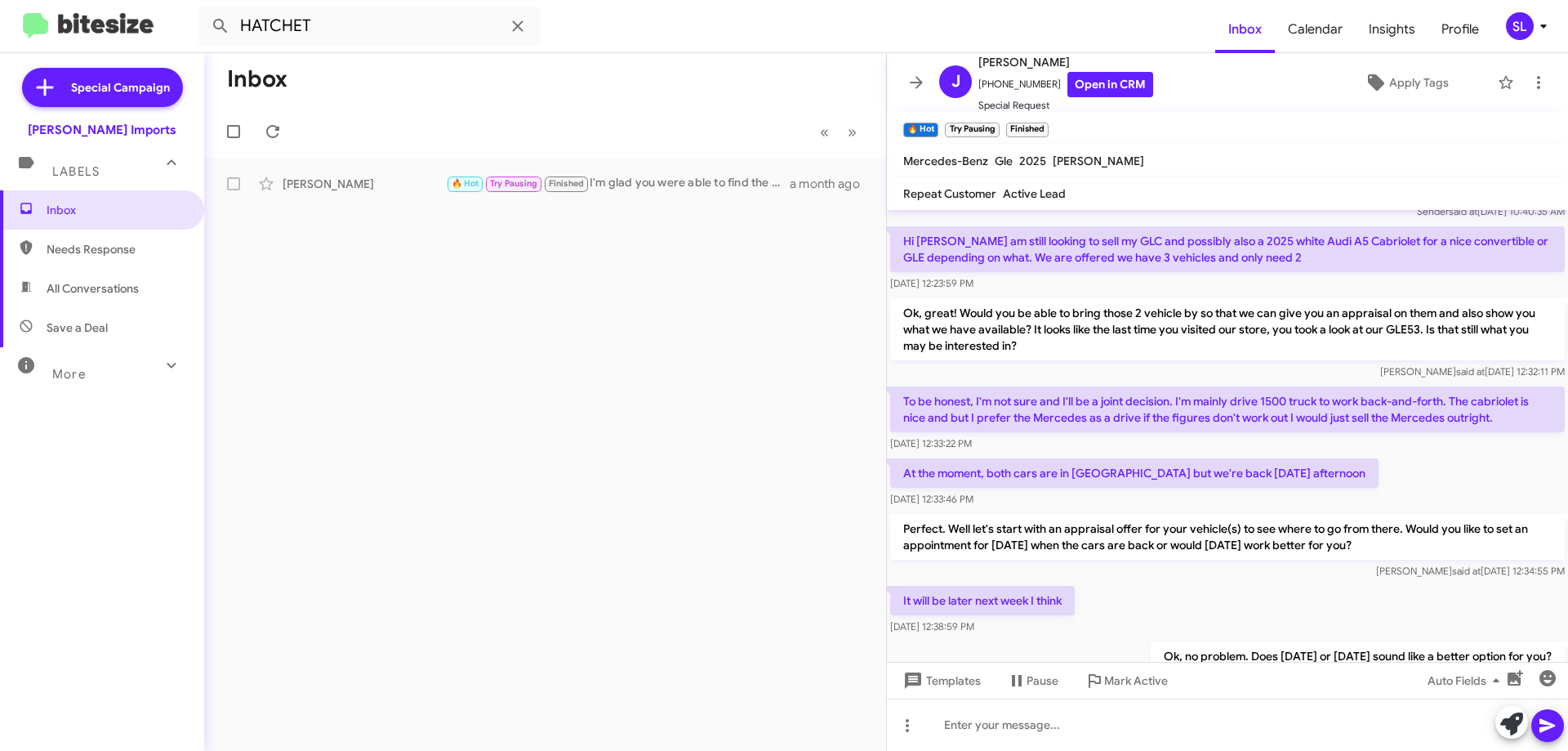
scroll to position [0, 0]
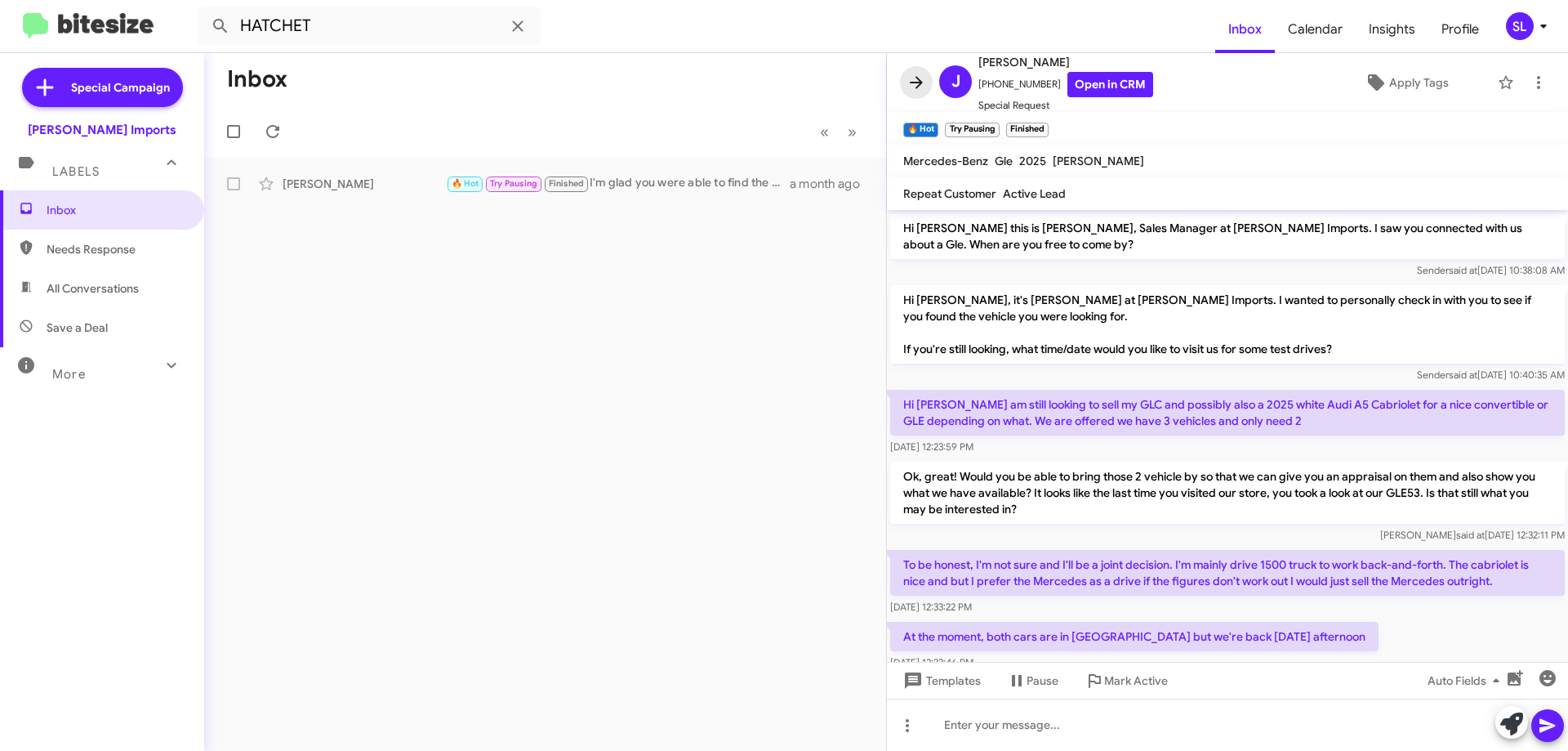
click at [909, 84] on icon at bounding box center [916, 82] width 19 height 19
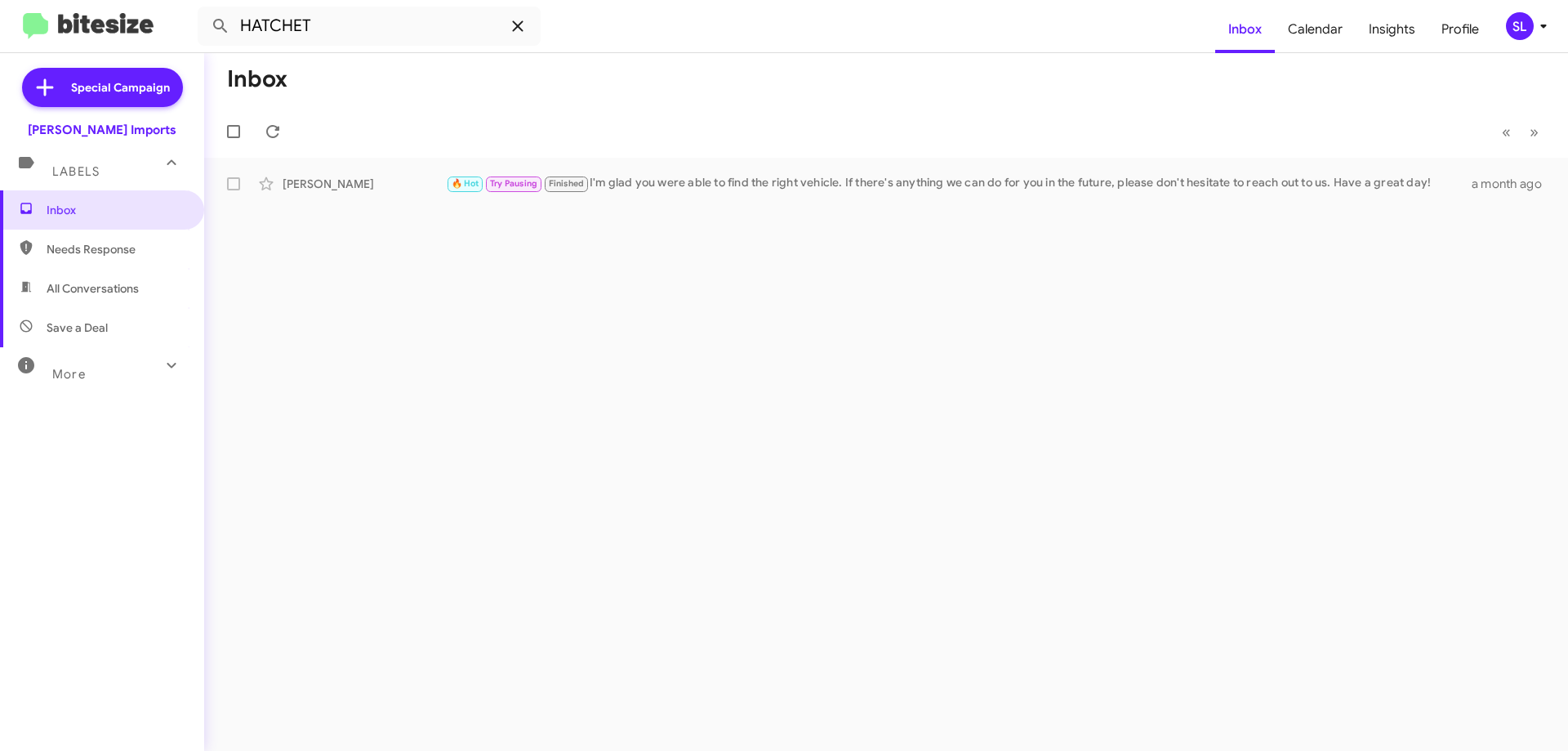
click at [512, 28] on icon at bounding box center [518, 26] width 19 height 19
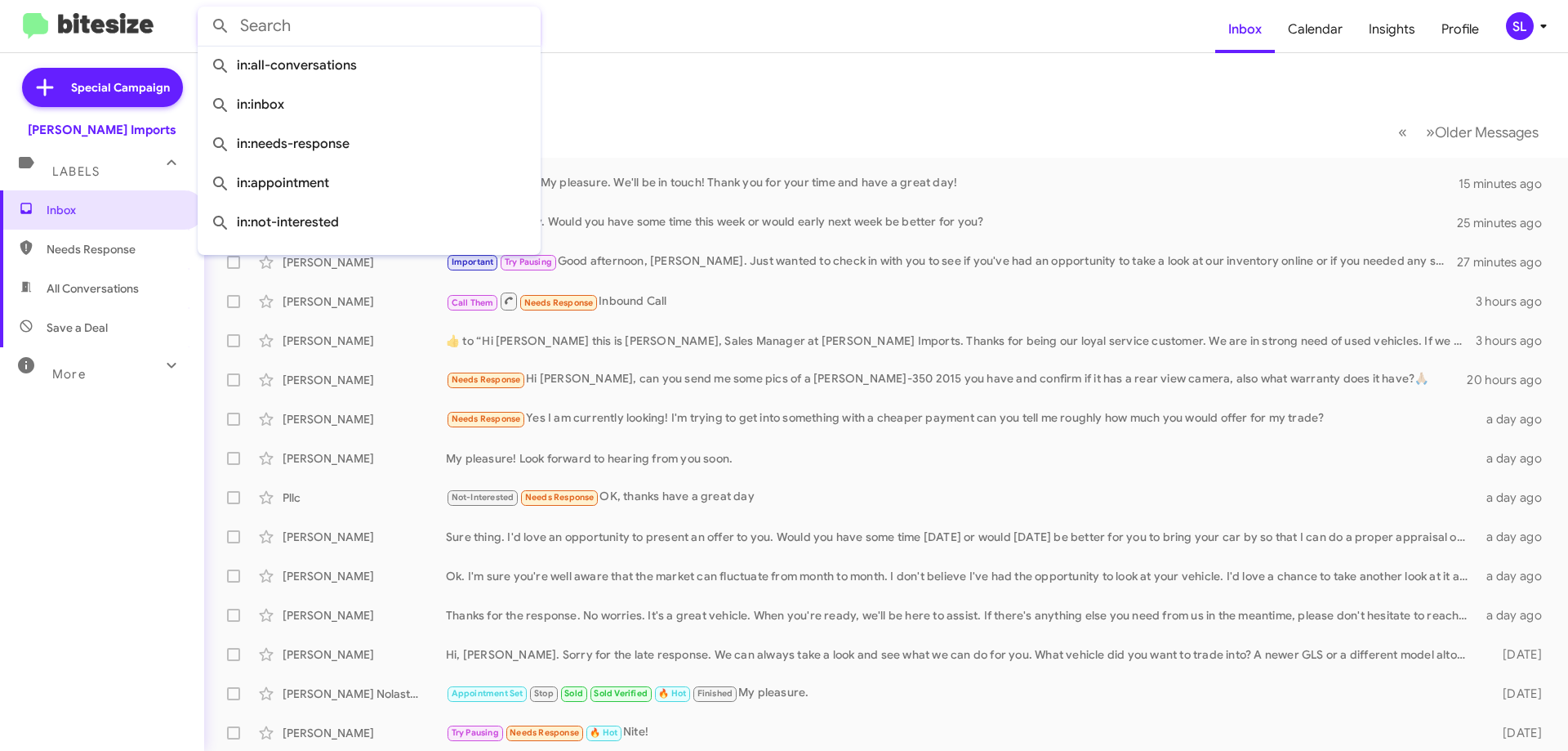
click at [628, 45] on form at bounding box center [707, 25] width 1018 height 39
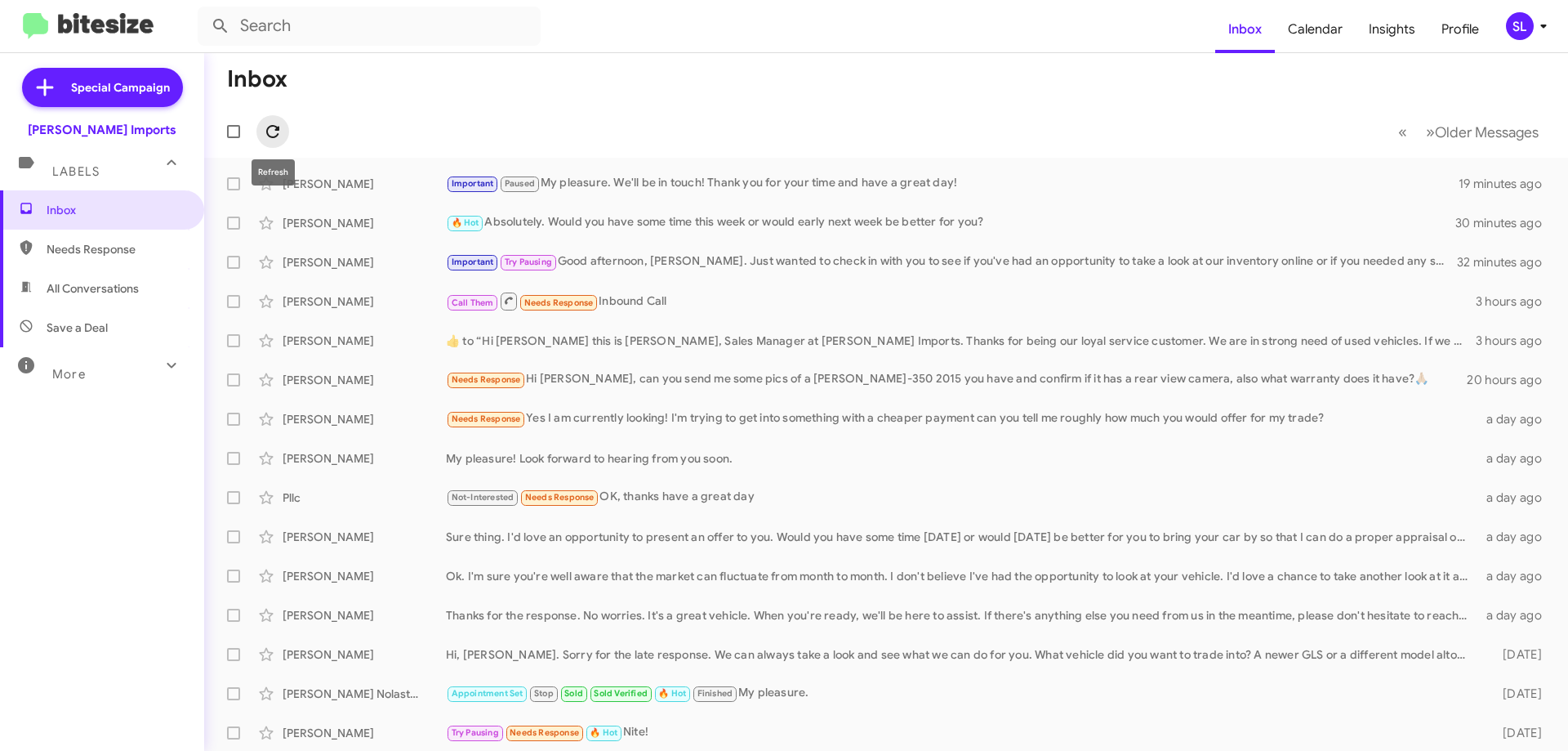
click at [272, 124] on icon at bounding box center [272, 131] width 19 height 19
click at [114, 250] on span "Needs Response" at bounding box center [116, 249] width 139 height 17
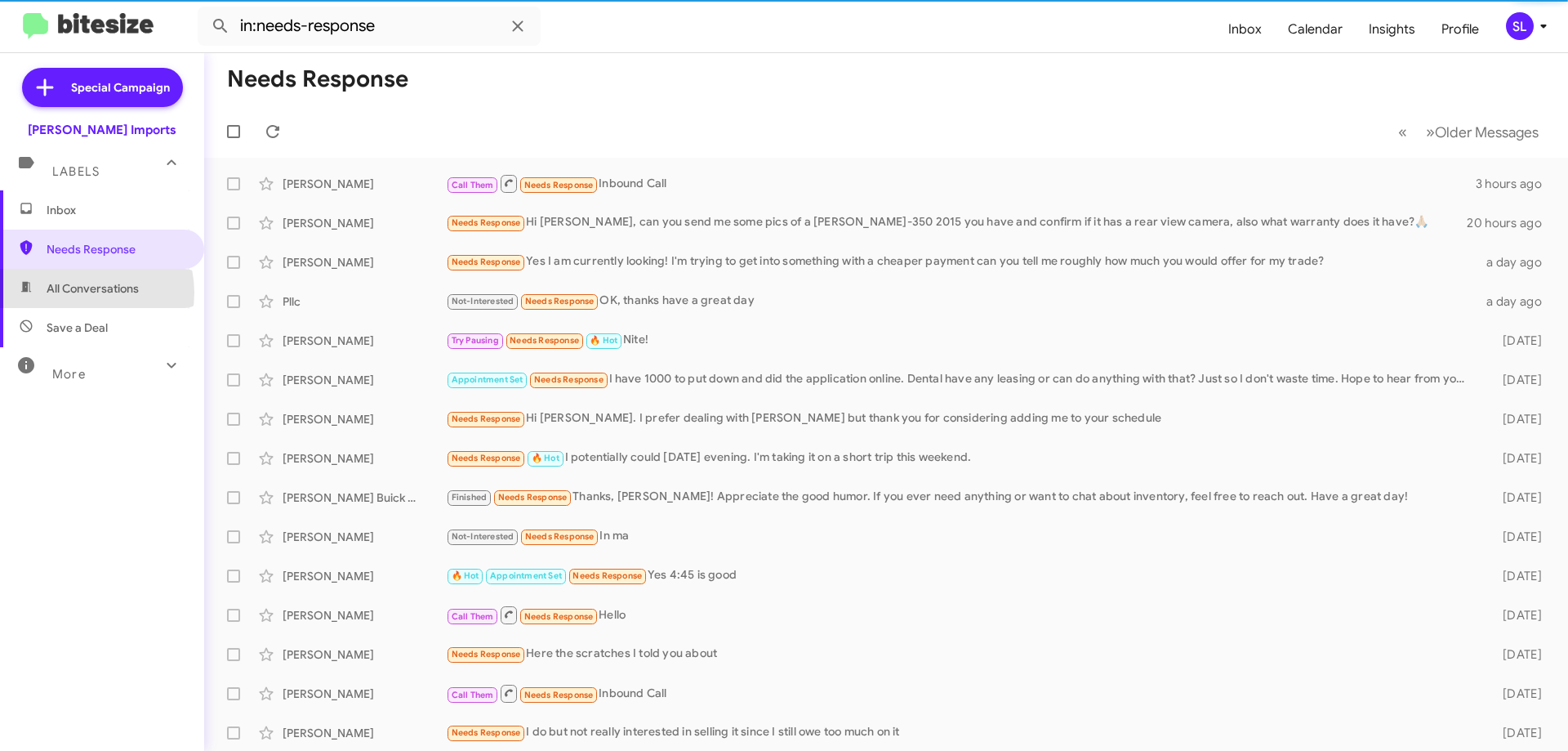
click at [81, 293] on span "All Conversations" at bounding box center [92, 288] width 92 height 17
type input "in:all-conversations"
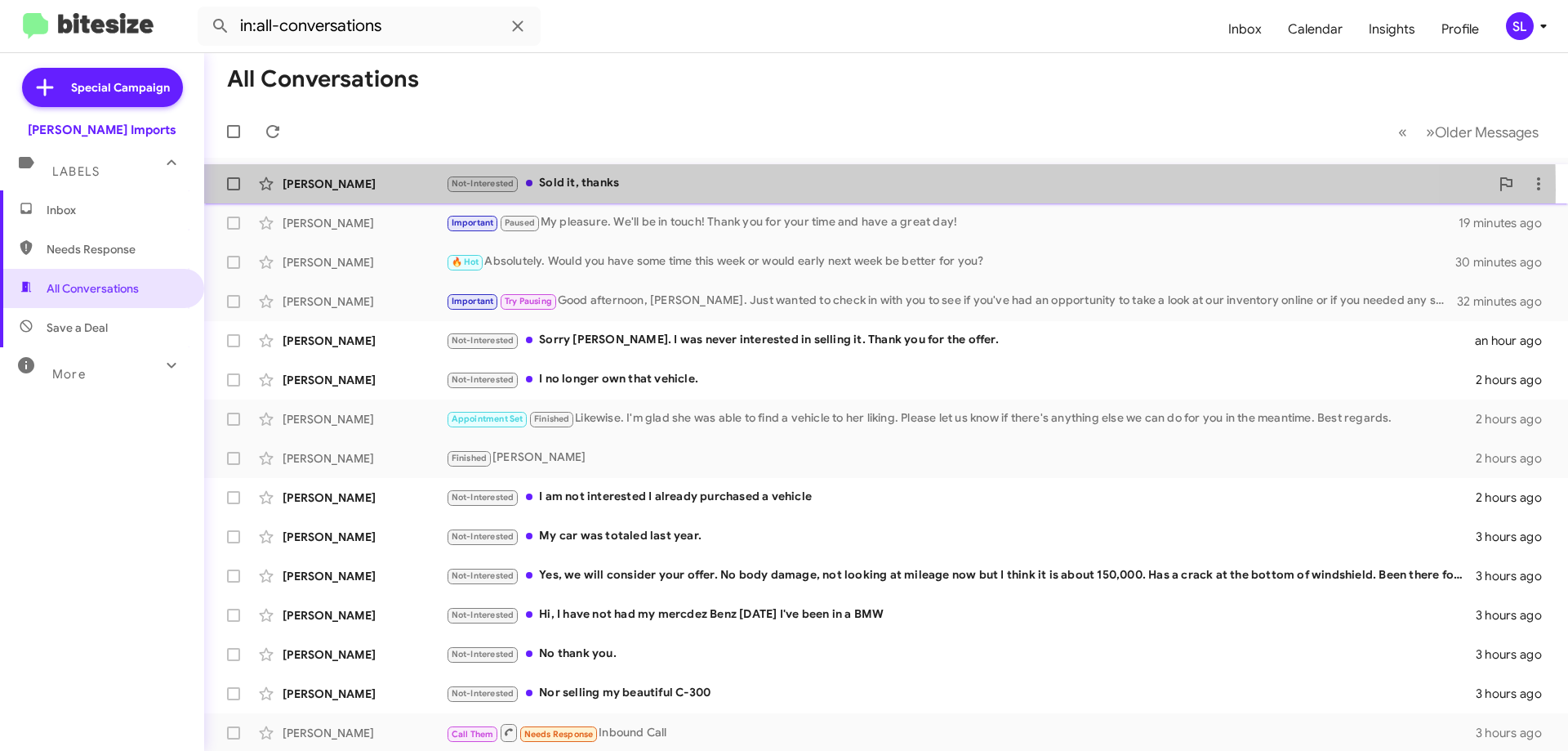
click at [667, 189] on div "Not-Interested Sold it, thanks" at bounding box center [968, 183] width 1044 height 18
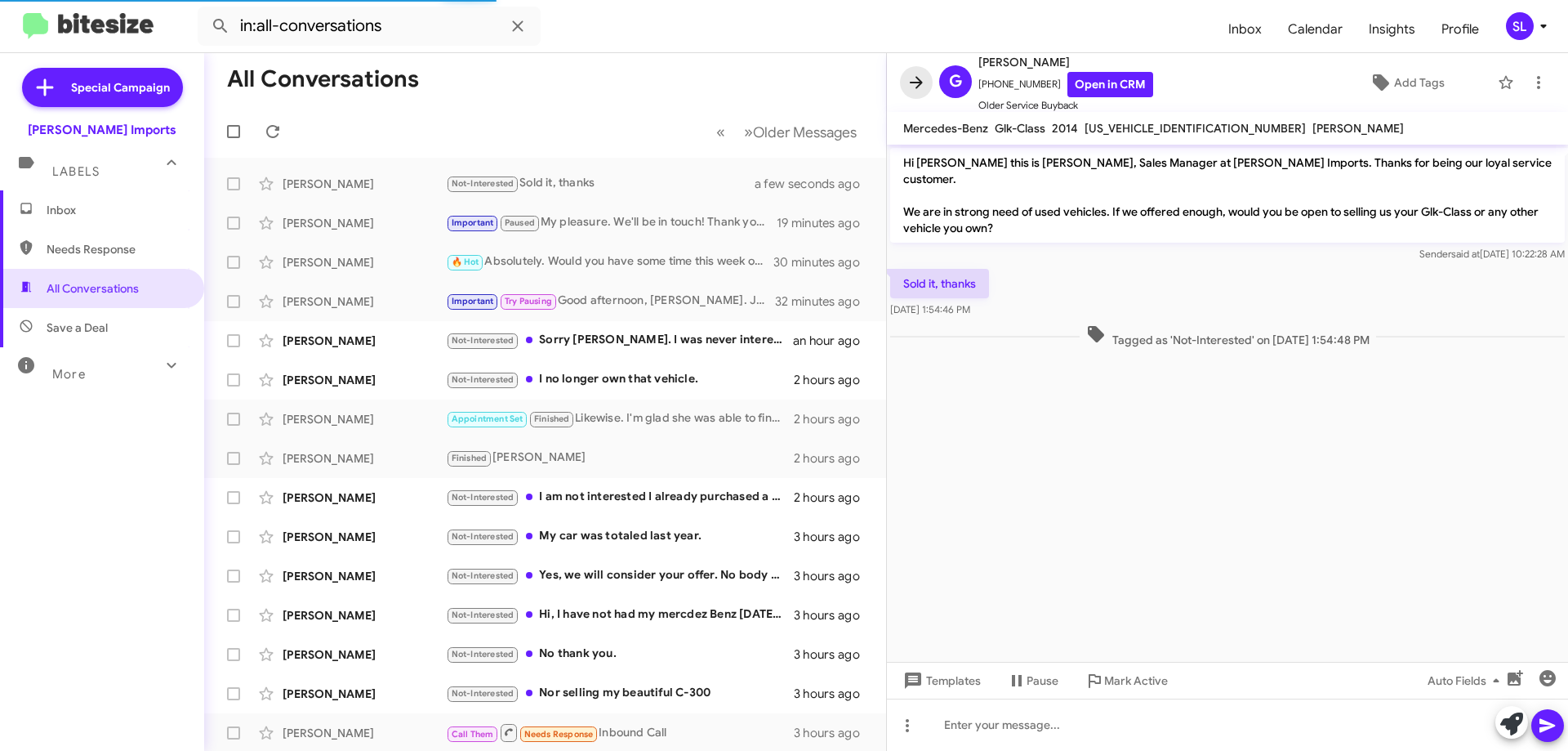
click at [906, 81] on span at bounding box center [916, 82] width 32 height 19
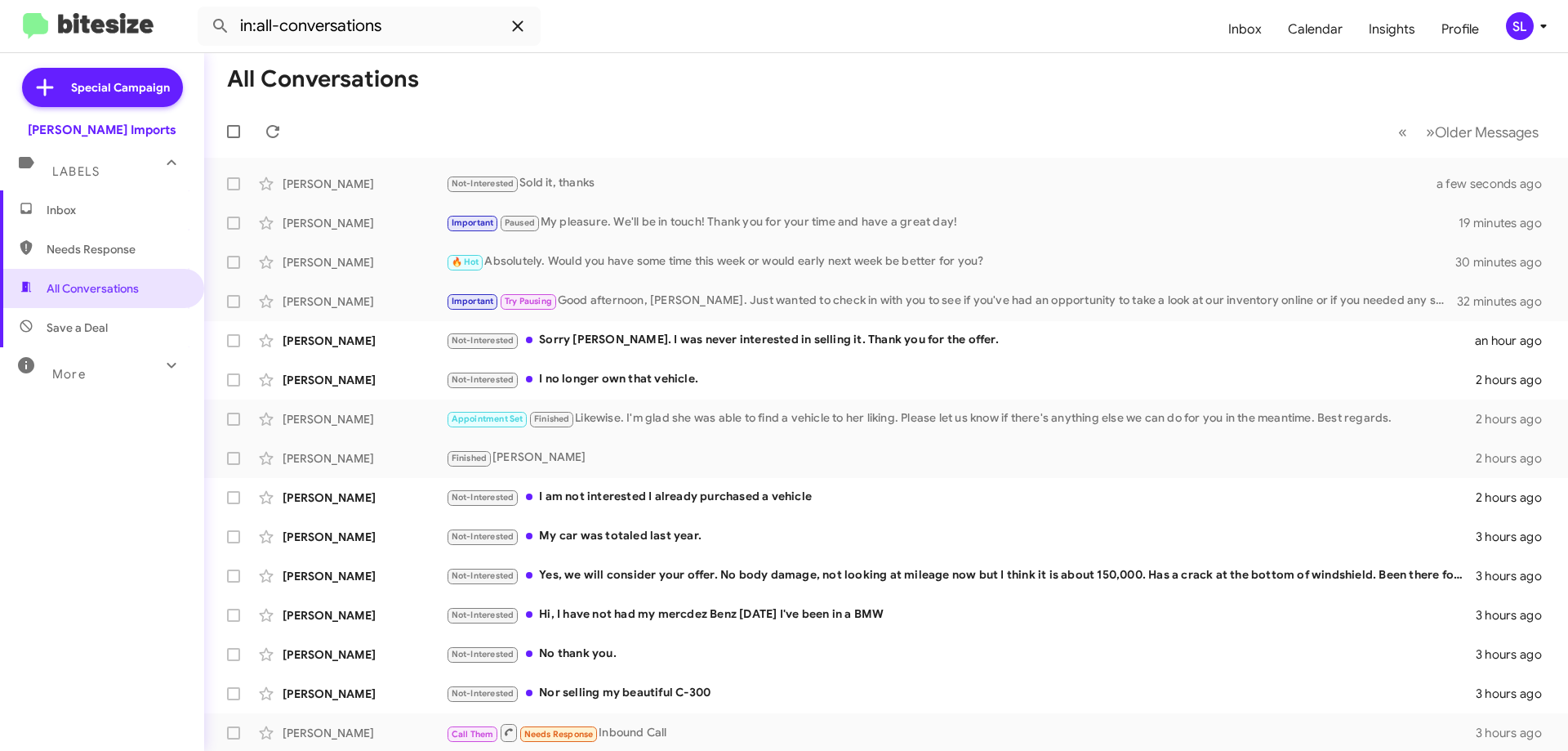
click at [515, 28] on icon at bounding box center [518, 25] width 11 height 11
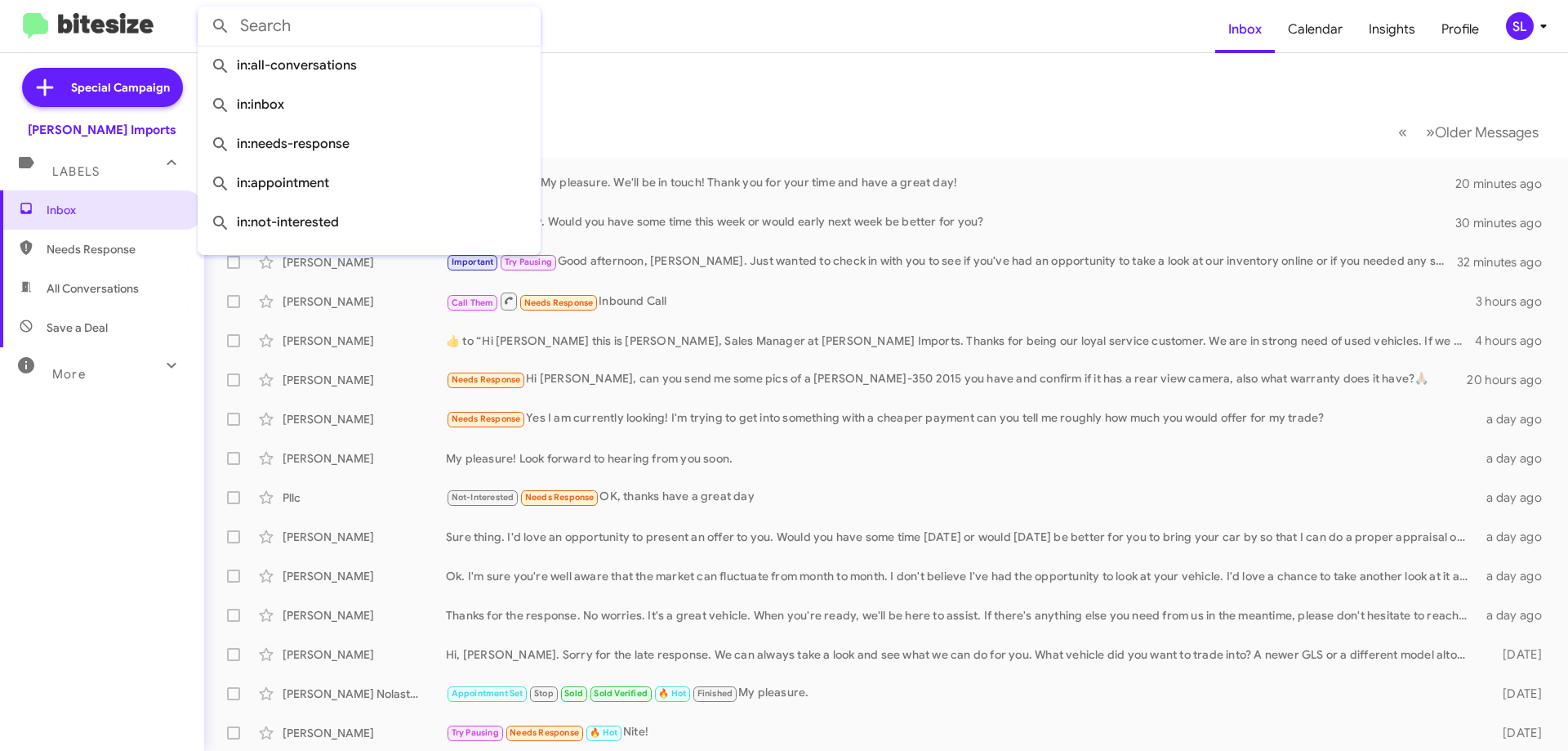
click at [611, 54] on mat-toolbar-row "Inbox" at bounding box center [886, 80] width 1364 height 53
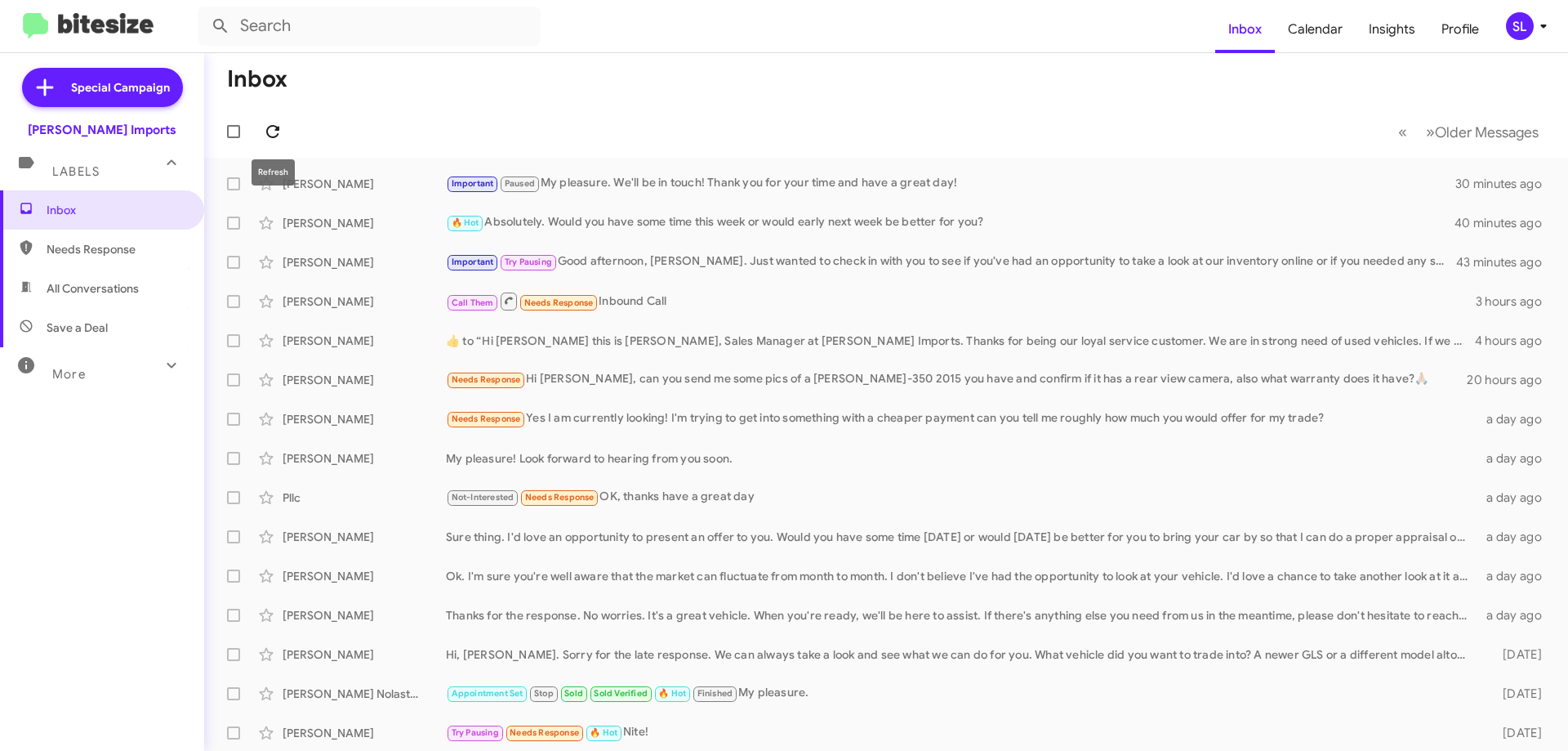
click at [281, 129] on icon at bounding box center [272, 131] width 19 height 19
click at [272, 138] on icon at bounding box center [272, 131] width 13 height 13
click at [273, 132] on icon at bounding box center [272, 131] width 19 height 19
click at [276, 129] on icon at bounding box center [272, 131] width 13 height 13
click at [281, 132] on icon at bounding box center [272, 131] width 19 height 19
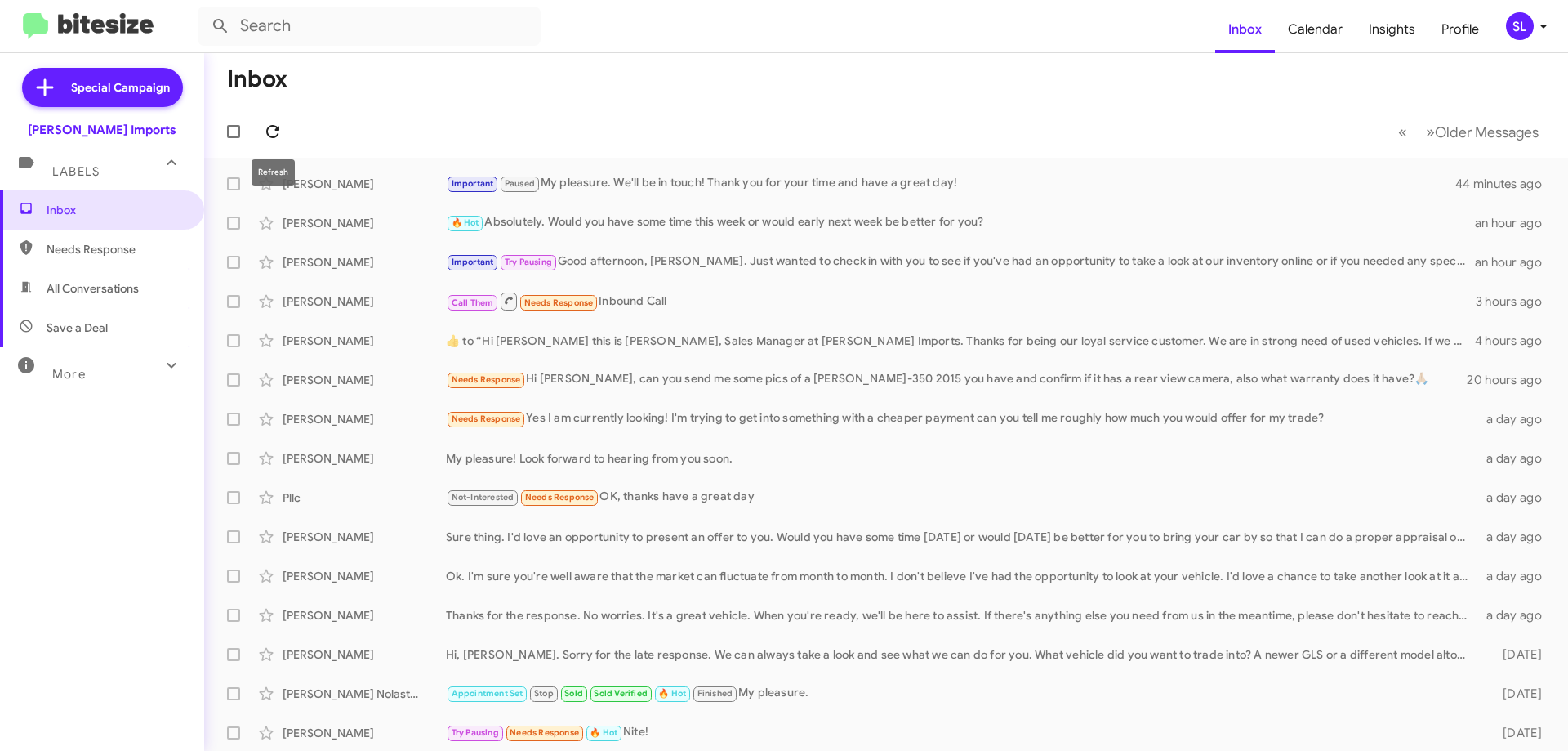
click at [265, 131] on icon at bounding box center [272, 131] width 19 height 19
click at [271, 131] on icon at bounding box center [272, 131] width 19 height 19
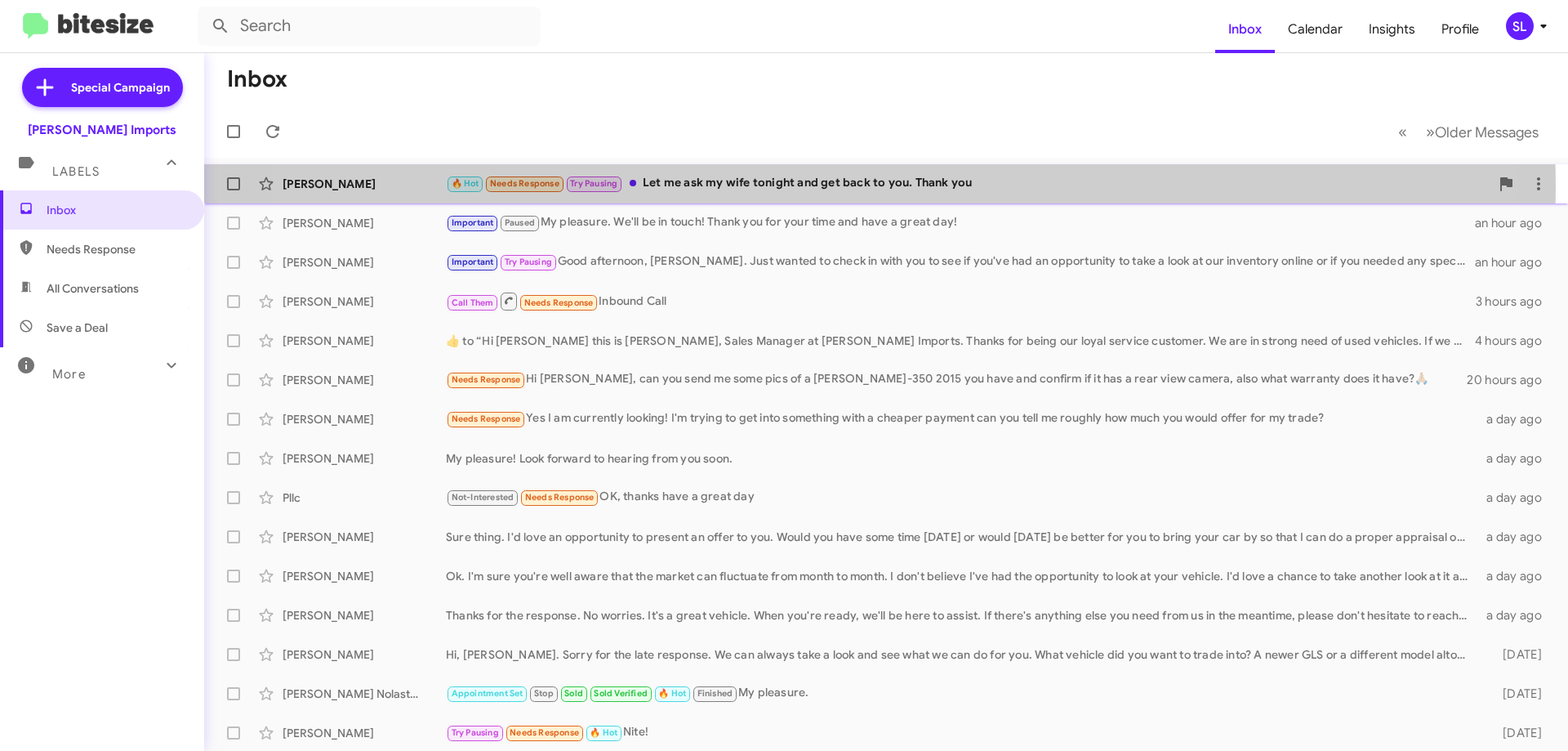
click at [810, 187] on div "🔥 Hot Needs Response Try Pausing Let me ask my wife tonight and get back to you…" at bounding box center [968, 183] width 1044 height 18
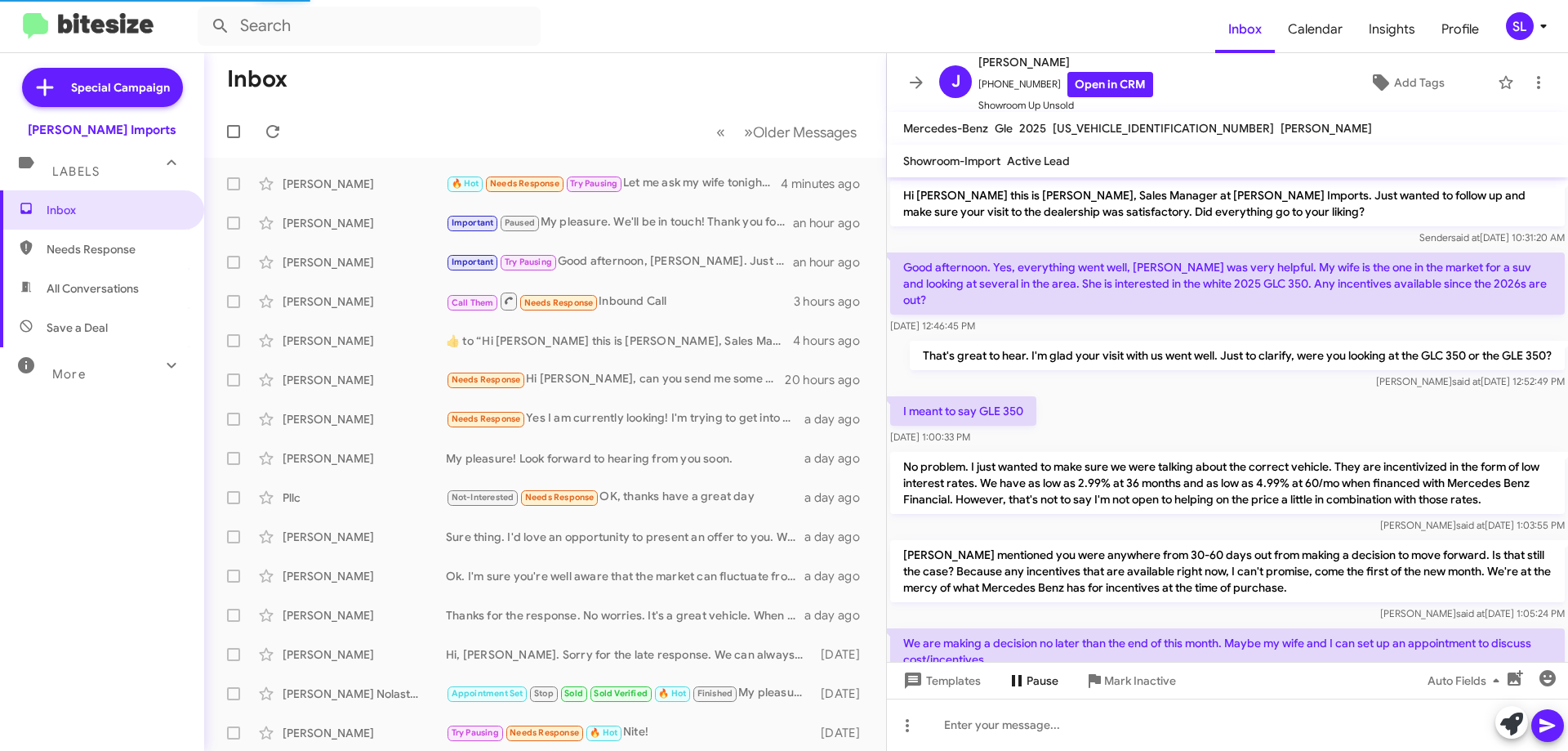
scroll to position [166, 0]
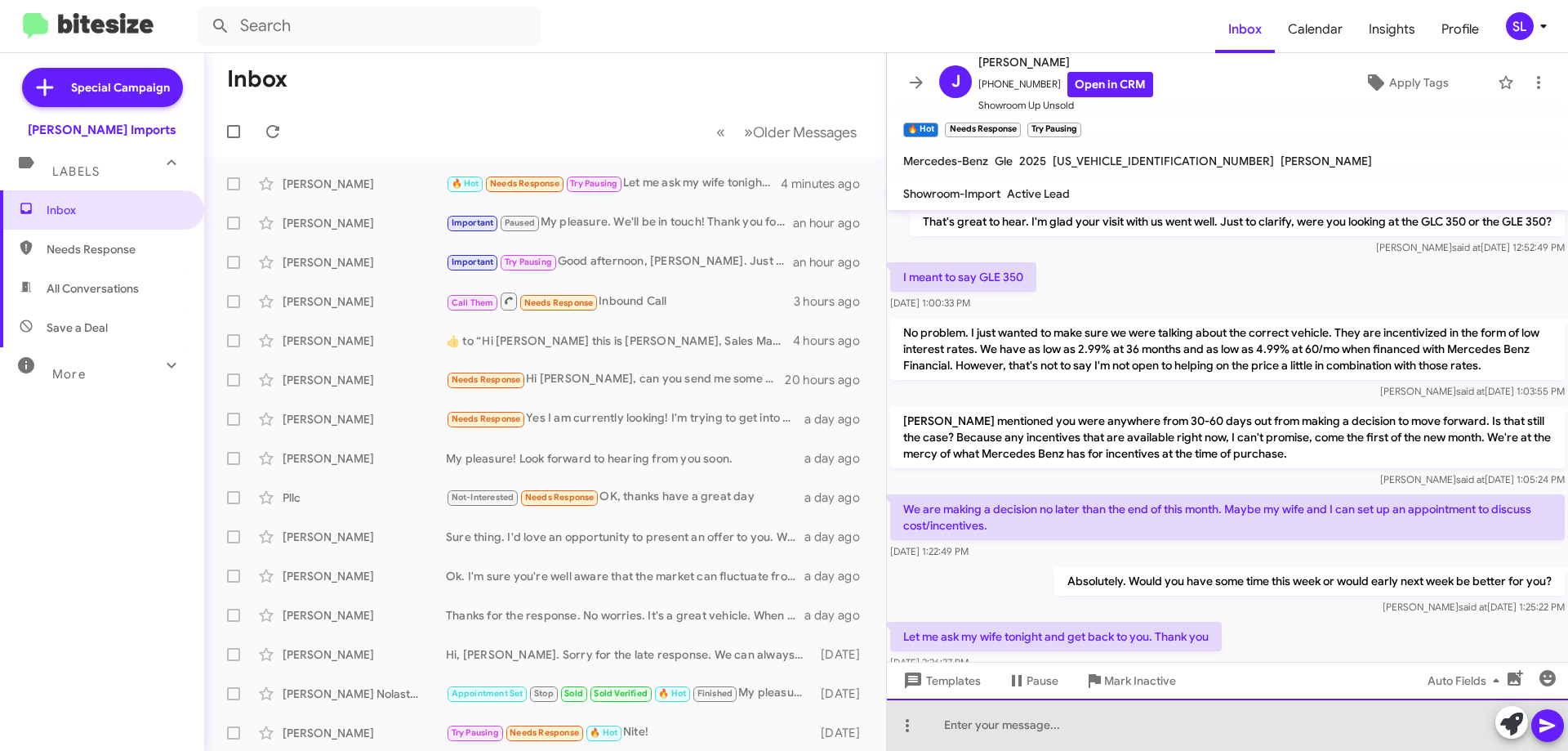
click at [1118, 724] on div at bounding box center [1228, 725] width 682 height 53
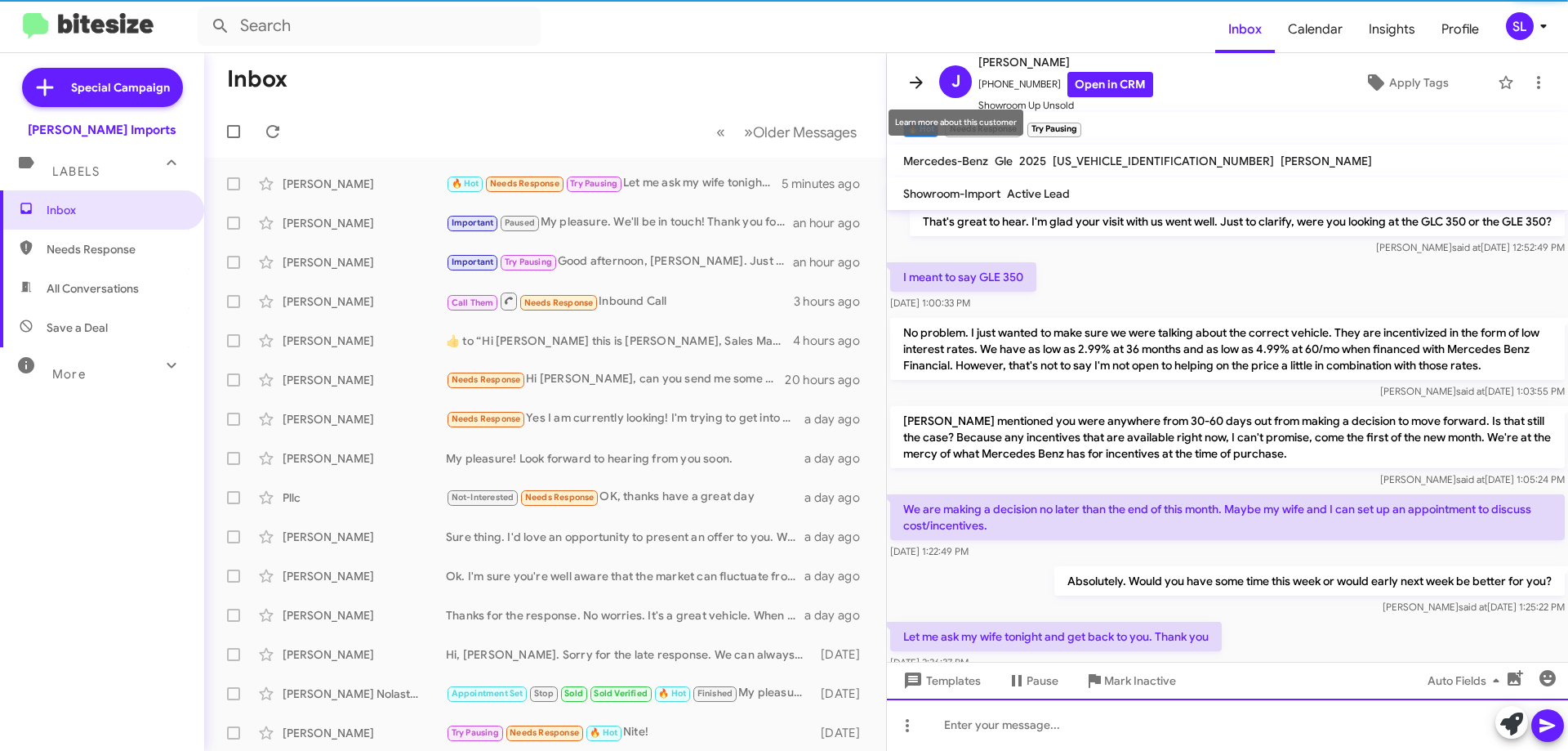
scroll to position [0, 0]
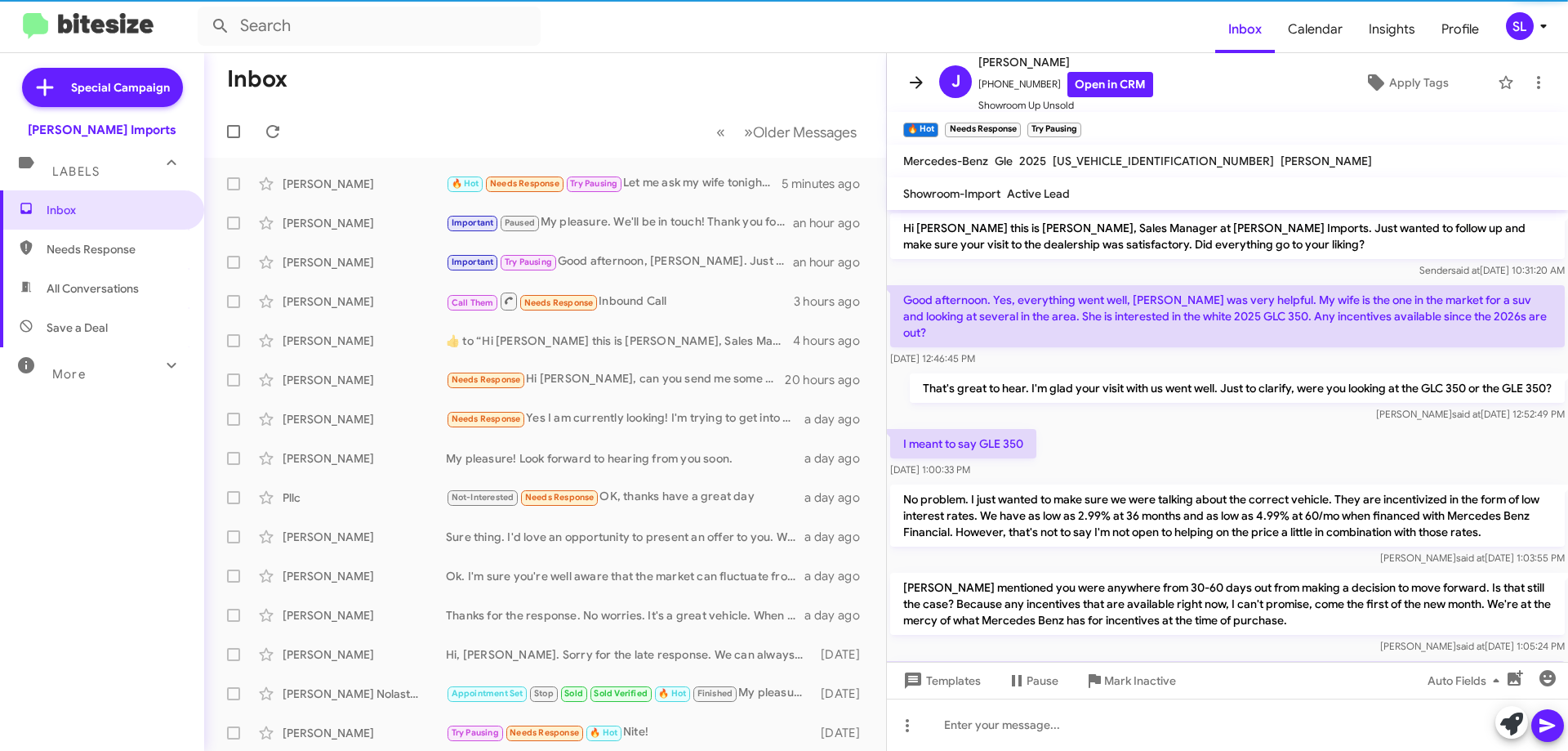
click at [914, 78] on icon at bounding box center [916, 82] width 19 height 19
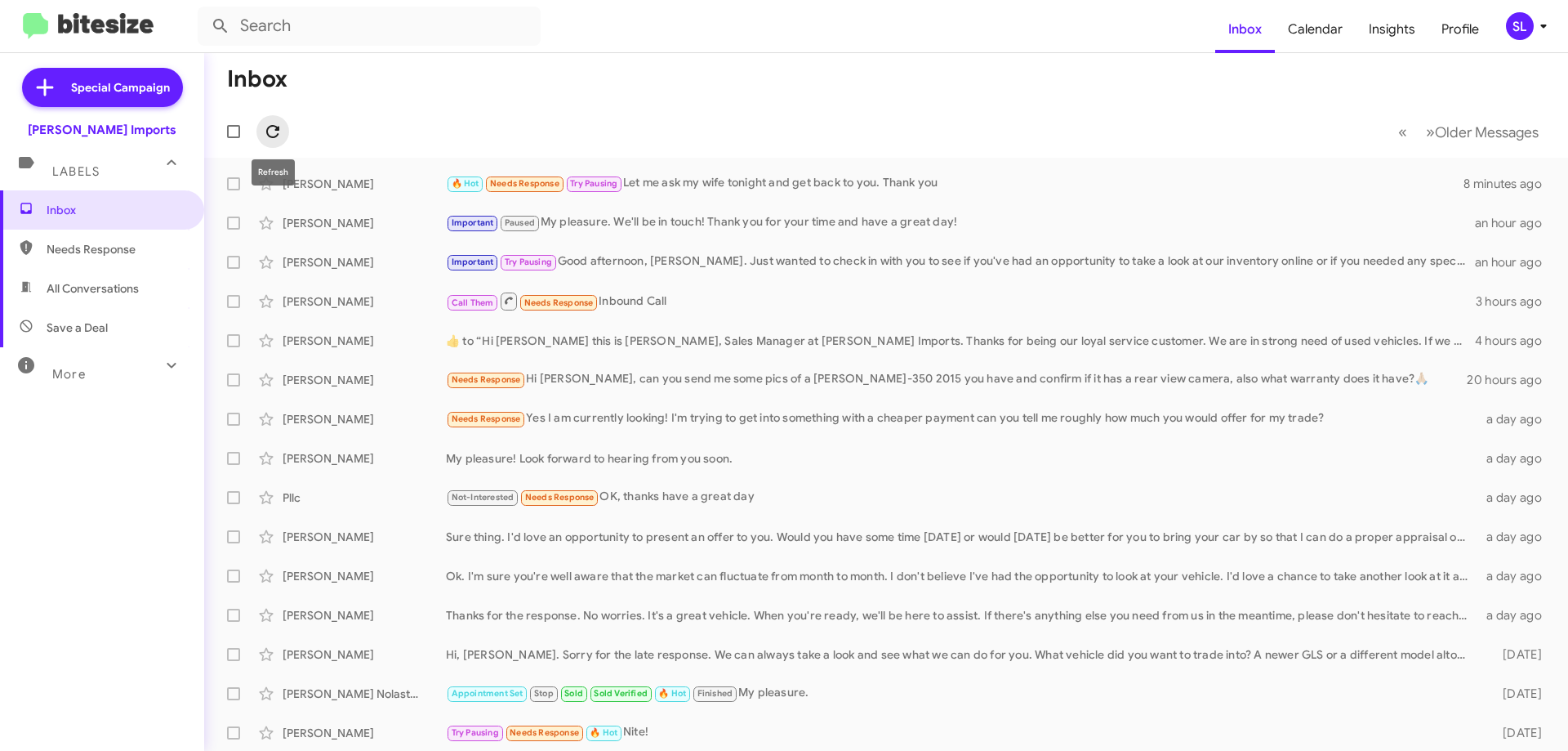
click at [280, 144] on button at bounding box center [272, 131] width 32 height 32
click at [276, 133] on icon at bounding box center [272, 131] width 19 height 19
click at [281, 135] on icon at bounding box center [272, 131] width 19 height 19
click at [277, 136] on icon at bounding box center [272, 131] width 13 height 13
click at [268, 131] on icon at bounding box center [272, 131] width 13 height 13
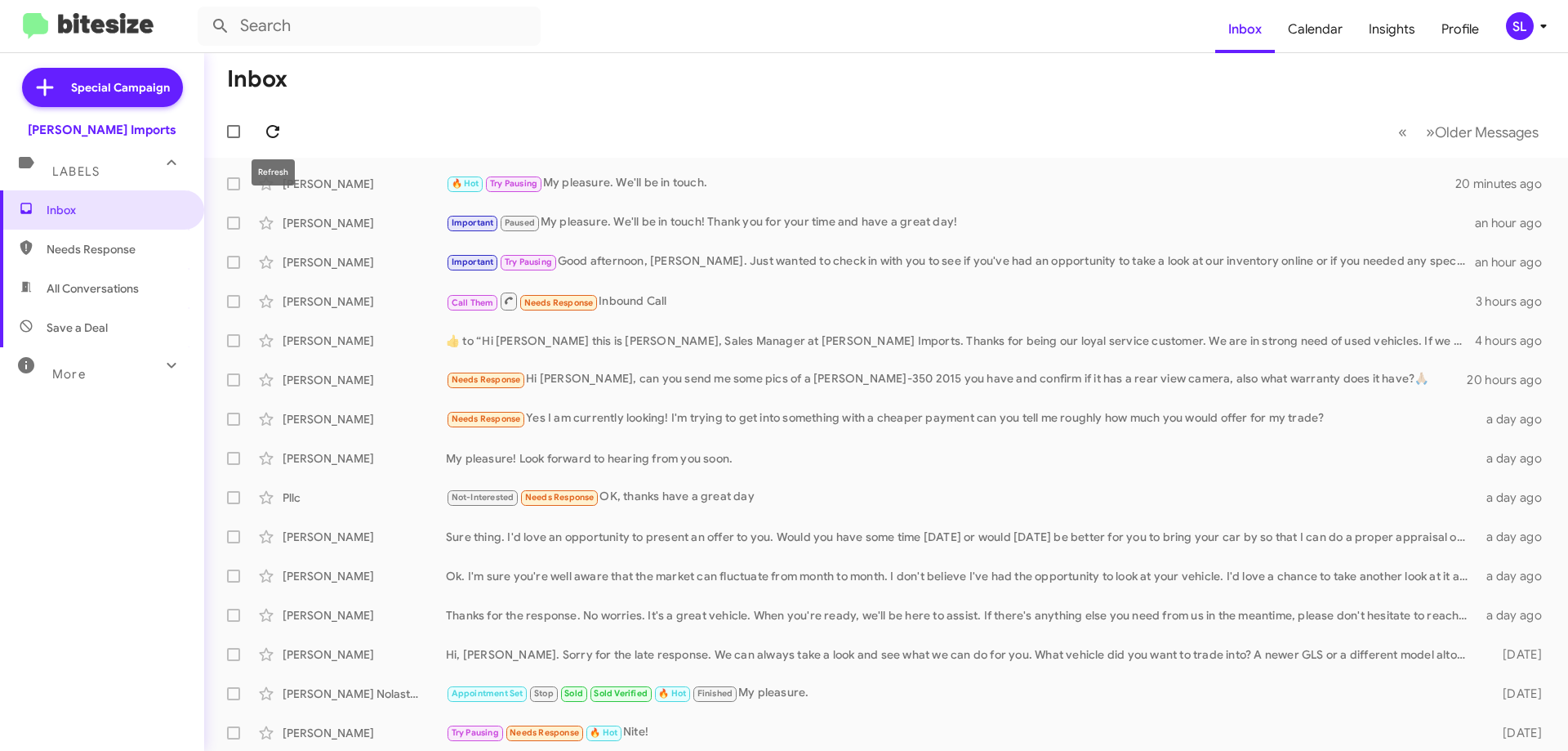
click at [275, 119] on button at bounding box center [272, 131] width 32 height 32
click at [284, 139] on span at bounding box center [272, 131] width 32 height 19
